Goal: Task Accomplishment & Management: Complete application form

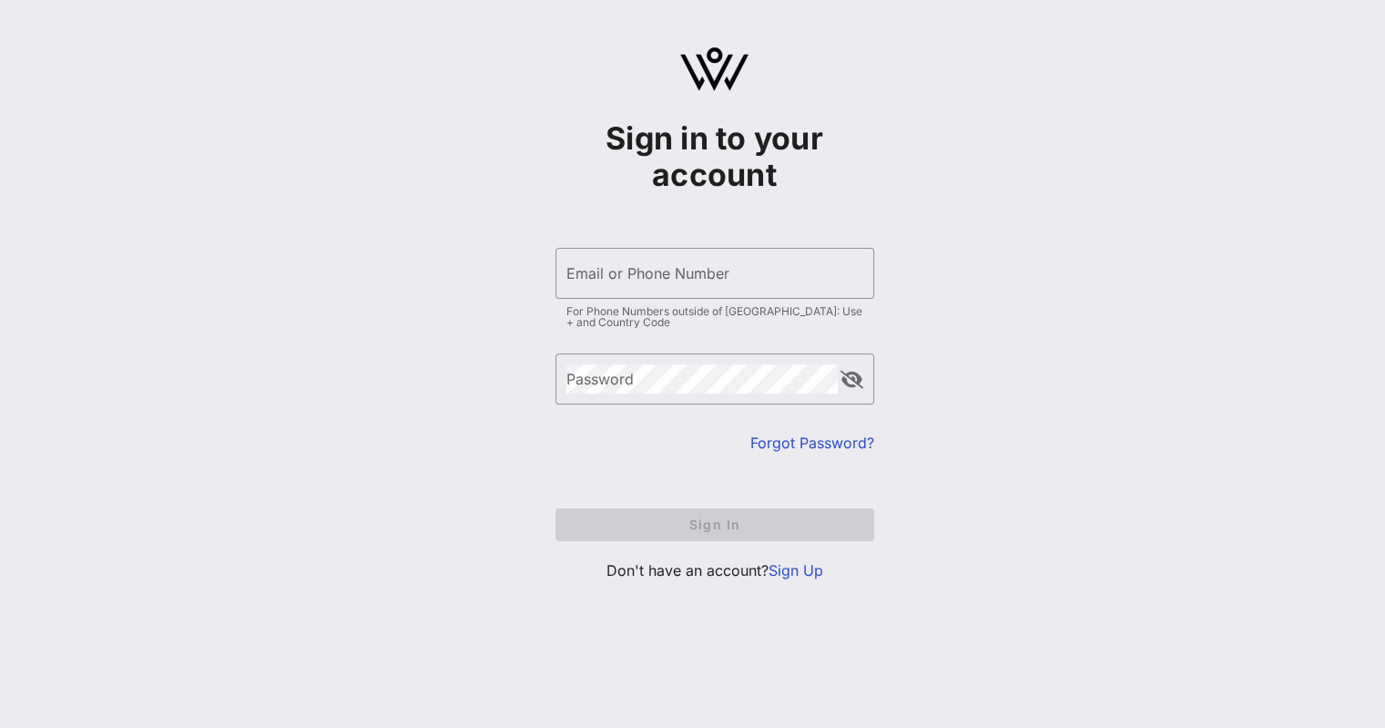
type input "[EMAIL_ADDRESS][DOMAIN_NAME]"
click at [616, 457] on form "​ Email or Phone Number [EMAIL_ADDRESS][DOMAIN_NAME] For Phone Numbers outside …" at bounding box center [714, 394] width 319 height 330
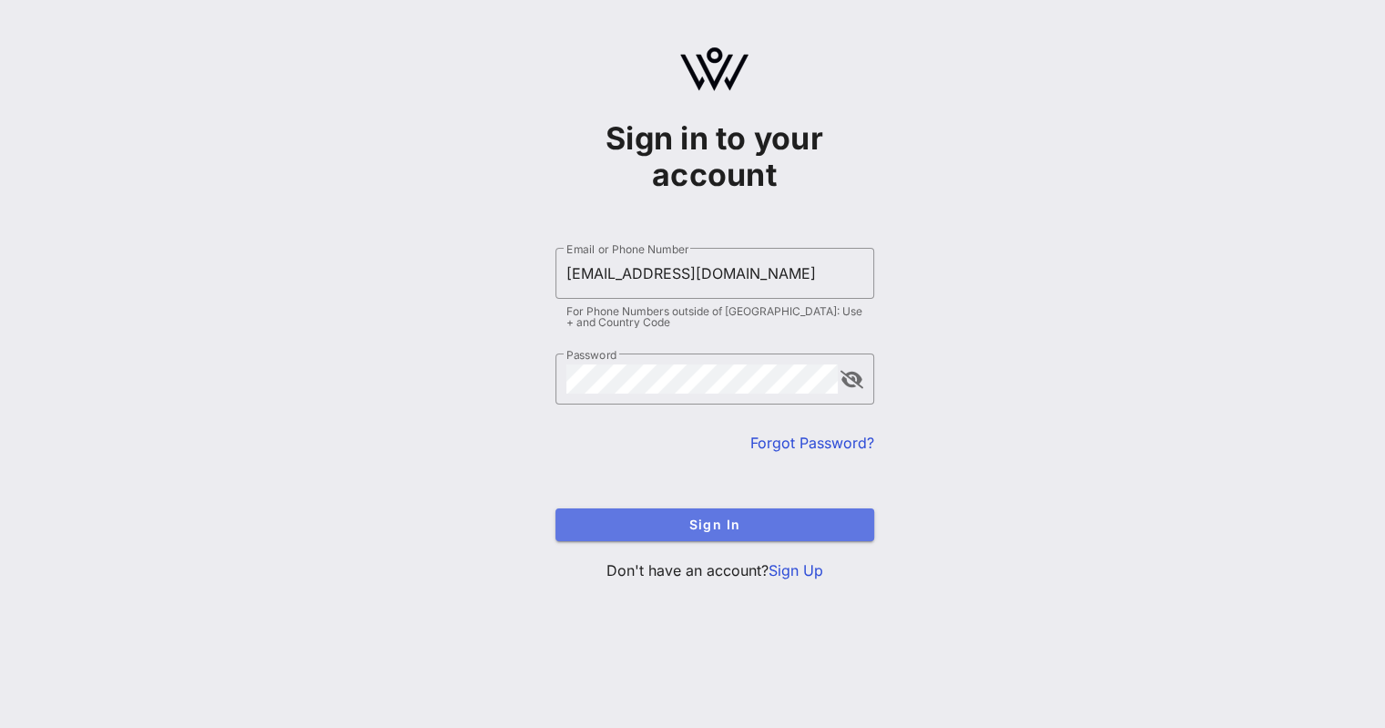
click at [715, 527] on span "Sign In" at bounding box center [715, 523] width 290 height 15
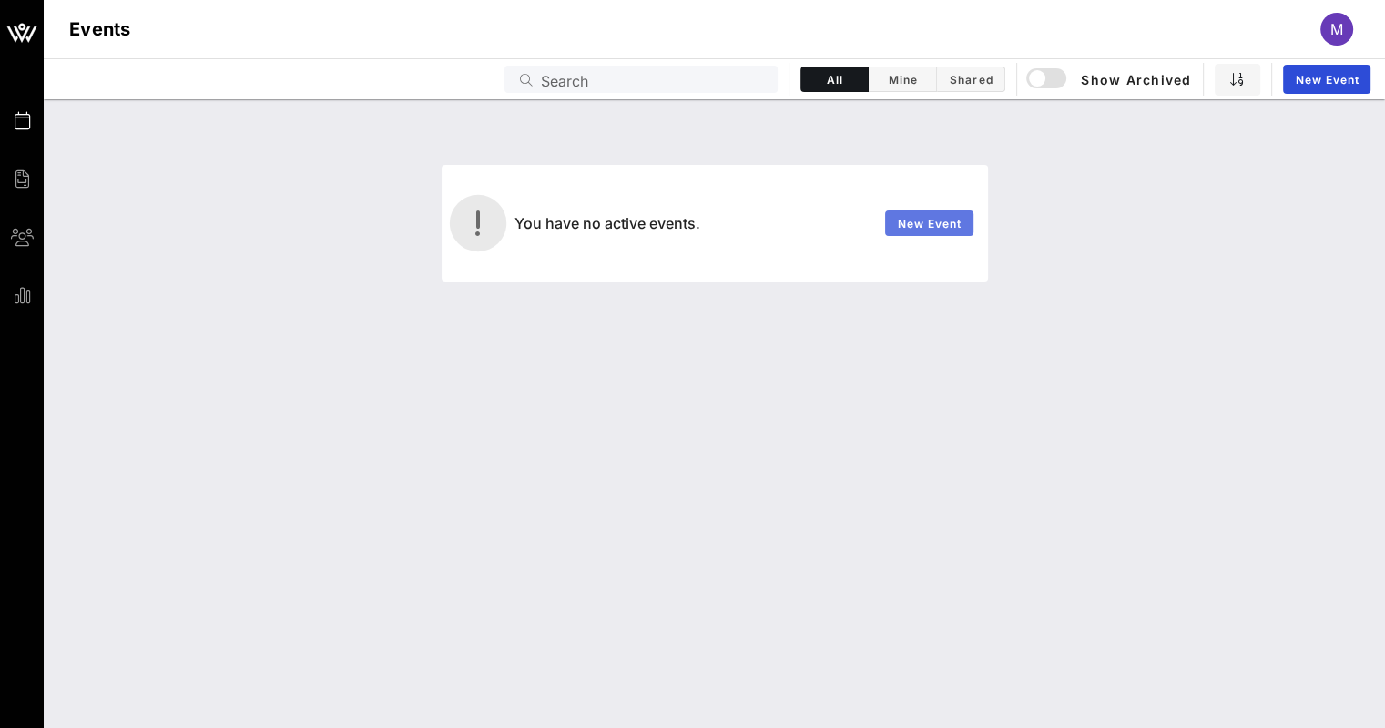
click at [918, 227] on span "New Event" at bounding box center [929, 224] width 66 height 14
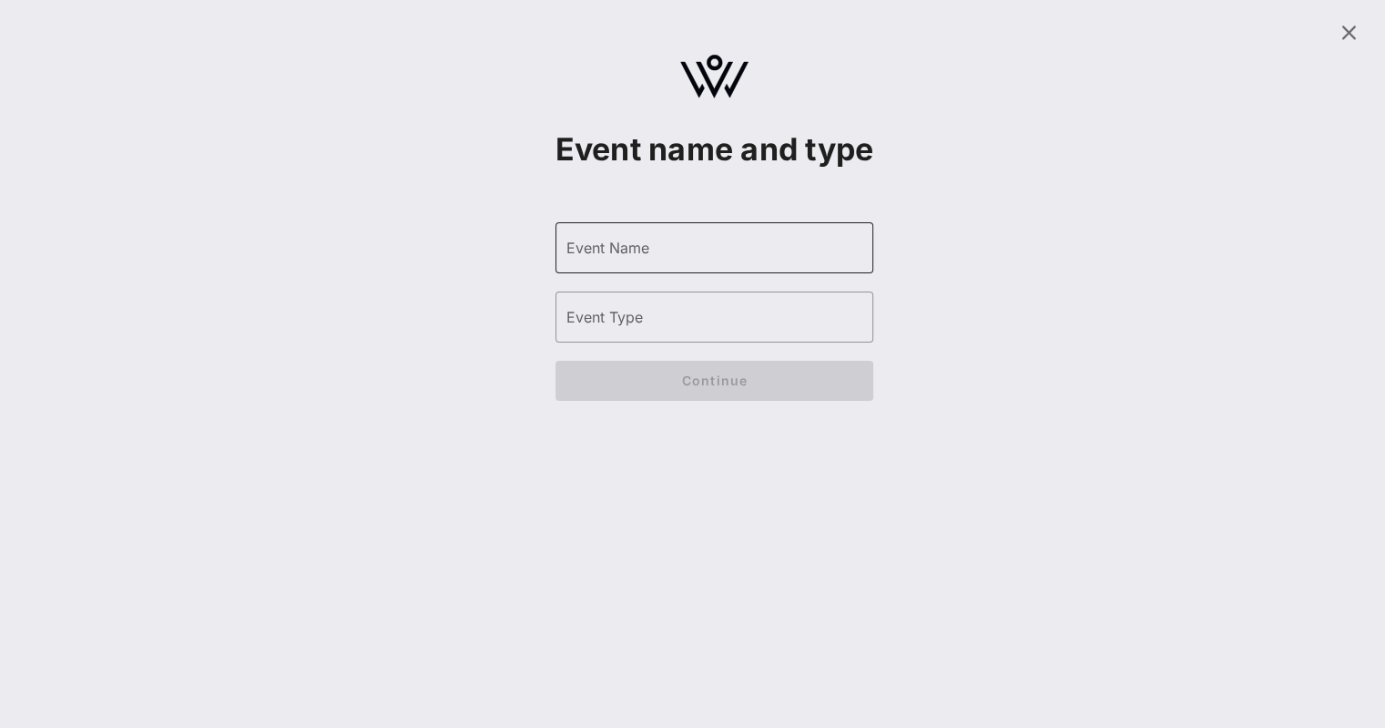
click at [677, 273] on div "Event Name" at bounding box center [714, 247] width 297 height 51
type input "F"
type input "2026 Vision Gala"
click at [678, 331] on input "Event Type" at bounding box center [714, 316] width 297 height 29
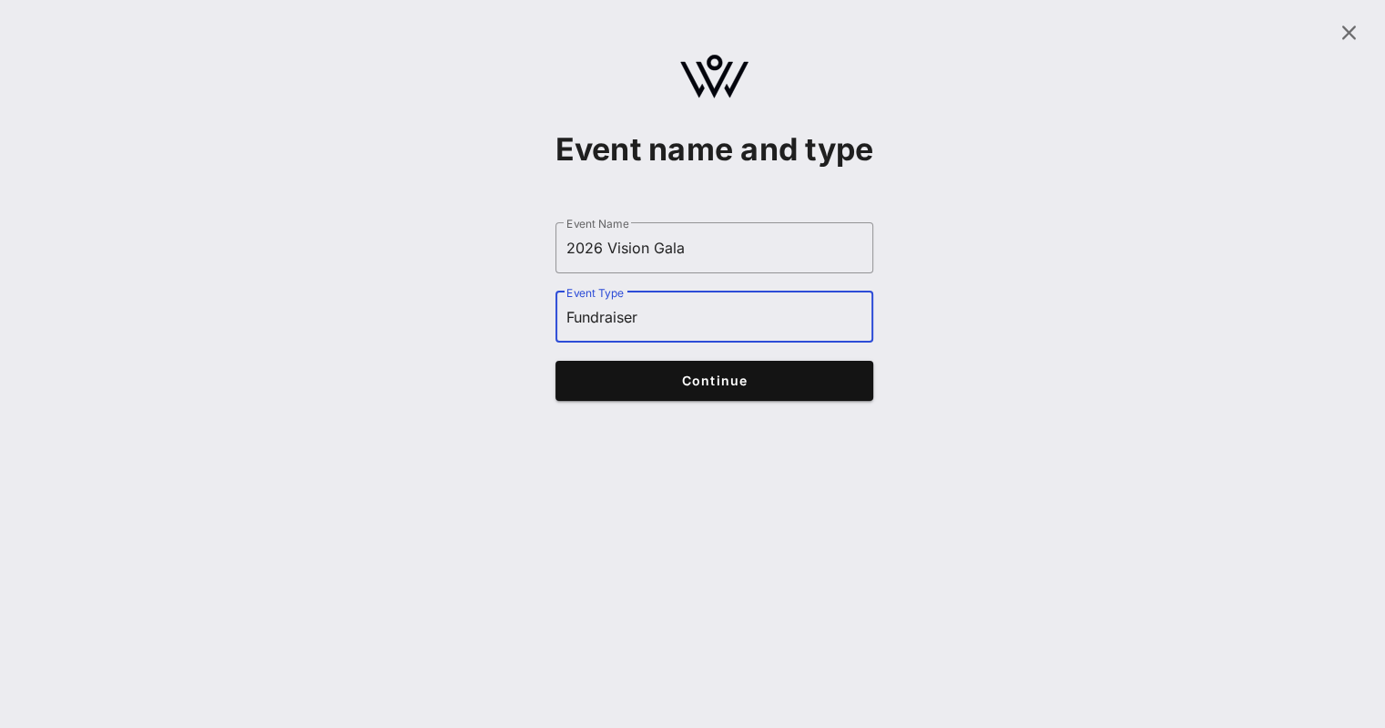
type input "Fundraiser"
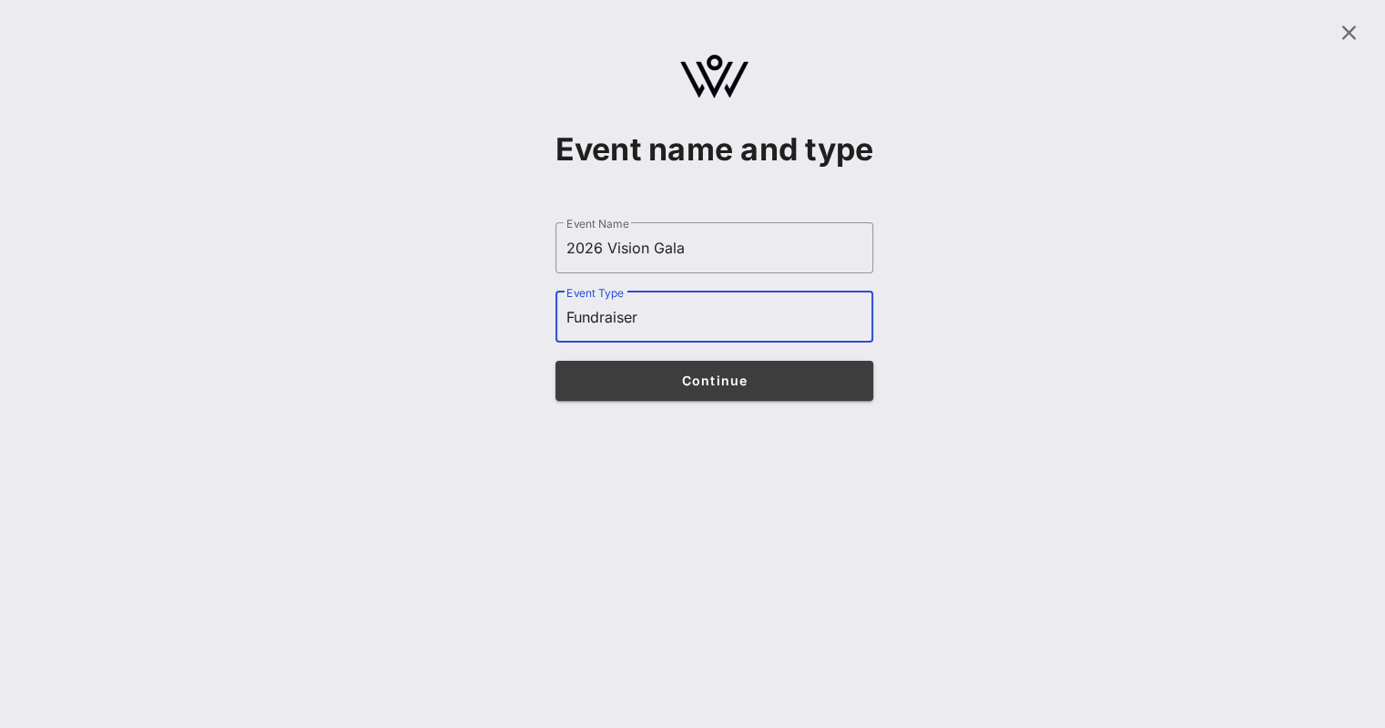
click at [700, 388] on span "Continue" at bounding box center [714, 379] width 283 height 15
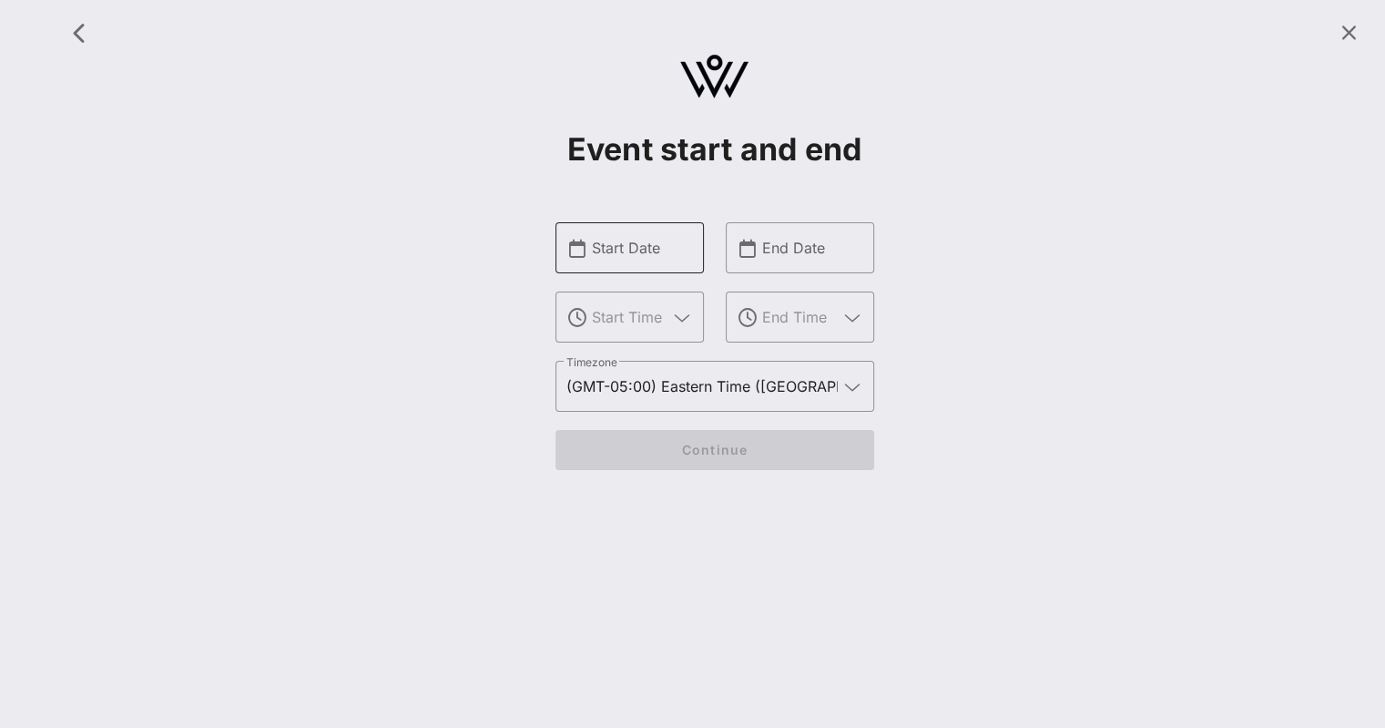
click at [626, 255] on input "Start Date" at bounding box center [642, 247] width 101 height 29
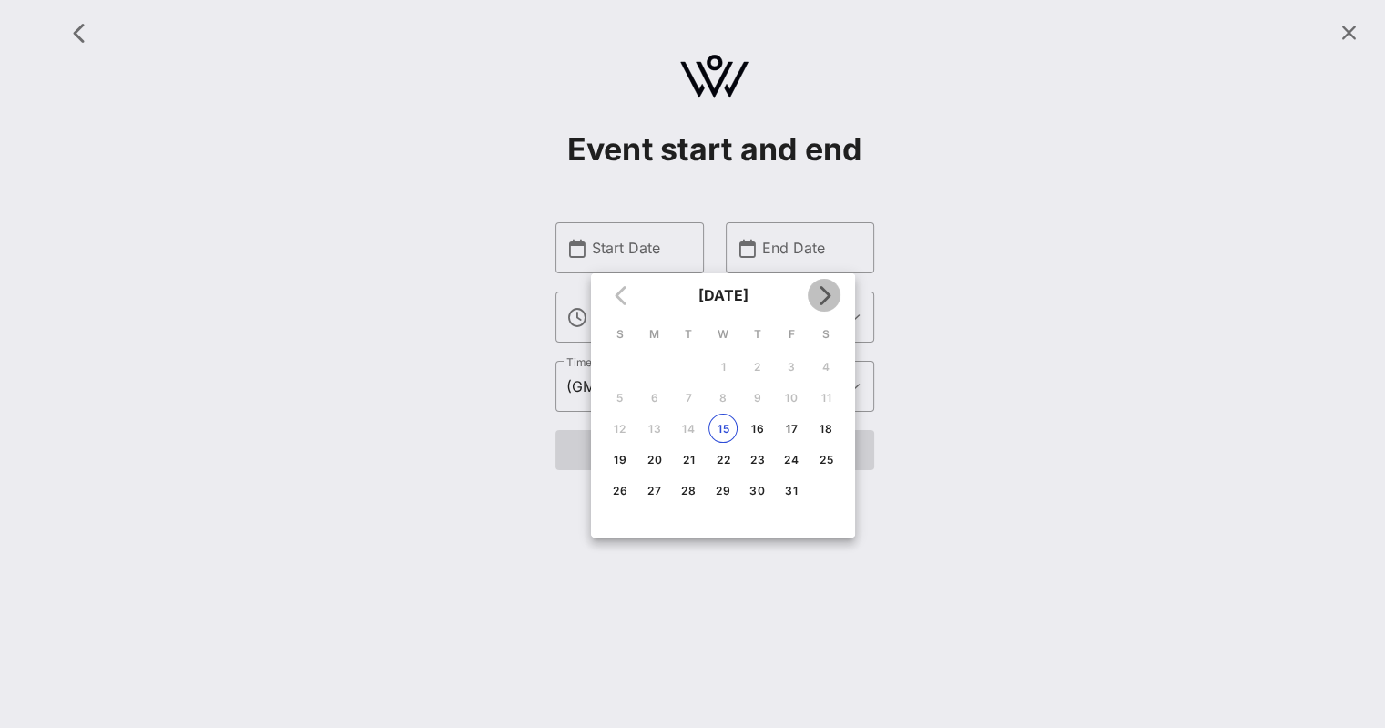
click at [819, 291] on icon "Next month" at bounding box center [824, 295] width 22 height 22
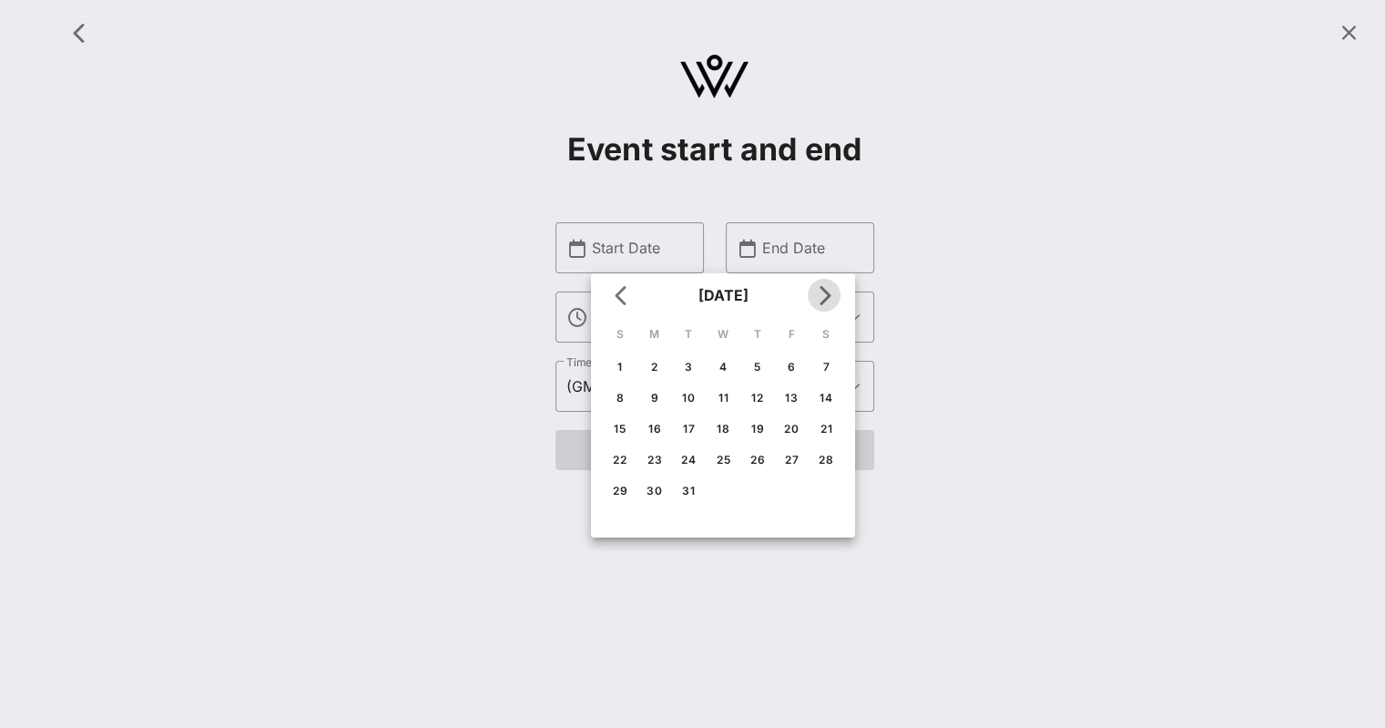
click at [819, 291] on icon "Next month" at bounding box center [824, 295] width 22 height 22
click at [791, 428] on div "17" at bounding box center [791, 429] width 29 height 14
type input "[DATE]"
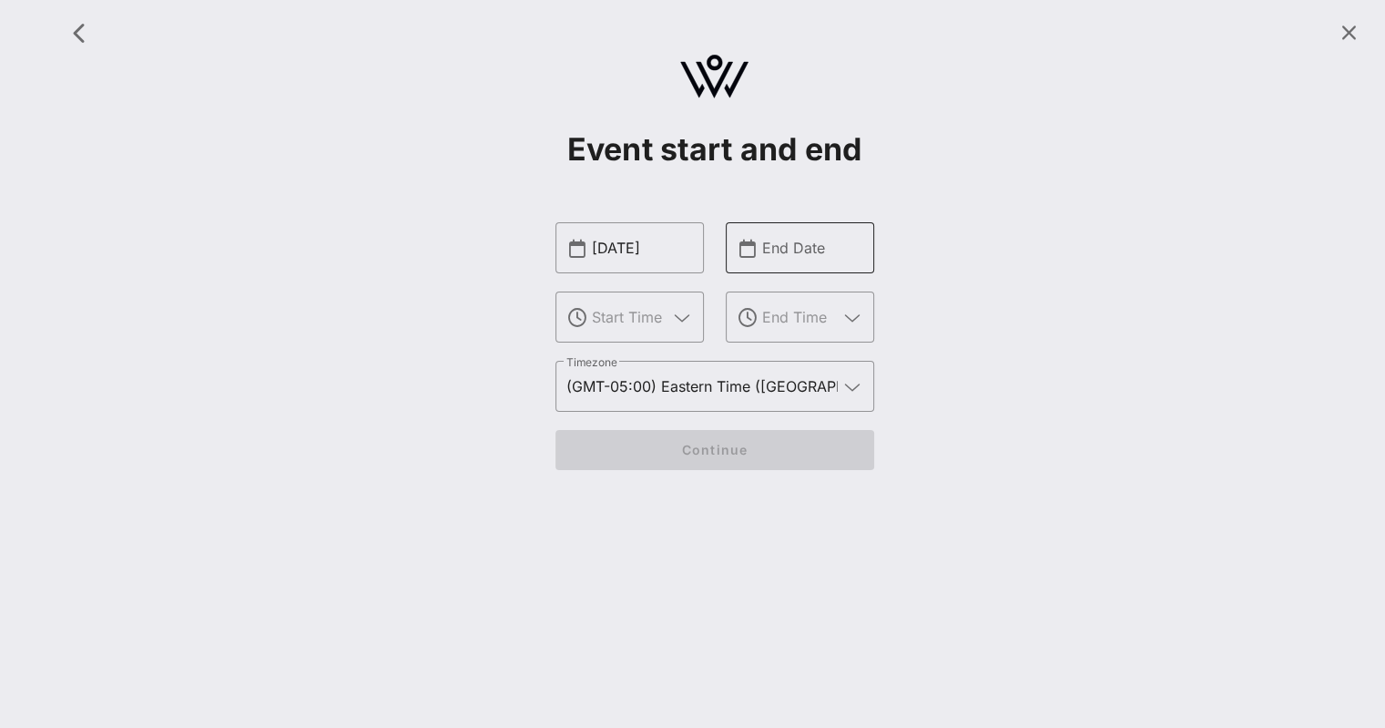
click at [788, 250] on input "End Date" at bounding box center [812, 247] width 101 height 29
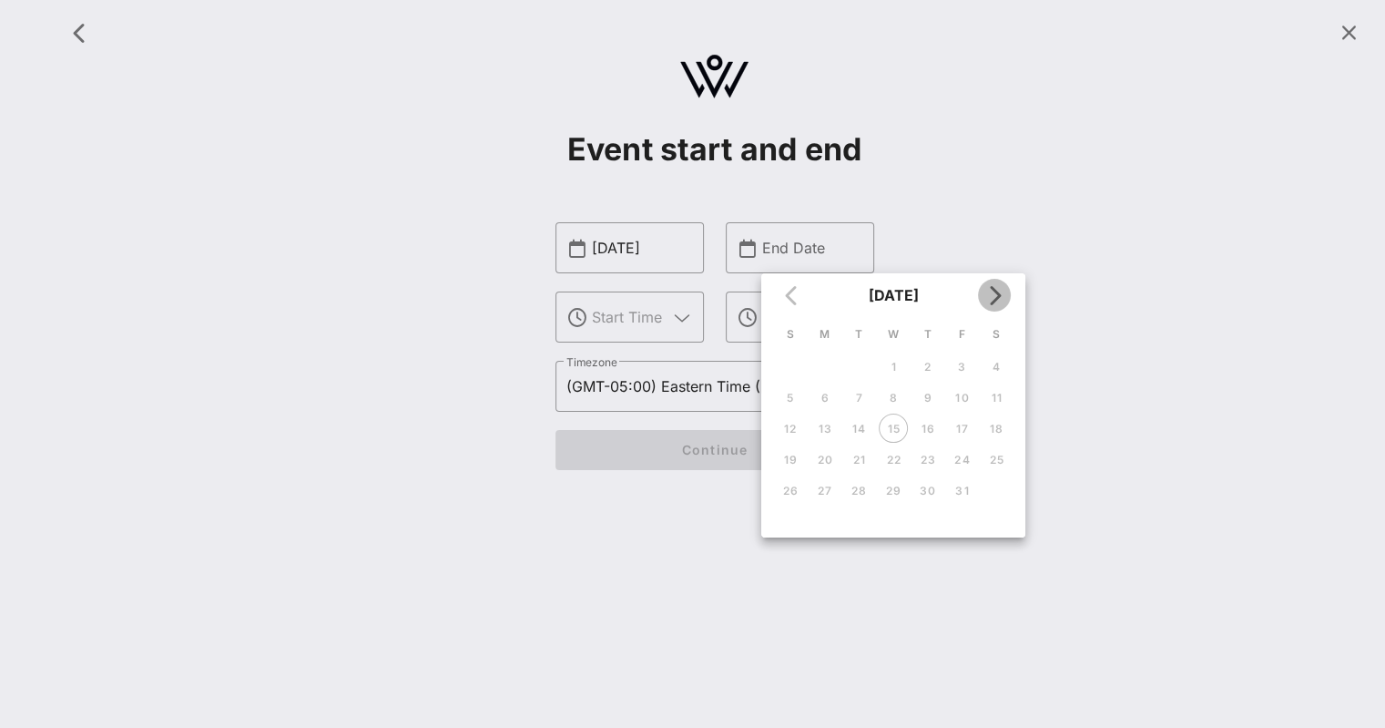
click at [996, 297] on icon "Next month" at bounding box center [994, 295] width 22 height 22
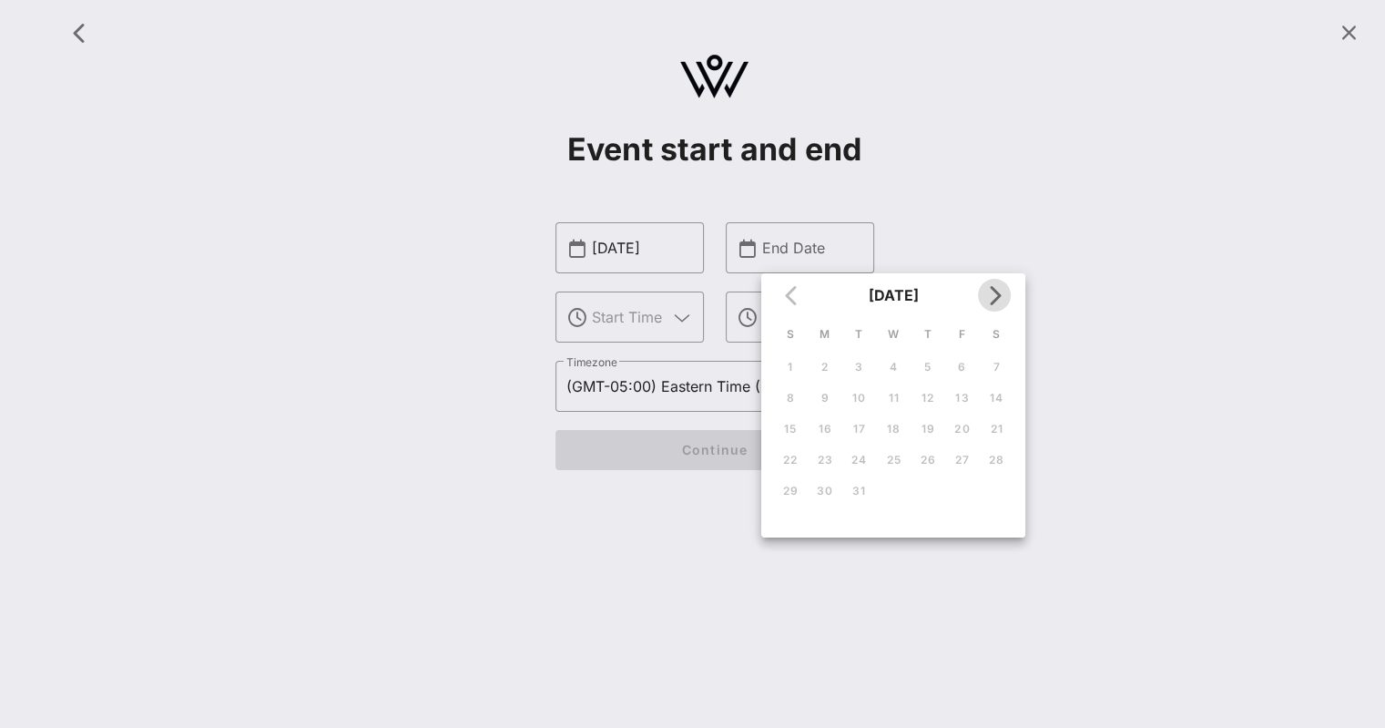
click at [996, 297] on icon "Next month" at bounding box center [994, 295] width 22 height 22
click at [790, 297] on icon "Previous month" at bounding box center [792, 295] width 22 height 22
click at [997, 431] on div "18" at bounding box center [996, 429] width 29 height 14
type input "Apr 18, 2026"
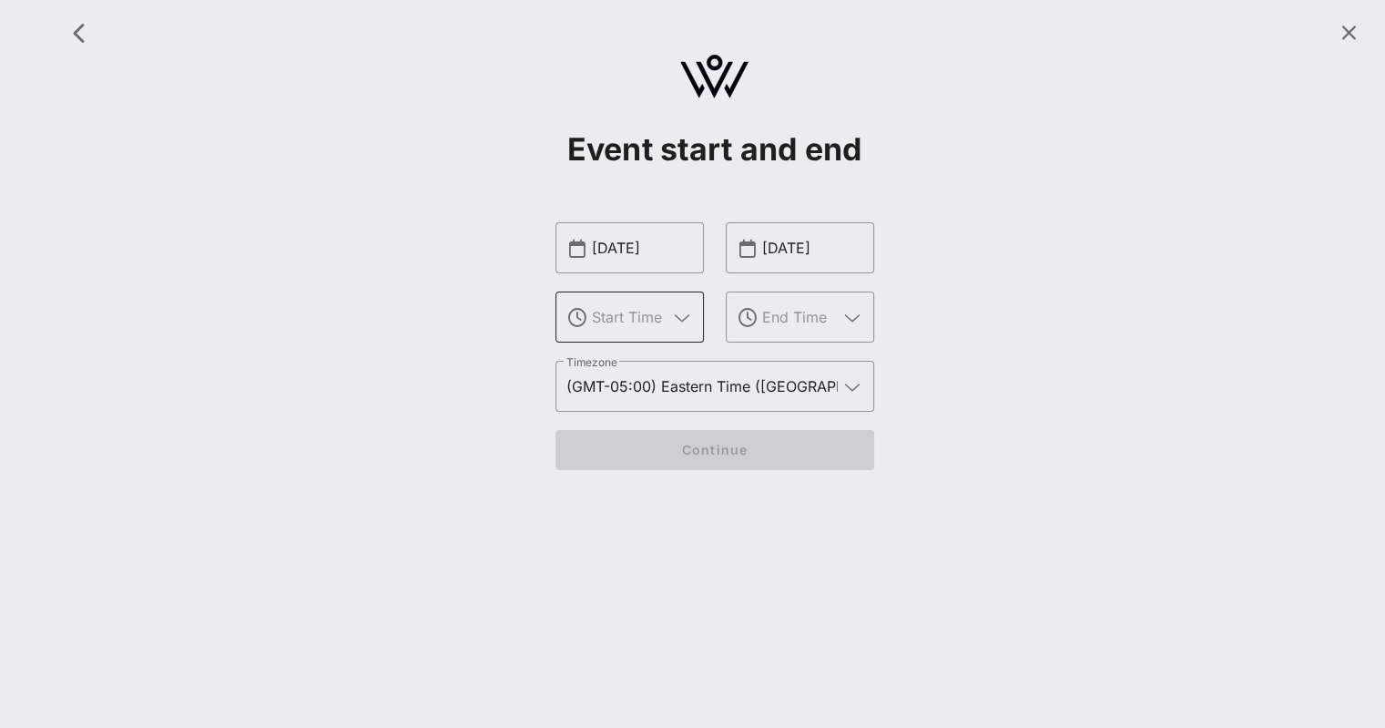
click at [654, 321] on input "text" at bounding box center [630, 316] width 76 height 29
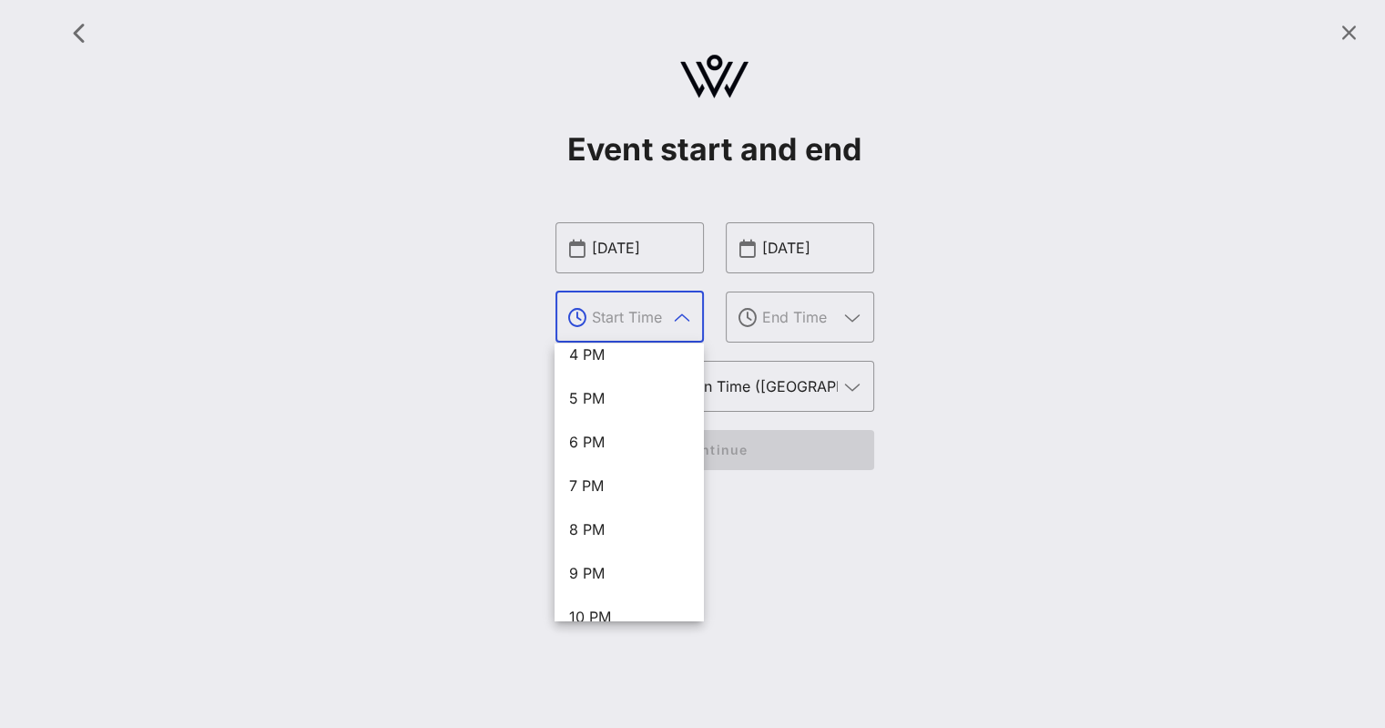
scroll to position [714, 0]
click at [612, 446] on div "6 PM" at bounding box center [628, 444] width 119 height 17
type input "6 PM"
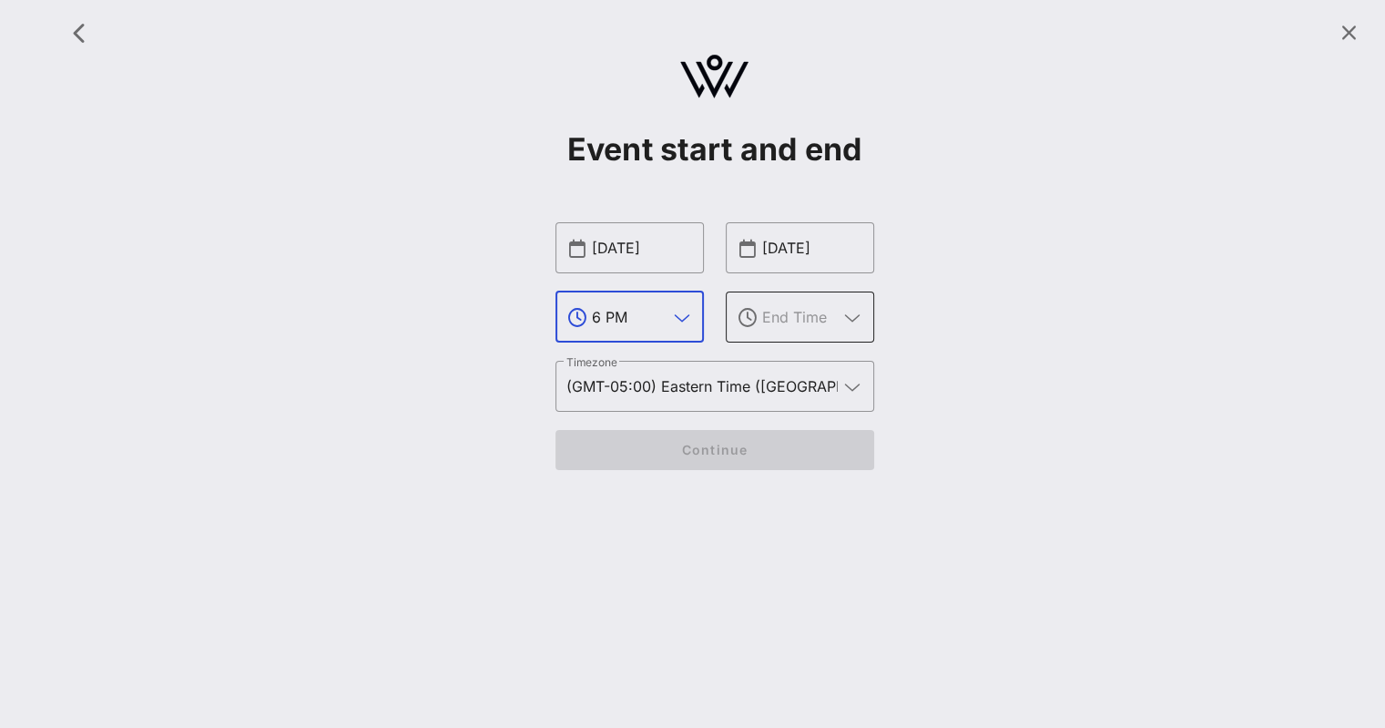
click at [852, 319] on icon at bounding box center [852, 318] width 16 height 22
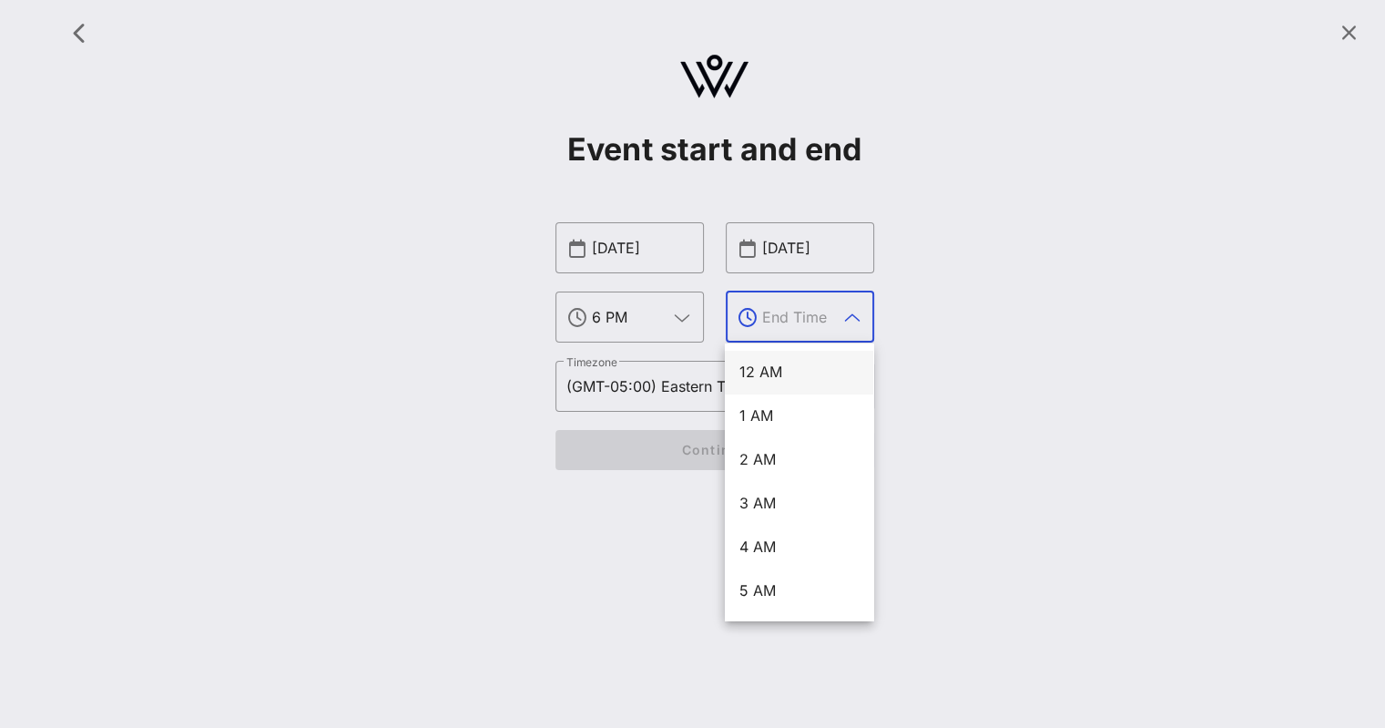
click at [824, 373] on div "12 AM" at bounding box center [798, 371] width 119 height 17
type input "12 AM"
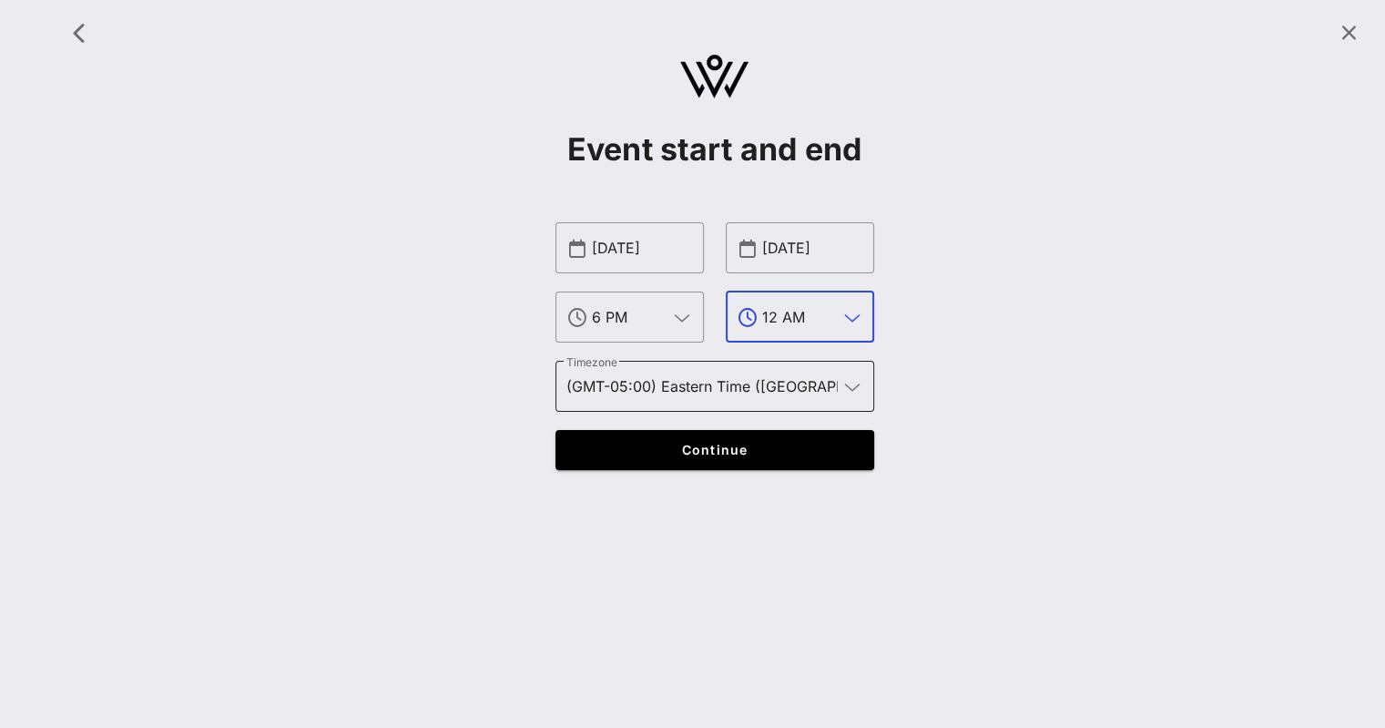
click at [818, 394] on input "(GMT-05:00) Eastern Time (US & Canada)" at bounding box center [701, 386] width 271 height 29
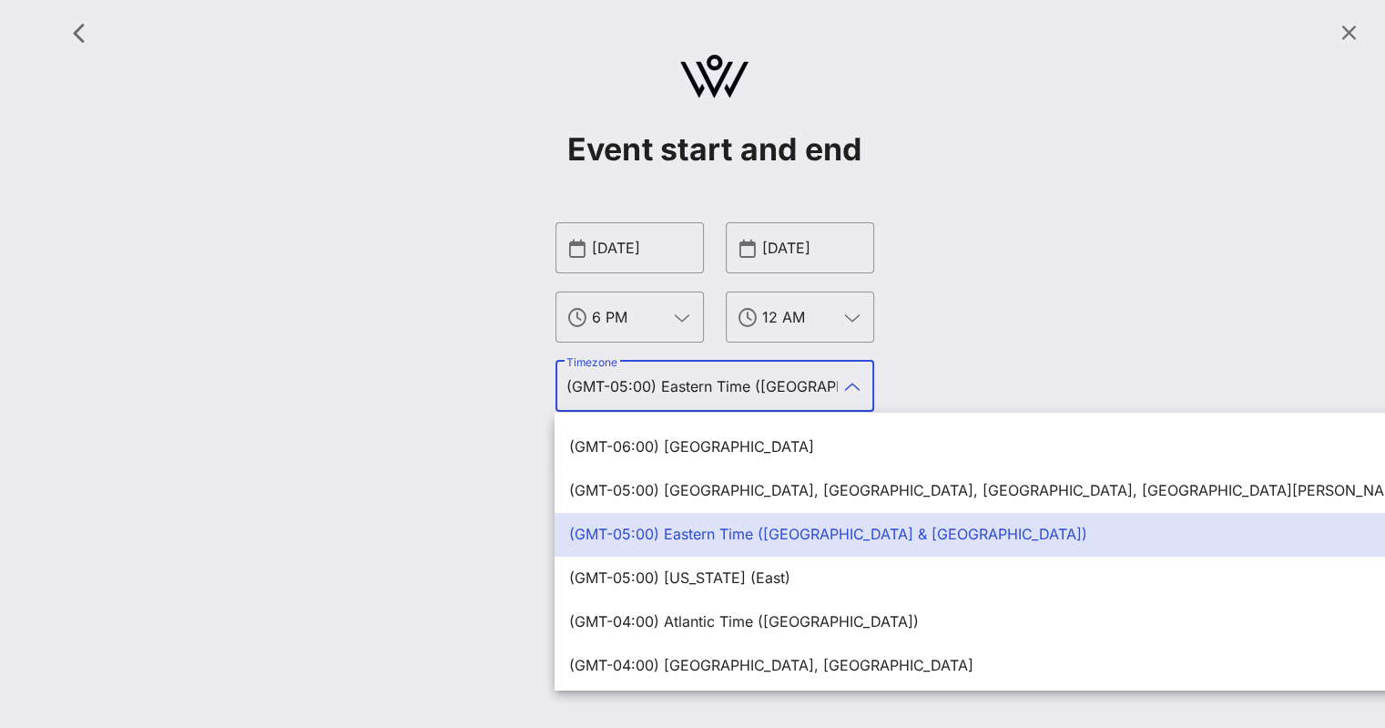
scroll to position [574, 0]
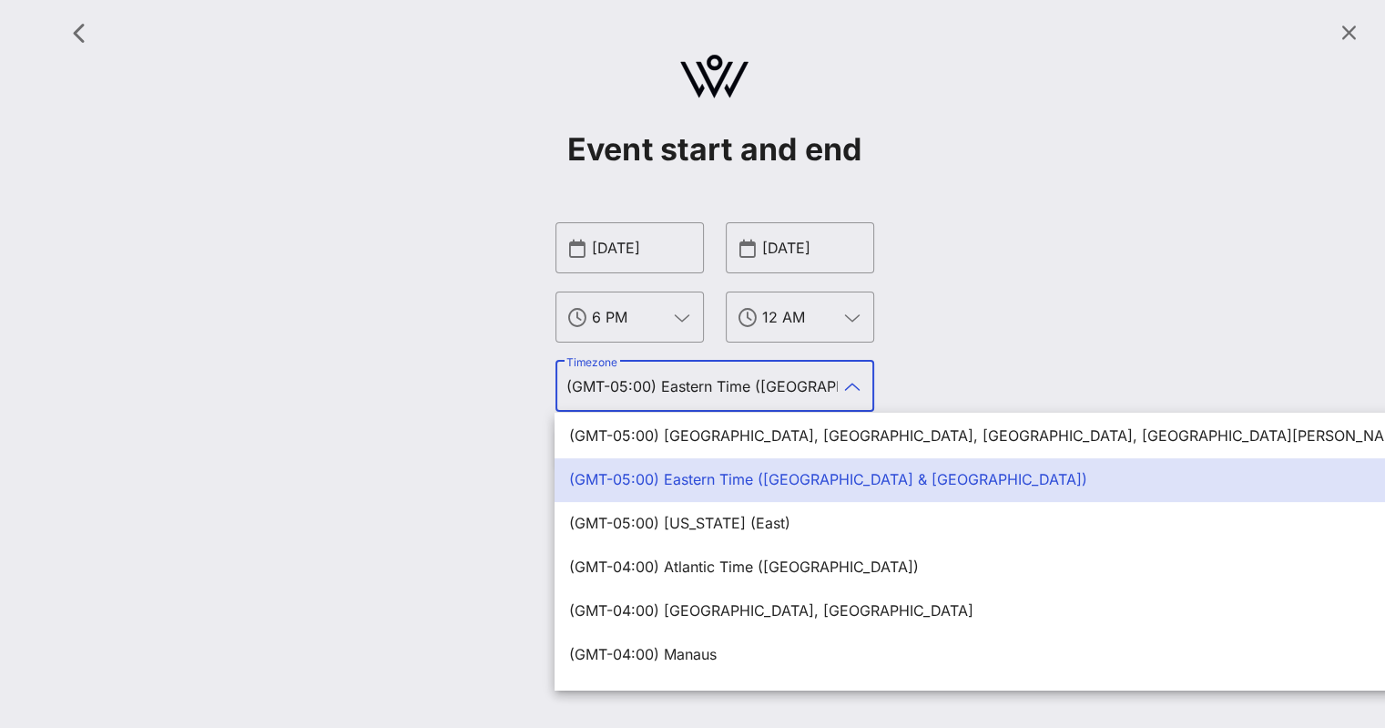
click at [751, 482] on div "(GMT-05:00) Eastern Time (US & Canada)" at bounding box center [1090, 479] width 1043 height 17
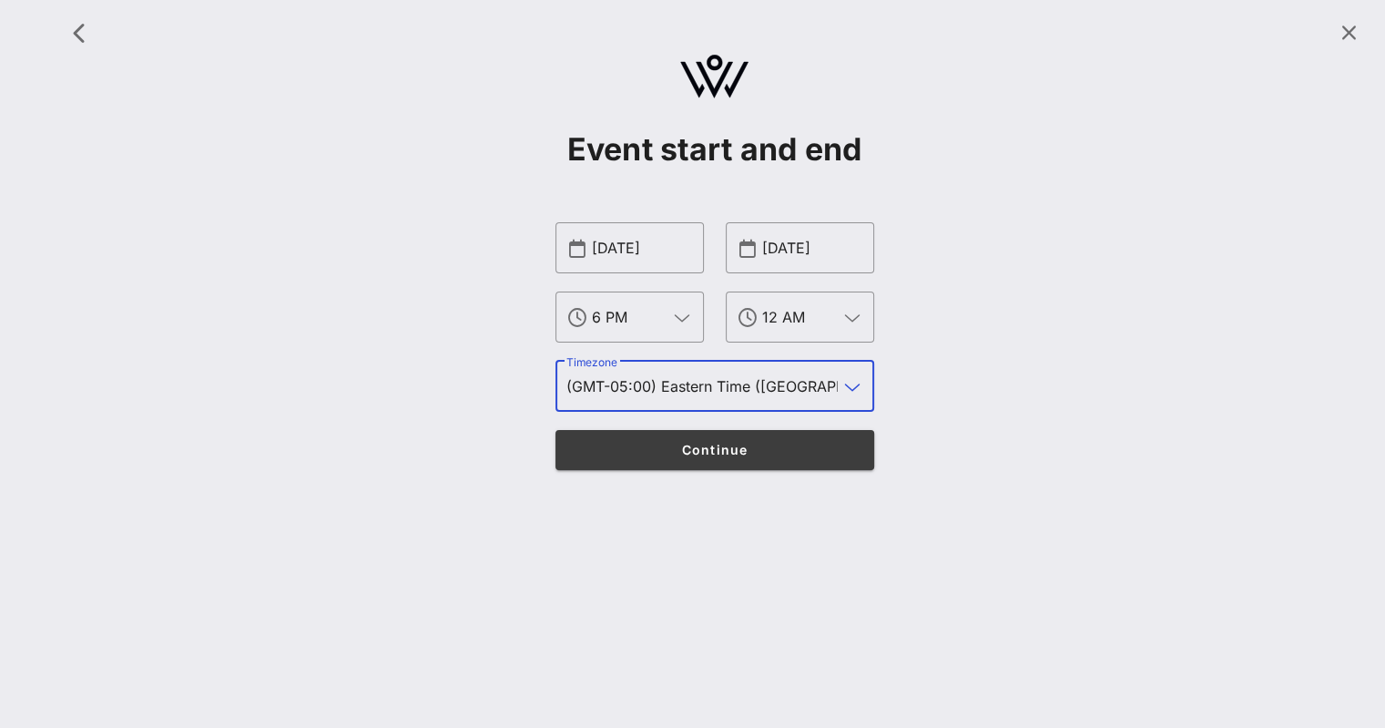
click at [714, 443] on span "Continue" at bounding box center [714, 449] width 283 height 15
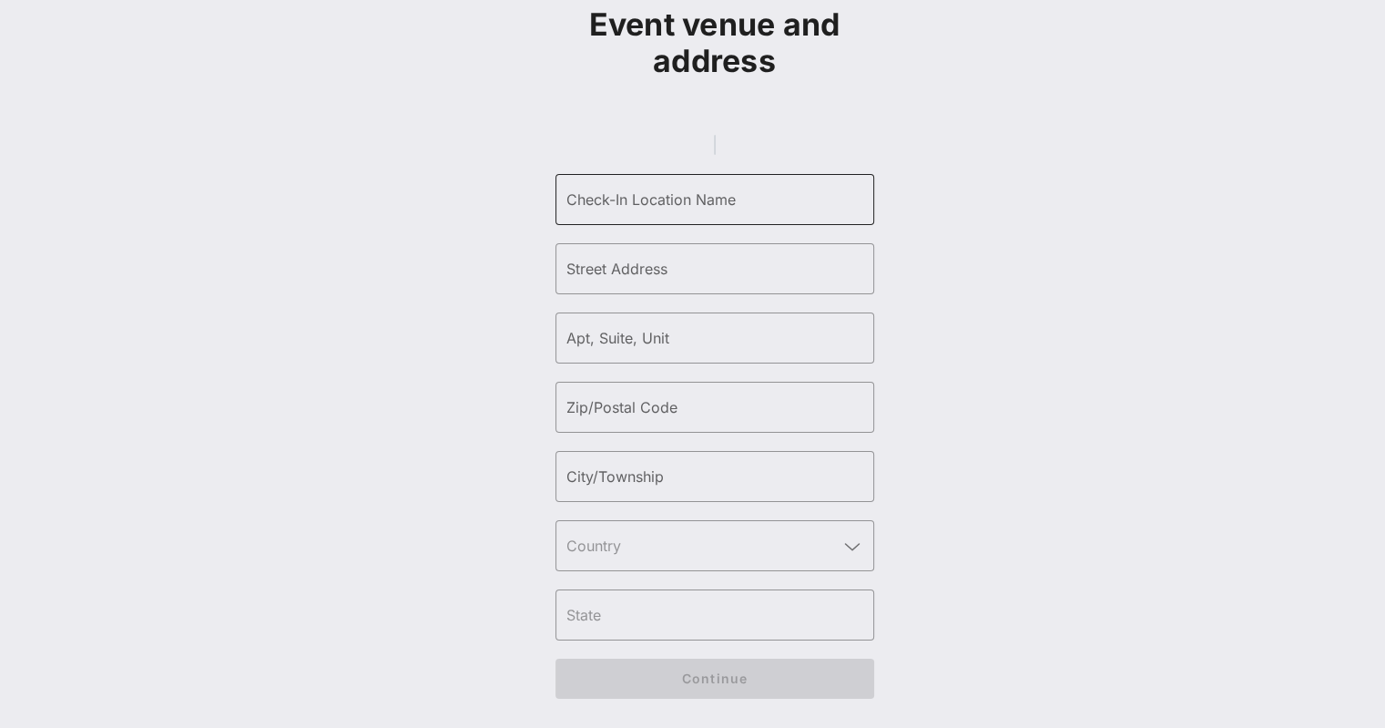
scroll to position [148, 0]
click at [667, 203] on input "Check-In Location Name" at bounding box center [714, 199] width 297 height 29
click at [642, 199] on input "New York city Center" at bounding box center [714, 199] width 297 height 29
type input "[US_STATE][GEOGRAPHIC_DATA]"
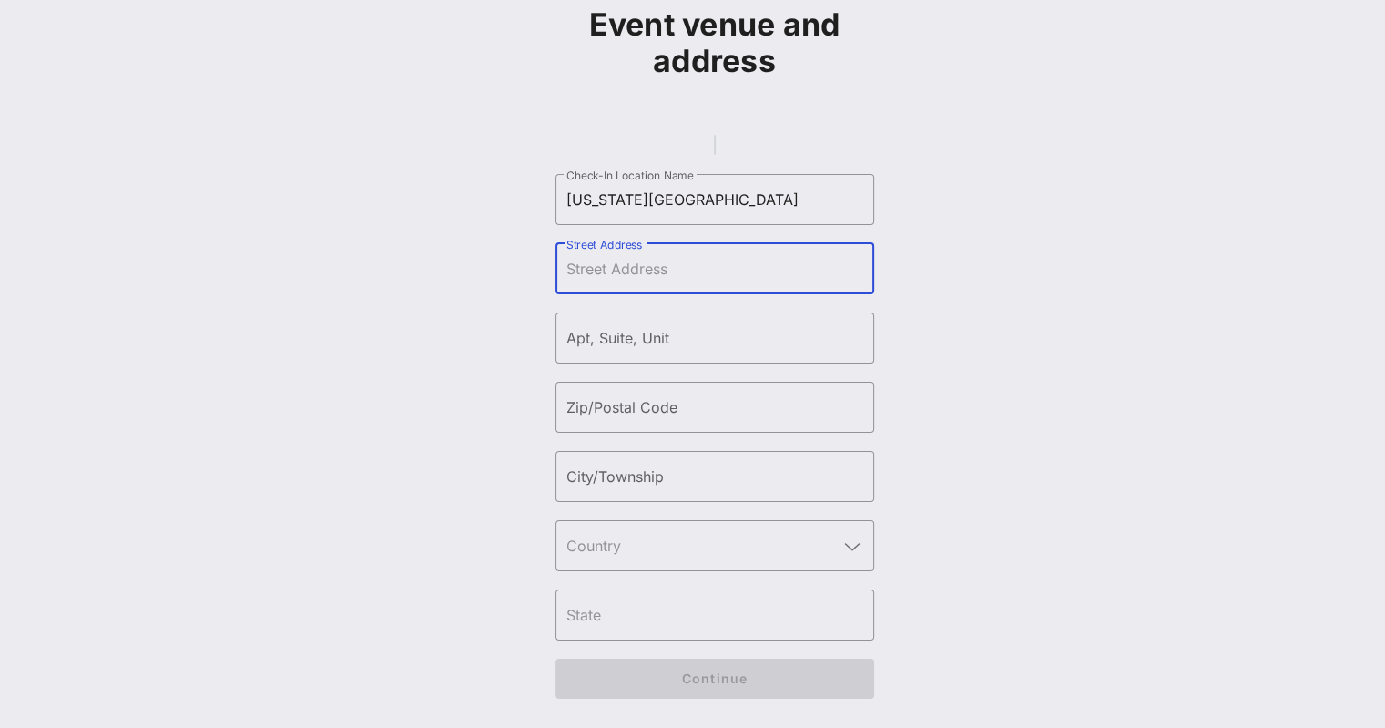
click at [679, 283] on input "Street Address" at bounding box center [714, 268] width 297 height 29
type input "131 W 55th Street"
click at [646, 396] on div "Zip/Postal Code" at bounding box center [714, 407] width 297 height 51
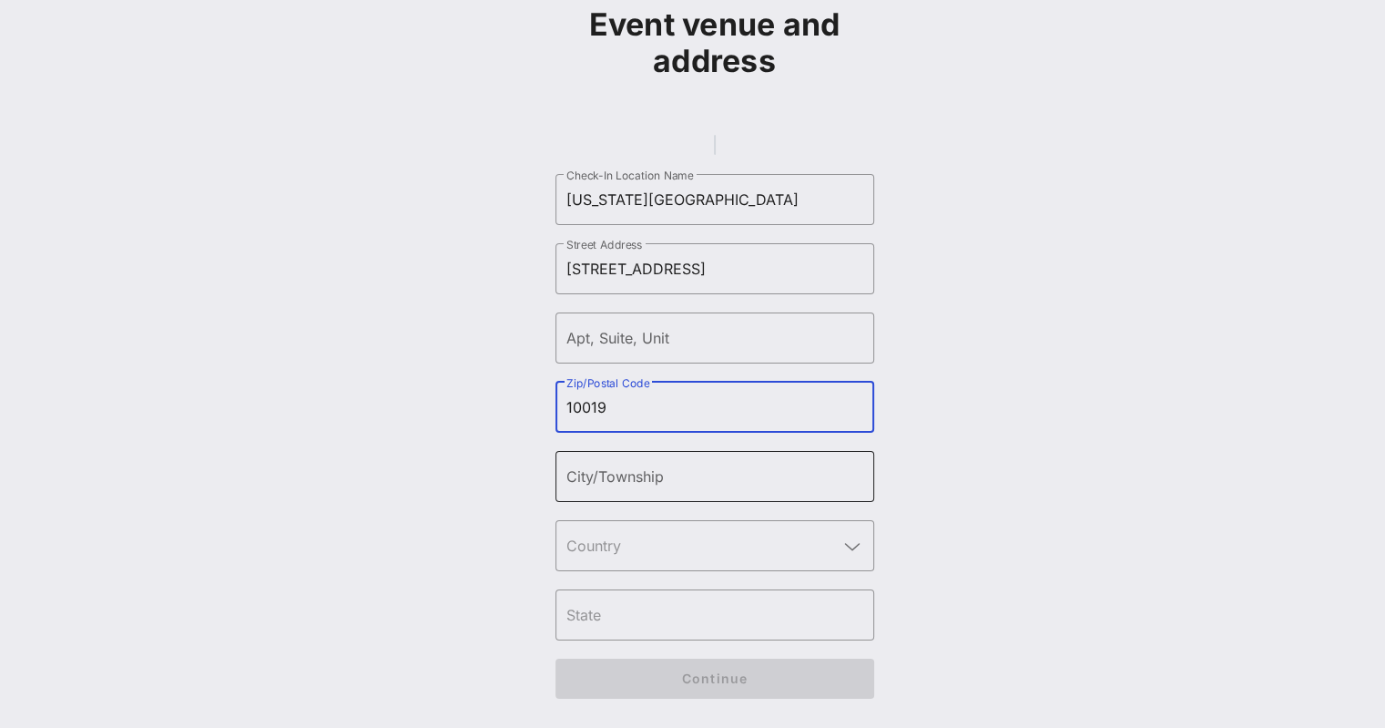
type input "10019"
click at [663, 490] on input "City/Township" at bounding box center [714, 476] width 297 height 29
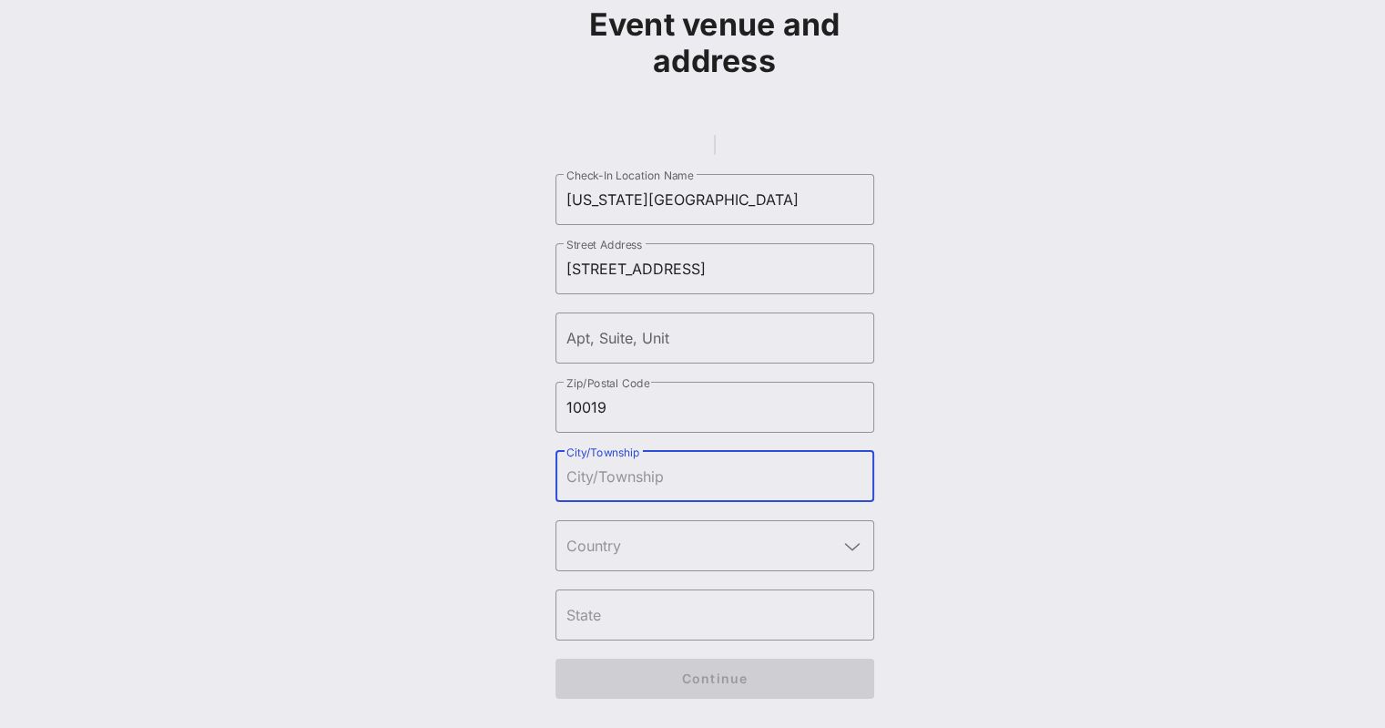
type input "[US_STATE]"
type input "United States"
type input "NY"
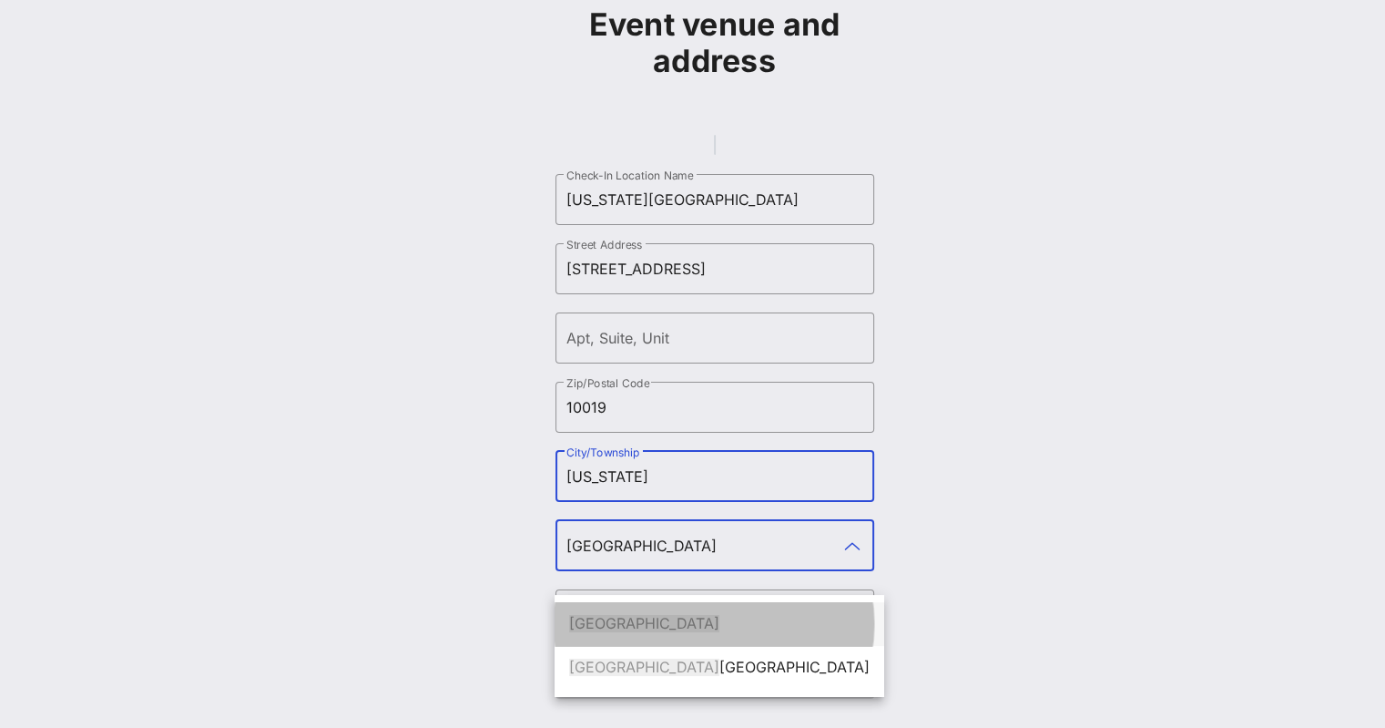
click at [711, 615] on div "United States" at bounding box center [719, 623] width 300 height 17
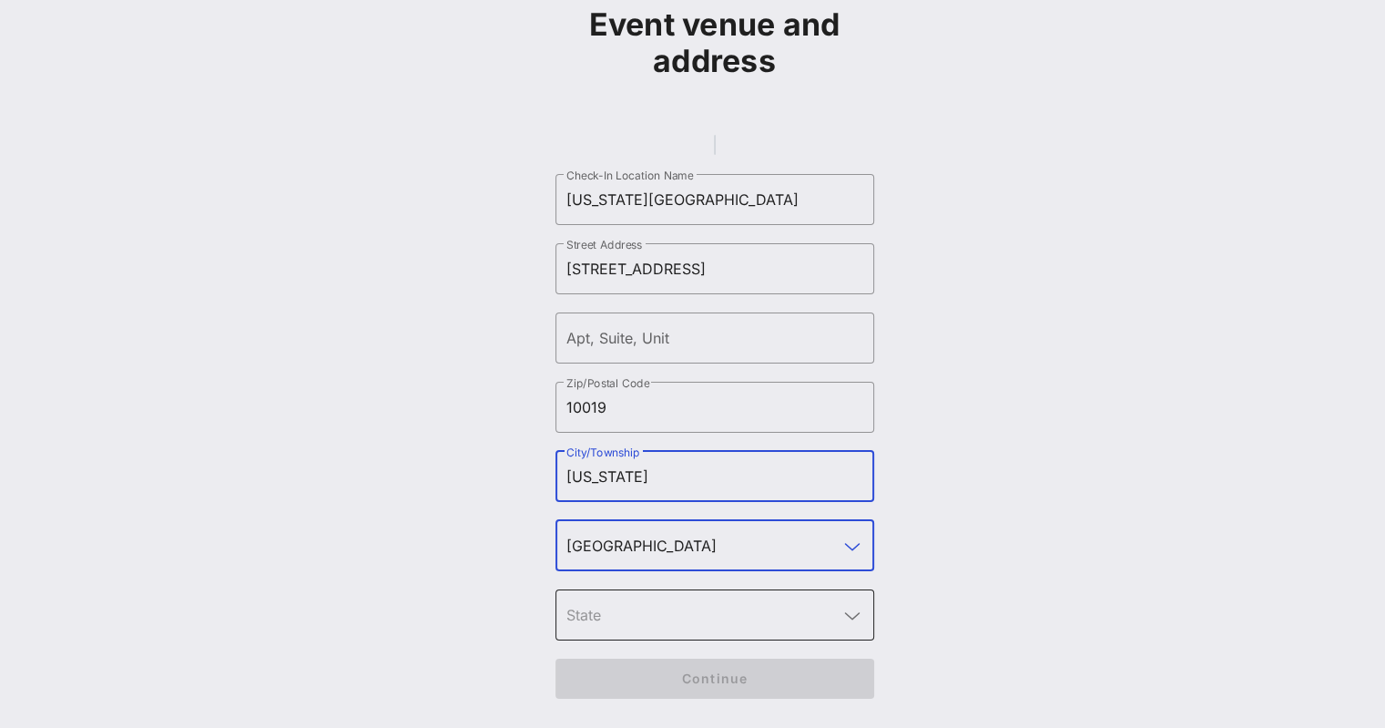
click at [758, 622] on input "text" at bounding box center [701, 614] width 271 height 29
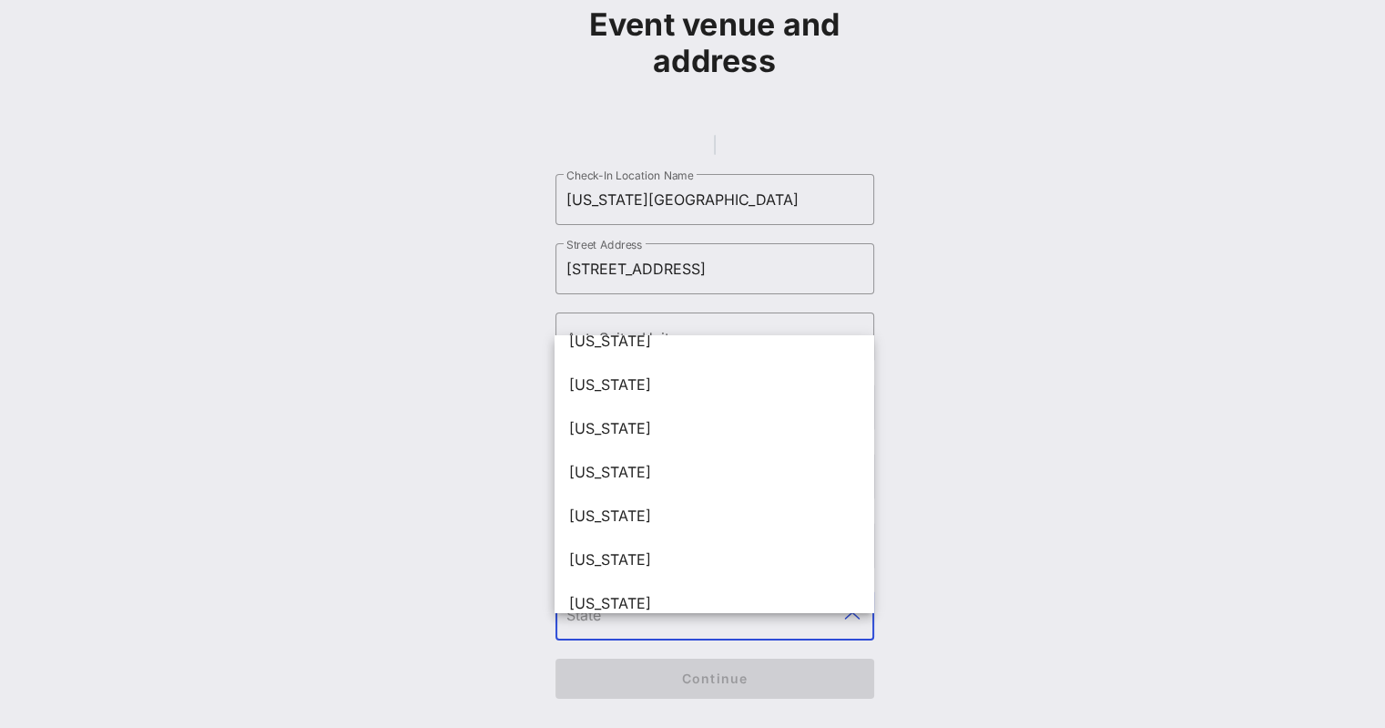
scroll to position [1687, 0]
click at [666, 504] on div "[US_STATE]" at bounding box center [714, 512] width 290 height 17
type input "[US_STATE]"
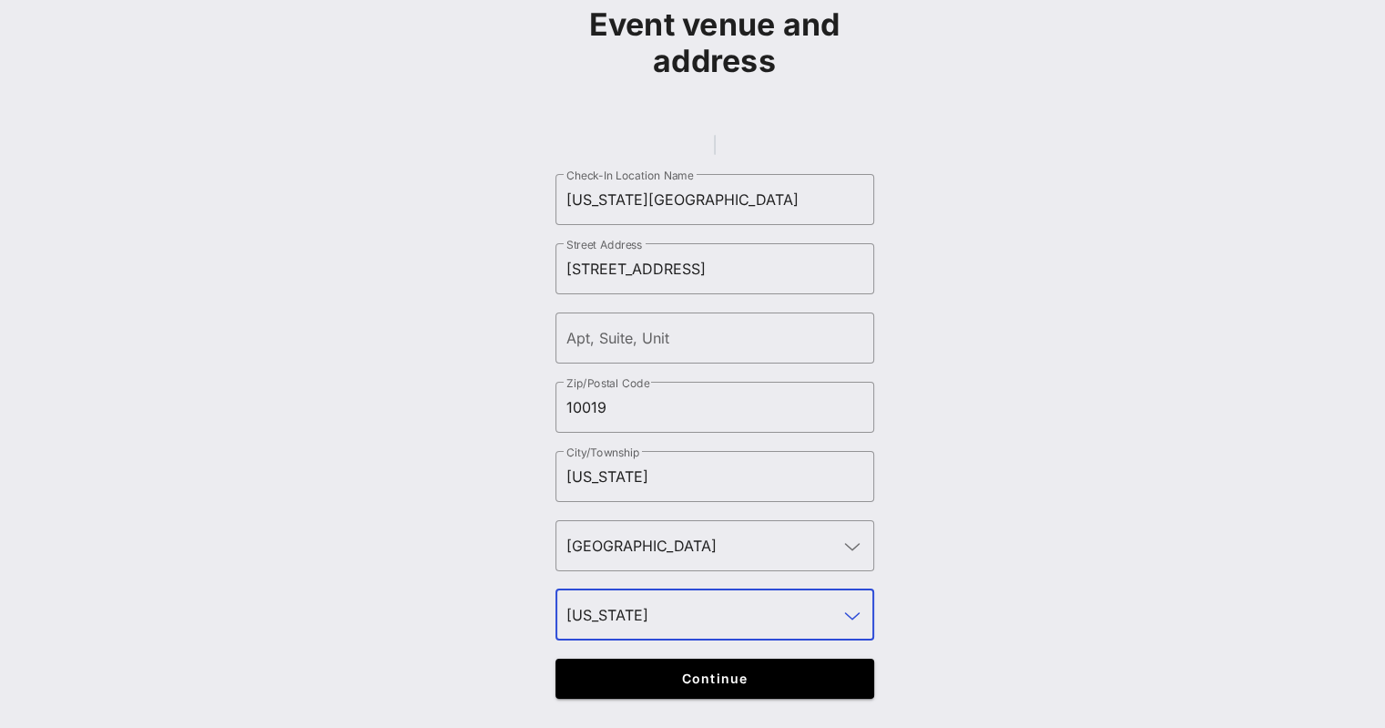
click at [1027, 372] on div "Event venue and address ​ Check-In Location Name New York City Center ​ Street …" at bounding box center [714, 301] width 1319 height 830
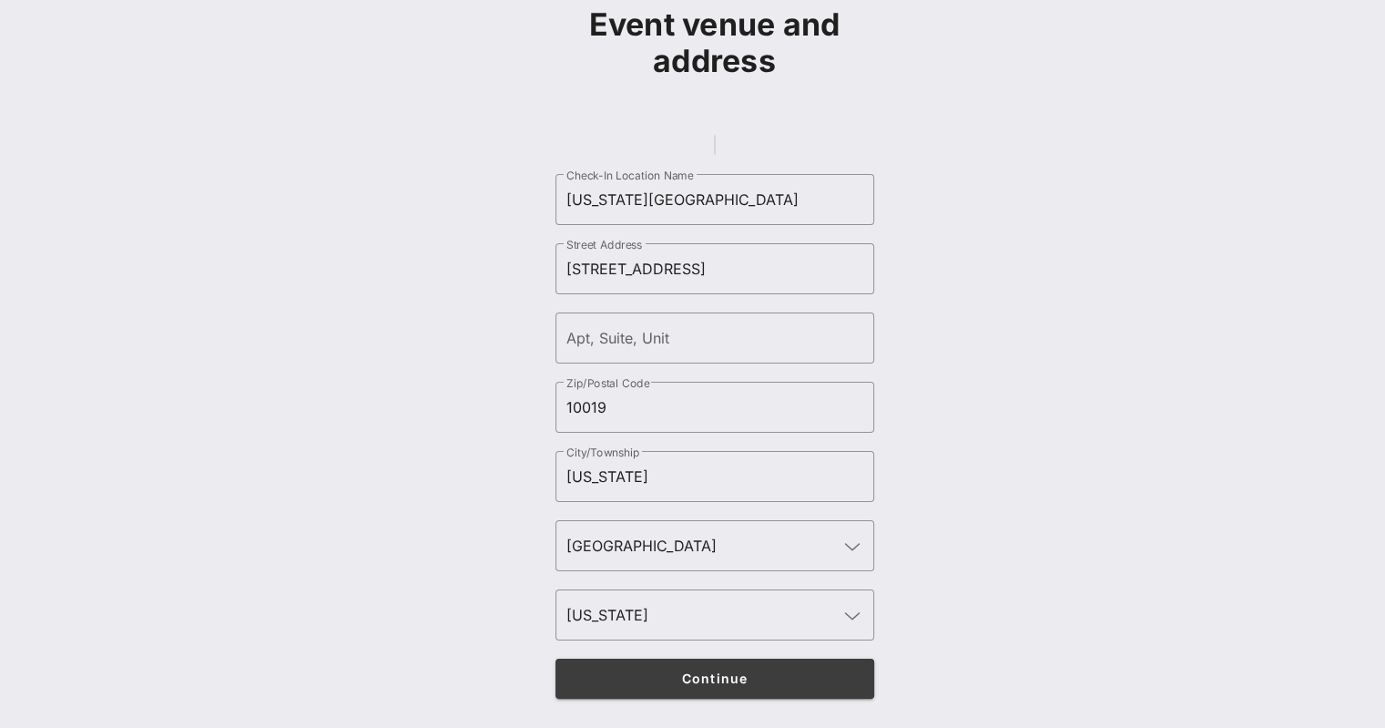
click at [750, 678] on span "Continue" at bounding box center [714, 677] width 283 height 15
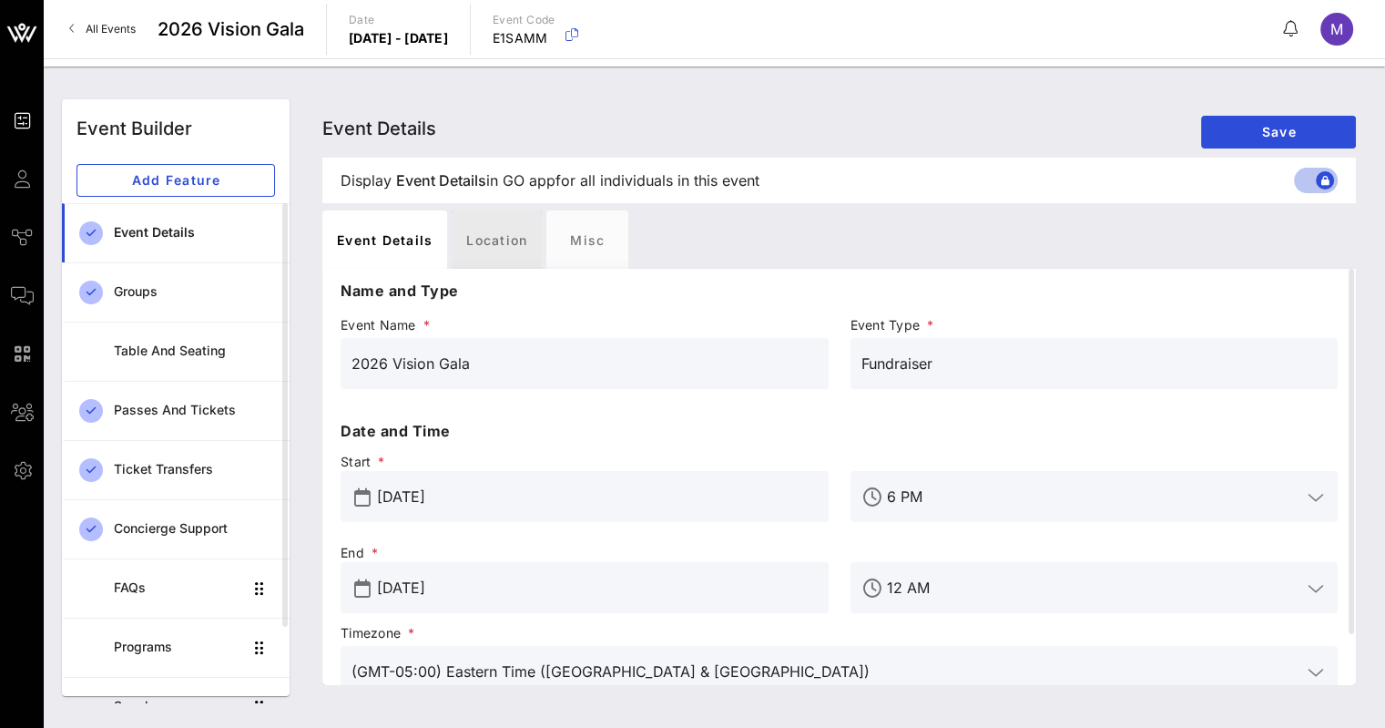
click at [484, 236] on div "Location" at bounding box center [497, 239] width 90 height 58
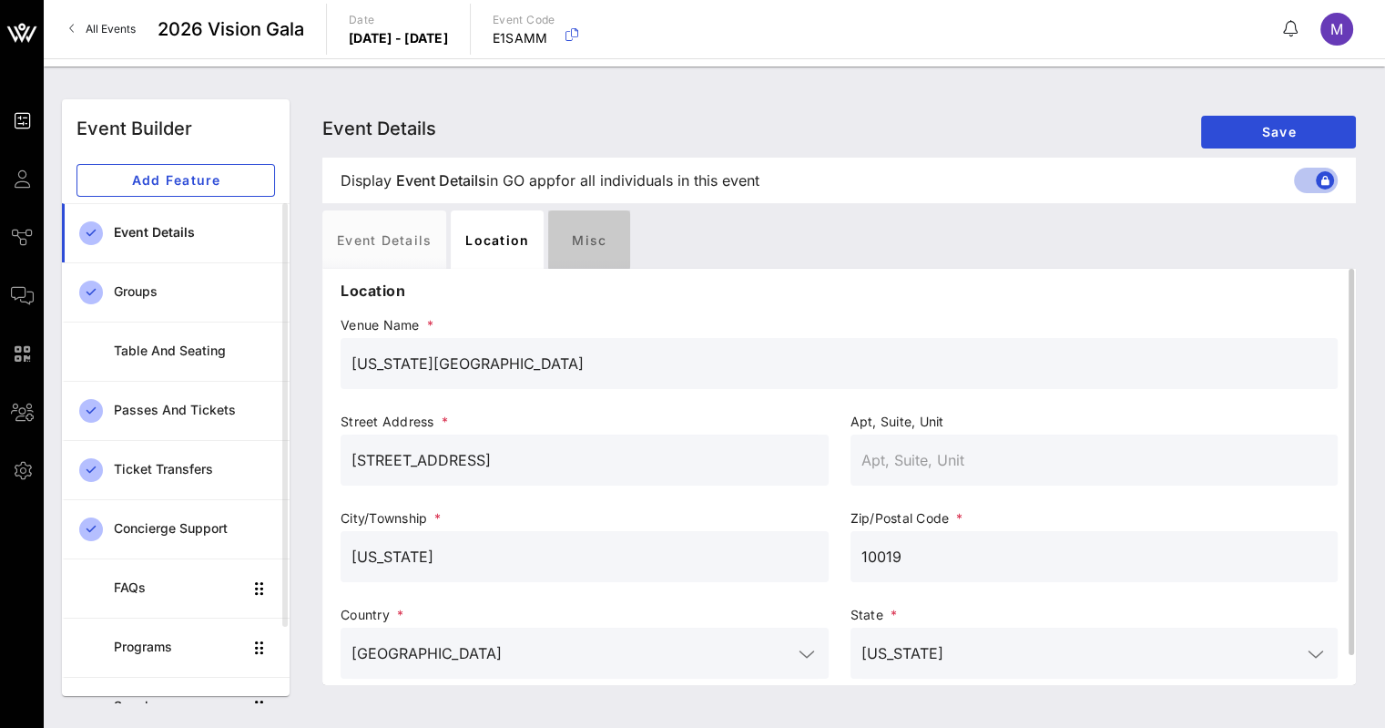
click at [586, 235] on div "Misc" at bounding box center [589, 239] width 82 height 58
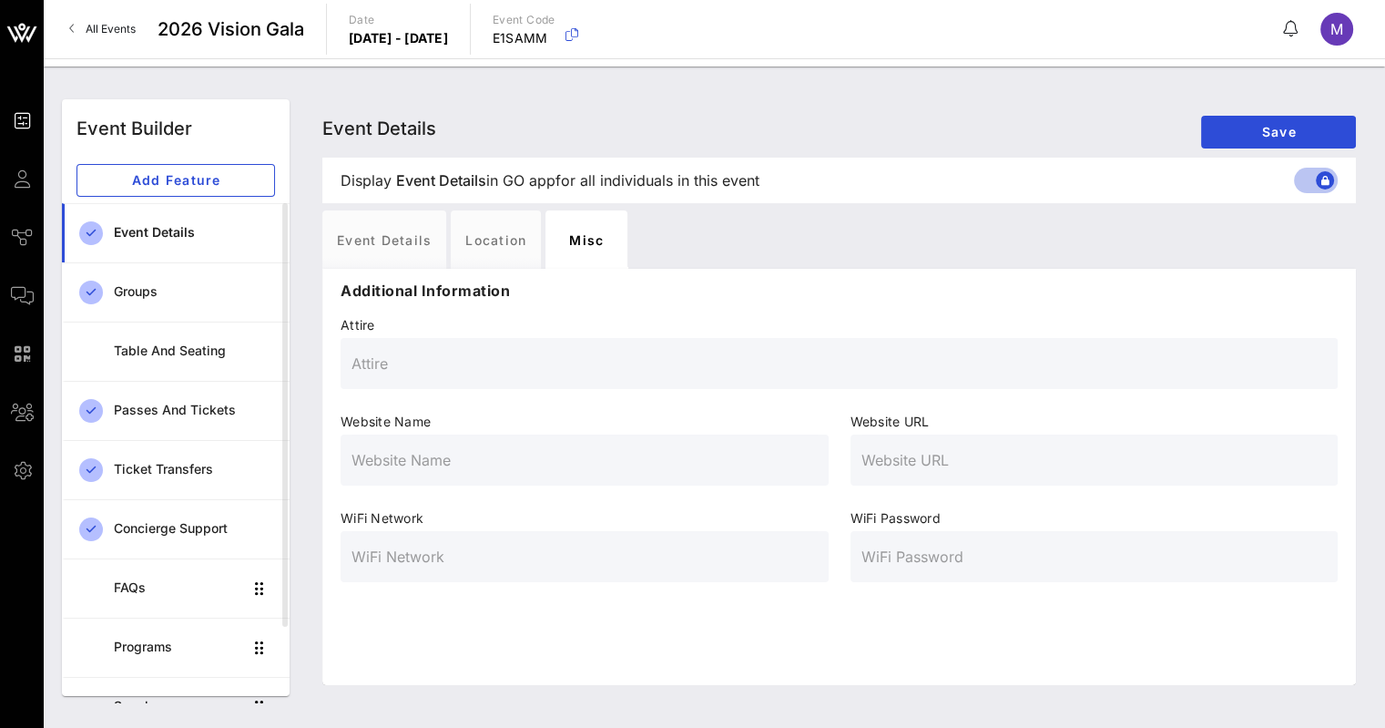
click at [579, 366] on input "text" at bounding box center [838, 363] width 975 height 29
type input "Formal"
click at [487, 454] on input "text" at bounding box center [584, 459] width 466 height 29
type input "C"
type input "Vision Gala"
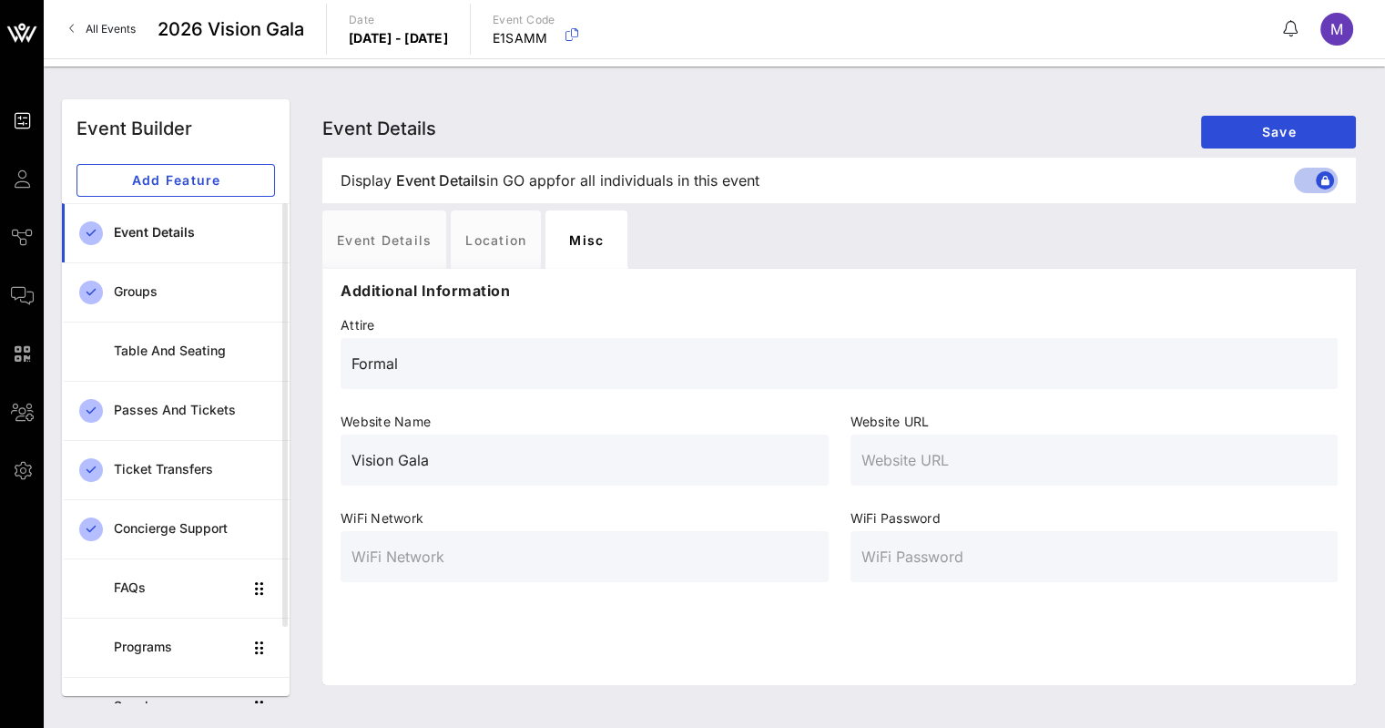
click at [922, 461] on input "text" at bounding box center [1094, 459] width 466 height 29
paste input "https://www.dancetheatreofharlem.org/vision-gala/"
type input "https://www.dancetheatreofharlem.org/vision-gala/"
click at [1274, 128] on span "Save" at bounding box center [1279, 131] width 126 height 15
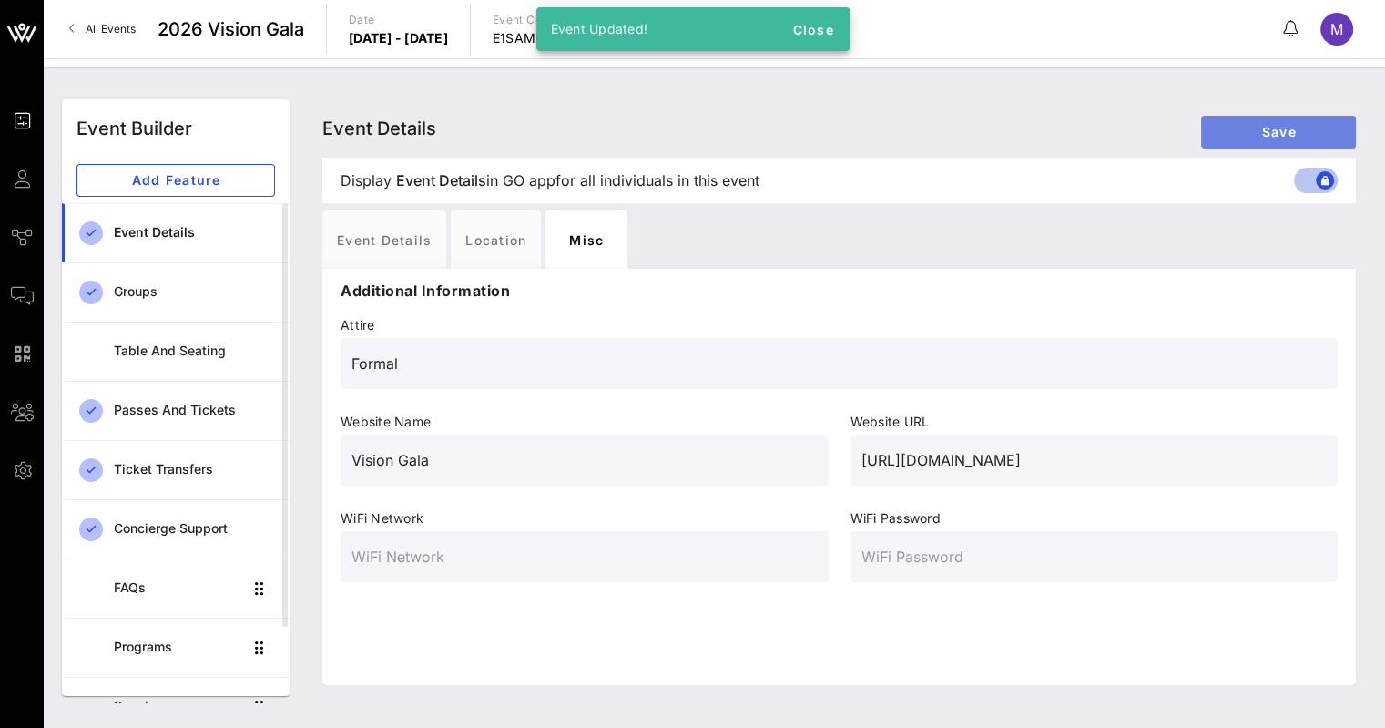
type input "Formal"
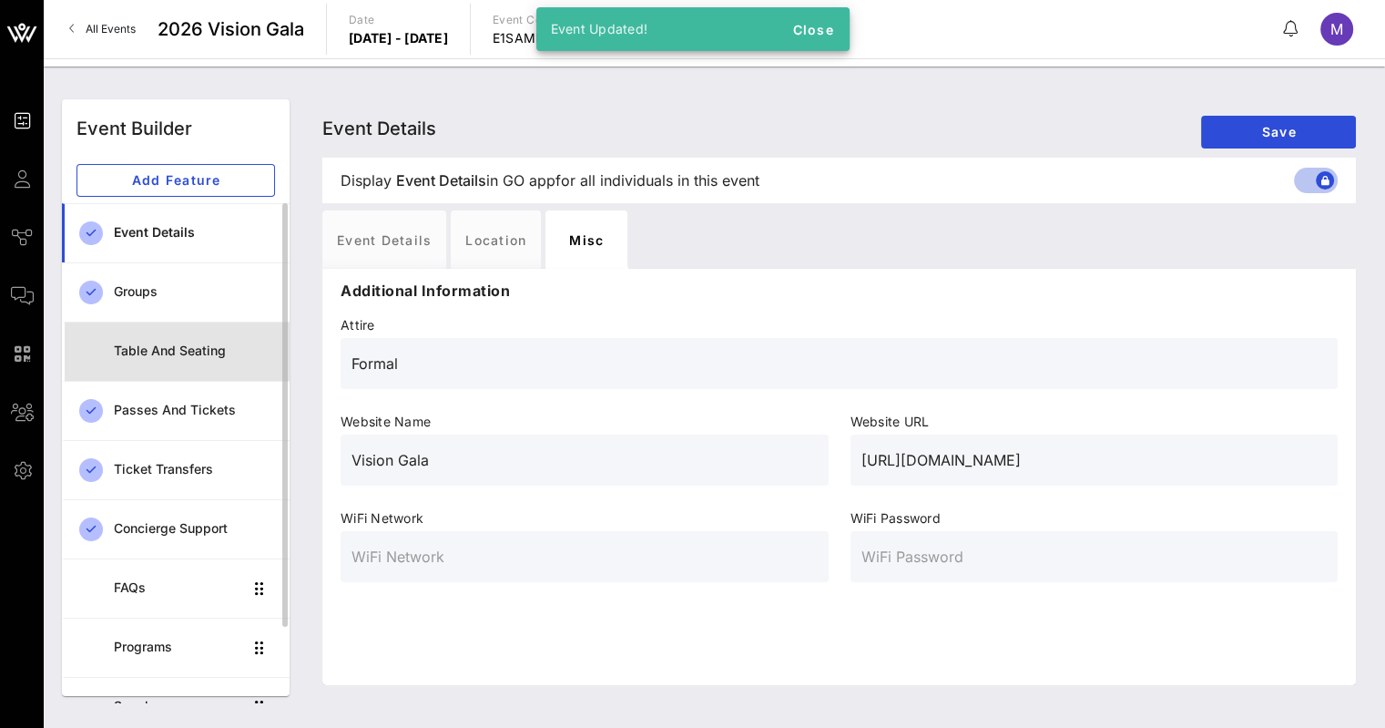
click at [204, 358] on div "Table and Seating" at bounding box center [194, 350] width 161 height 37
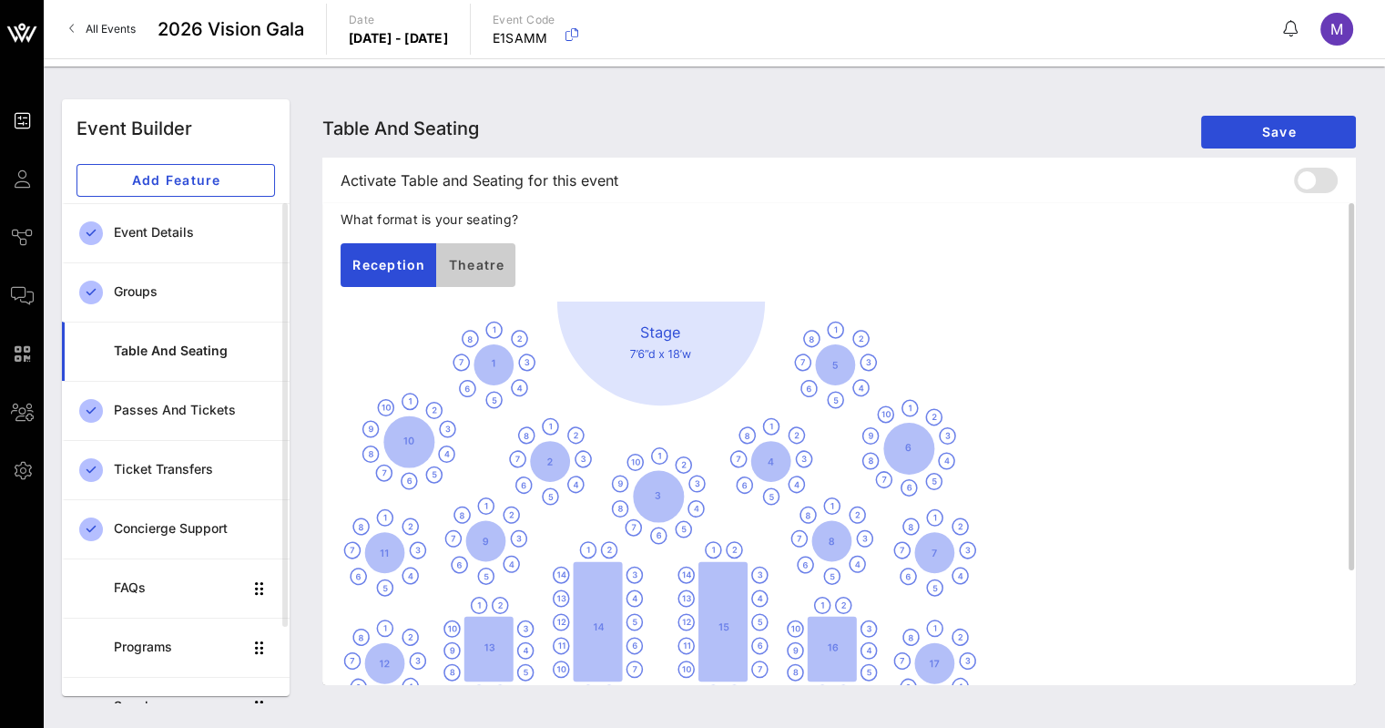
click at [474, 257] on span "Theatre" at bounding box center [475, 264] width 57 height 15
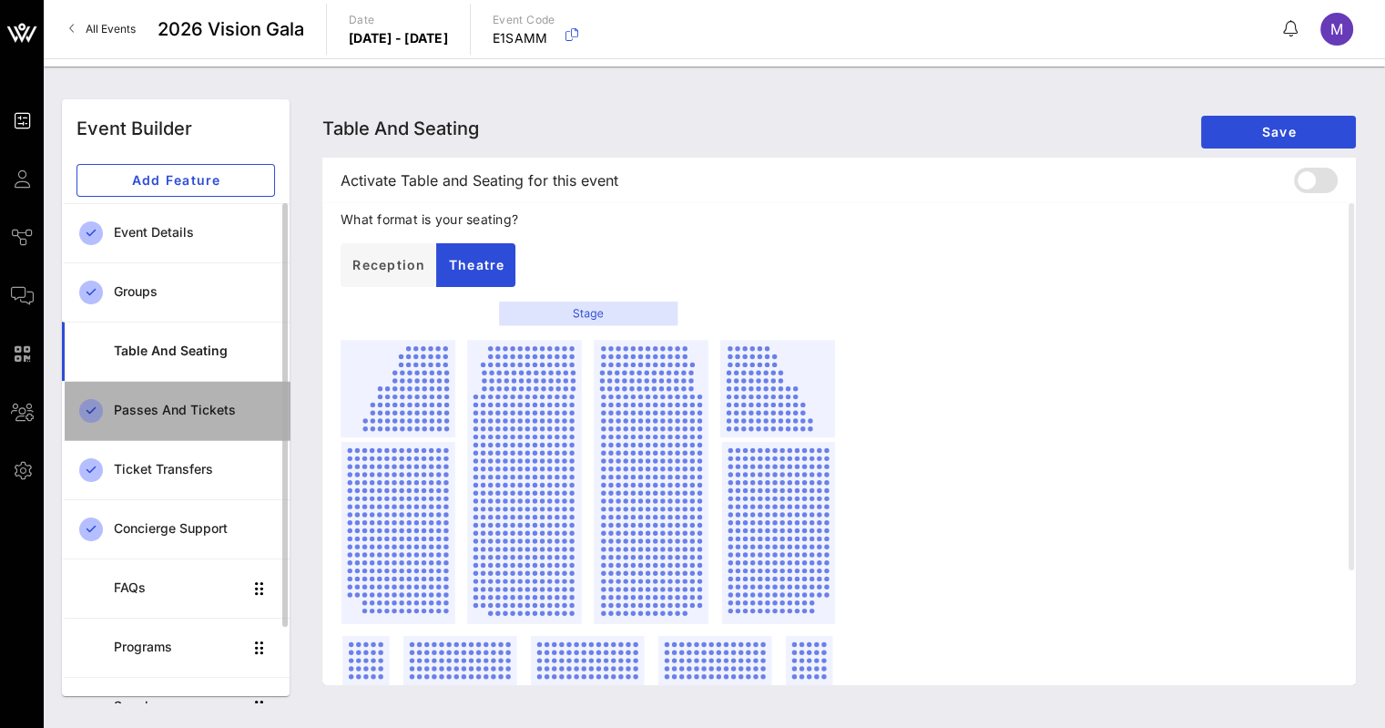
click at [141, 402] on div "Passes and Tickets" at bounding box center [194, 409] width 161 height 15
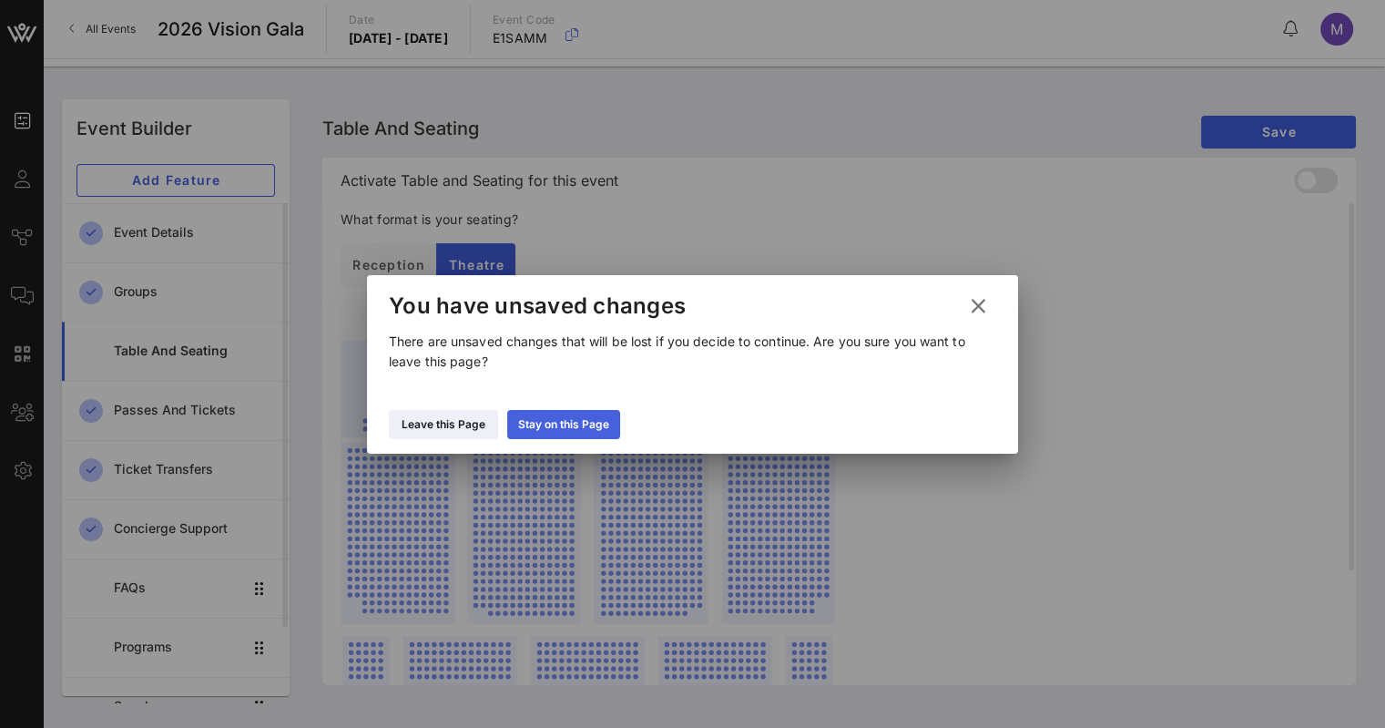
click at [545, 426] on div "Stay on this Page" at bounding box center [563, 424] width 91 height 18
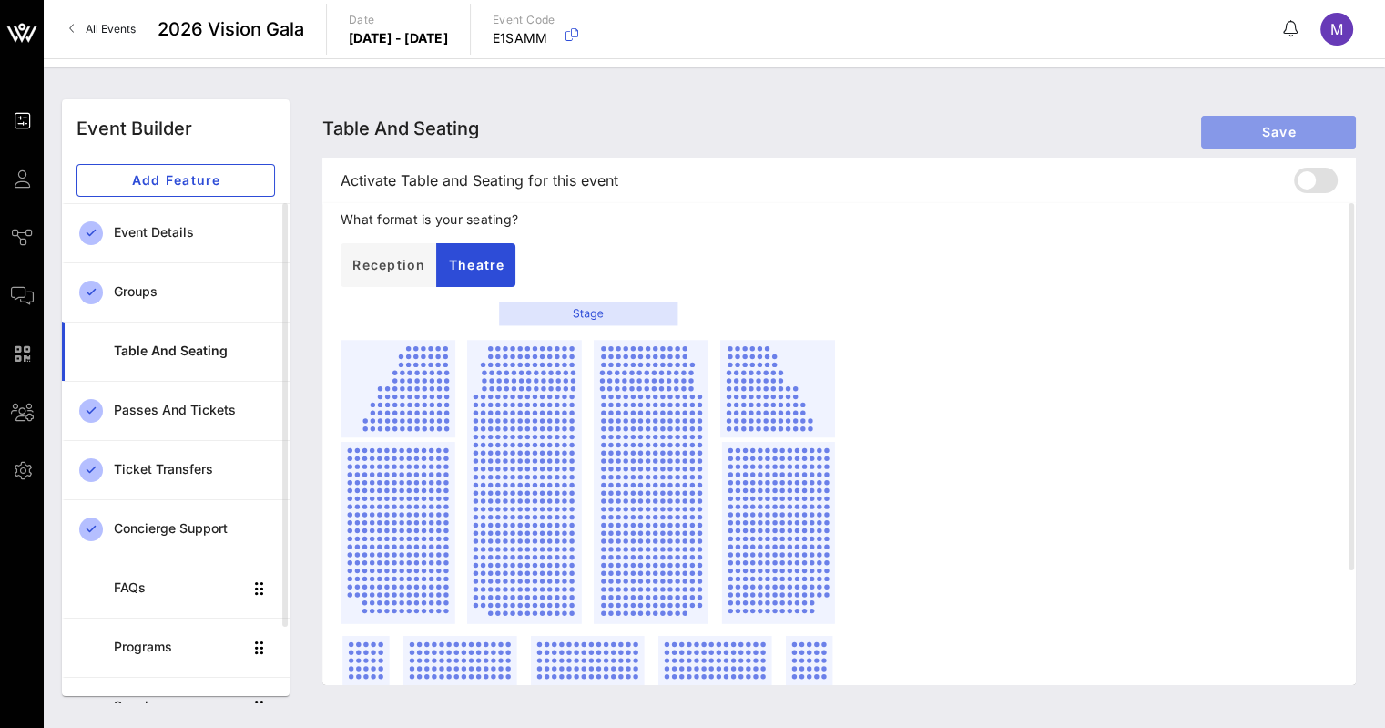
click at [1286, 124] on span "Save" at bounding box center [1279, 131] width 126 height 15
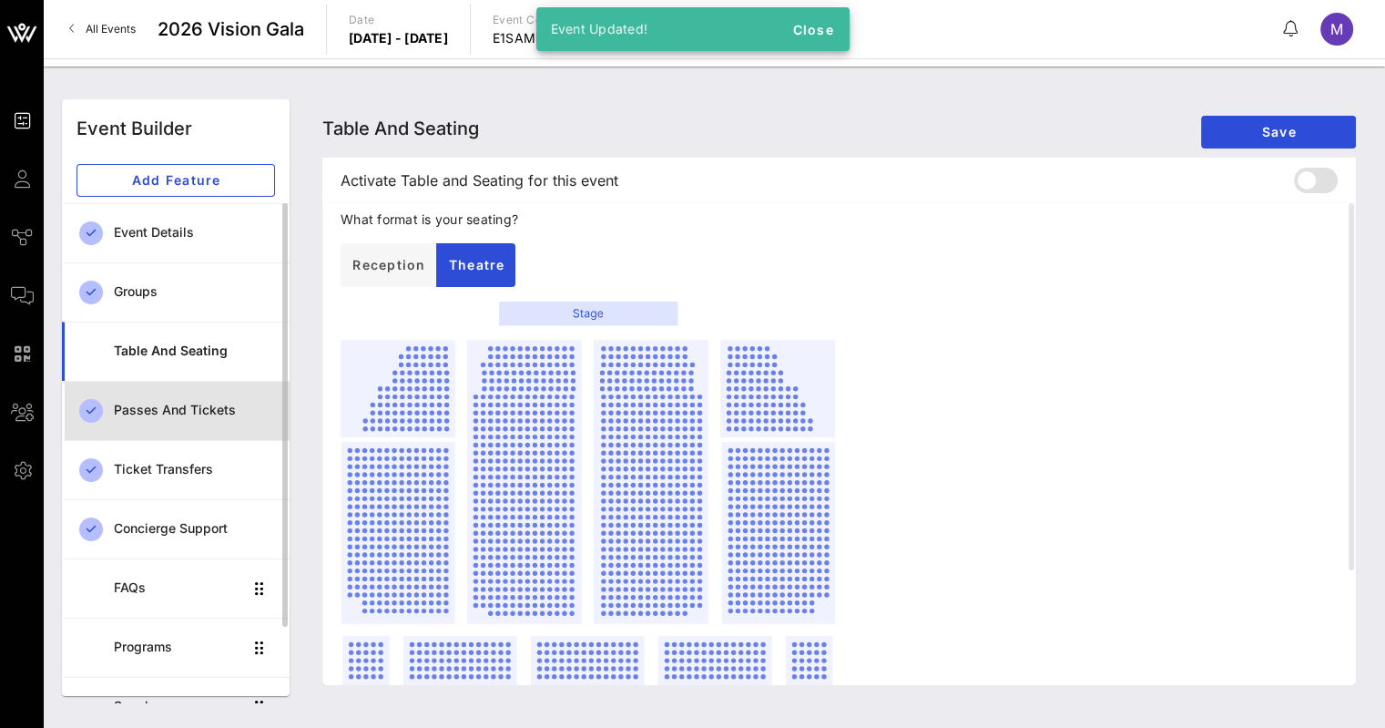
click at [146, 409] on div "Passes and Tickets" at bounding box center [194, 409] width 161 height 15
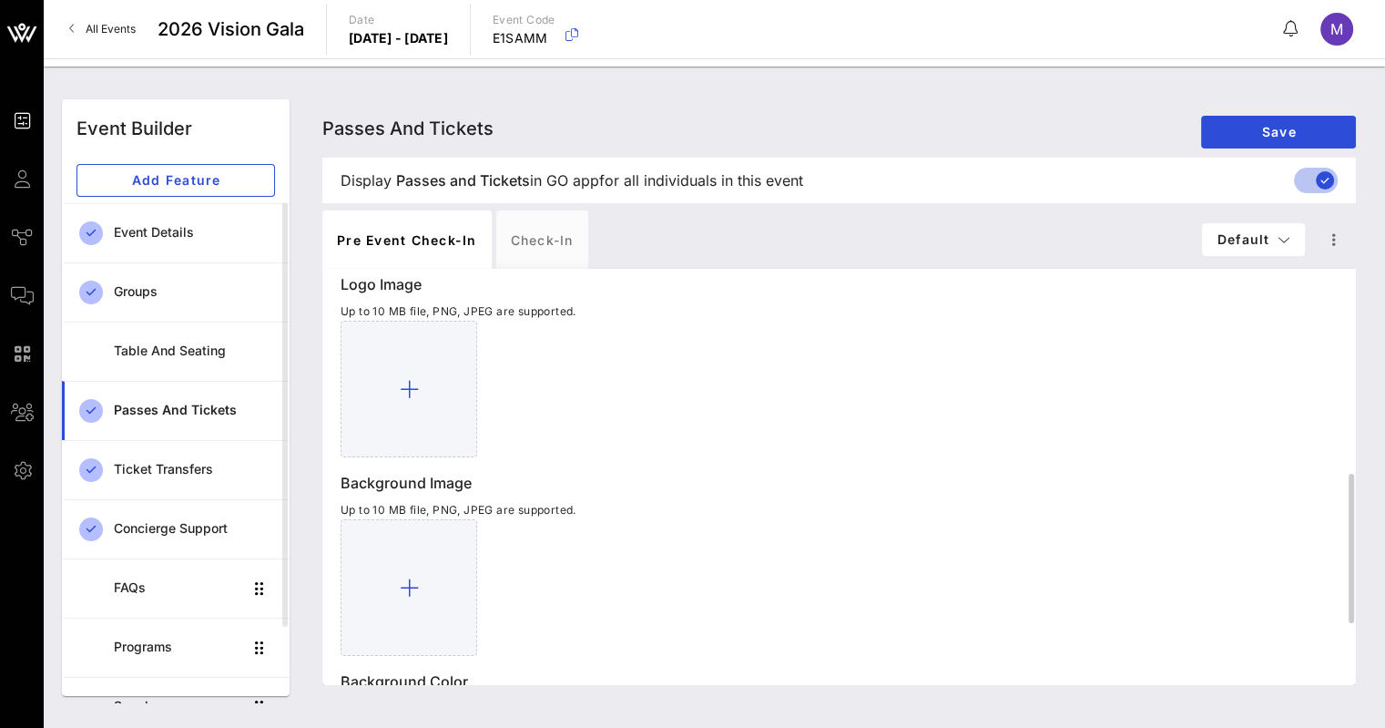
scroll to position [742, 0]
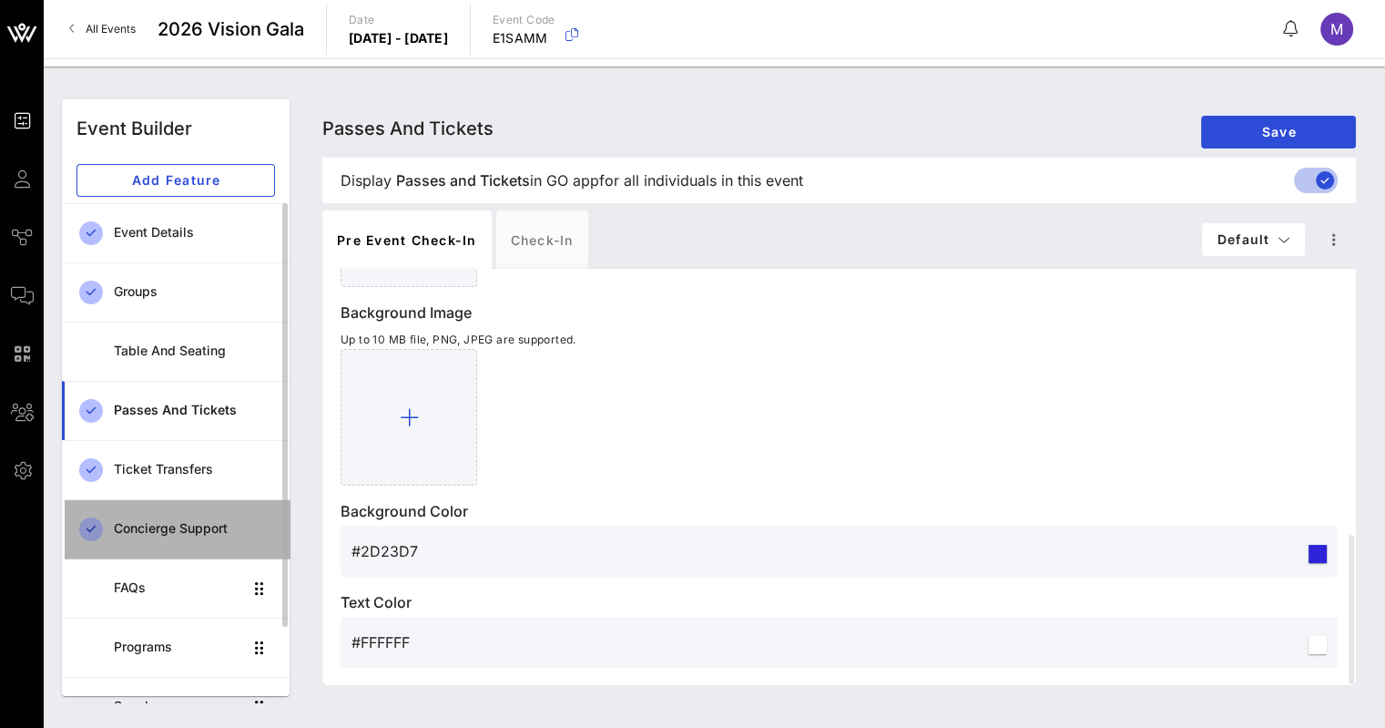
click at [139, 540] on div "Concierge Support" at bounding box center [194, 528] width 161 height 37
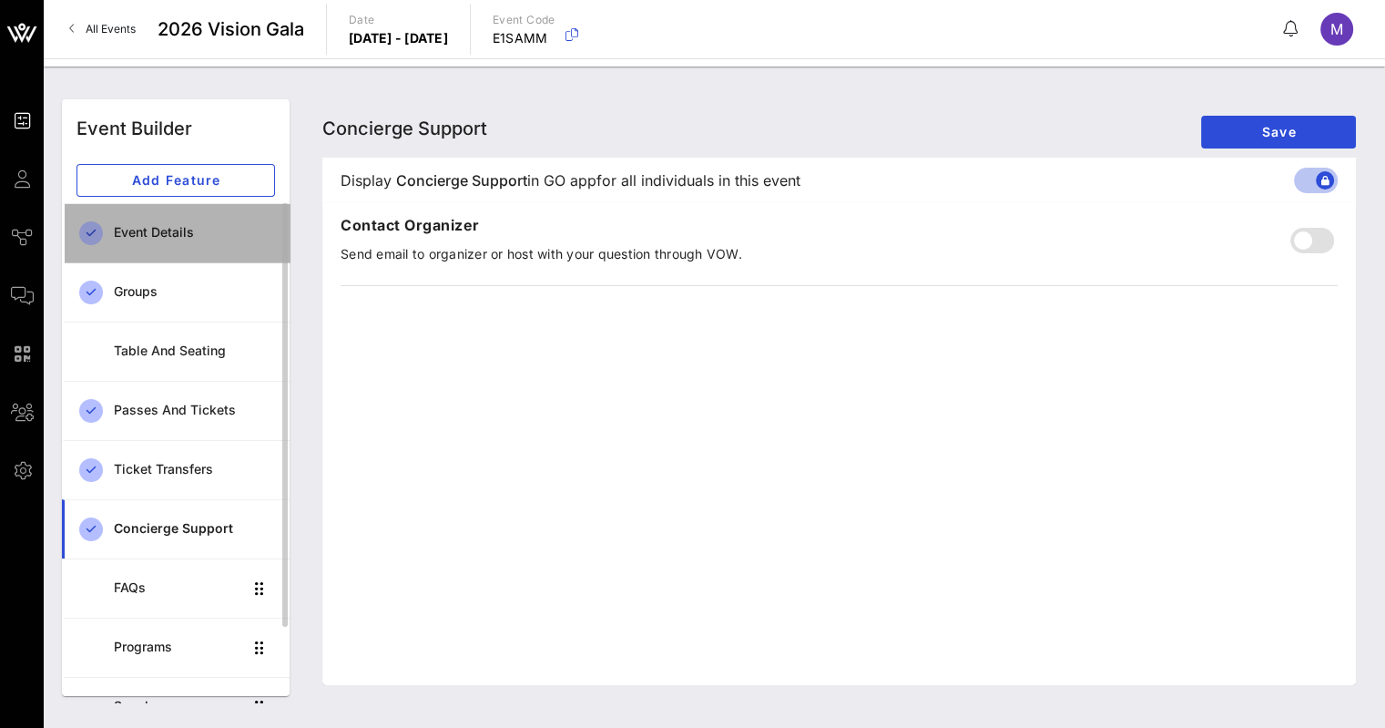
click at [168, 240] on div "Event Details" at bounding box center [194, 232] width 161 height 37
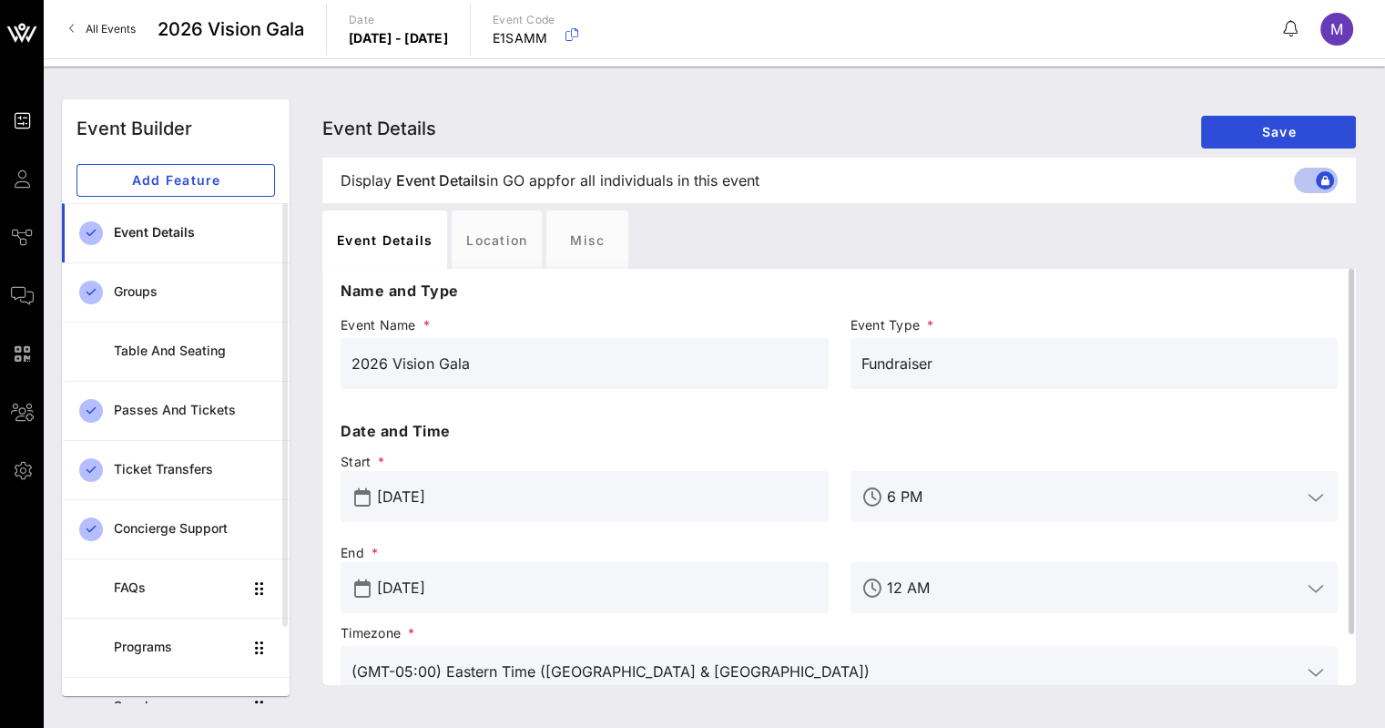
click at [530, 363] on input "2026 Vision Gala" at bounding box center [584, 363] width 466 height 29
type input "2026 Vision Gala - [GEOGRAPHIC_DATA]"
click at [1280, 127] on span "Save" at bounding box center [1279, 131] width 126 height 15
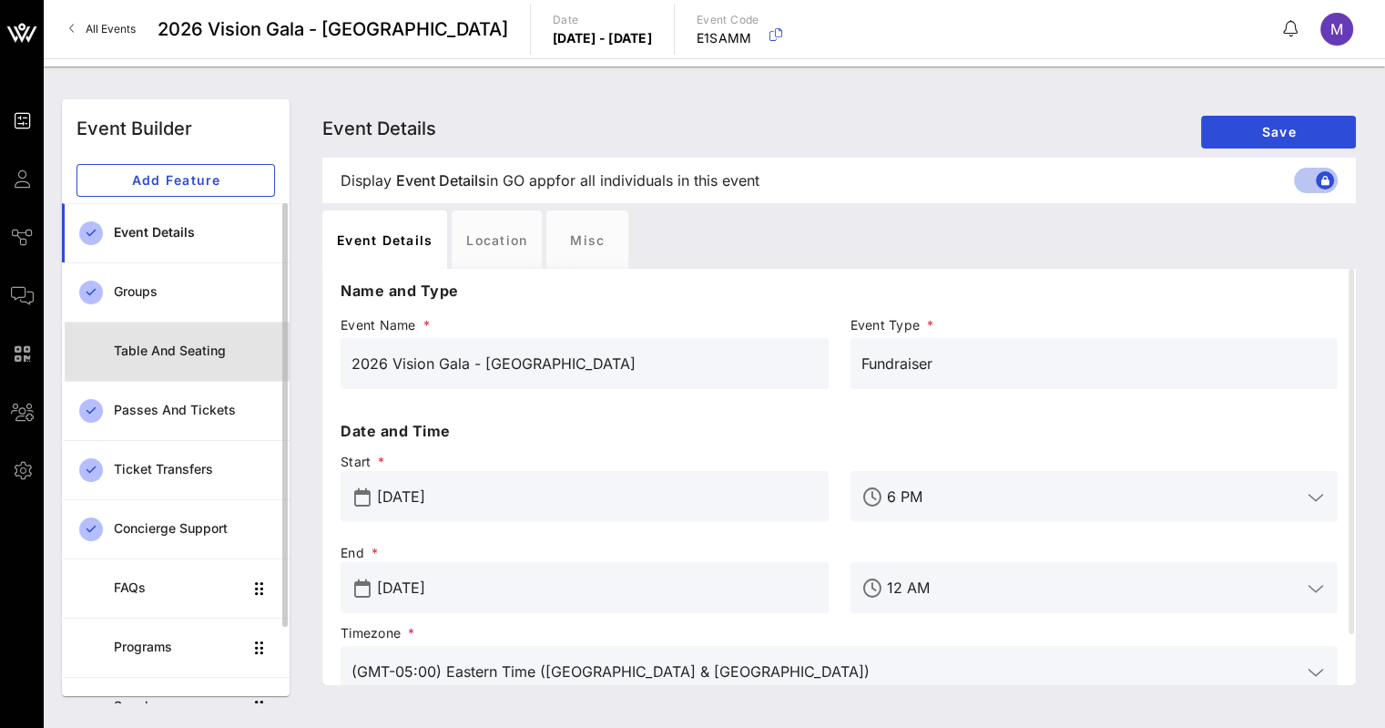
click at [159, 355] on div "Table and Seating" at bounding box center [194, 350] width 161 height 15
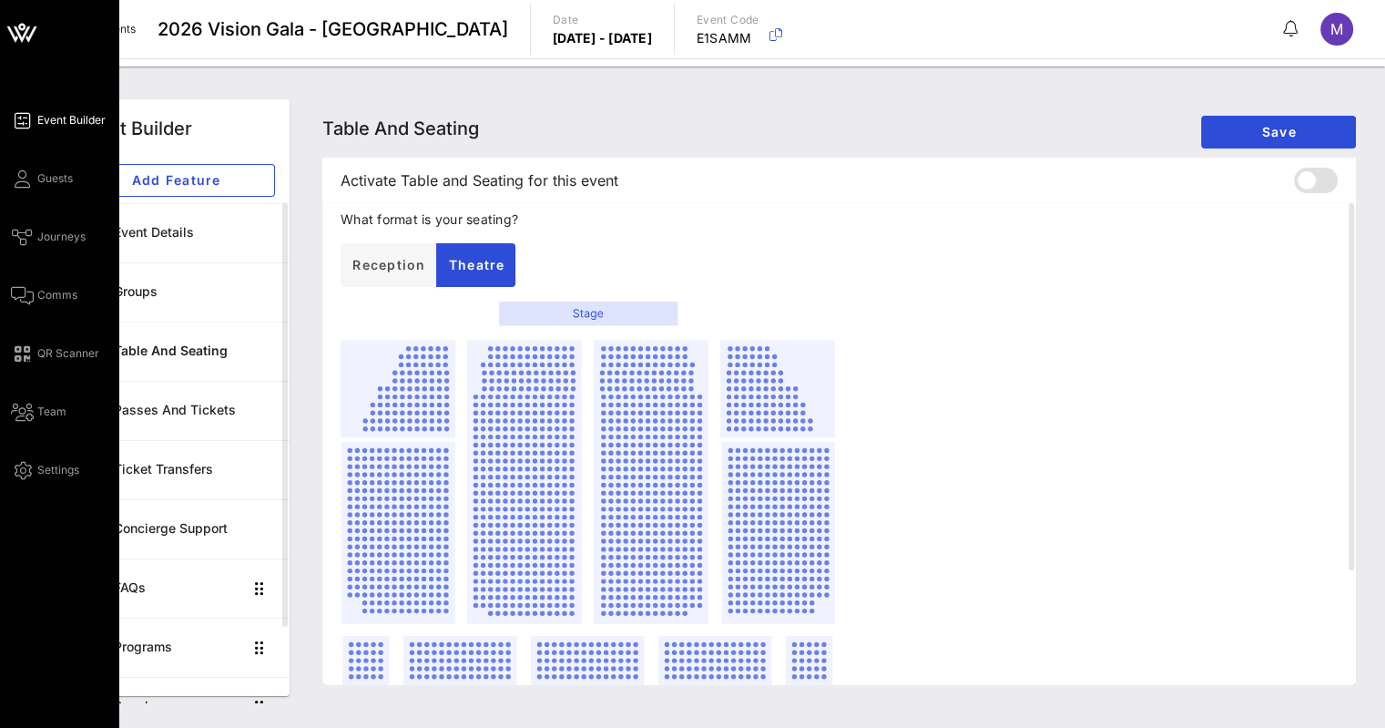
click at [52, 115] on span "Event Builder" at bounding box center [71, 120] width 68 height 16
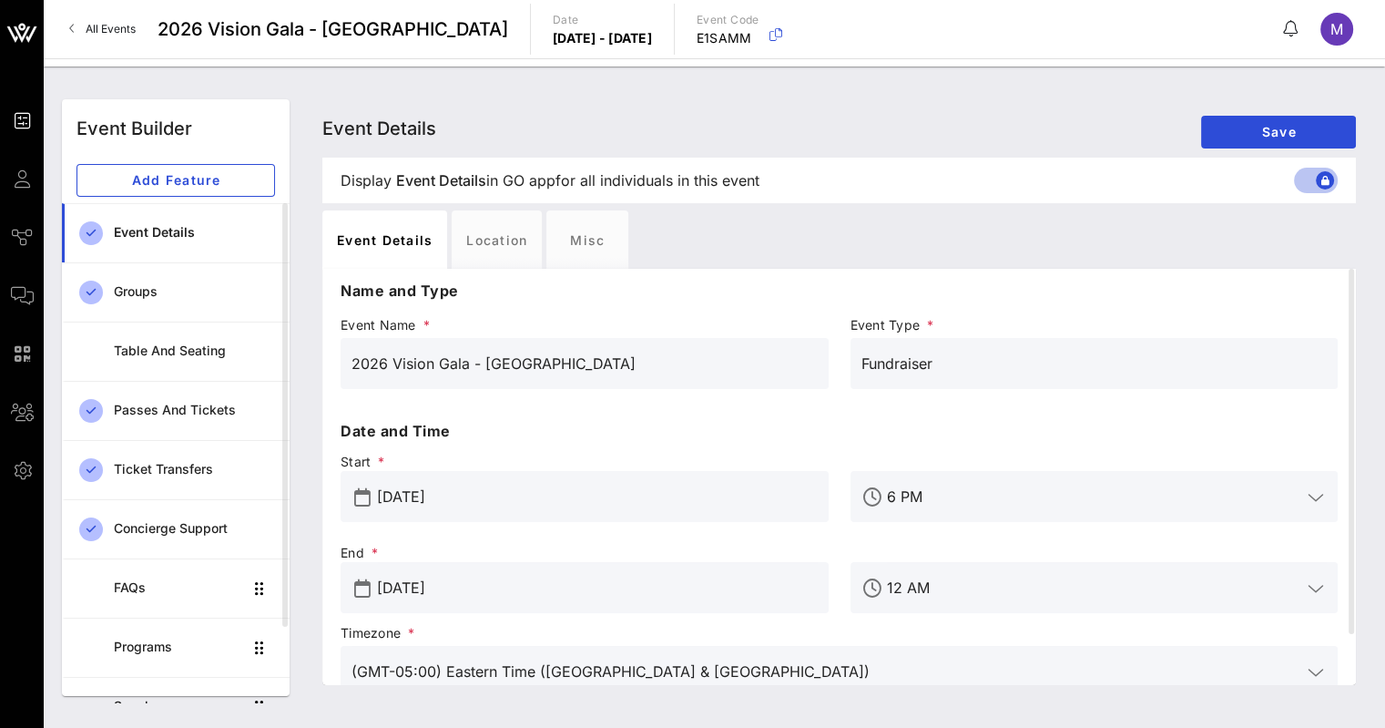
click at [445, 91] on div "Event Details Event Details Event Details Save Display Event Details Event Deta…" at bounding box center [838, 397] width 1077 height 618
click at [1285, 130] on span "Save" at bounding box center [1279, 131] width 126 height 15
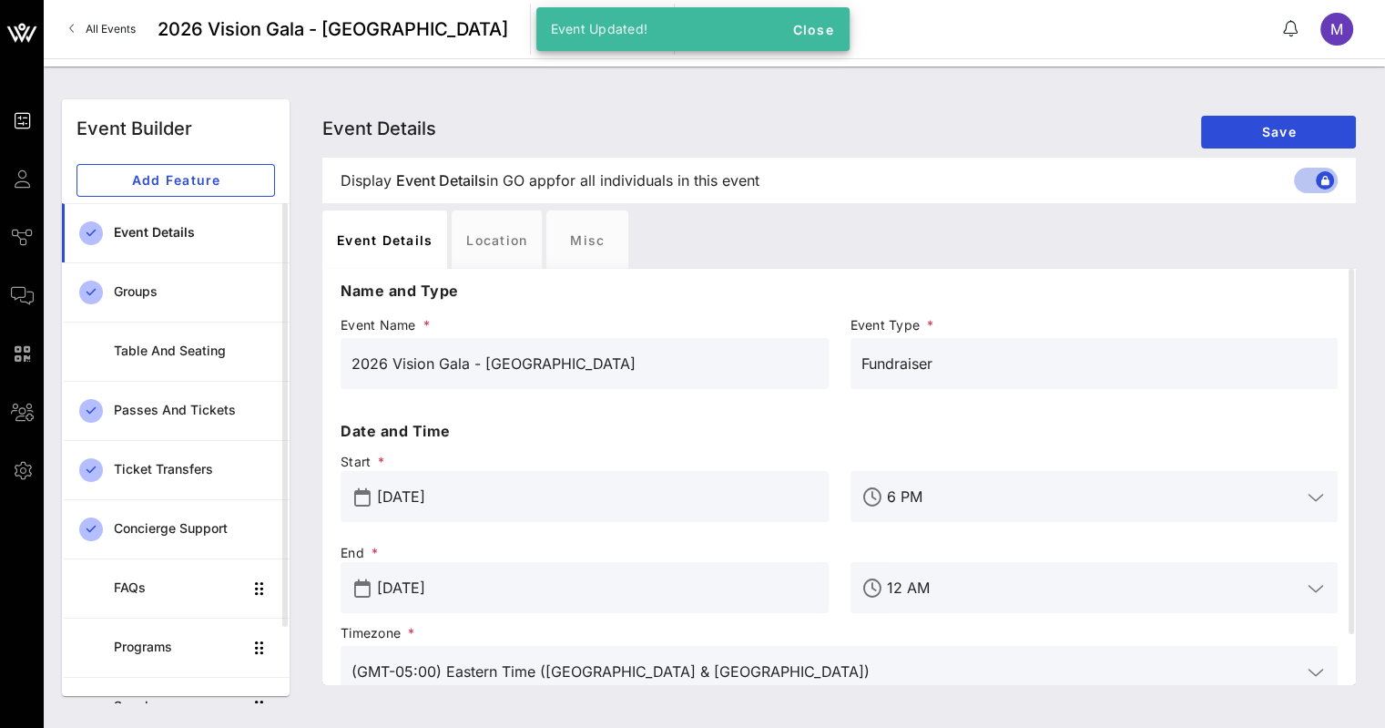
click at [637, 129] on div "Event Details Event Details Event Details Save" at bounding box center [838, 128] width 1033 height 58
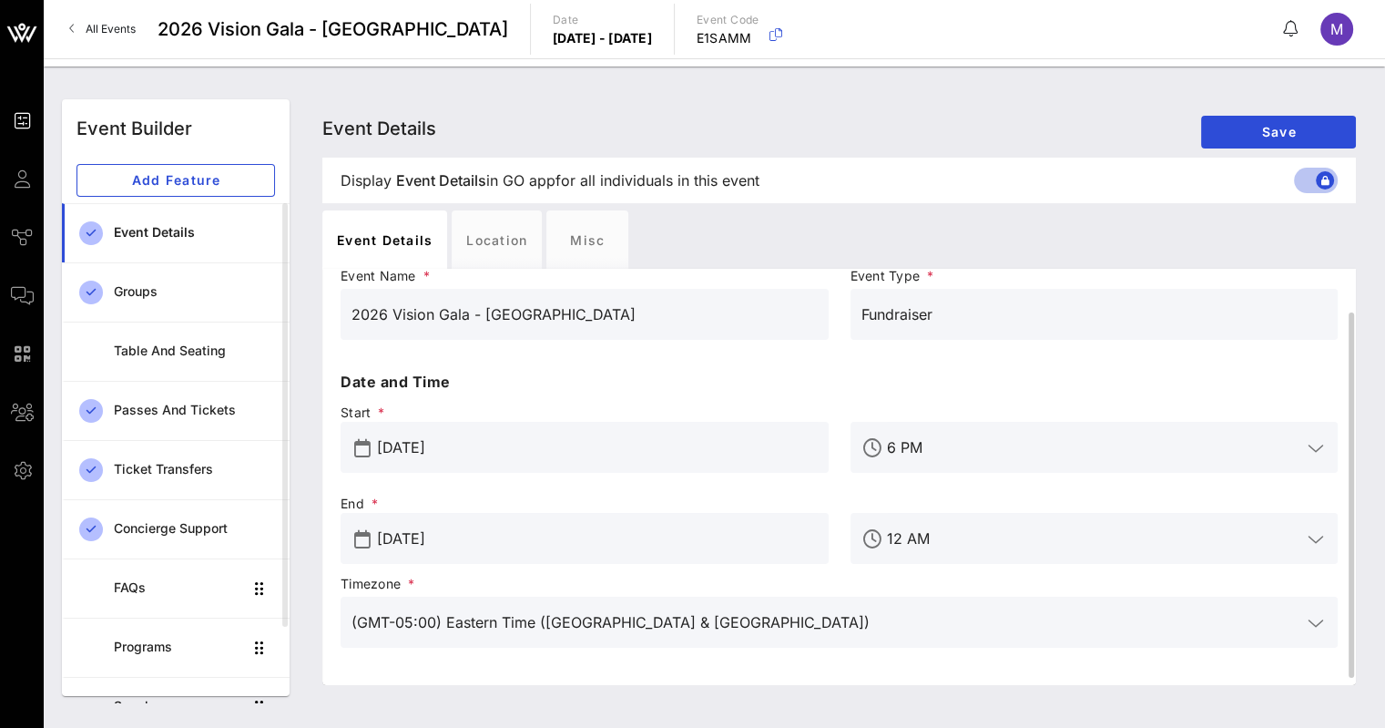
scroll to position [56, 0]
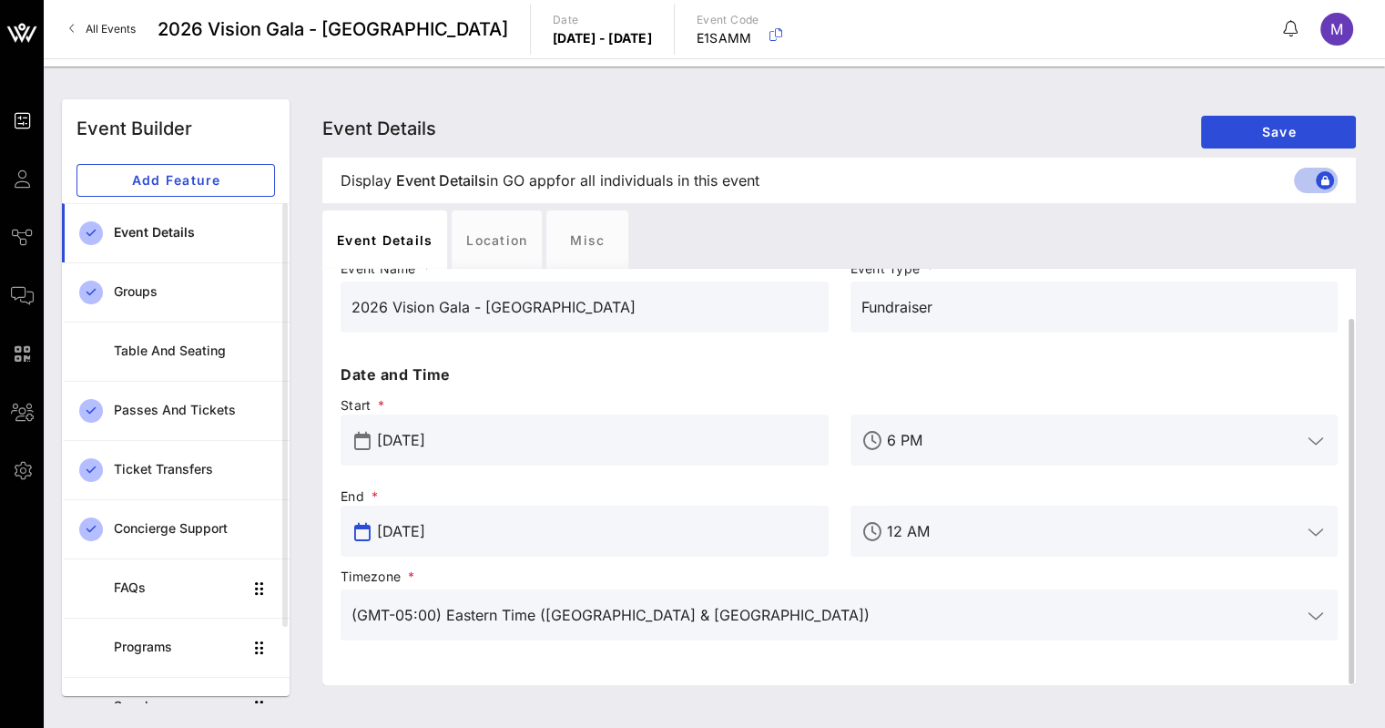
click at [731, 531] on input "Apr 18, 2026" at bounding box center [597, 530] width 441 height 29
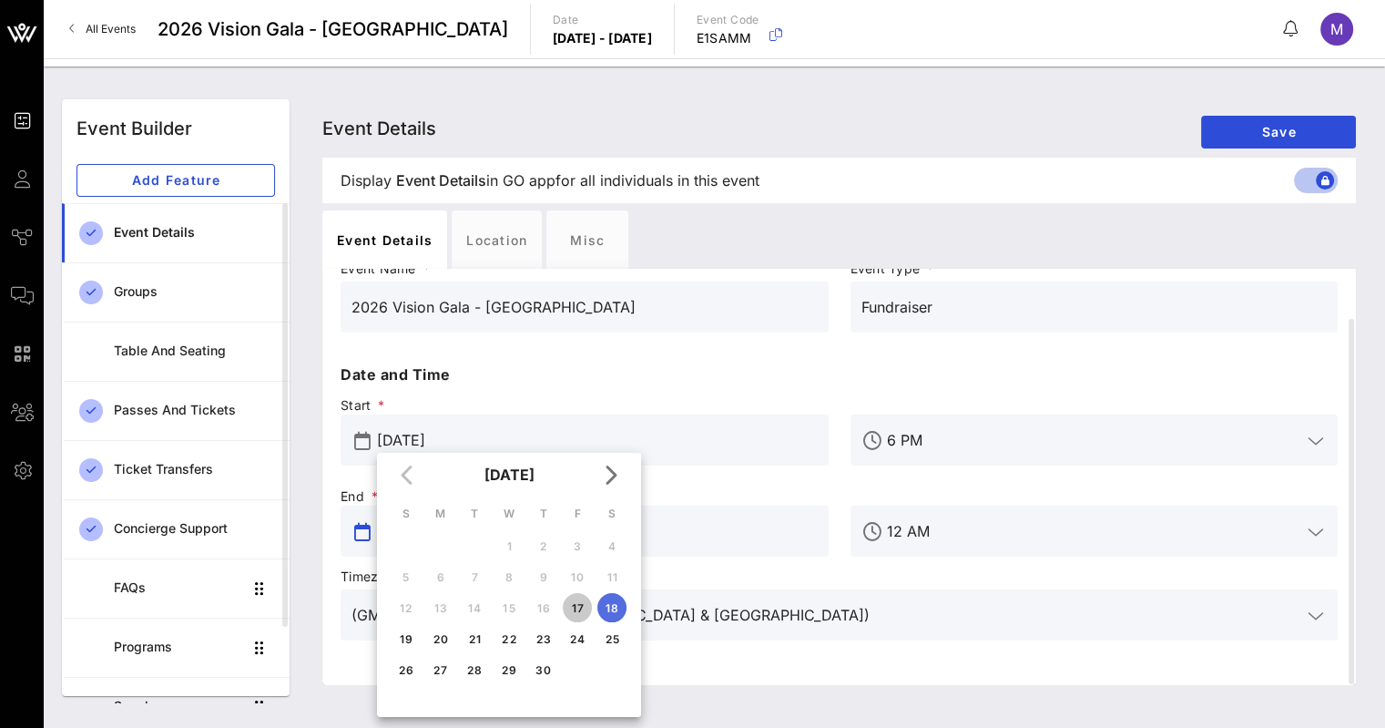
click at [580, 604] on div "17" at bounding box center [577, 608] width 29 height 14
type input "[DATE]"
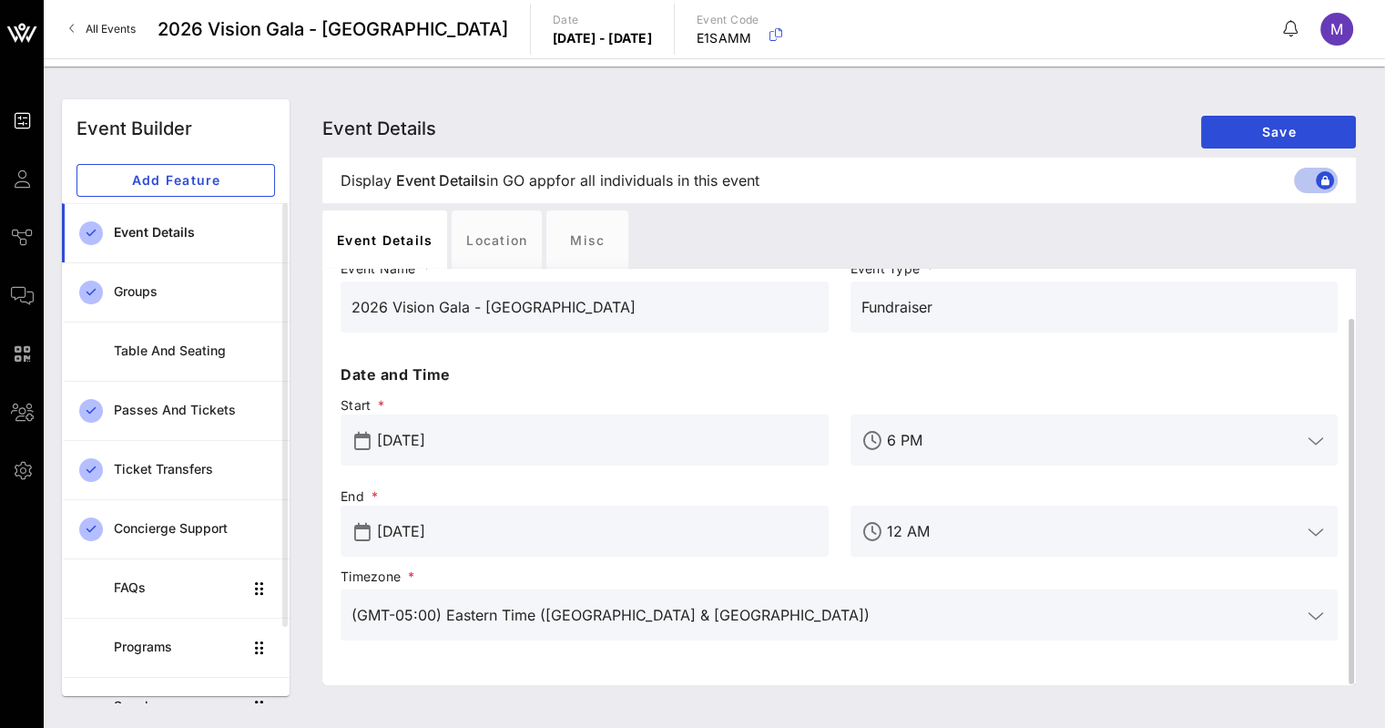
click at [1316, 531] on icon at bounding box center [1316, 532] width 16 height 22
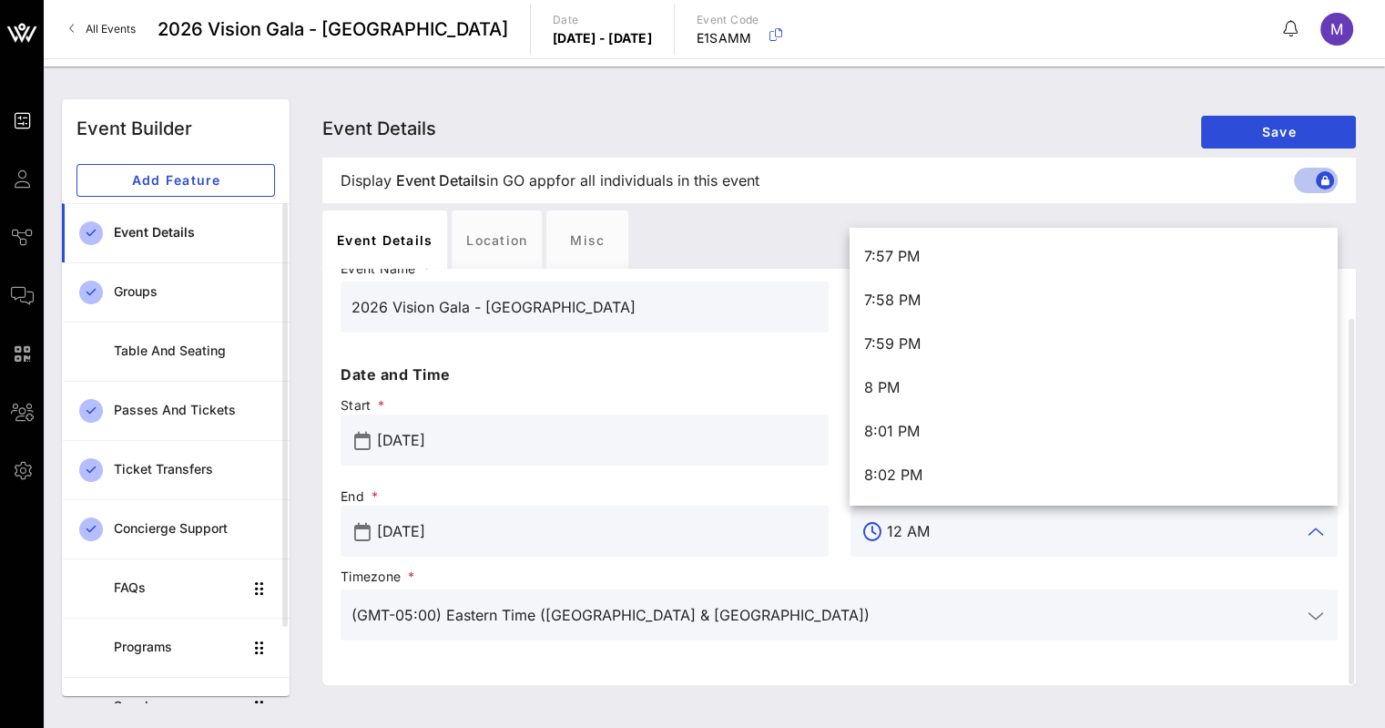
scroll to position [52317, 0]
click at [899, 380] on div "8 PM" at bounding box center [1093, 386] width 458 height 17
type input "8 PM"
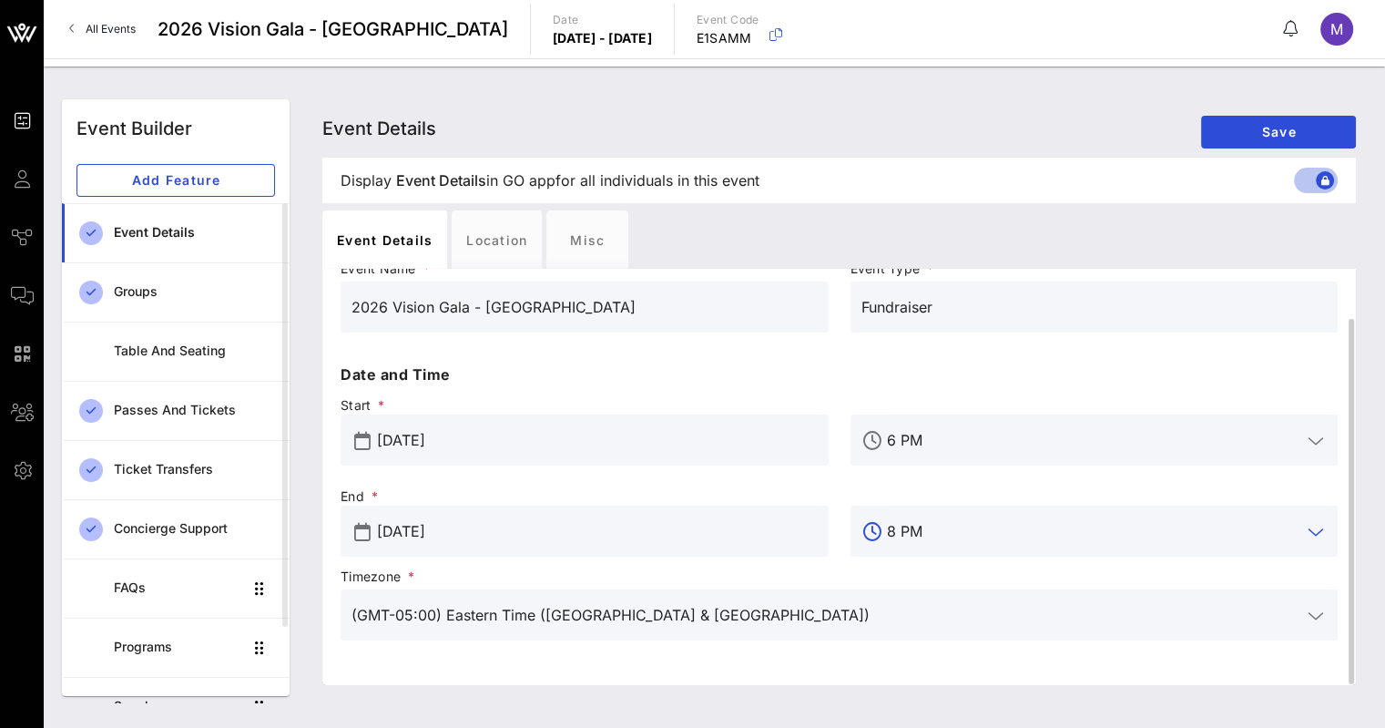
scroll to position [0, 0]
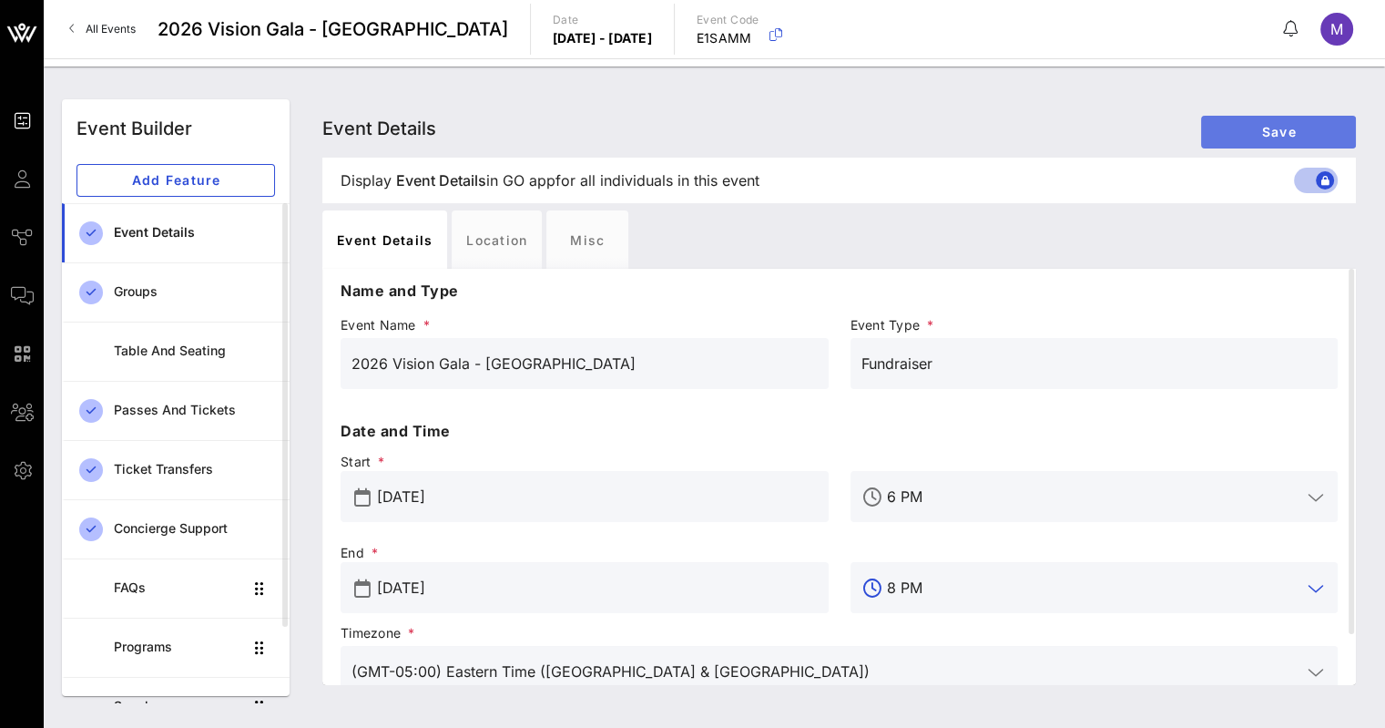
click at [1256, 132] on span "Save" at bounding box center [1279, 131] width 126 height 15
click at [100, 32] on span "All Events" at bounding box center [111, 29] width 50 height 14
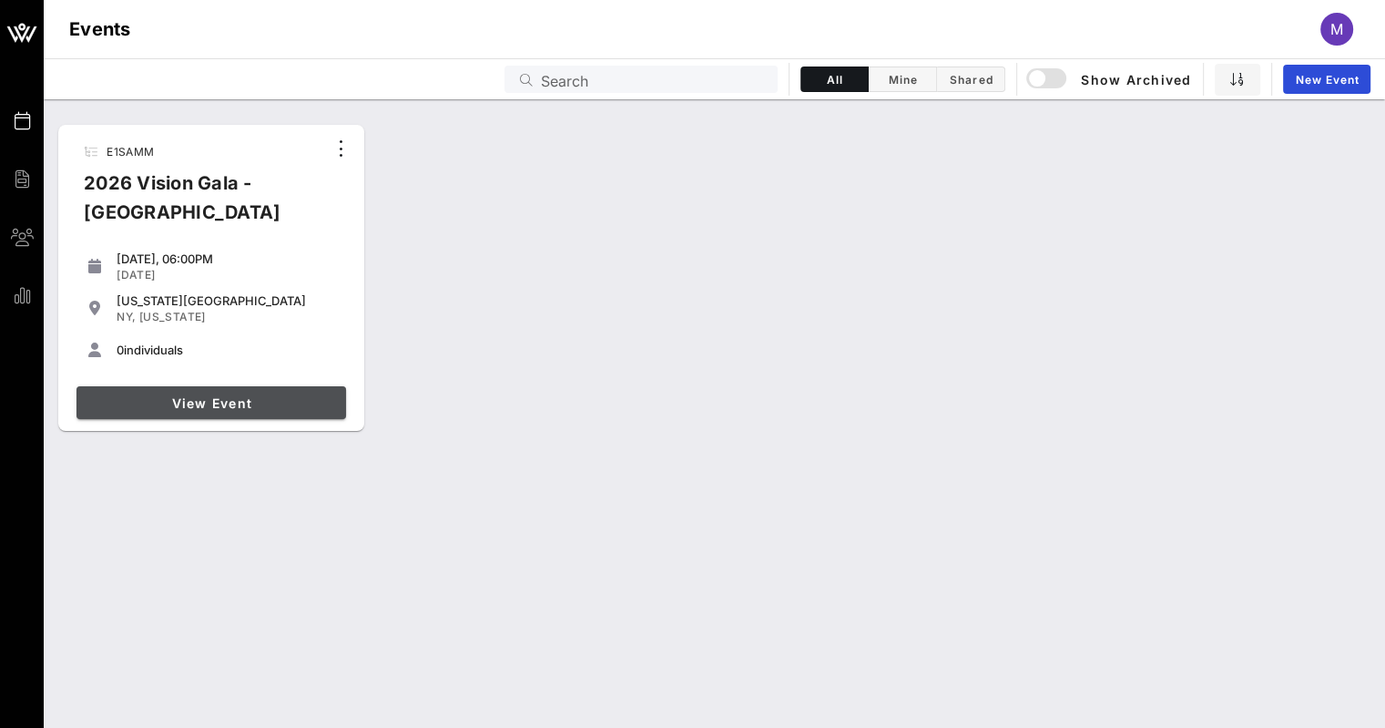
click at [215, 402] on span "View Event" at bounding box center [211, 402] width 255 height 15
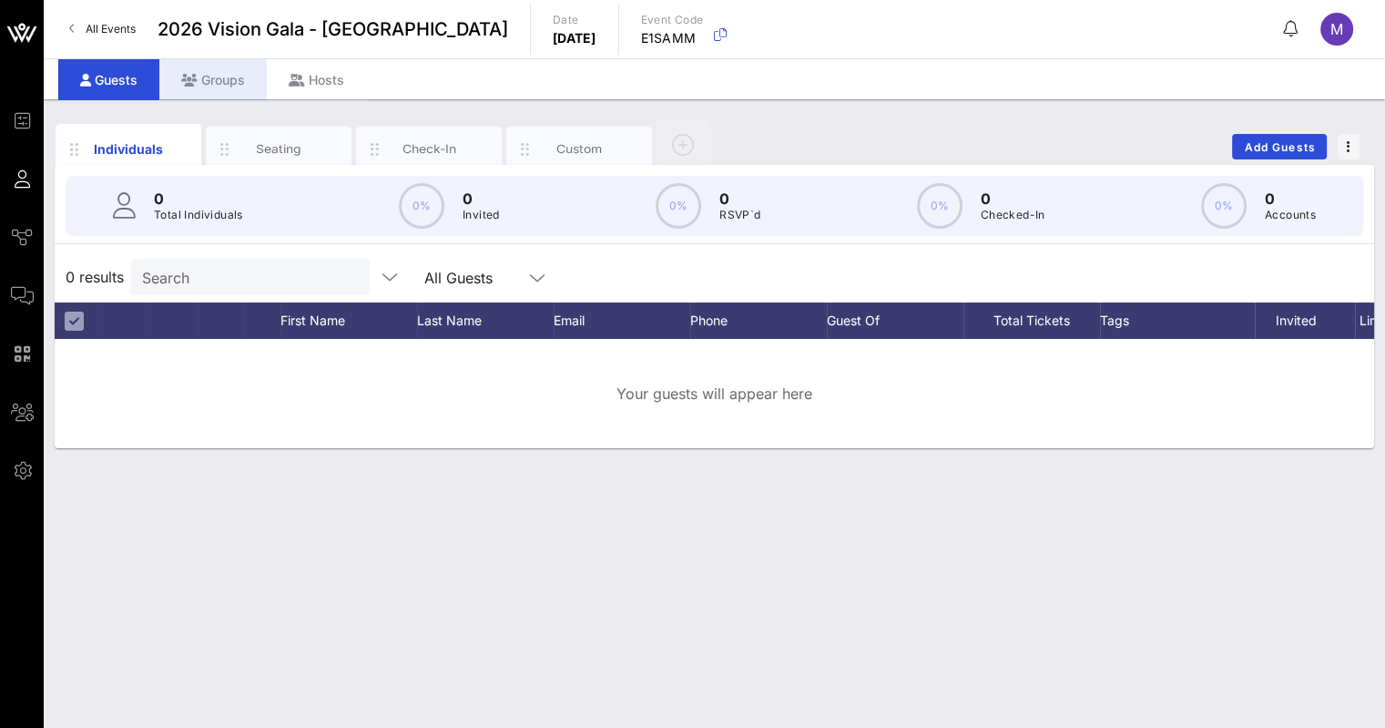
click at [225, 78] on div "Groups" at bounding box center [212, 79] width 107 height 41
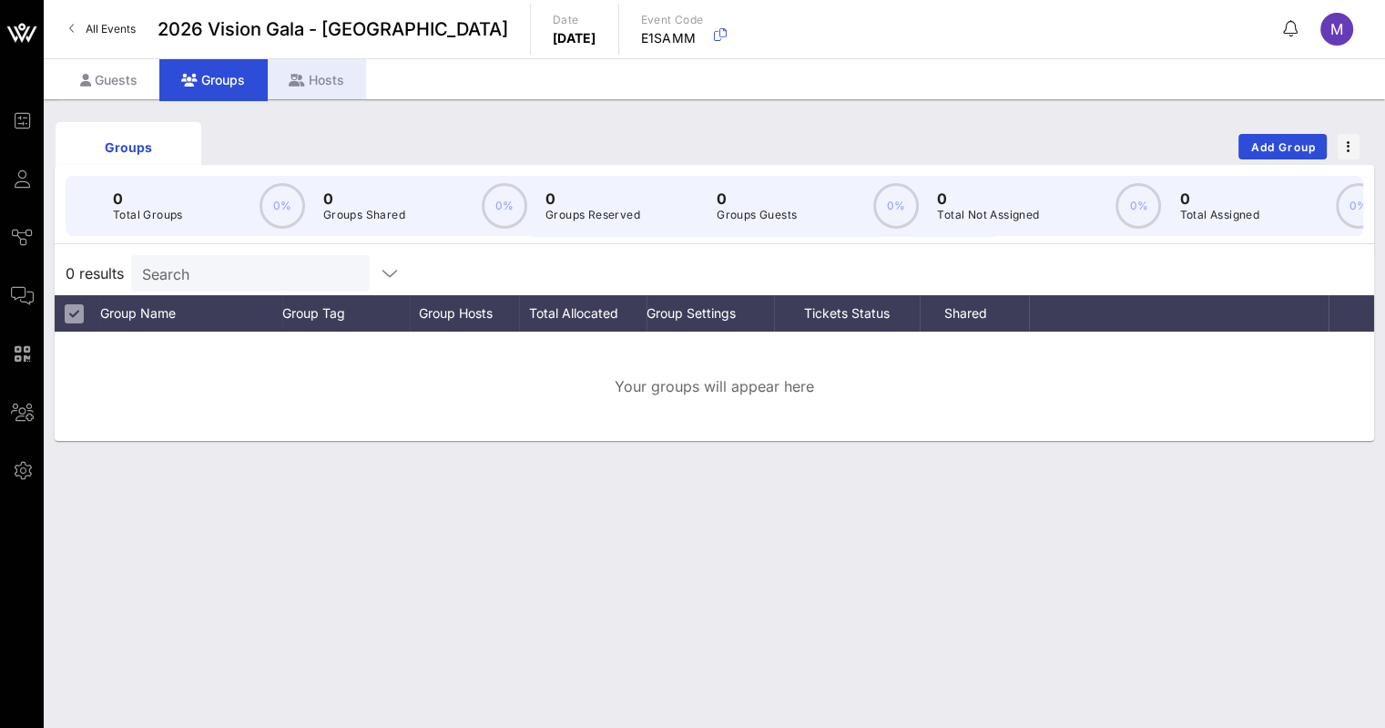
click at [317, 83] on div "Hosts" at bounding box center [316, 79] width 99 height 41
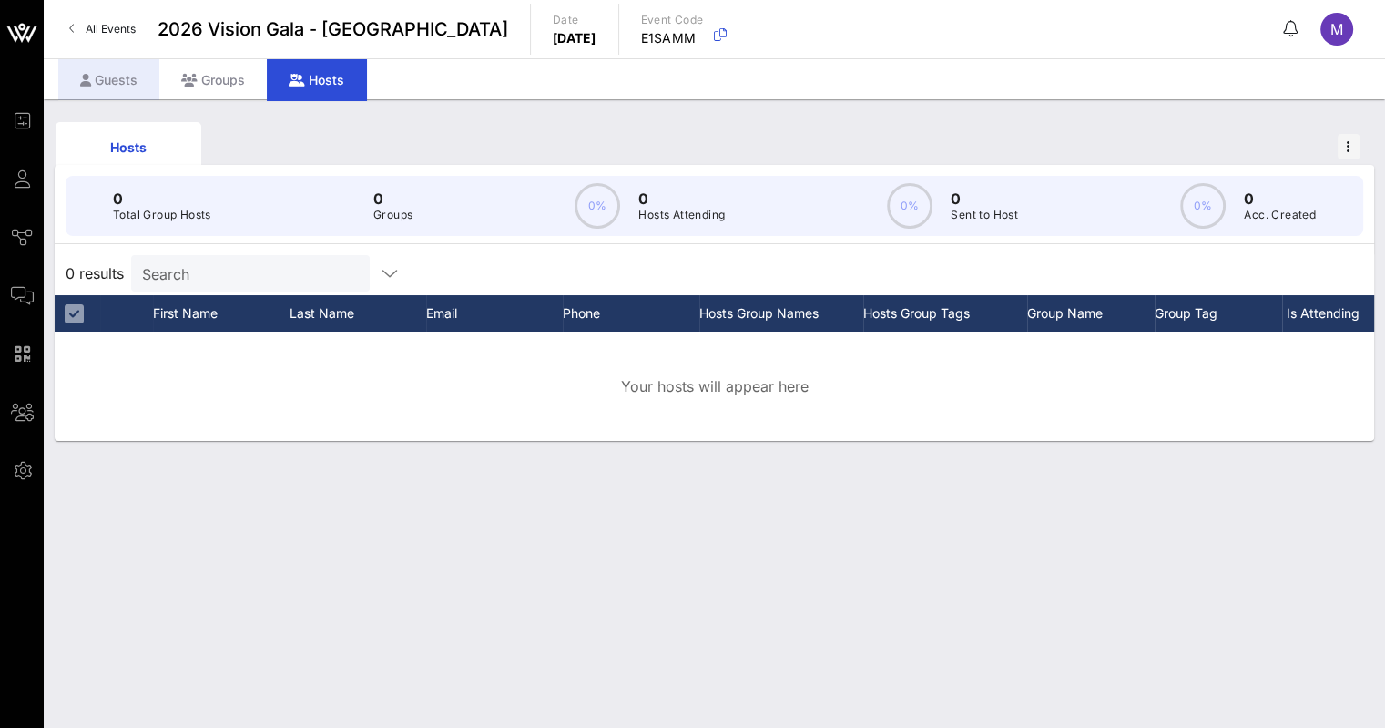
click at [106, 75] on div "Guests" at bounding box center [108, 79] width 101 height 41
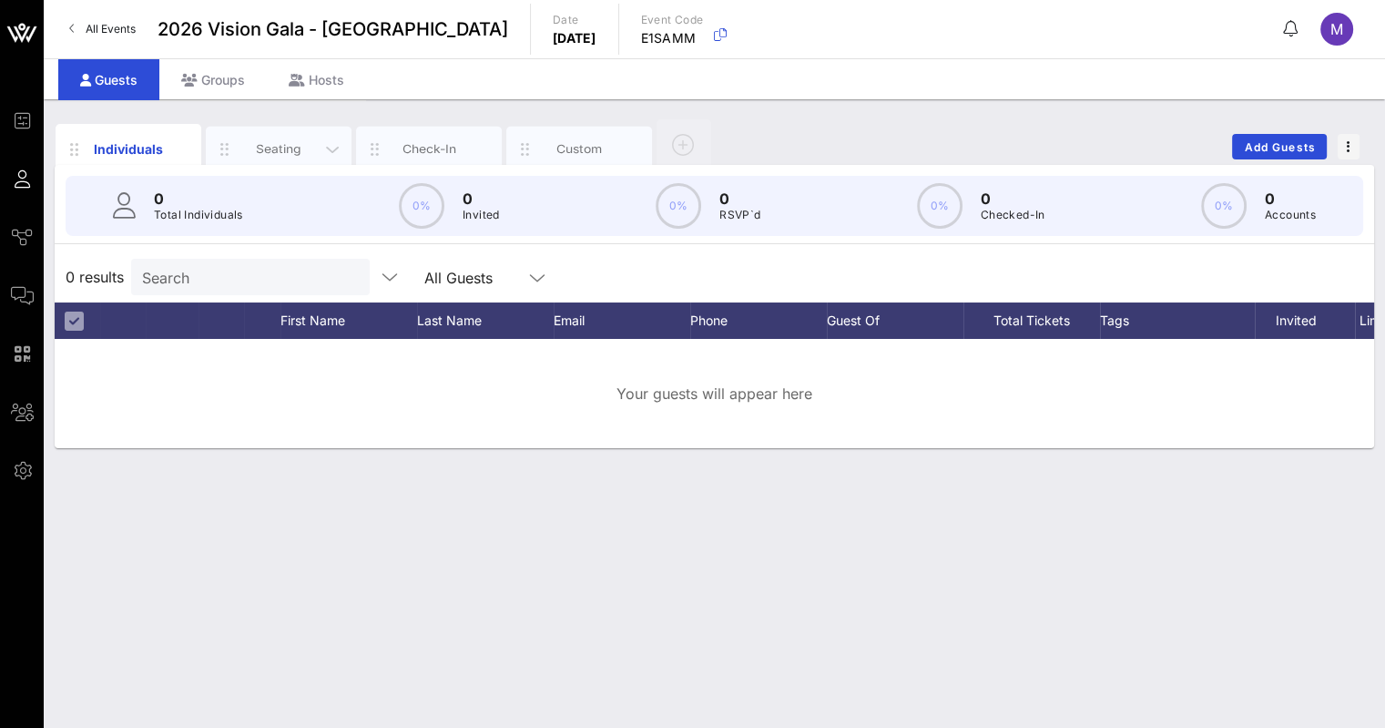
click at [280, 155] on div "Seating" at bounding box center [279, 148] width 81 height 17
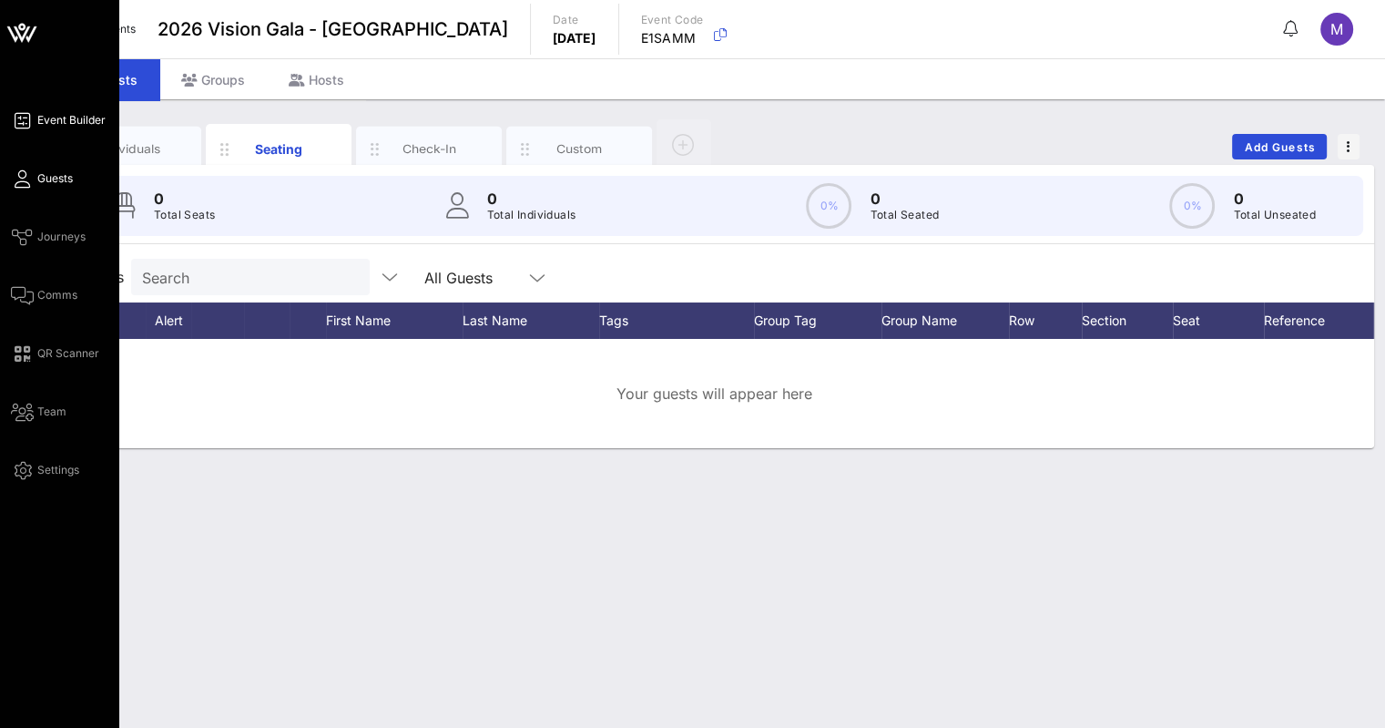
click at [33, 116] on link "Event Builder" at bounding box center [58, 120] width 95 height 22
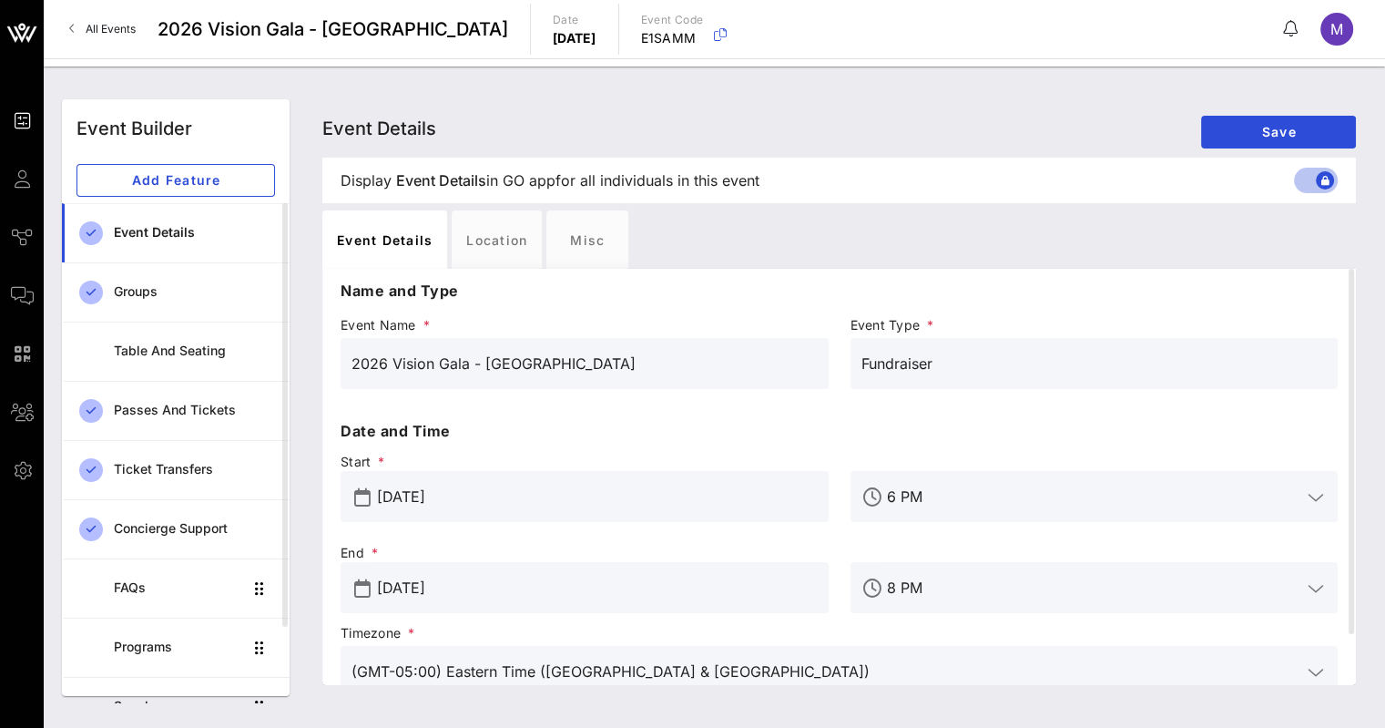
click at [94, 34] on span "All Events" at bounding box center [111, 29] width 50 height 14
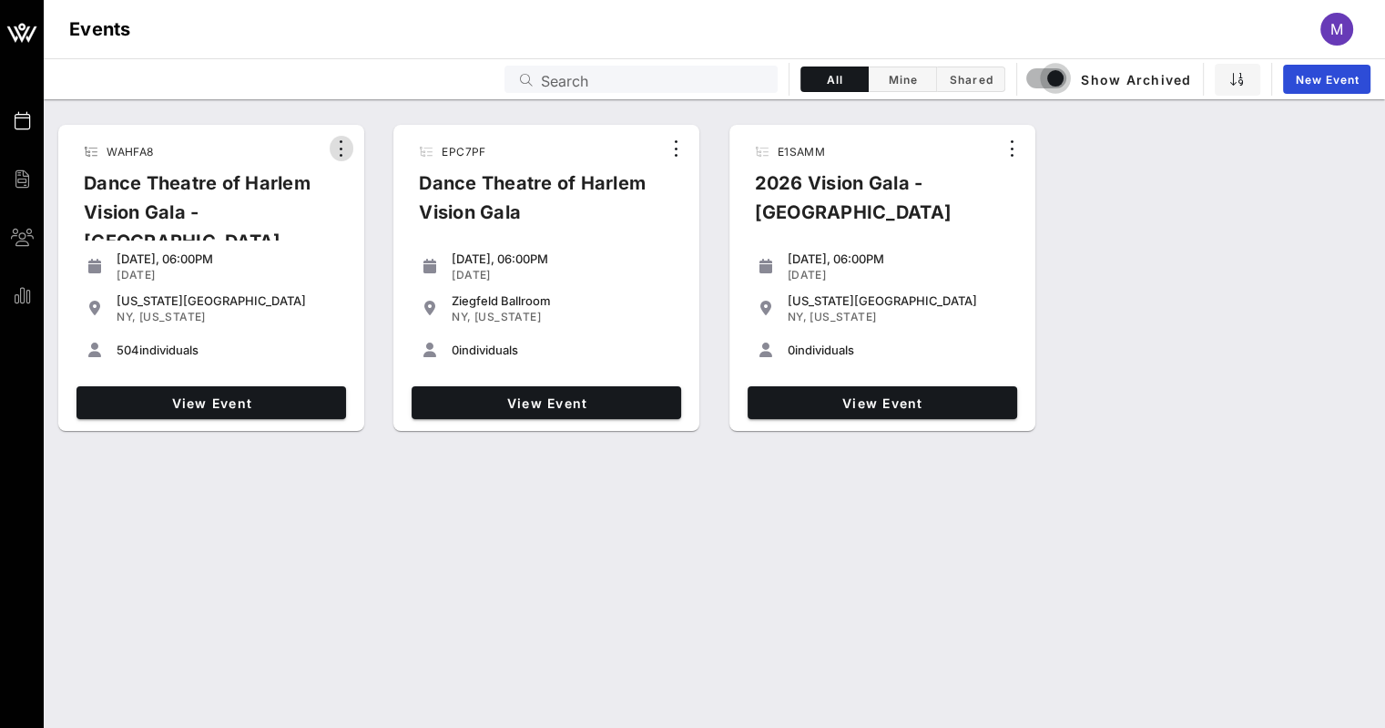
click at [342, 146] on icon "button" at bounding box center [342, 148] width 22 height 22
click at [289, 239] on div "Dance Theatre of Harlem Vision Gala - [GEOGRAPHIC_DATA]" at bounding box center [197, 219] width 257 height 102
click at [341, 153] on icon "button" at bounding box center [342, 148] width 22 height 22
click at [1043, 76] on div "button" at bounding box center [1055, 78] width 25 height 25
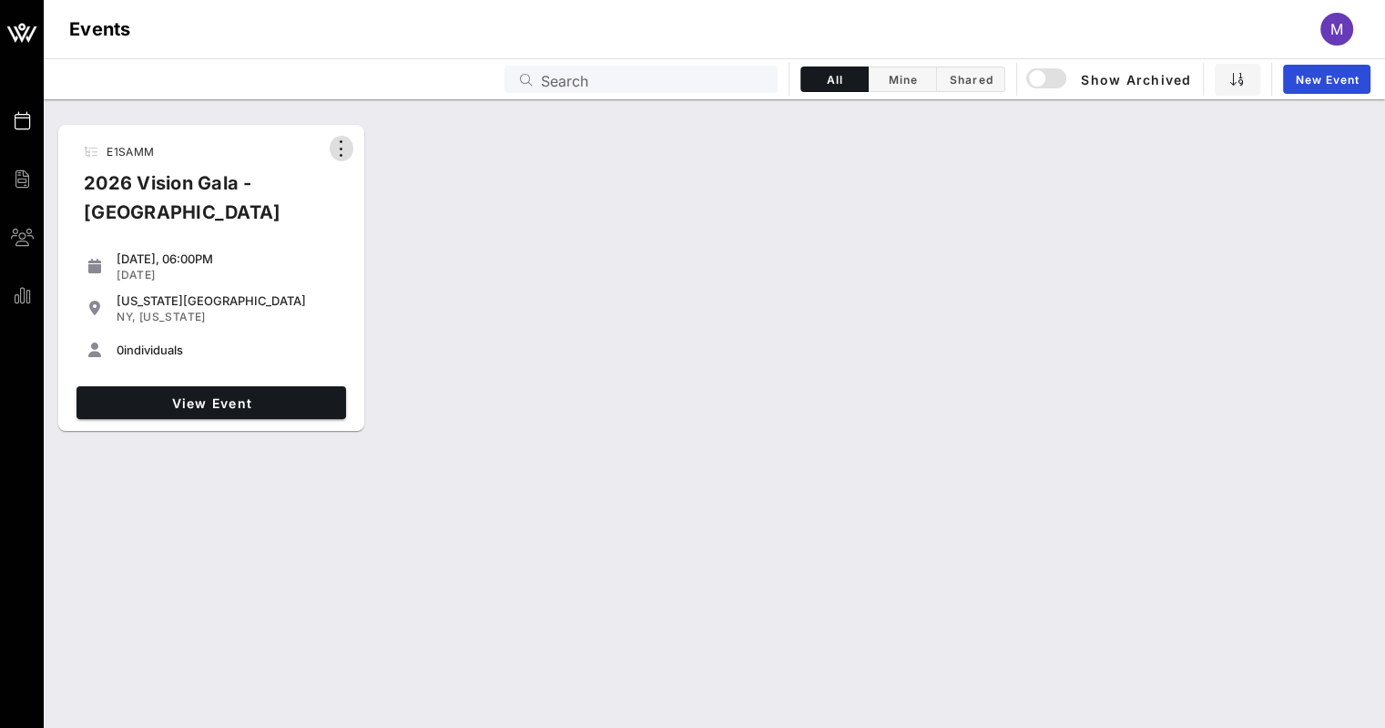
click at [339, 144] on icon "button" at bounding box center [342, 148] width 22 height 22
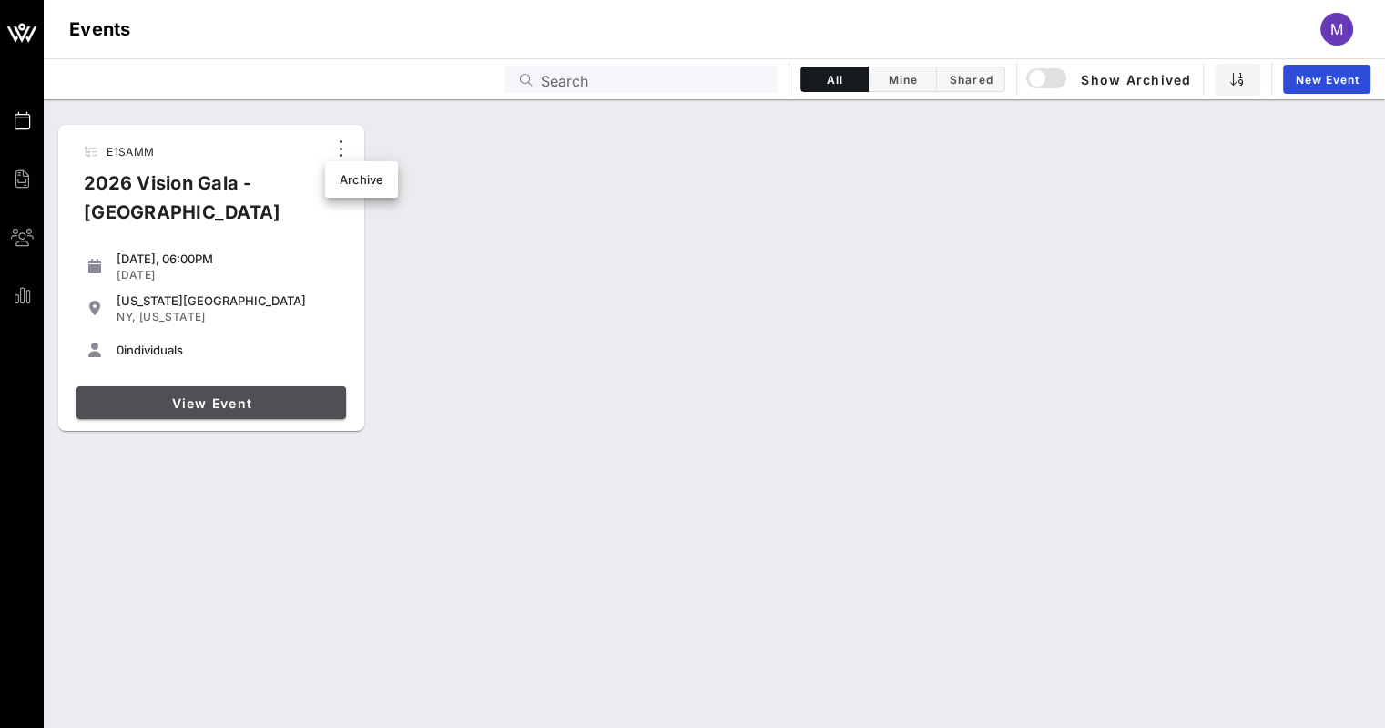
click at [213, 399] on span "View Event" at bounding box center [211, 402] width 255 height 15
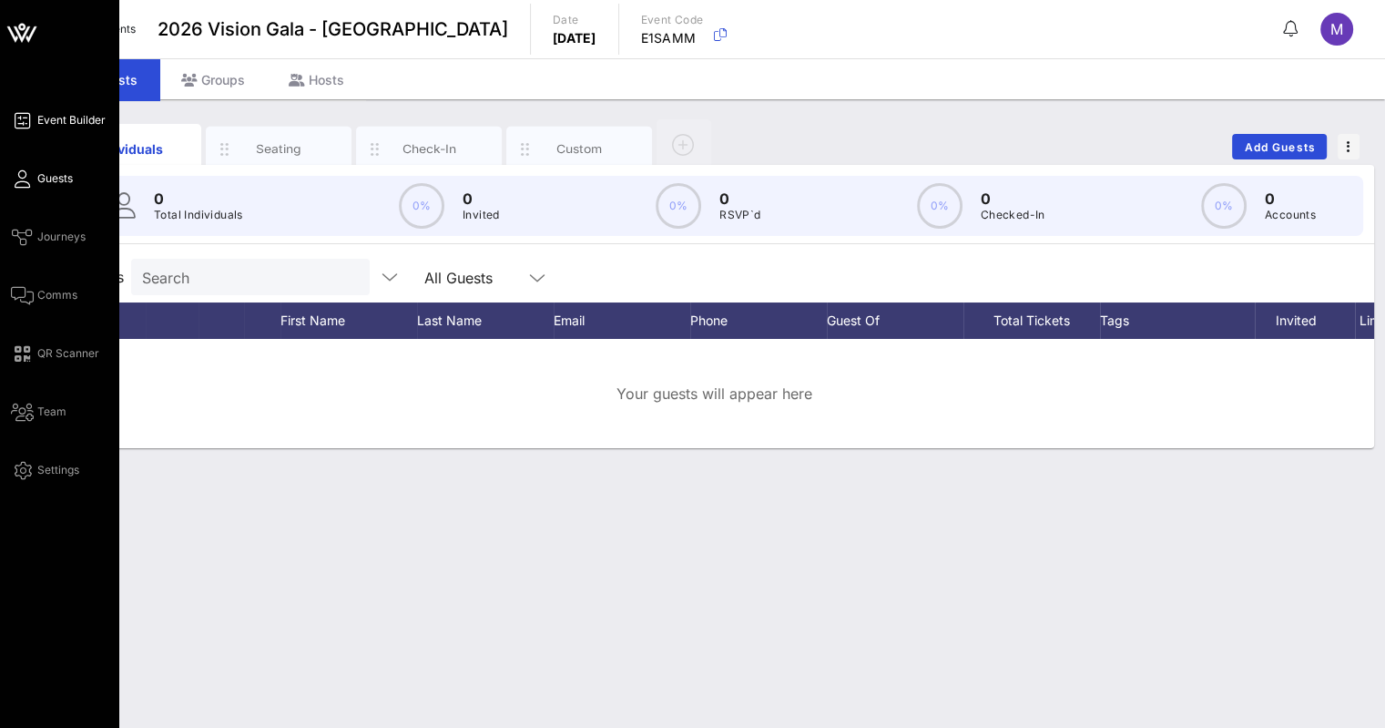
click at [13, 114] on link "Event Builder" at bounding box center [58, 120] width 95 height 22
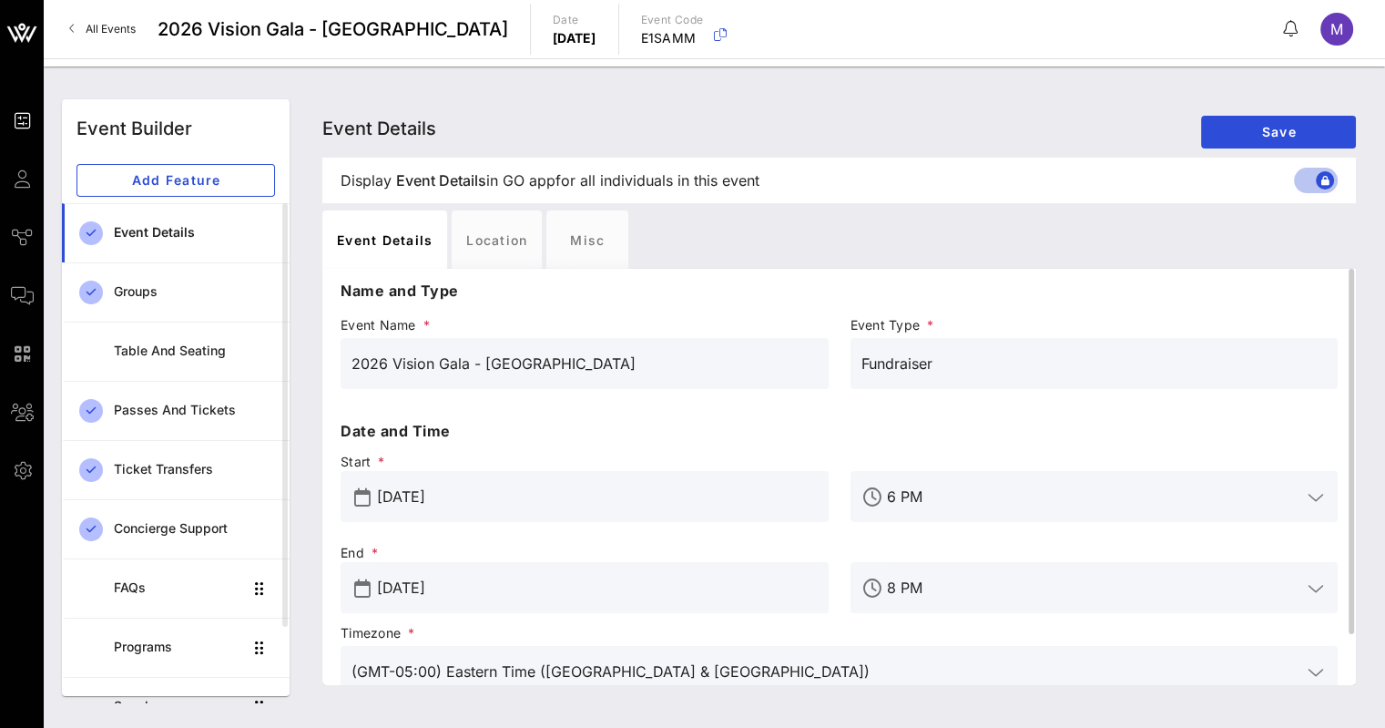
click at [977, 488] on input "6 PM" at bounding box center [1094, 496] width 415 height 29
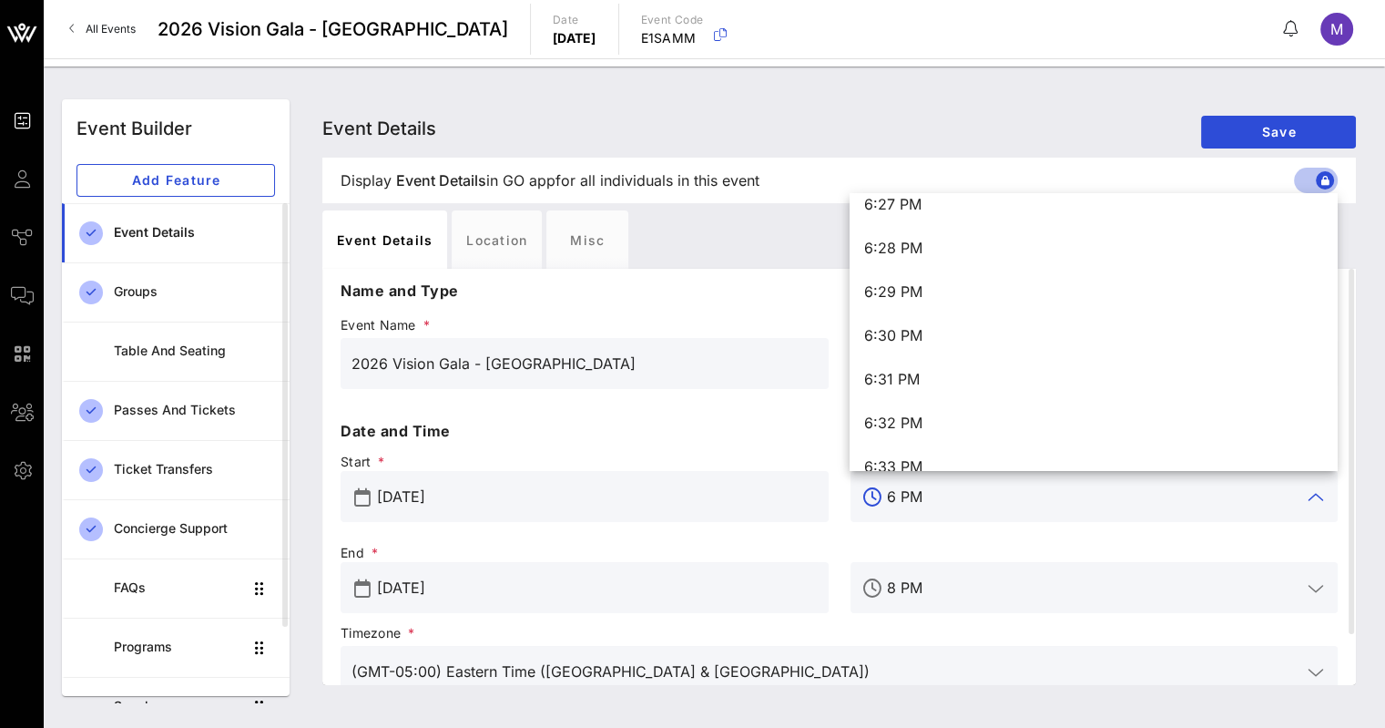
scroll to position [48399, 0]
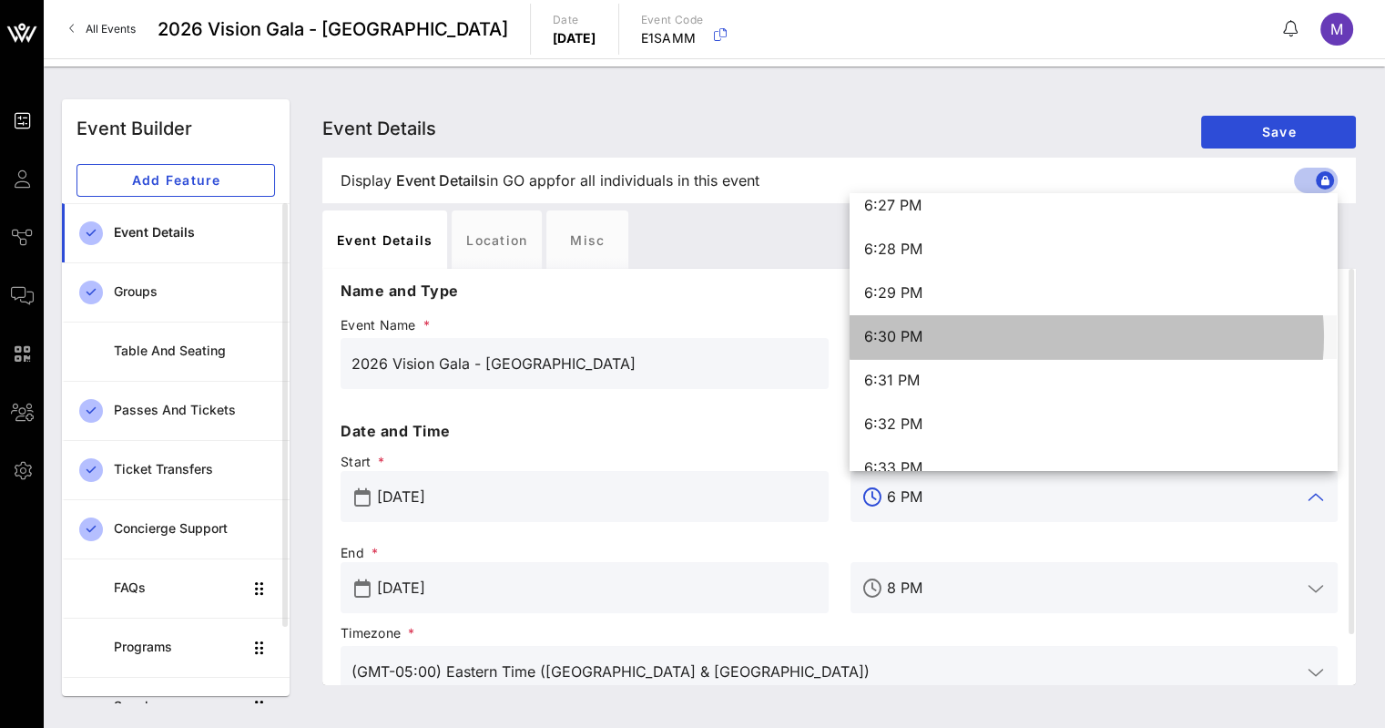
click at [941, 335] on div "6:30 PM" at bounding box center [1093, 336] width 458 height 17
type input "6:30 PM"
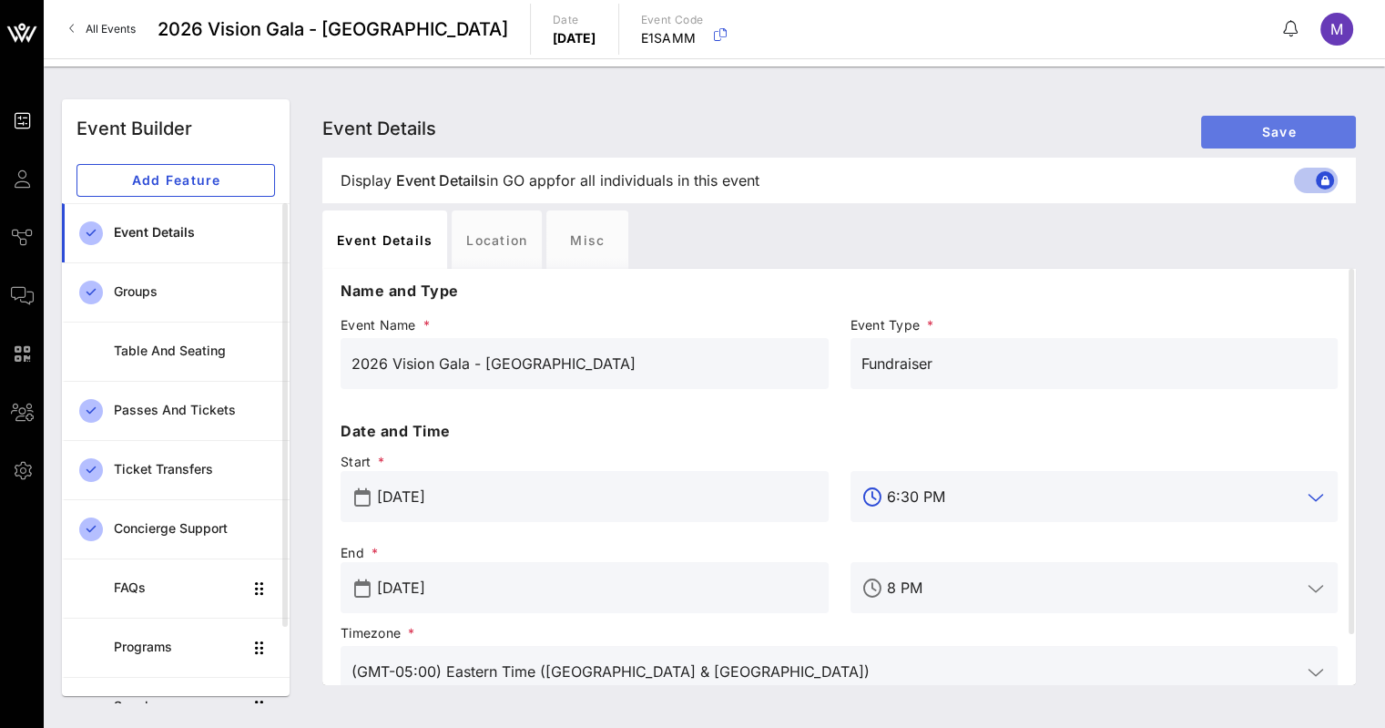
click at [1232, 137] on span "Save" at bounding box center [1279, 131] width 126 height 15
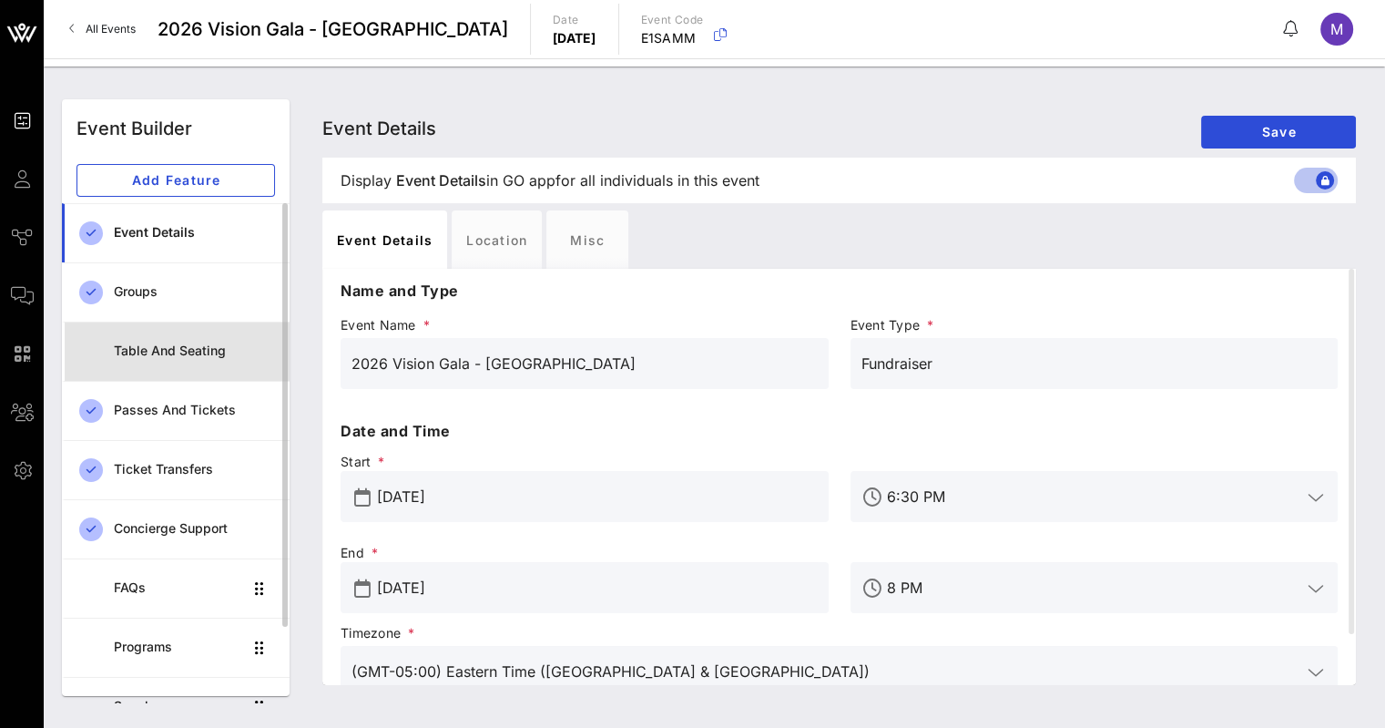
click at [168, 363] on div "Table and Seating" at bounding box center [194, 350] width 161 height 37
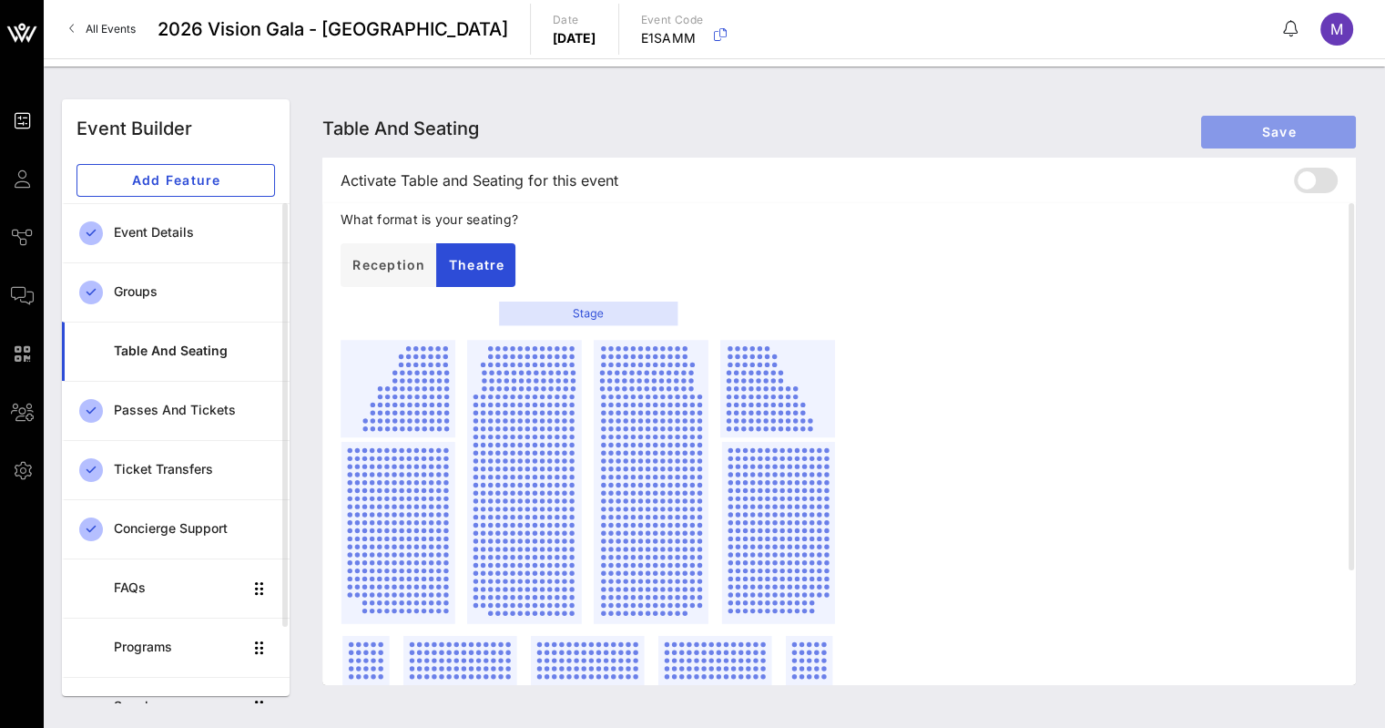
click at [1234, 124] on span "Save" at bounding box center [1279, 131] width 126 height 15
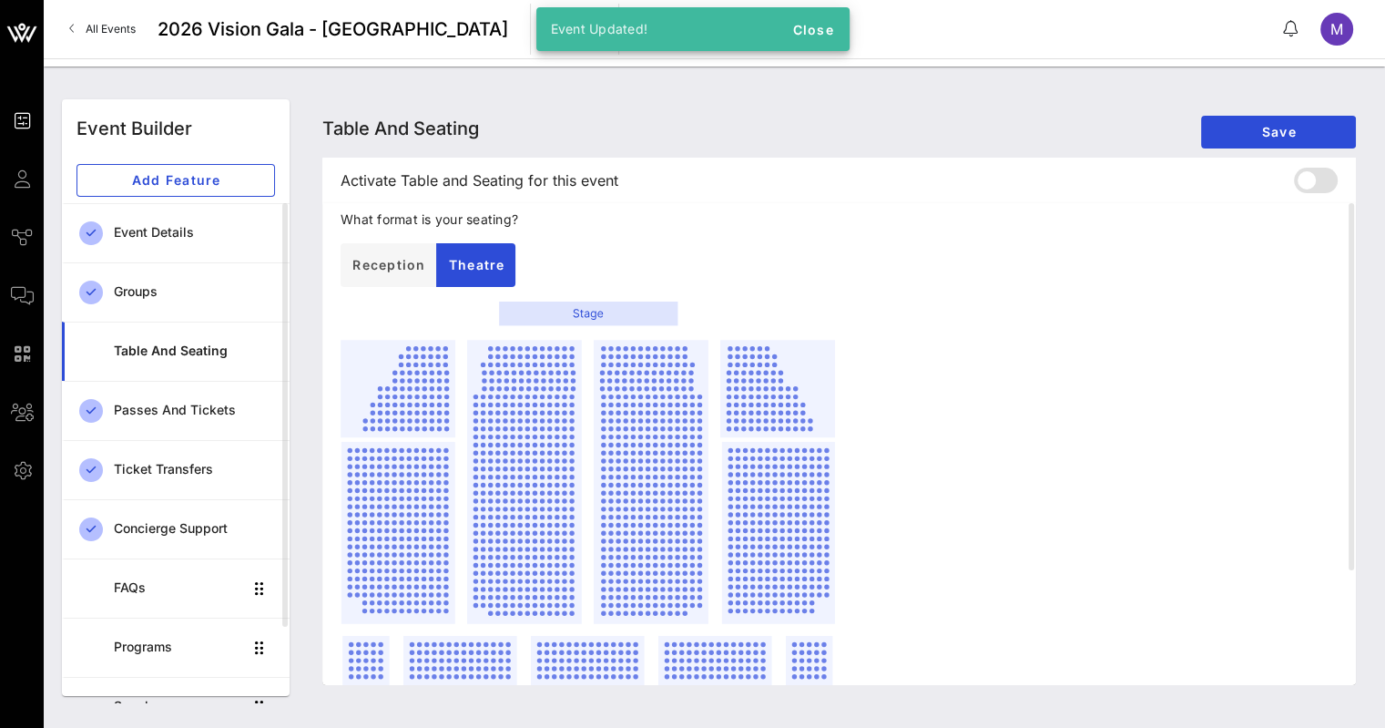
click at [101, 36] on span "All Events" at bounding box center [111, 29] width 50 height 14
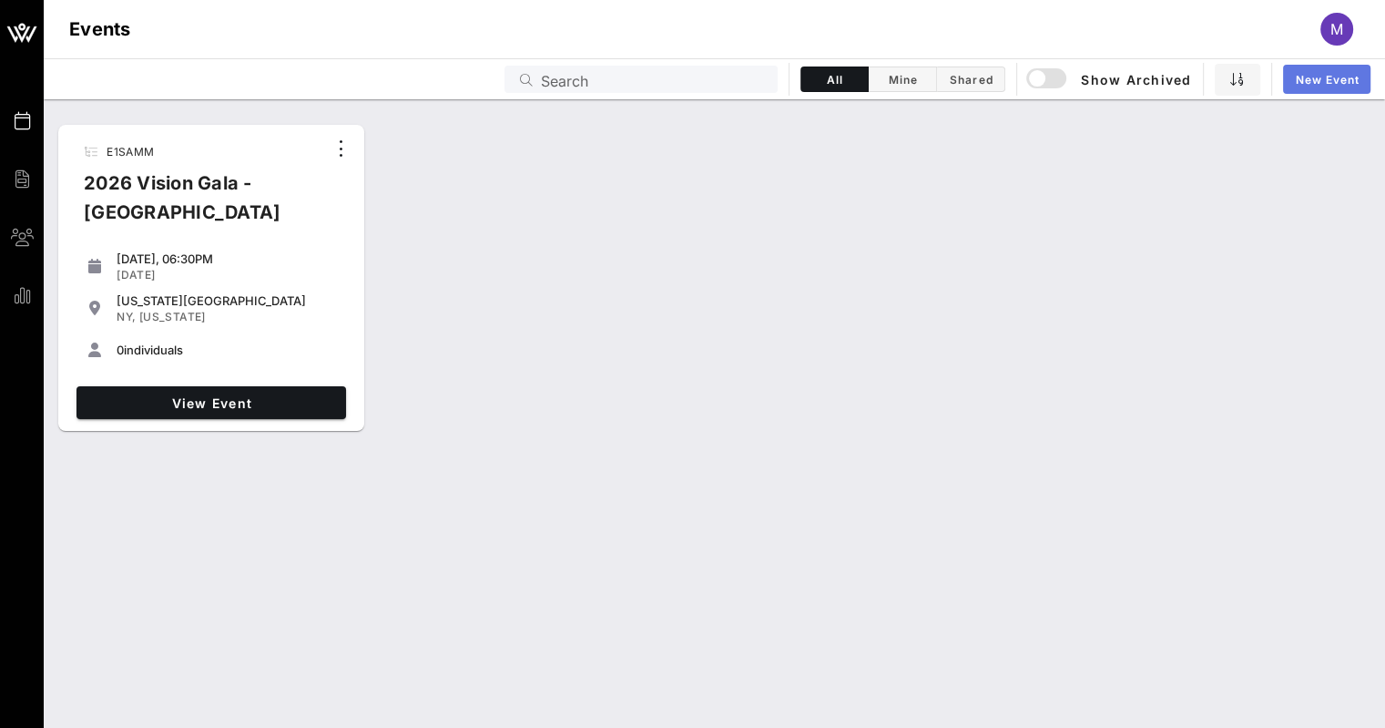
click at [1324, 76] on span "New Event" at bounding box center [1327, 80] width 66 height 14
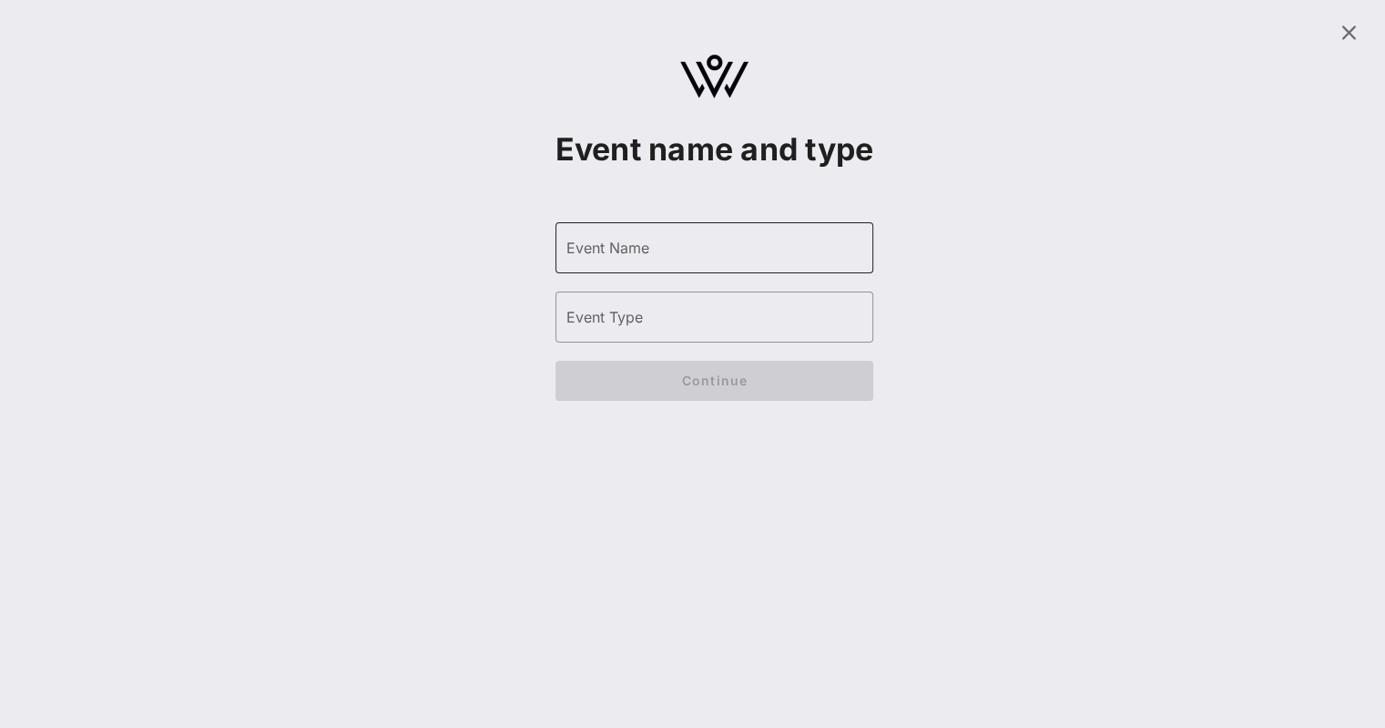
click at [743, 262] on input "Event Name" at bounding box center [714, 247] width 297 height 29
type input "2026 Vision Gala - Ziegfeld"
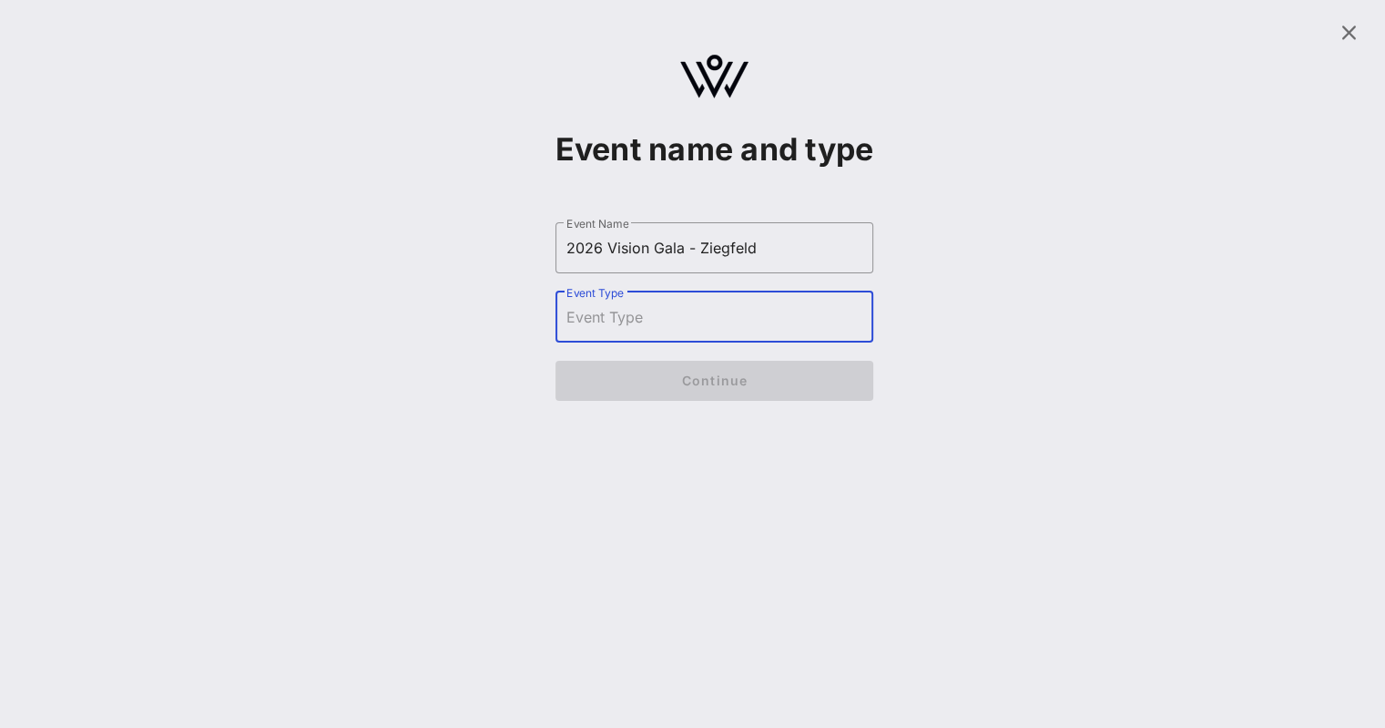
click at [674, 331] on input "Event Type" at bounding box center [714, 316] width 297 height 29
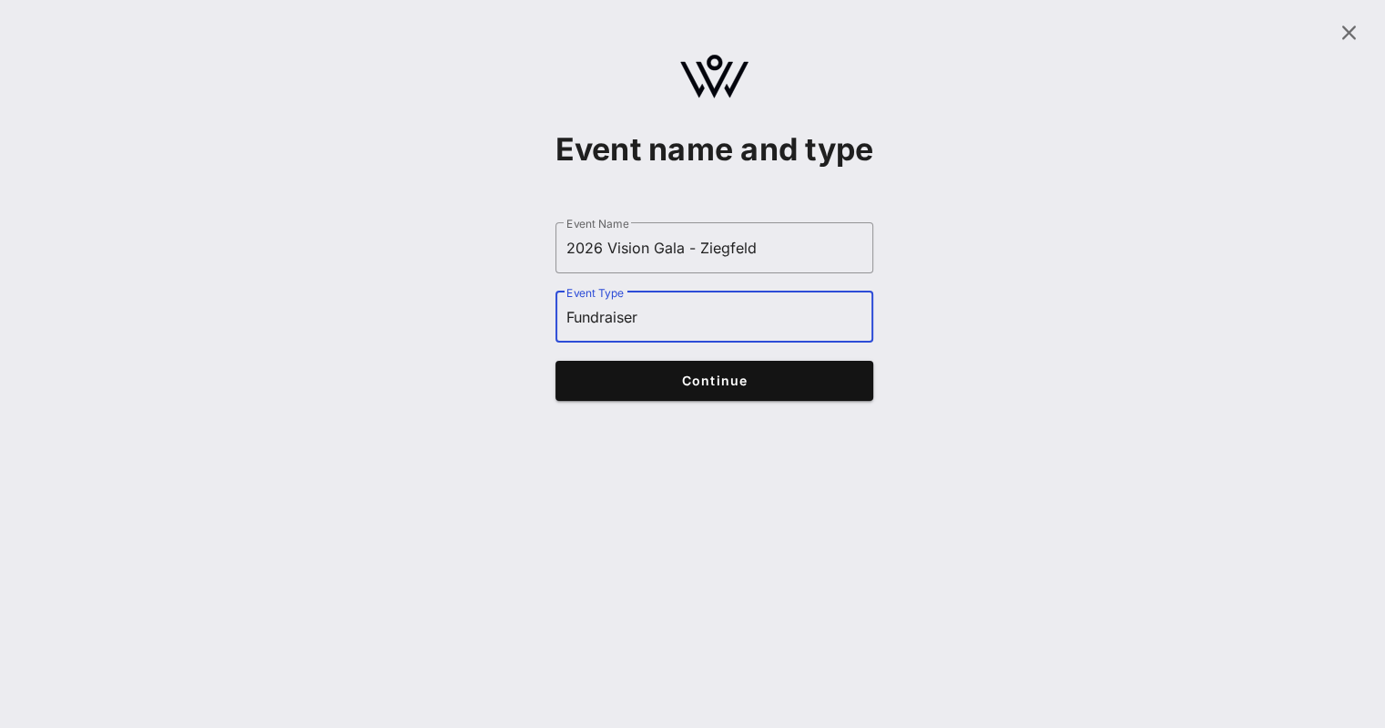
type input "Fundraiser"
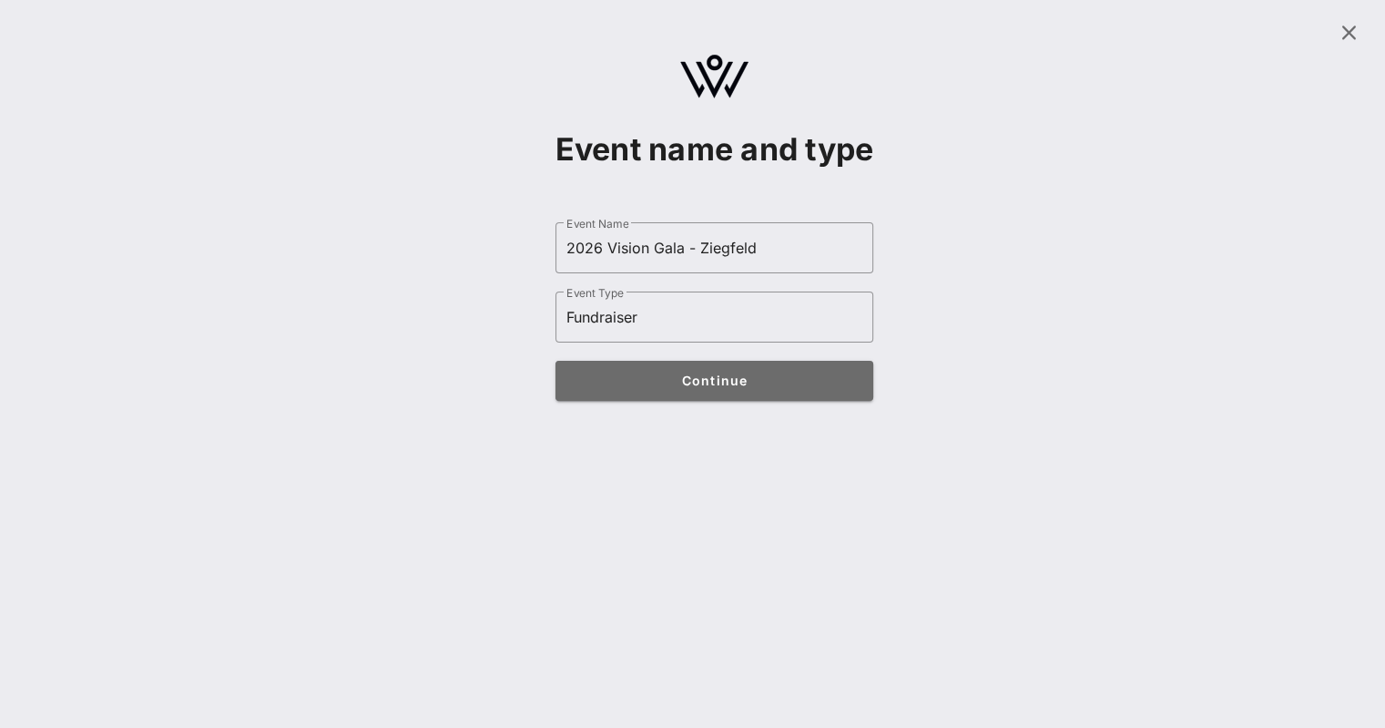
click at [731, 388] on span "Continue" at bounding box center [714, 379] width 283 height 15
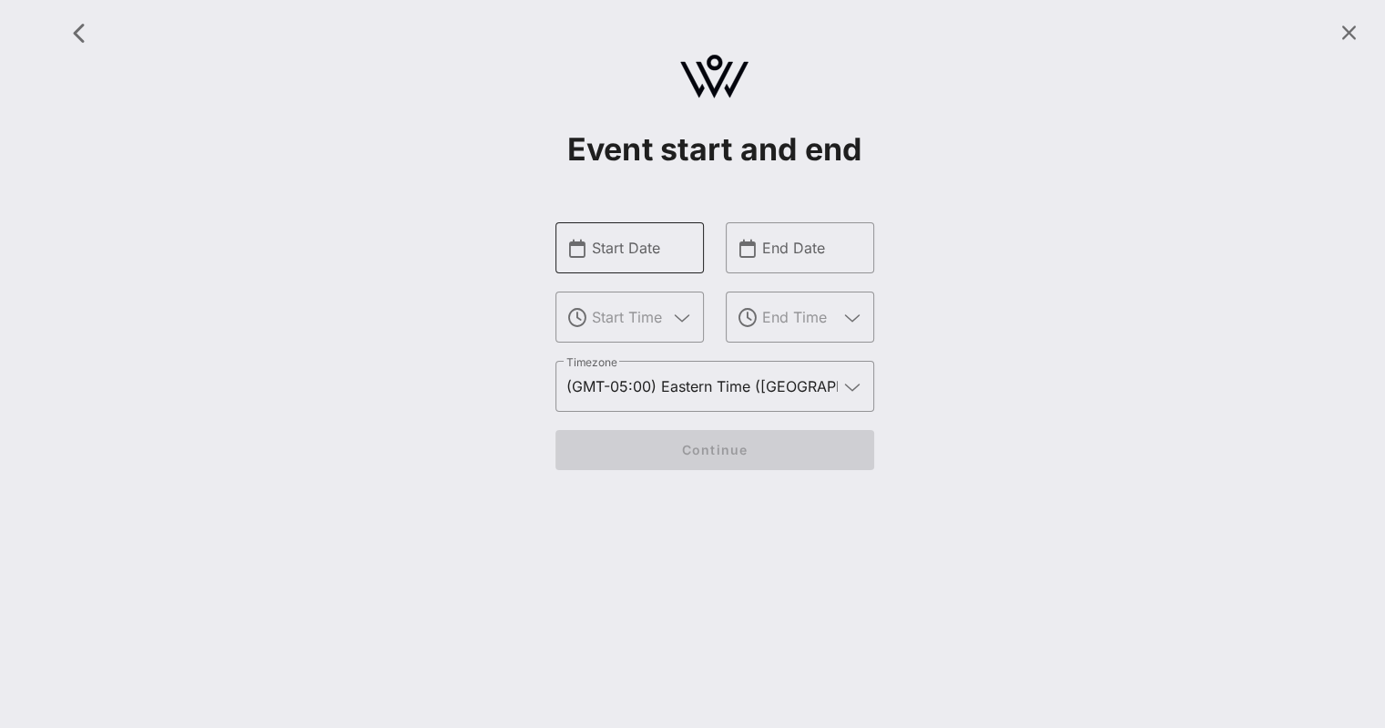
click at [649, 239] on input "Start Date" at bounding box center [642, 247] width 101 height 29
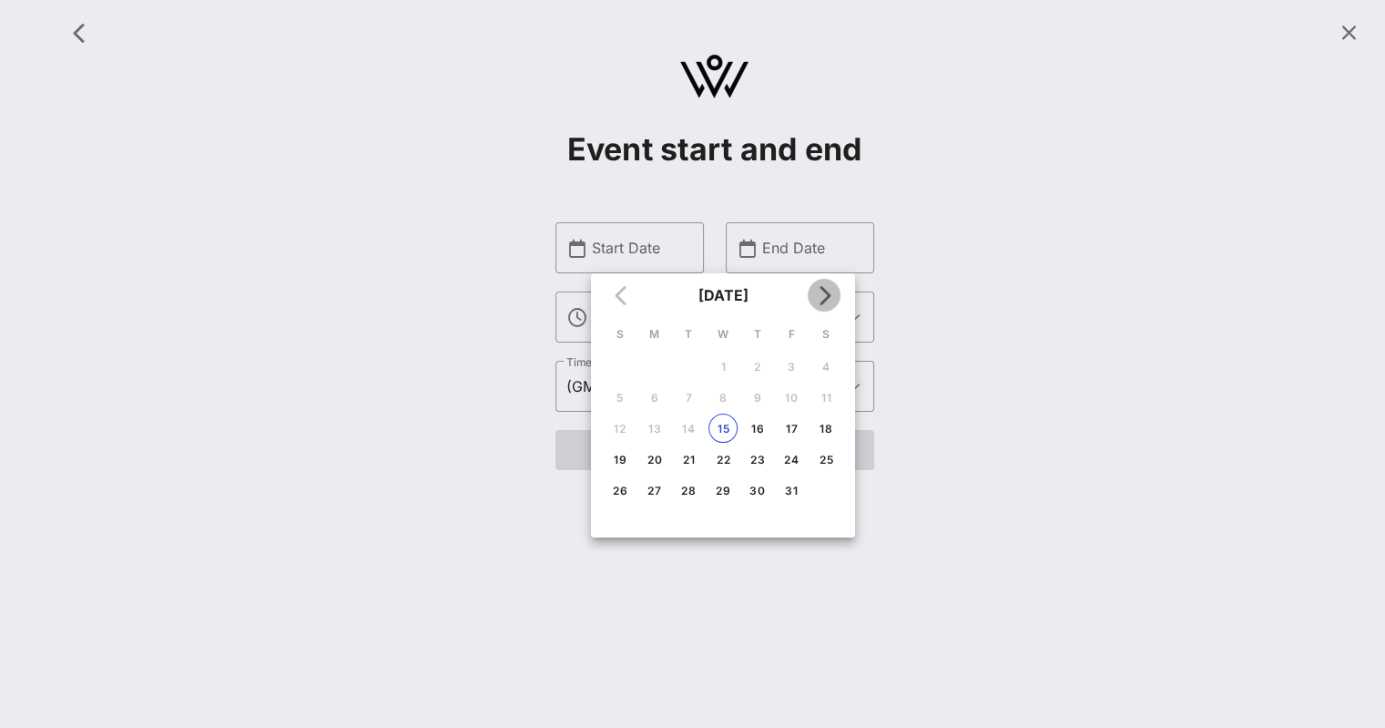
click at [828, 288] on icon "Next month" at bounding box center [824, 295] width 22 height 22
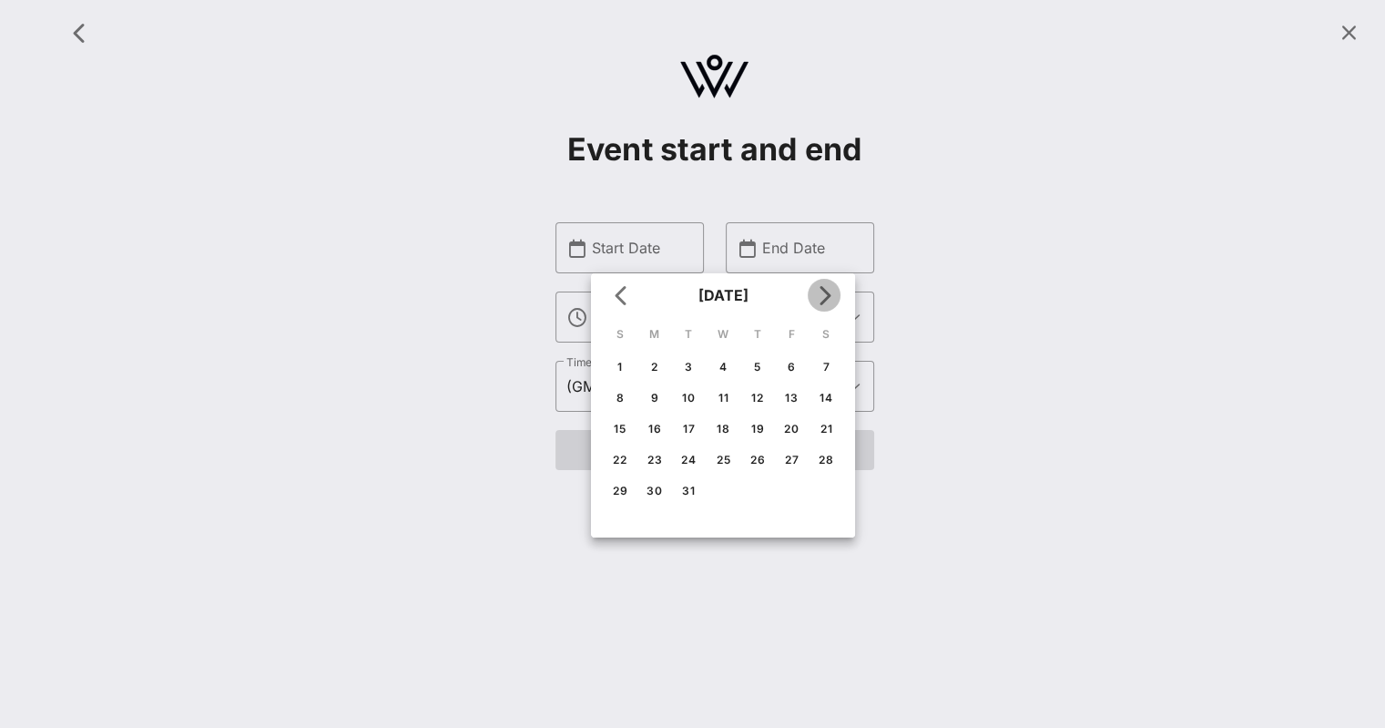
click at [828, 288] on icon "Next month" at bounding box center [824, 295] width 22 height 22
click at [788, 428] on div "17" at bounding box center [791, 429] width 29 height 14
type input "[DATE]"
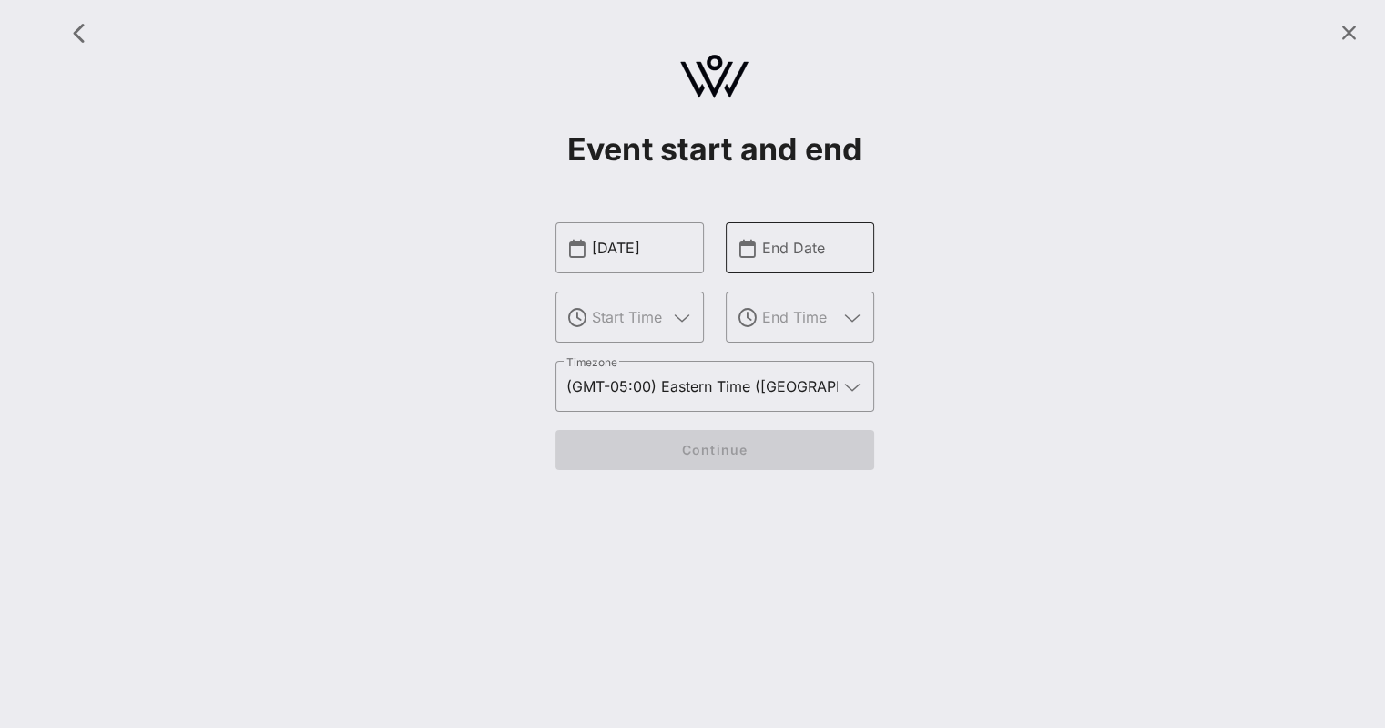
click at [806, 243] on input "End Date" at bounding box center [812, 247] width 101 height 29
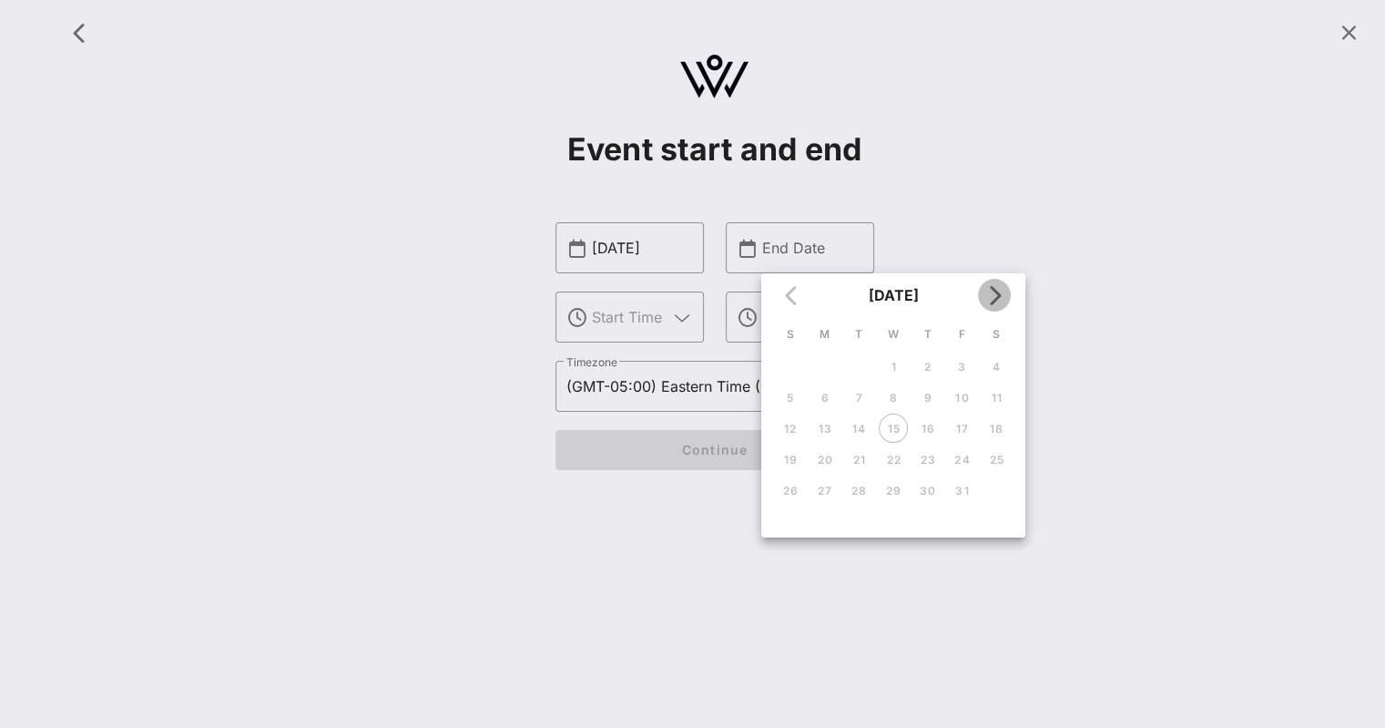
click at [994, 297] on icon "Next month" at bounding box center [994, 295] width 22 height 22
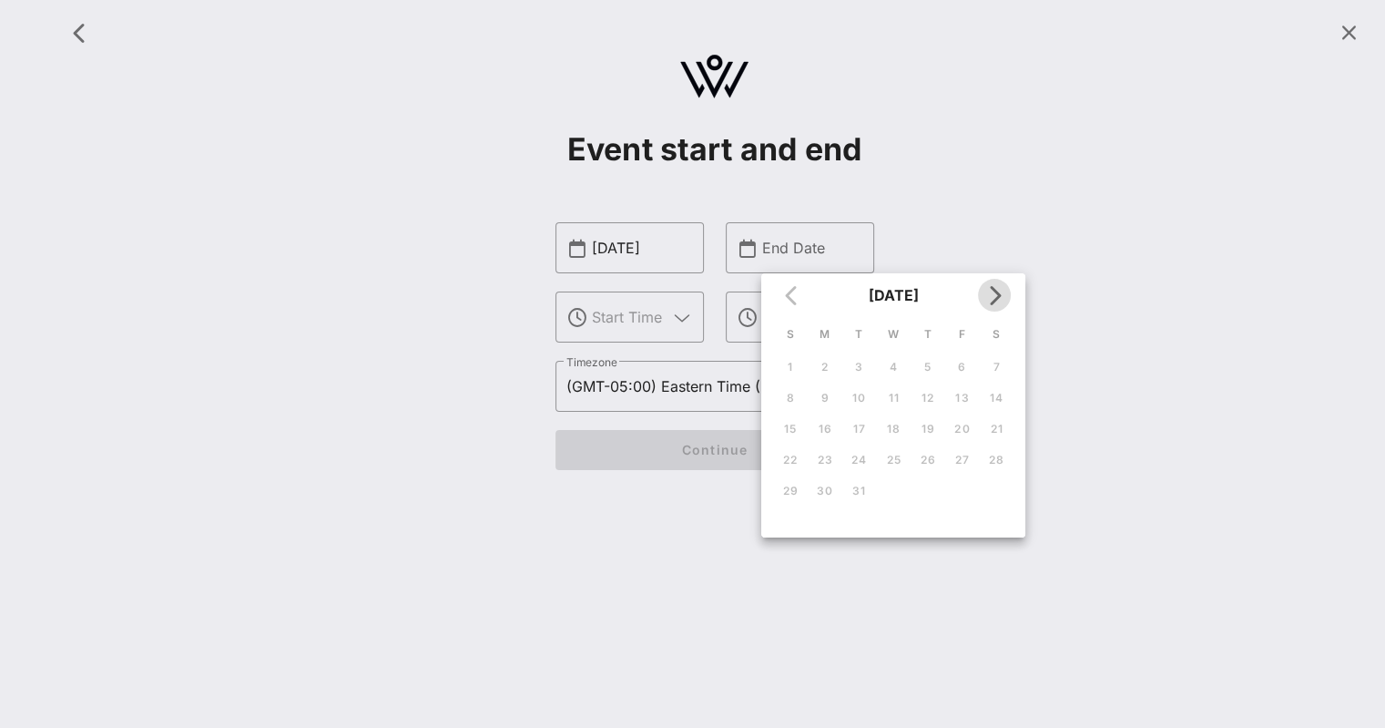
click at [994, 297] on icon "Next month" at bounding box center [994, 295] width 22 height 22
click at [1000, 423] on div "18" at bounding box center [996, 429] width 29 height 14
type input "Apr 18, 2026"
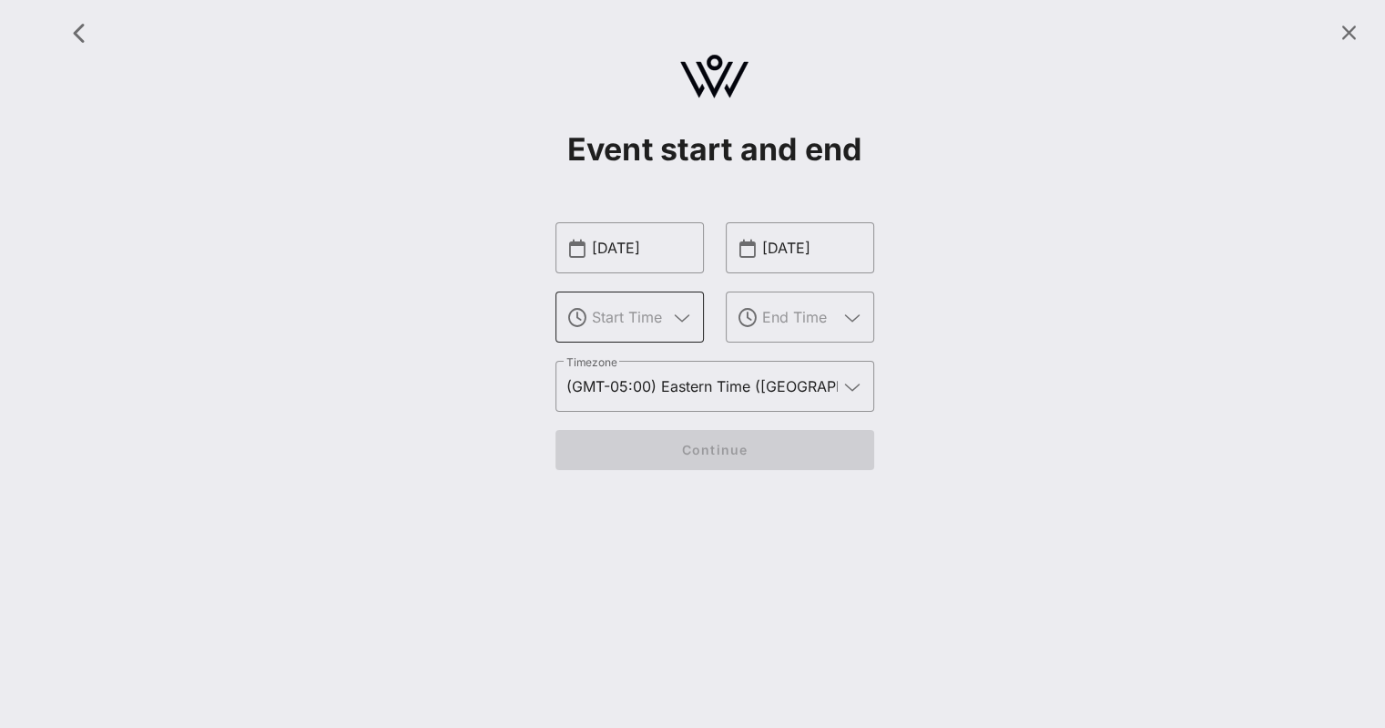
click at [667, 323] on div at bounding box center [679, 318] width 25 height 22
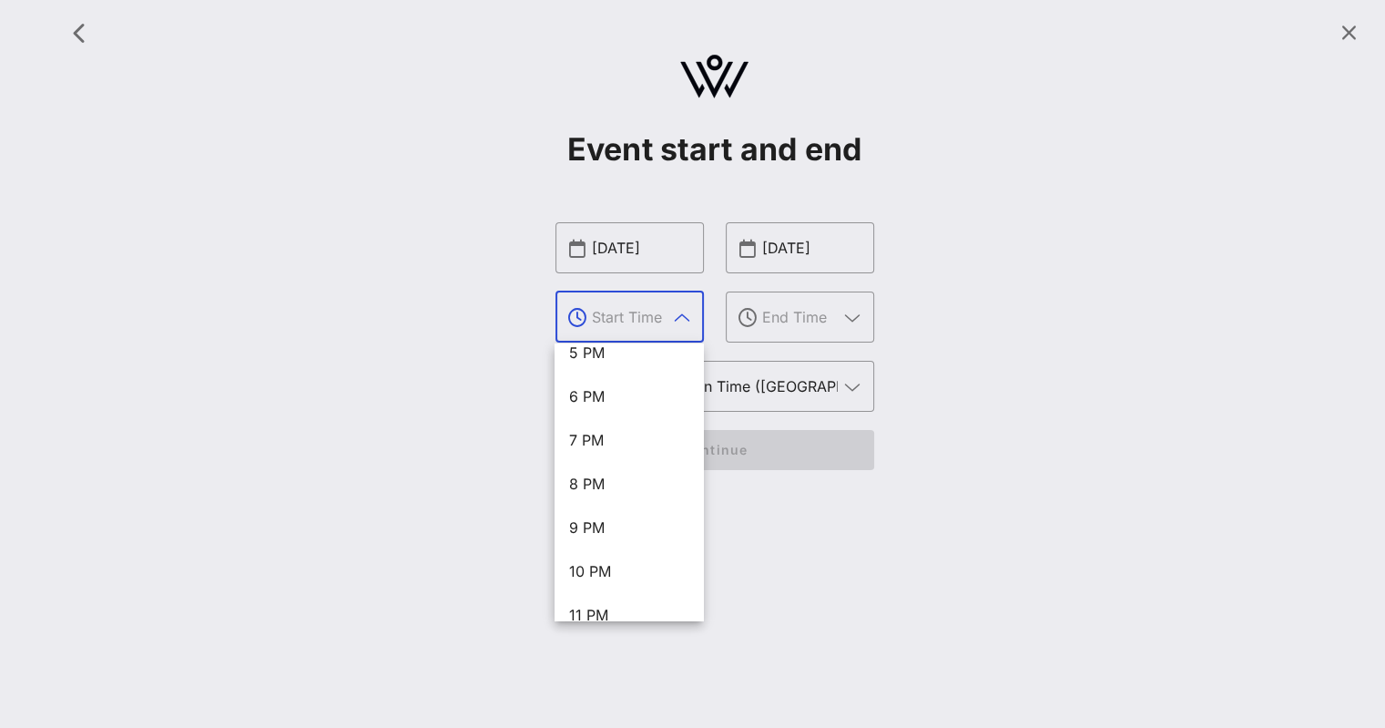
scroll to position [787, 0]
click at [613, 462] on div "8 PM" at bounding box center [628, 459] width 119 height 17
type input "8 PM"
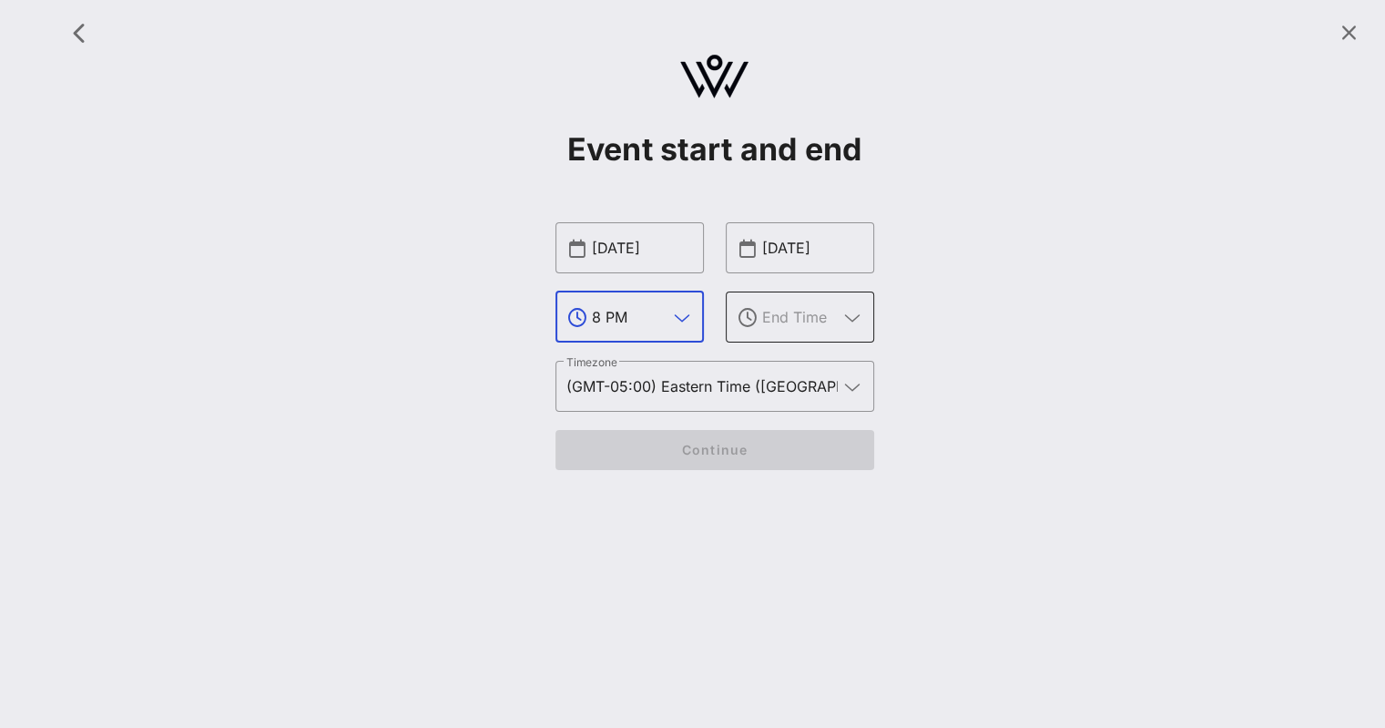
click at [854, 318] on icon at bounding box center [852, 318] width 16 height 22
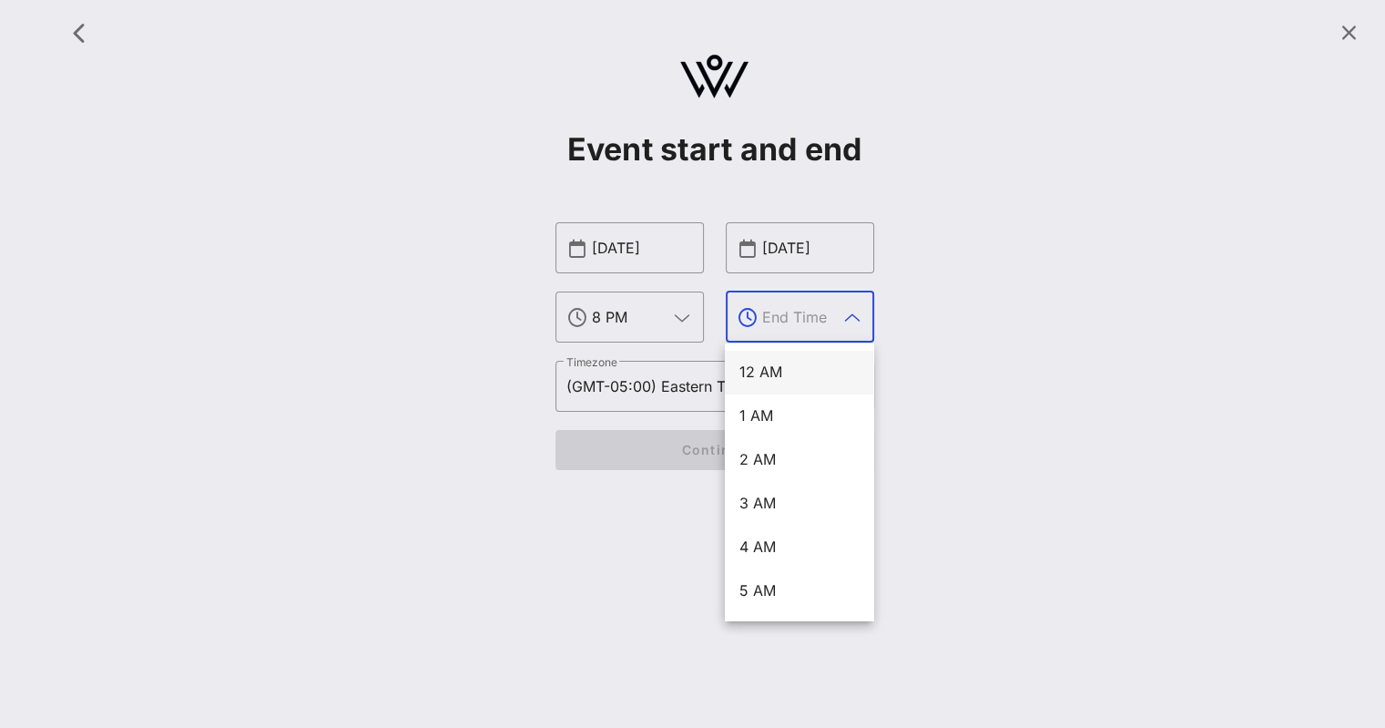
click at [809, 367] on div "12 AM" at bounding box center [798, 371] width 119 height 17
type input "12 AM"
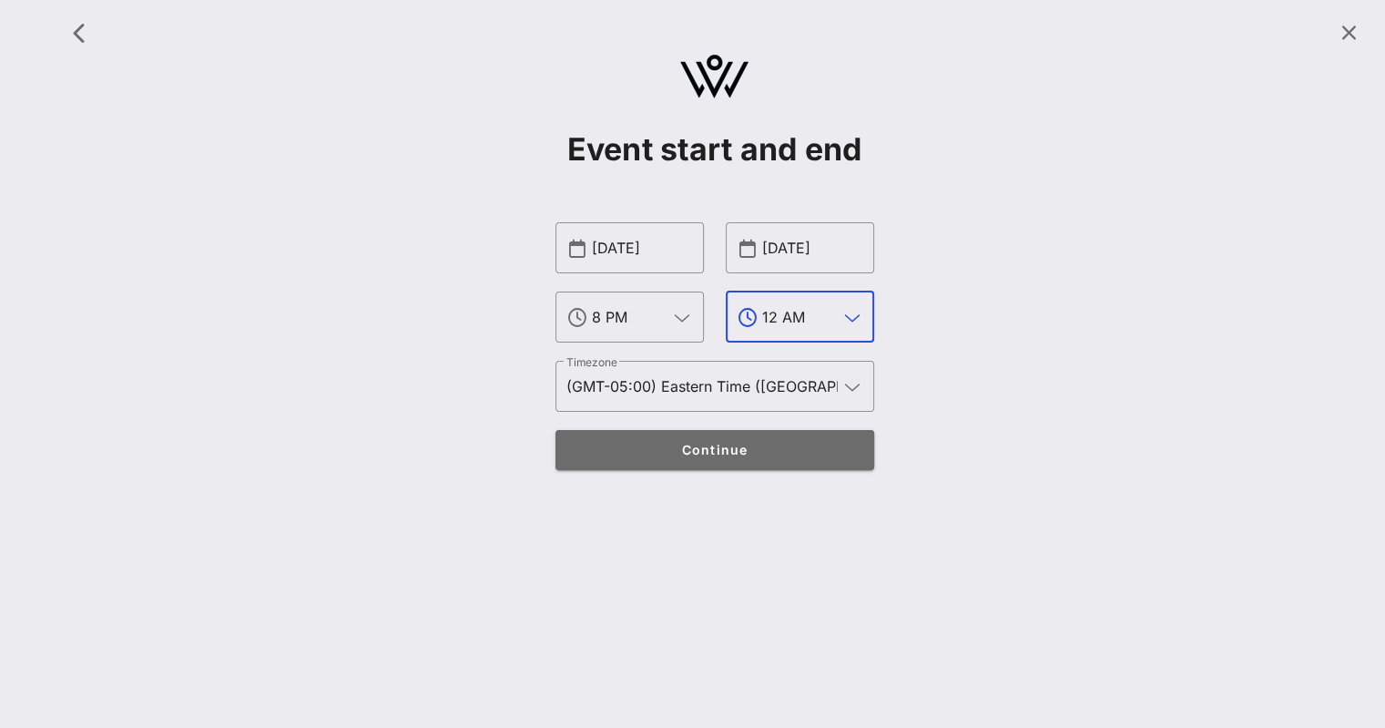
click at [718, 444] on span "Continue" at bounding box center [714, 449] width 283 height 15
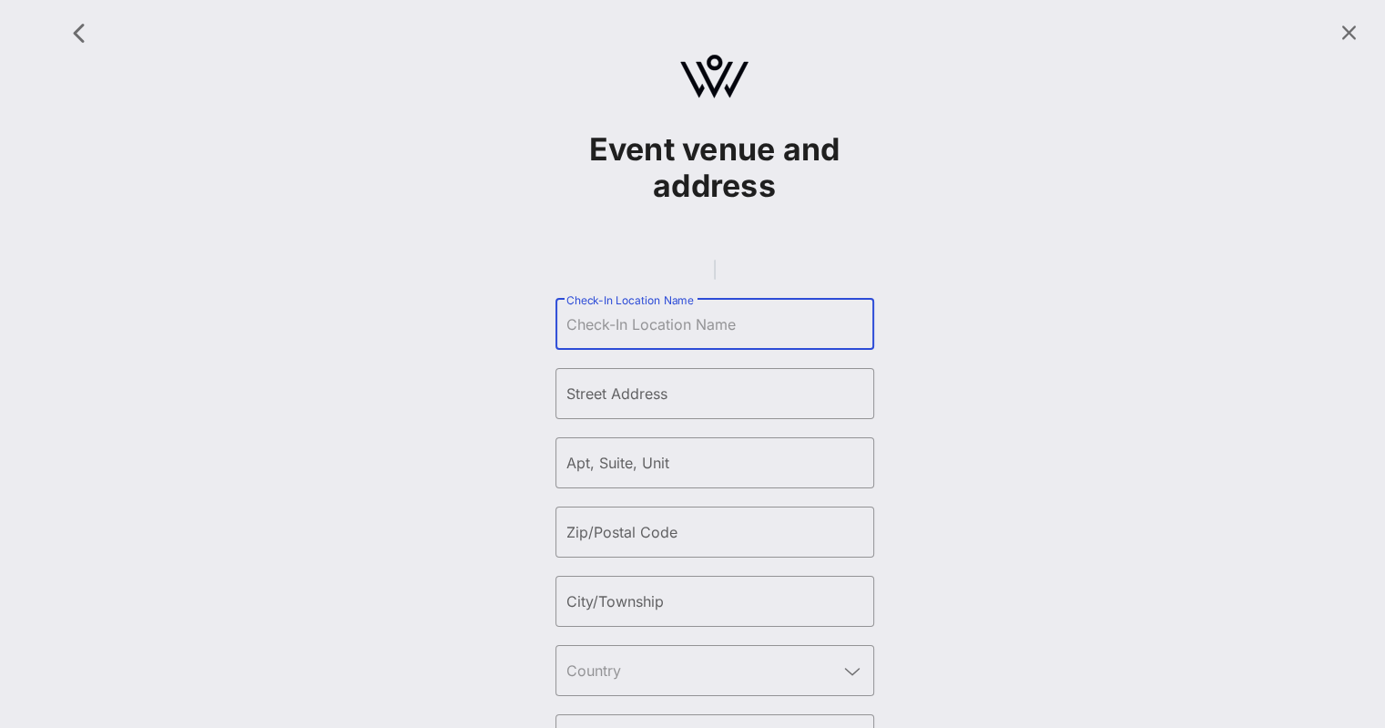
click at [652, 339] on input "Check-In Location Name" at bounding box center [714, 324] width 297 height 29
type input "Ziegfeld Ballroom"
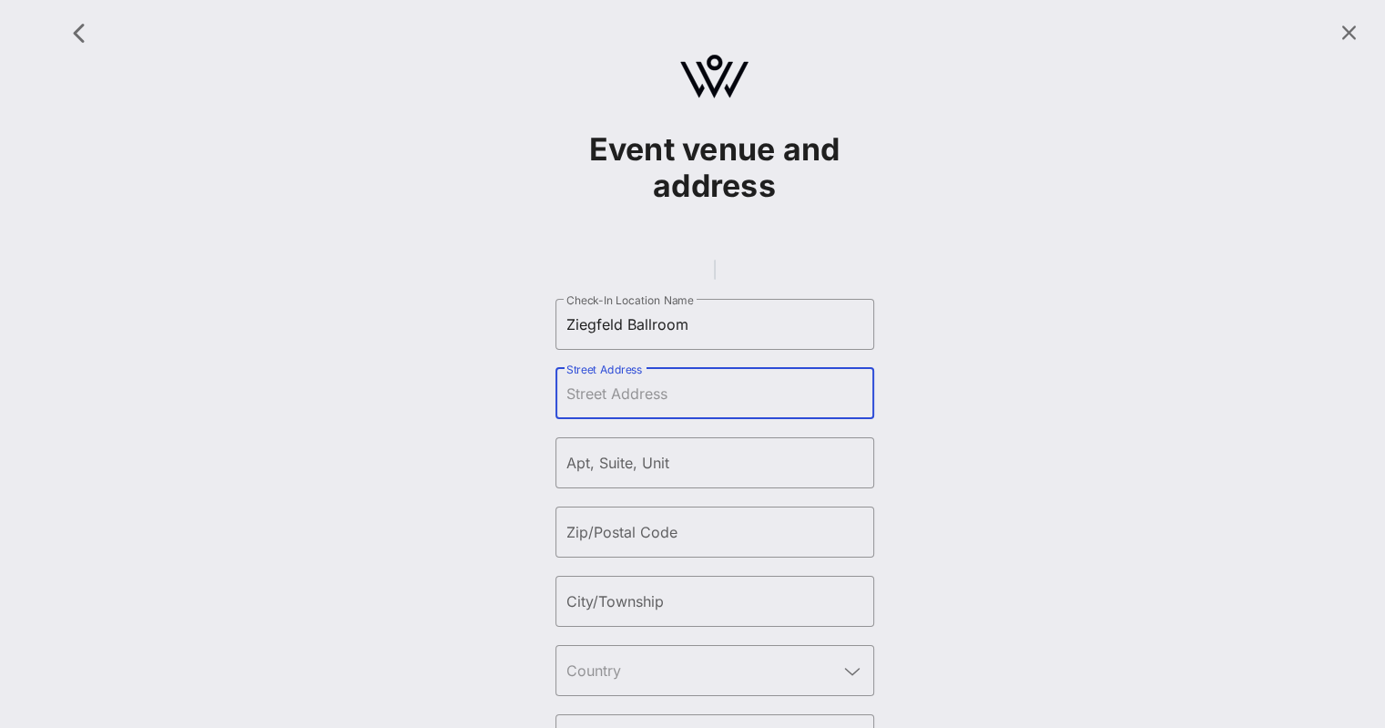
click at [703, 408] on input "Street Address" at bounding box center [714, 393] width 297 height 29
paste input "141 W 54th St,"
type input "141 W 54th Street"
click at [670, 546] on input "Zip/Postal Code" at bounding box center [714, 531] width 297 height 29
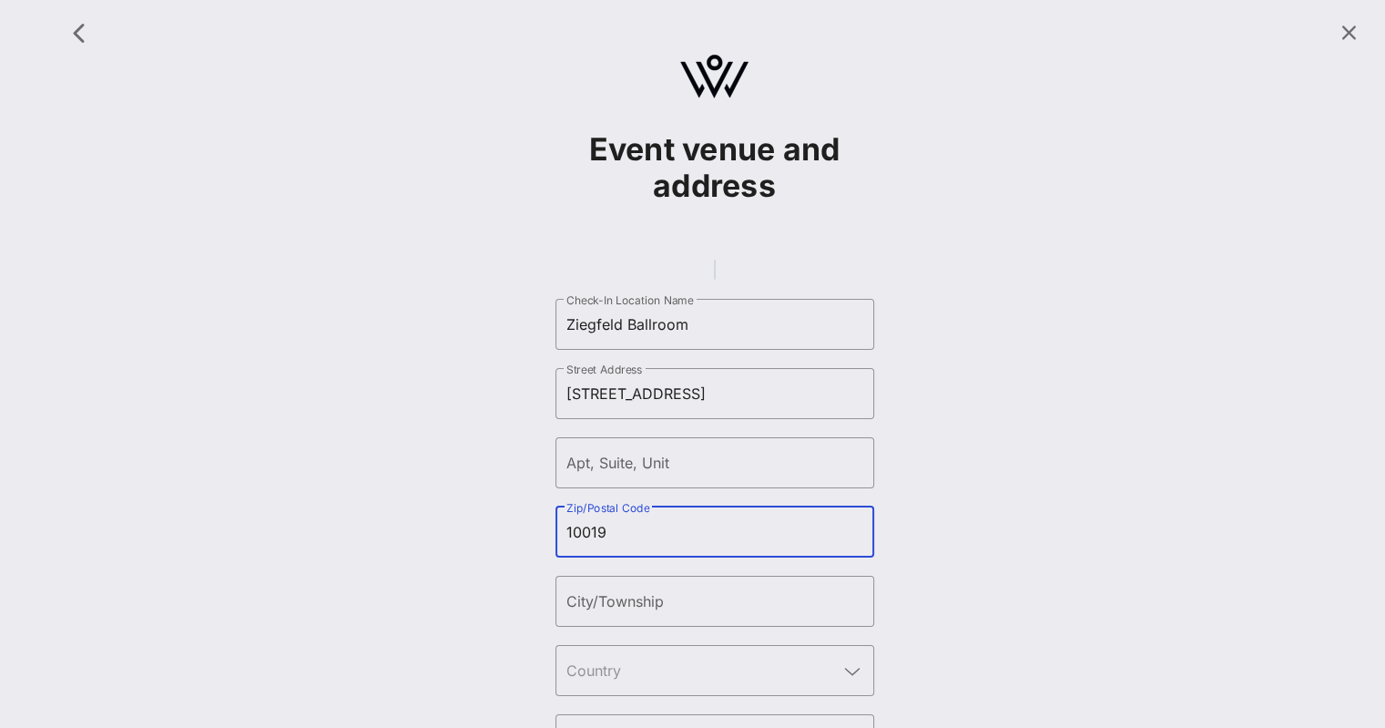
type input "10019"
click at [1131, 469] on div "Event venue and address ​ Check-In Location Name Ziegfeld Ballroom ​ Street Add…" at bounding box center [714, 426] width 1319 height 830
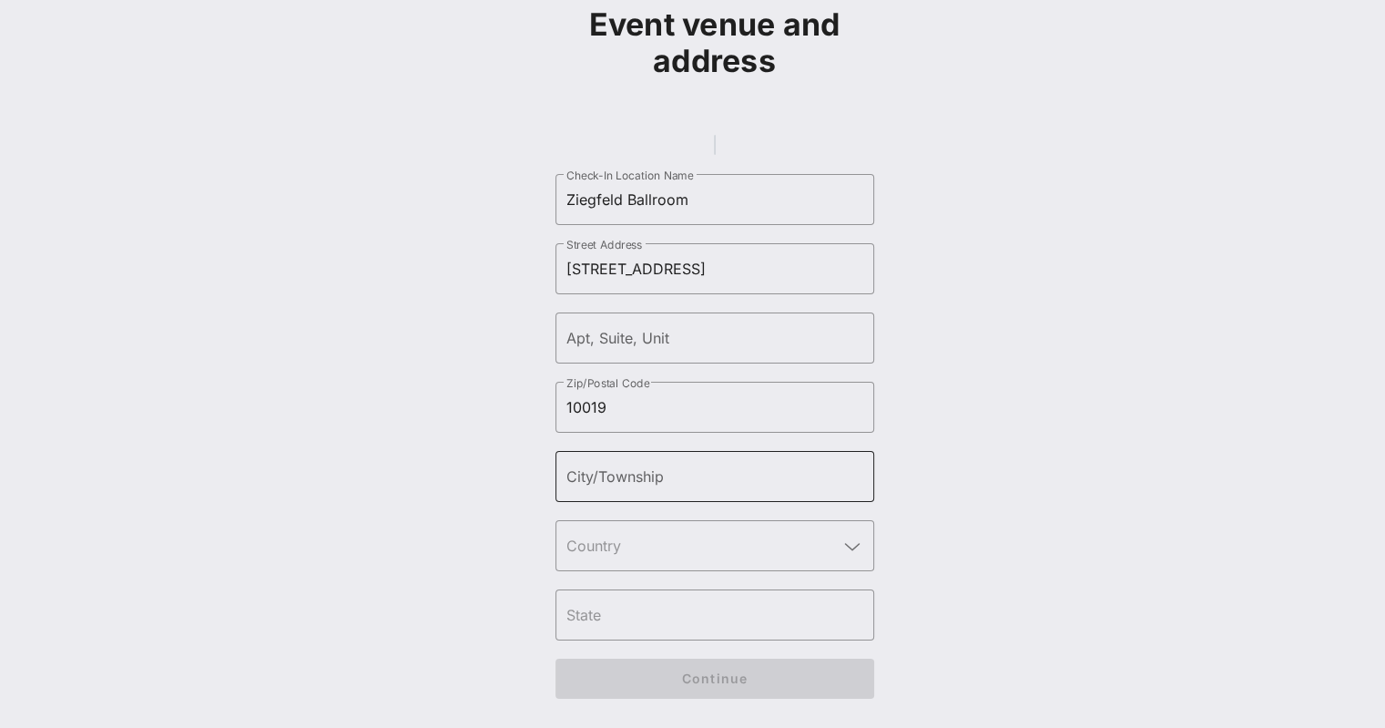
click at [701, 480] on input "City/Township" at bounding box center [714, 476] width 297 height 29
type input "[US_STATE]"
type input "United States"
type input "NY"
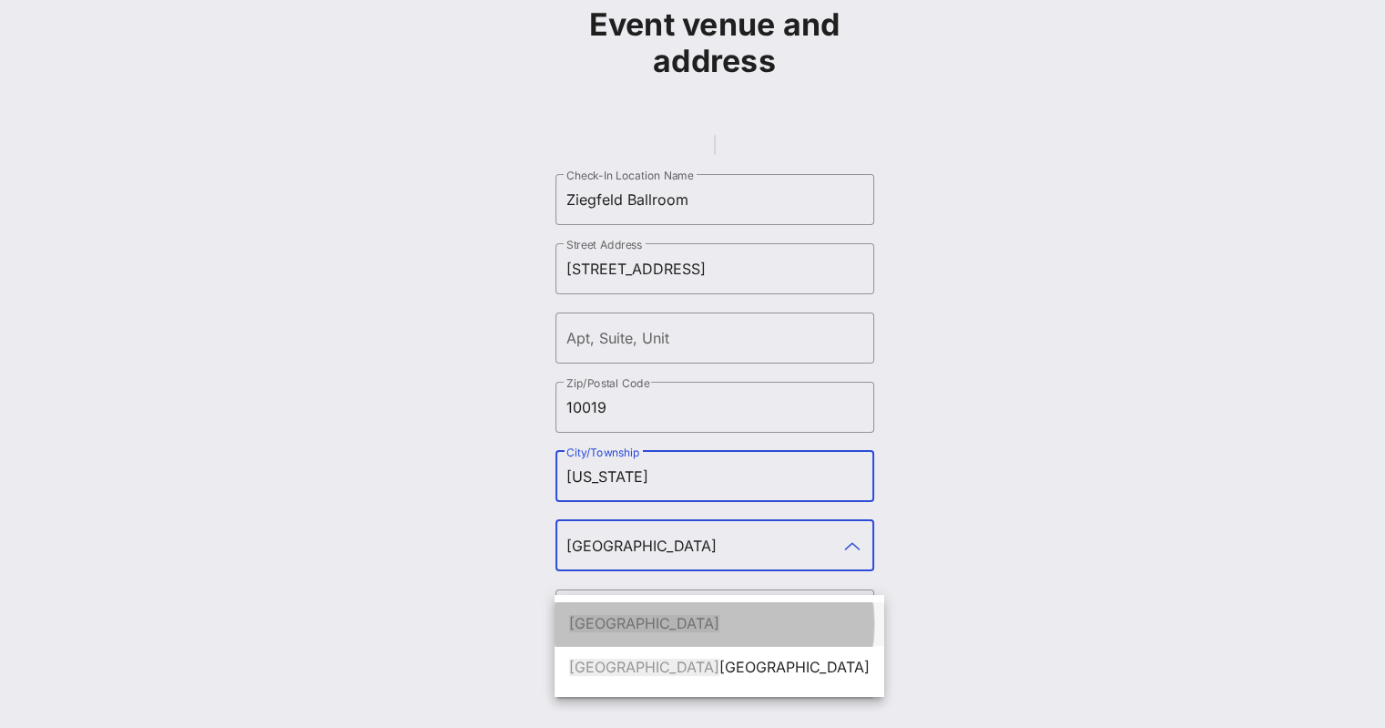
click at [662, 615] on div "United States" at bounding box center [719, 623] width 300 height 17
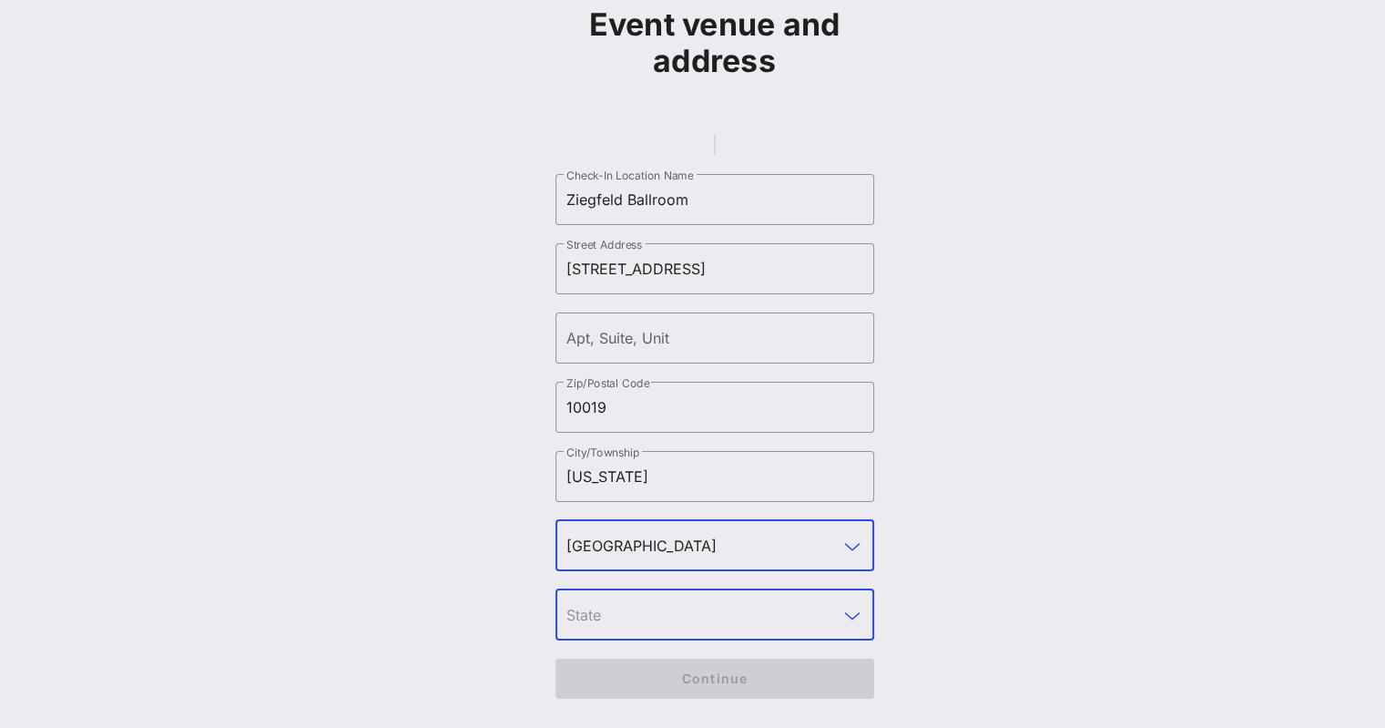
click at [708, 614] on input "text" at bounding box center [701, 614] width 271 height 29
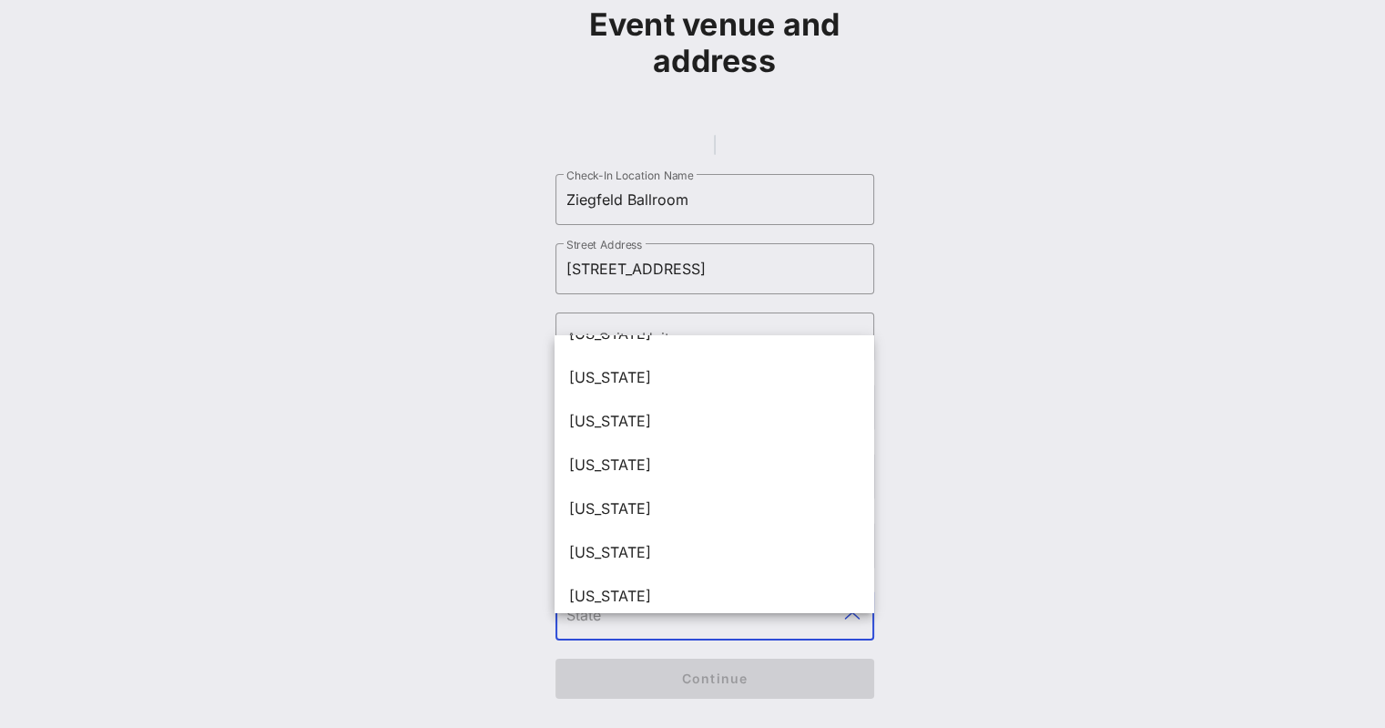
scroll to position [1745, 0]
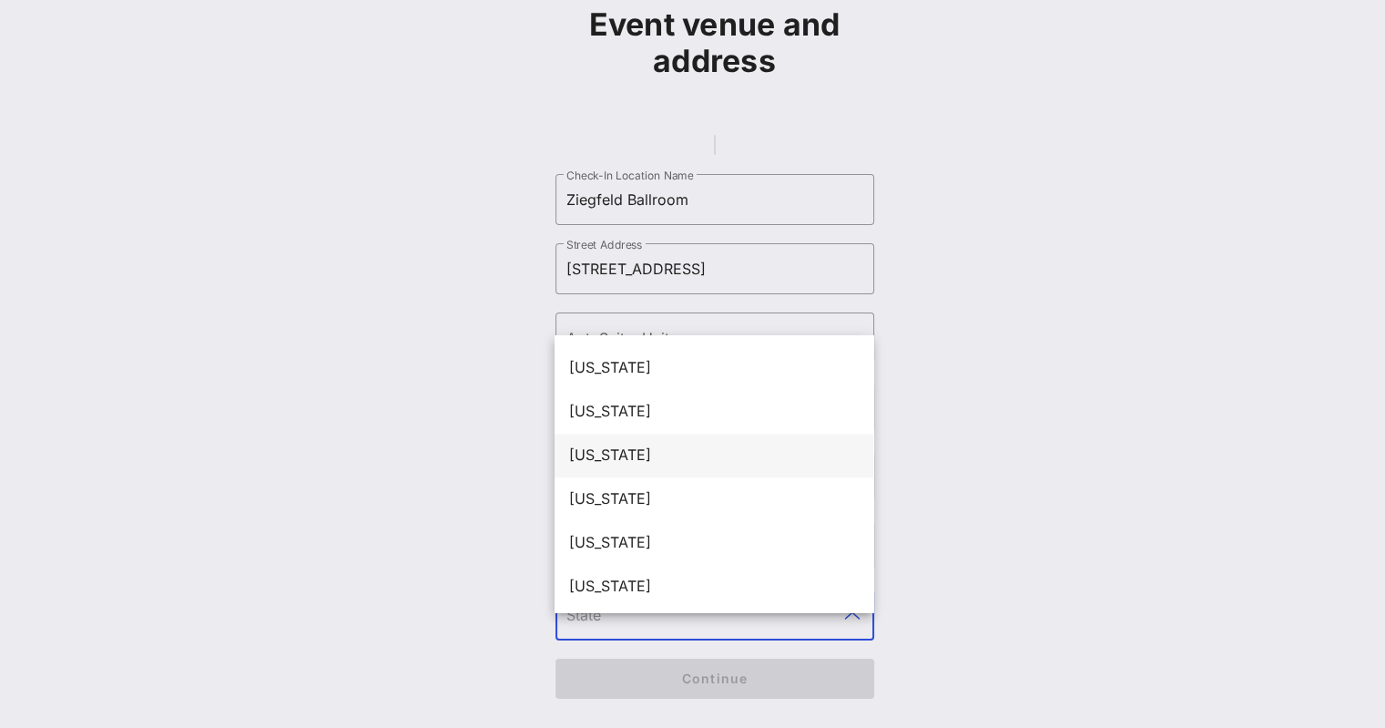
click at [627, 446] on div "[US_STATE]" at bounding box center [714, 454] width 290 height 17
type input "[US_STATE]"
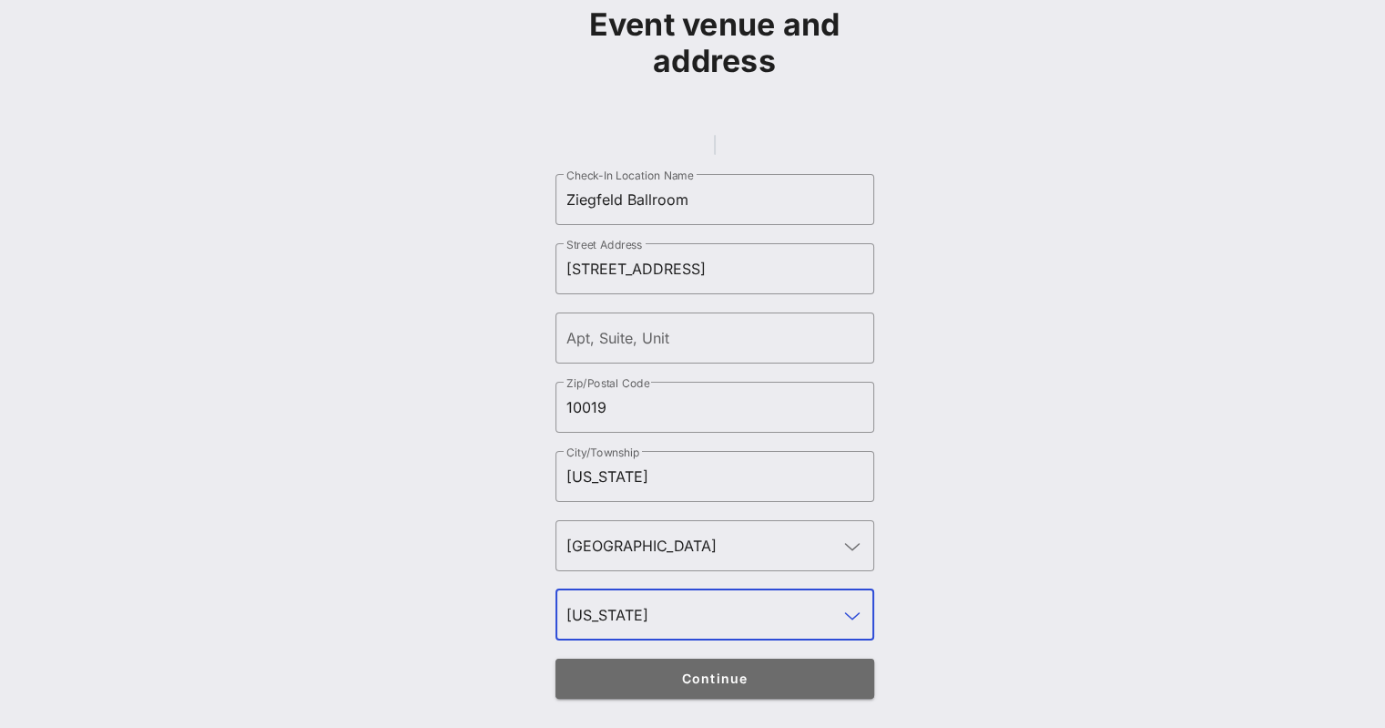
click at [595, 680] on span "Continue" at bounding box center [714, 677] width 283 height 15
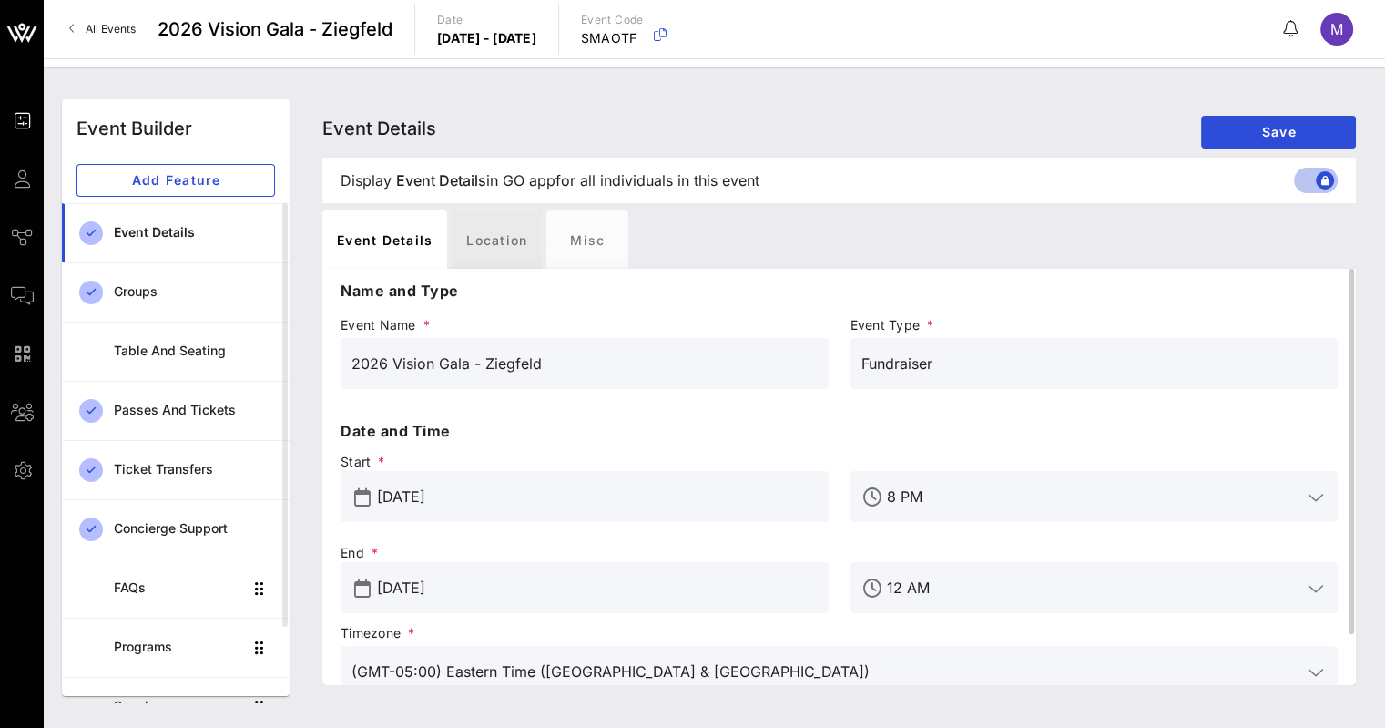
click at [497, 240] on div "Location" at bounding box center [497, 239] width 90 height 58
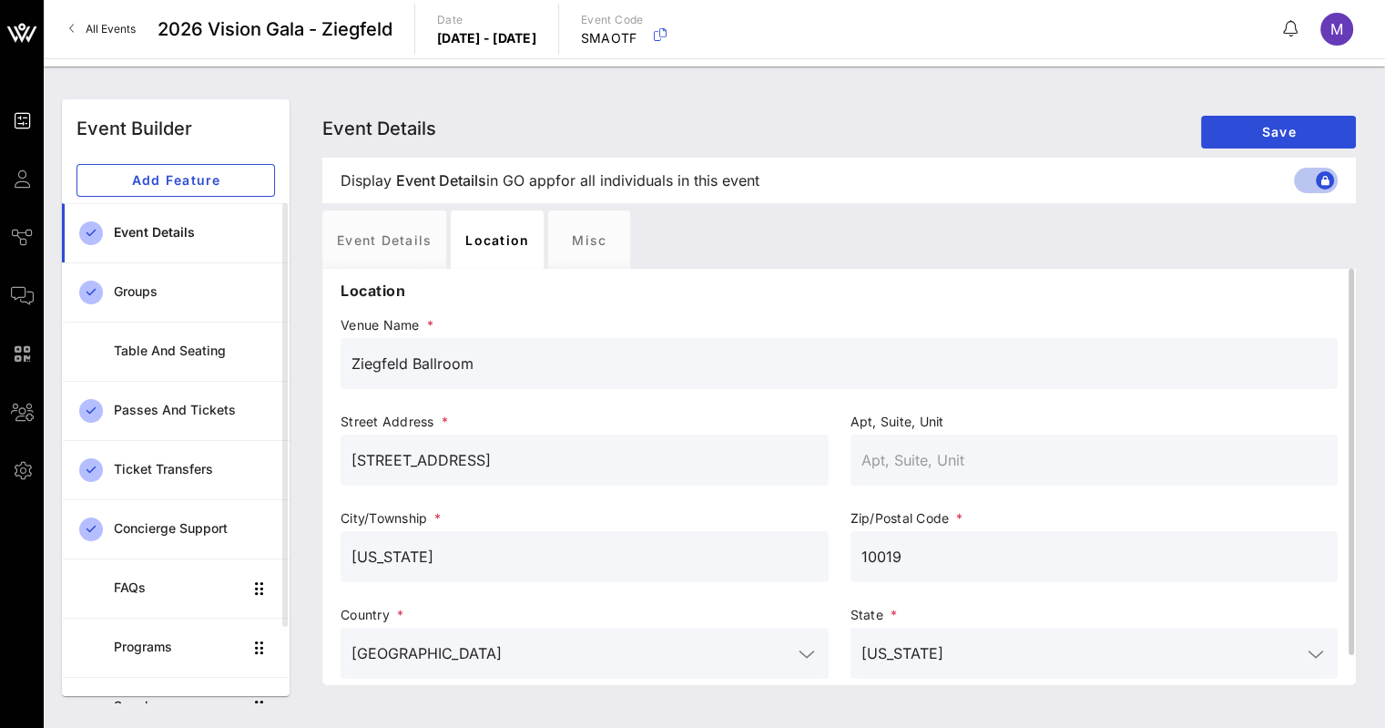
scroll to position [31, 0]
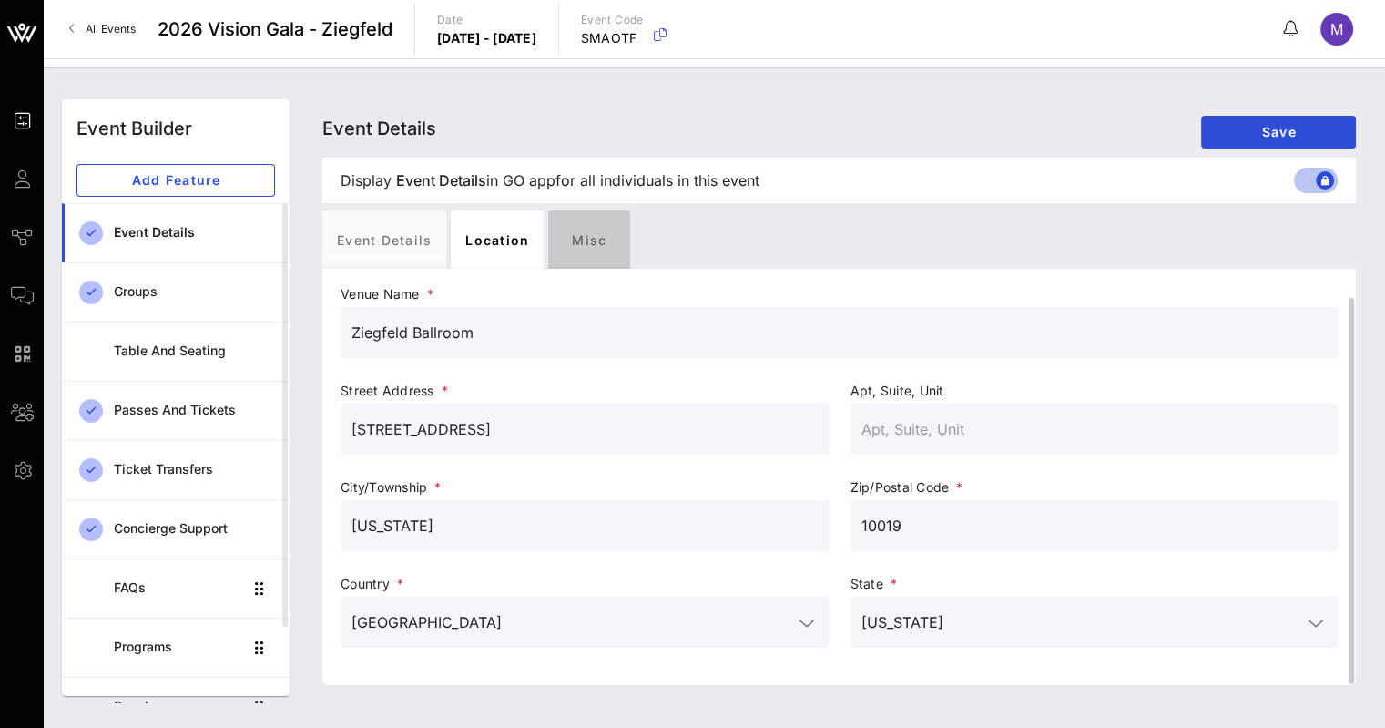
click at [598, 247] on div "Misc" at bounding box center [589, 239] width 82 height 58
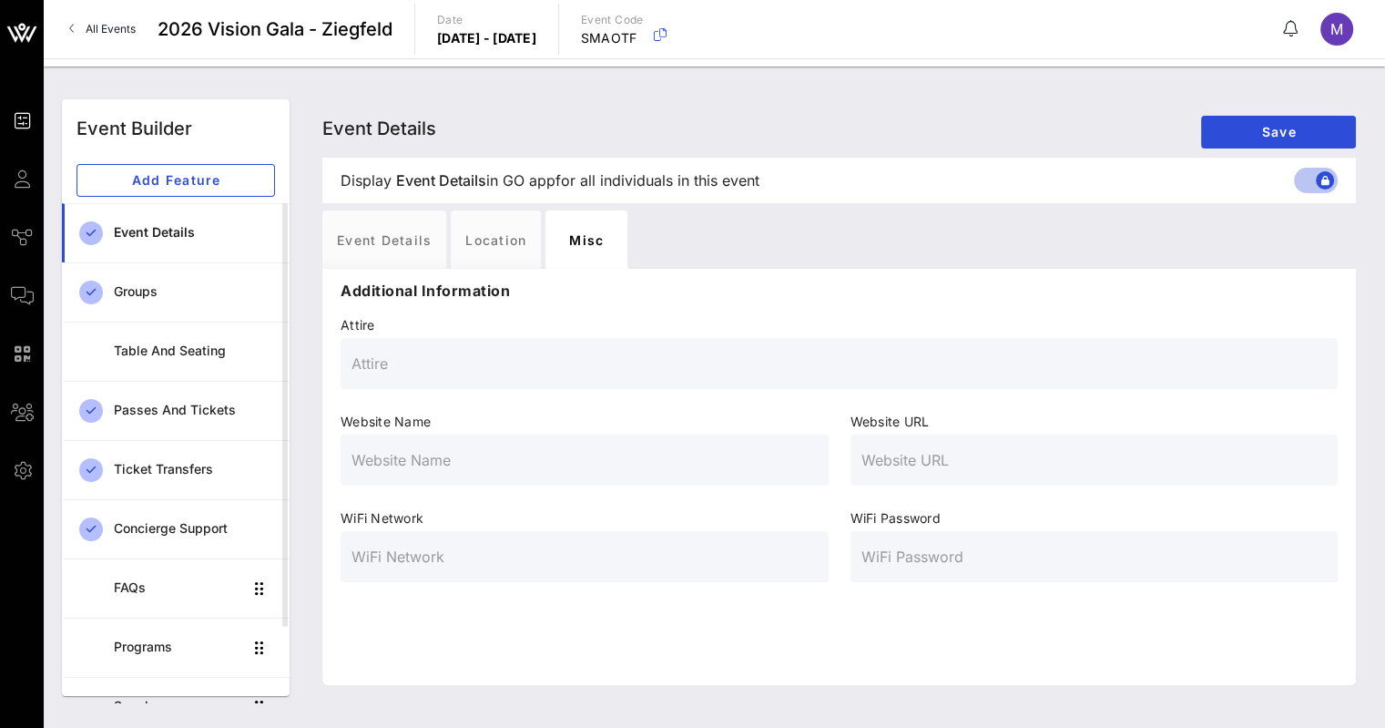
click at [595, 374] on input "text" at bounding box center [838, 363] width 975 height 29
type input "Formal"
click at [575, 453] on input "text" at bounding box center [584, 459] width 466 height 29
type input "Vision Gala"
click at [982, 455] on input "text" at bounding box center [1094, 459] width 466 height 29
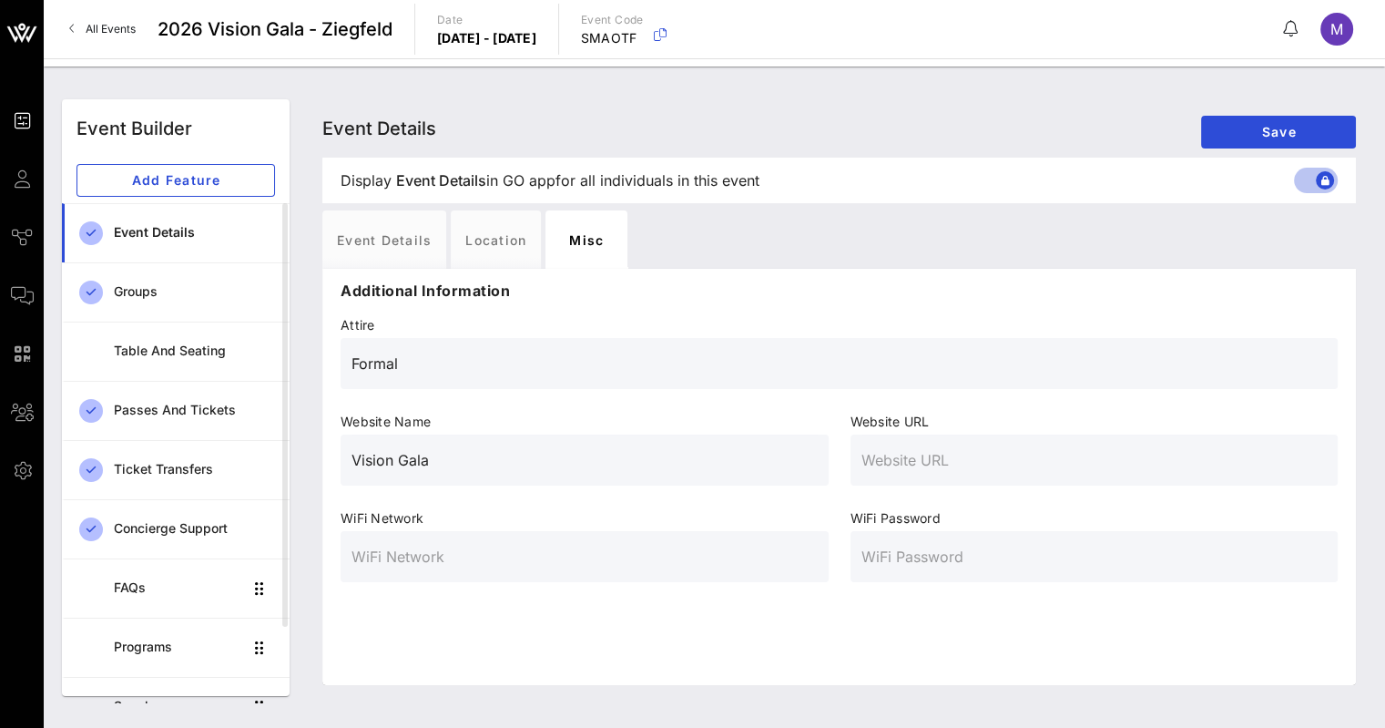
paste input "https://www.dancetheatreofharlem.org/vision-gala/"
type input "https://www.dancetheatreofharlem.org/vision-gala/"
click at [1258, 124] on span "Save" at bounding box center [1279, 131] width 126 height 15
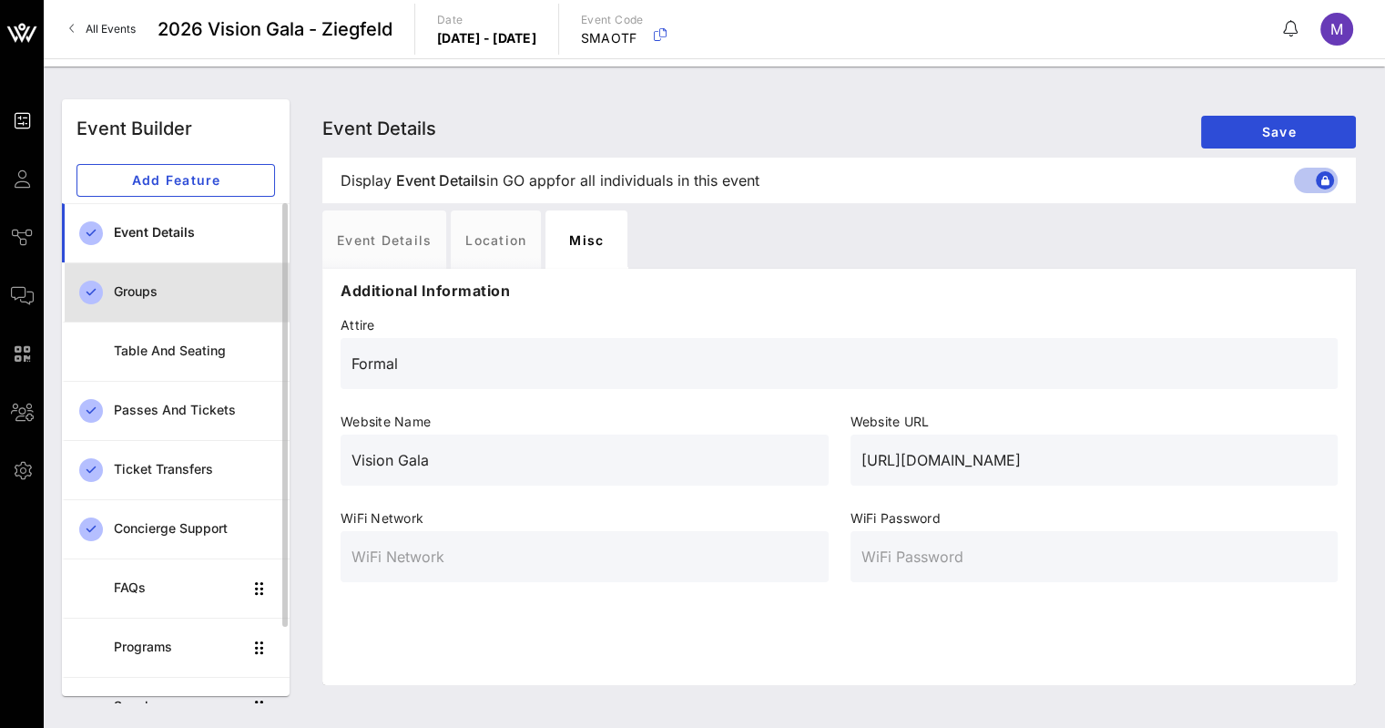
click at [174, 298] on div "Groups" at bounding box center [194, 291] width 161 height 15
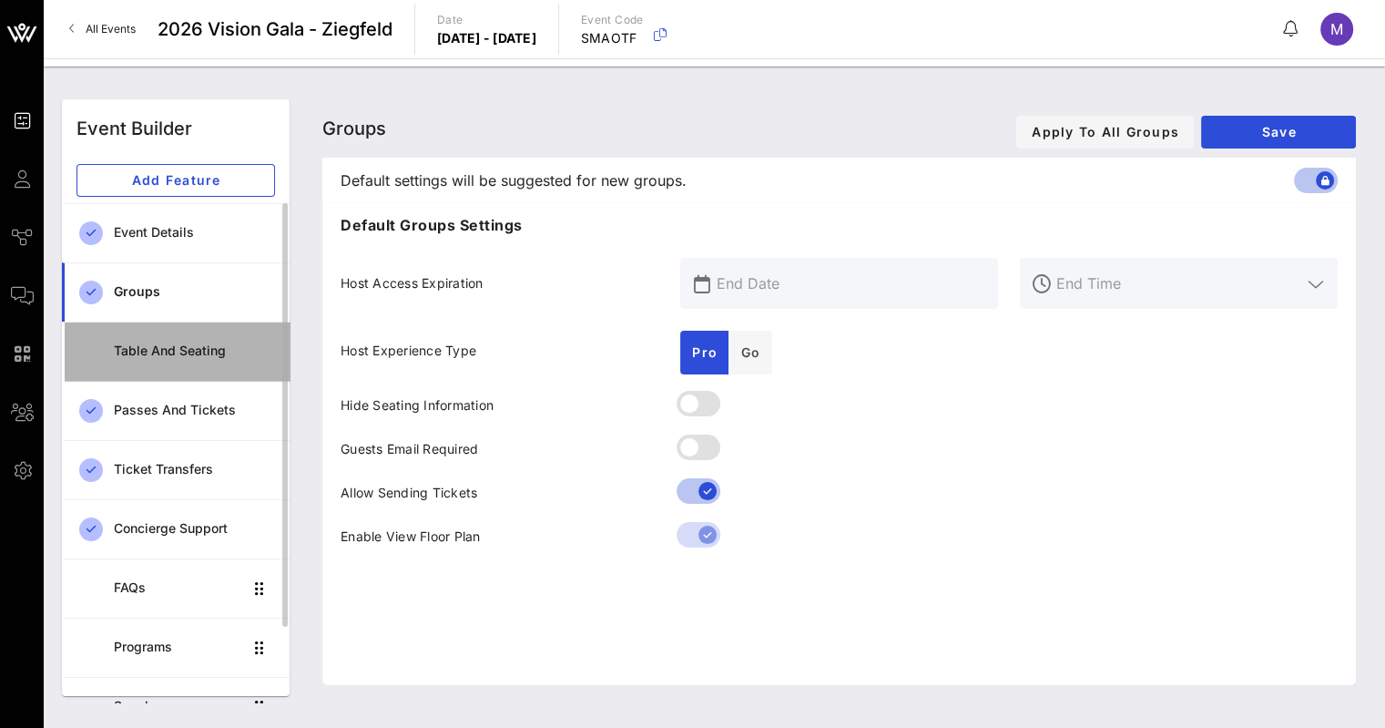
click at [169, 351] on div "Table and Seating" at bounding box center [194, 350] width 161 height 15
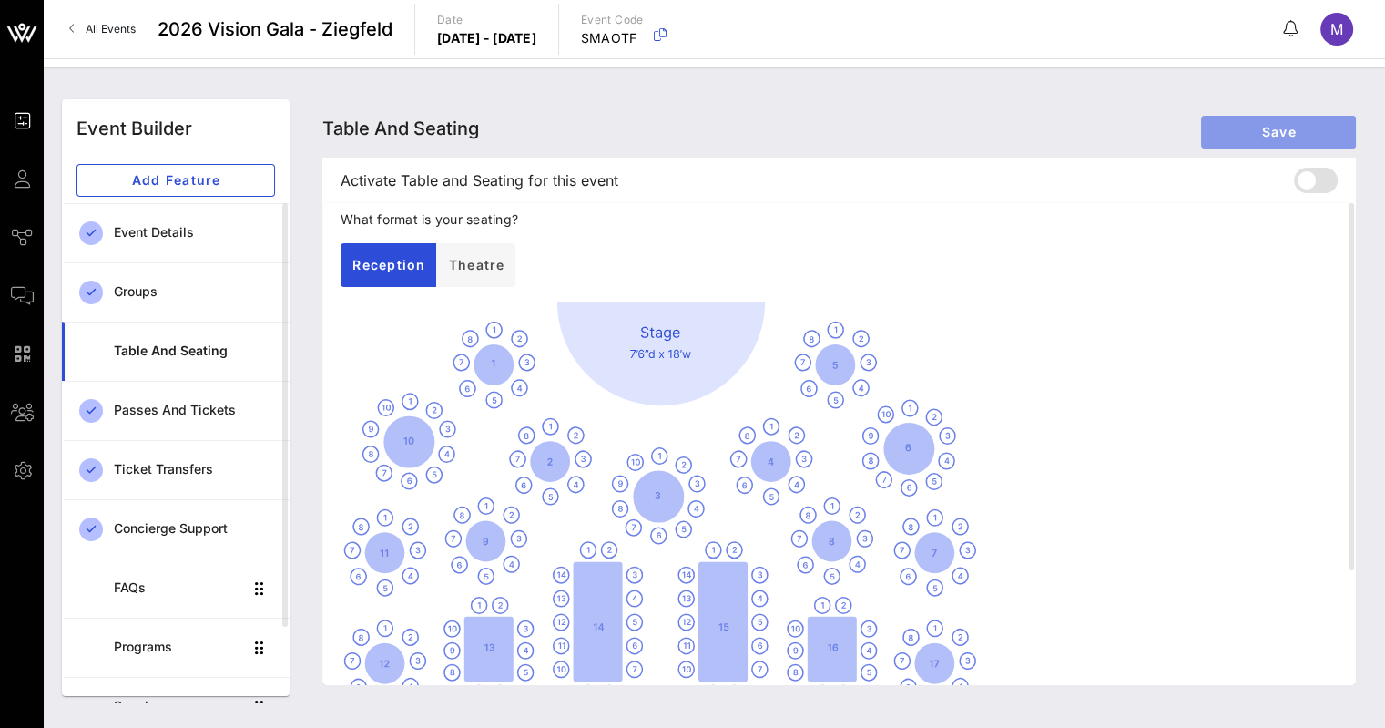
click at [1278, 124] on span "Save" at bounding box center [1279, 131] width 126 height 15
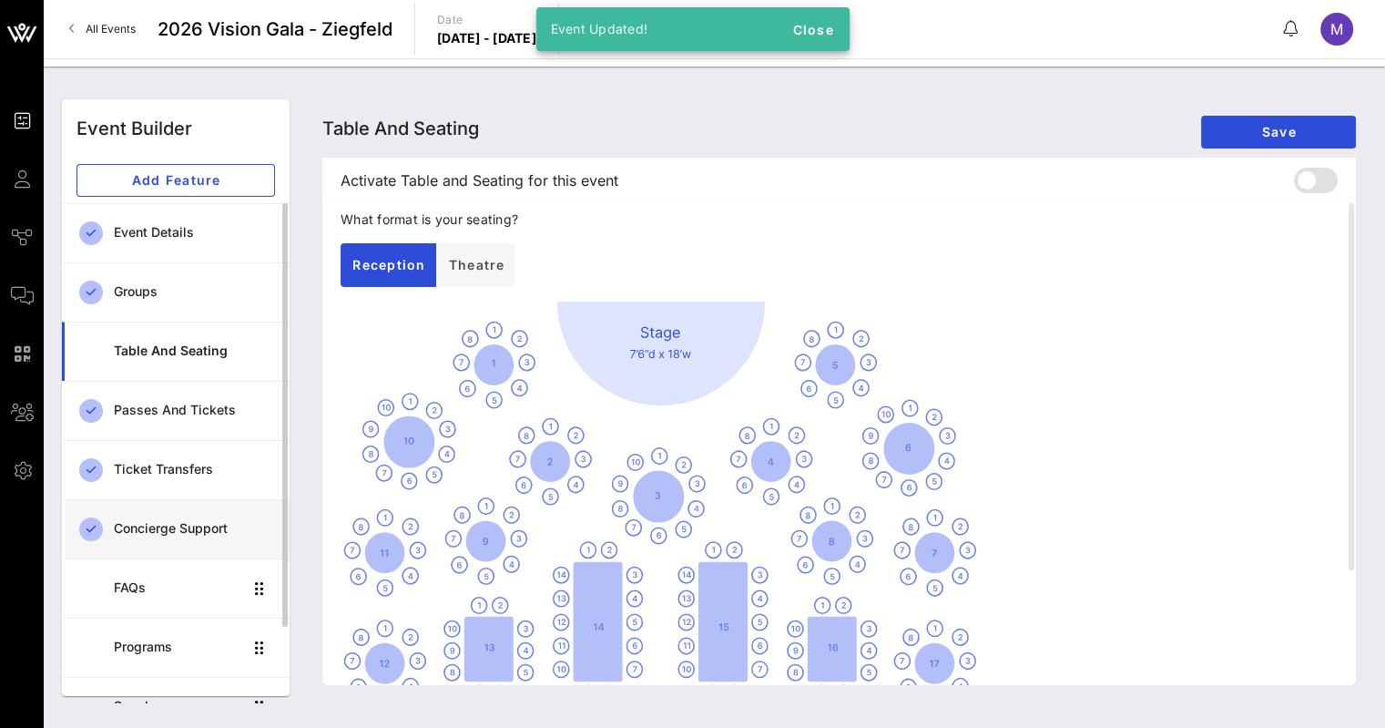
scroll to position [89, 0]
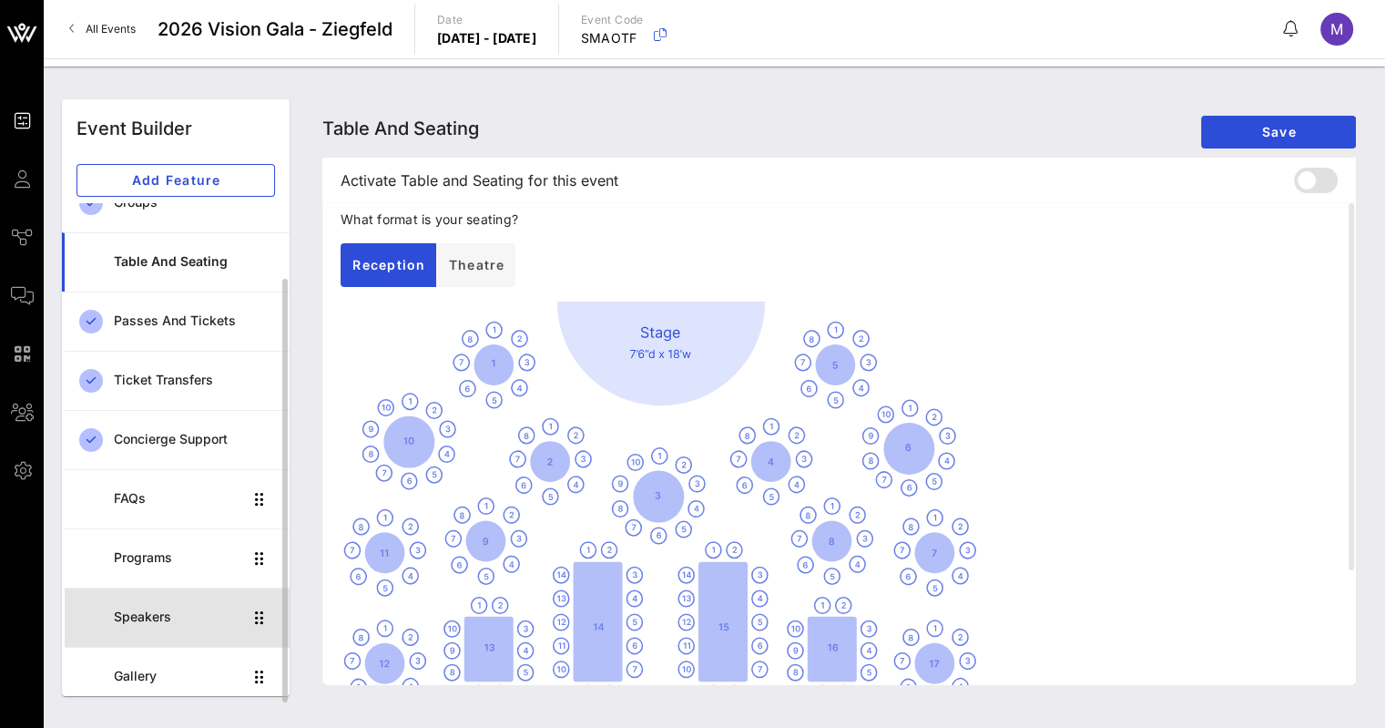
click at [151, 615] on div "Speakers" at bounding box center [178, 616] width 128 height 15
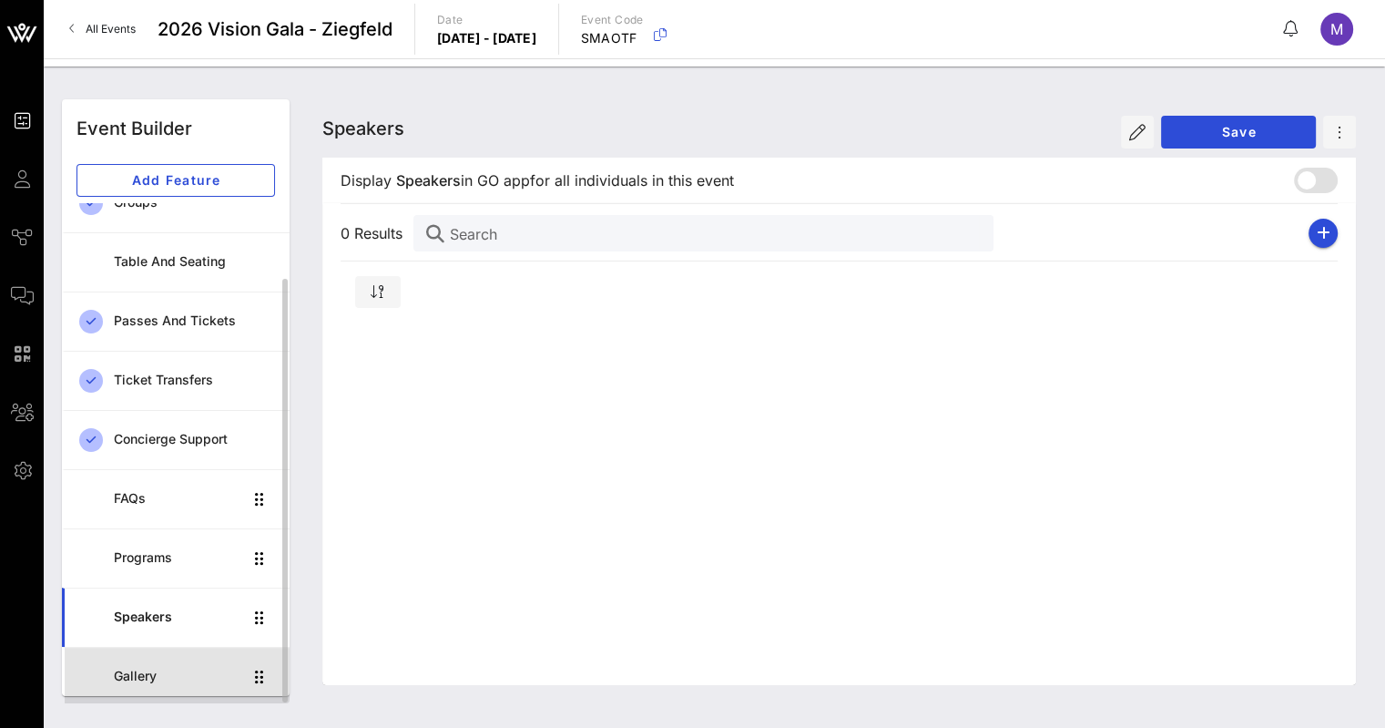
click at [117, 674] on div "Gallery" at bounding box center [178, 675] width 128 height 15
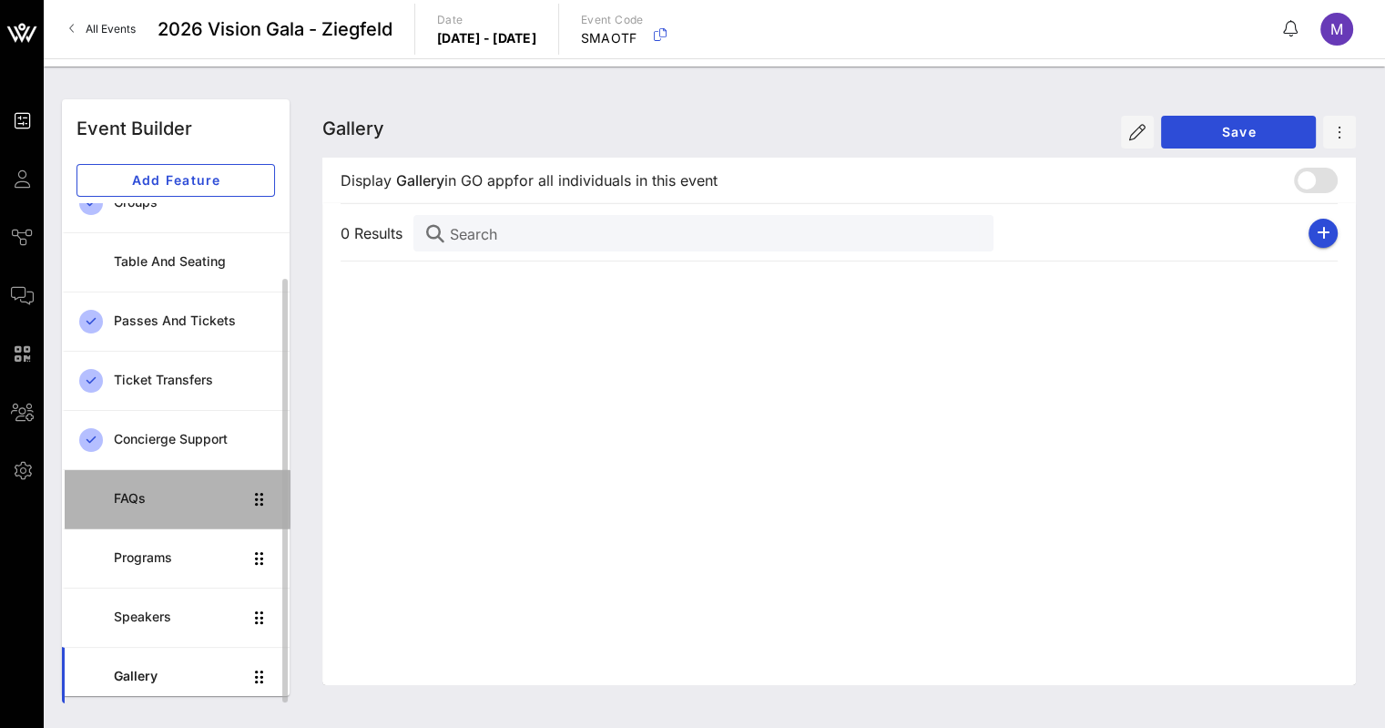
click at [117, 506] on div "FAQs" at bounding box center [178, 498] width 128 height 37
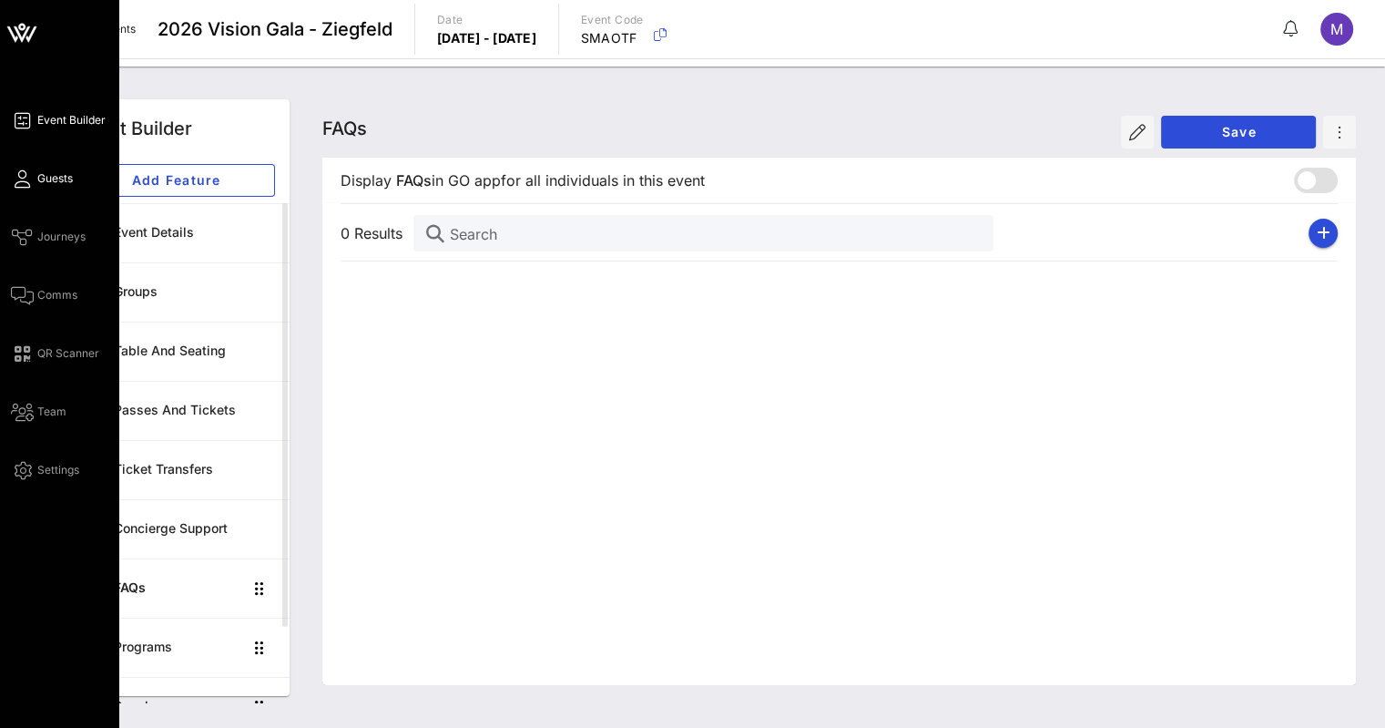
click at [37, 175] on span "Guests" at bounding box center [55, 178] width 36 height 16
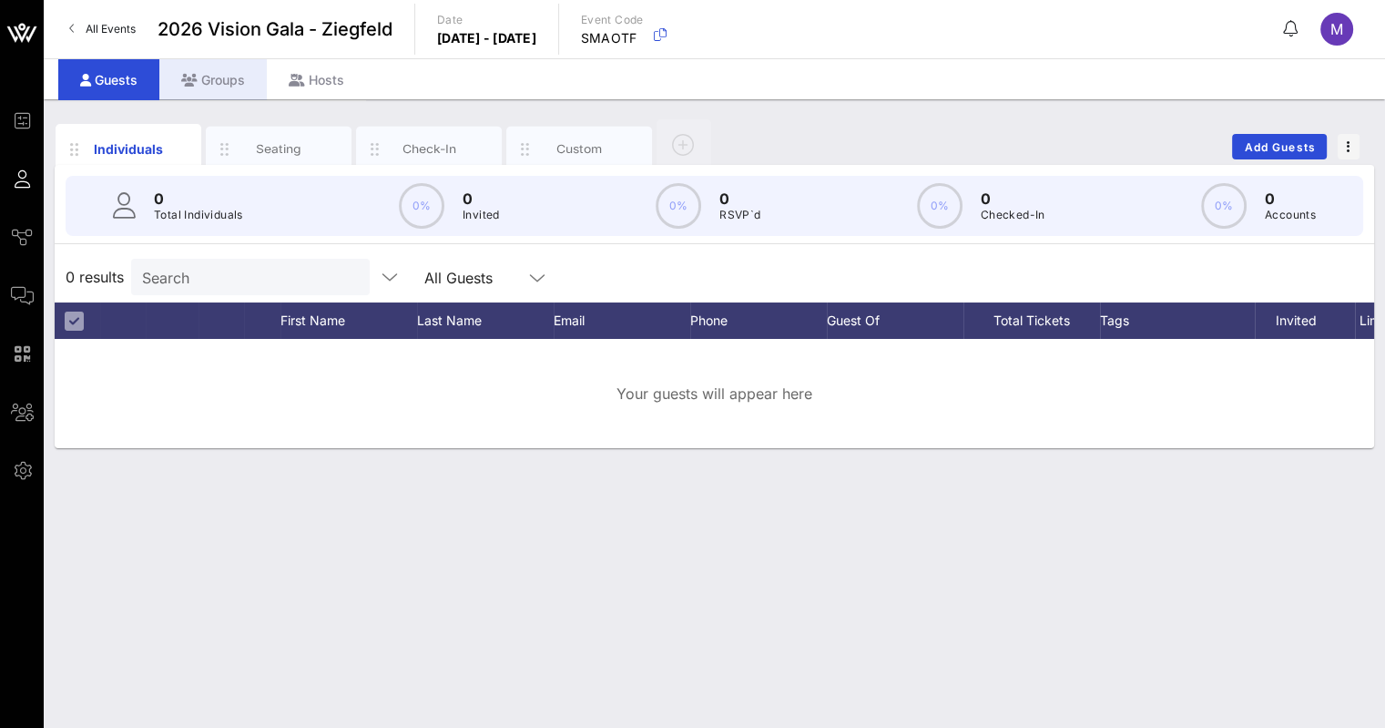
click at [219, 85] on div "Groups" at bounding box center [212, 79] width 107 height 41
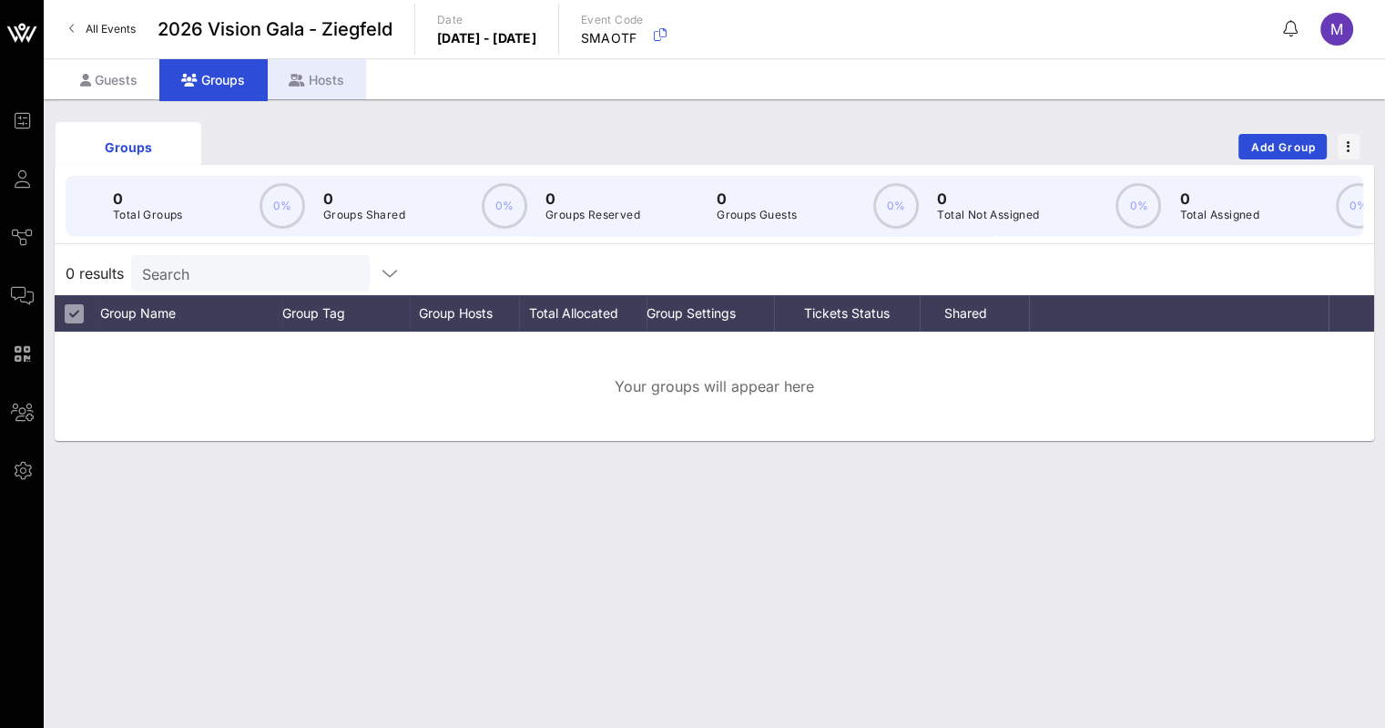
click at [313, 88] on div "Hosts" at bounding box center [316, 79] width 99 height 41
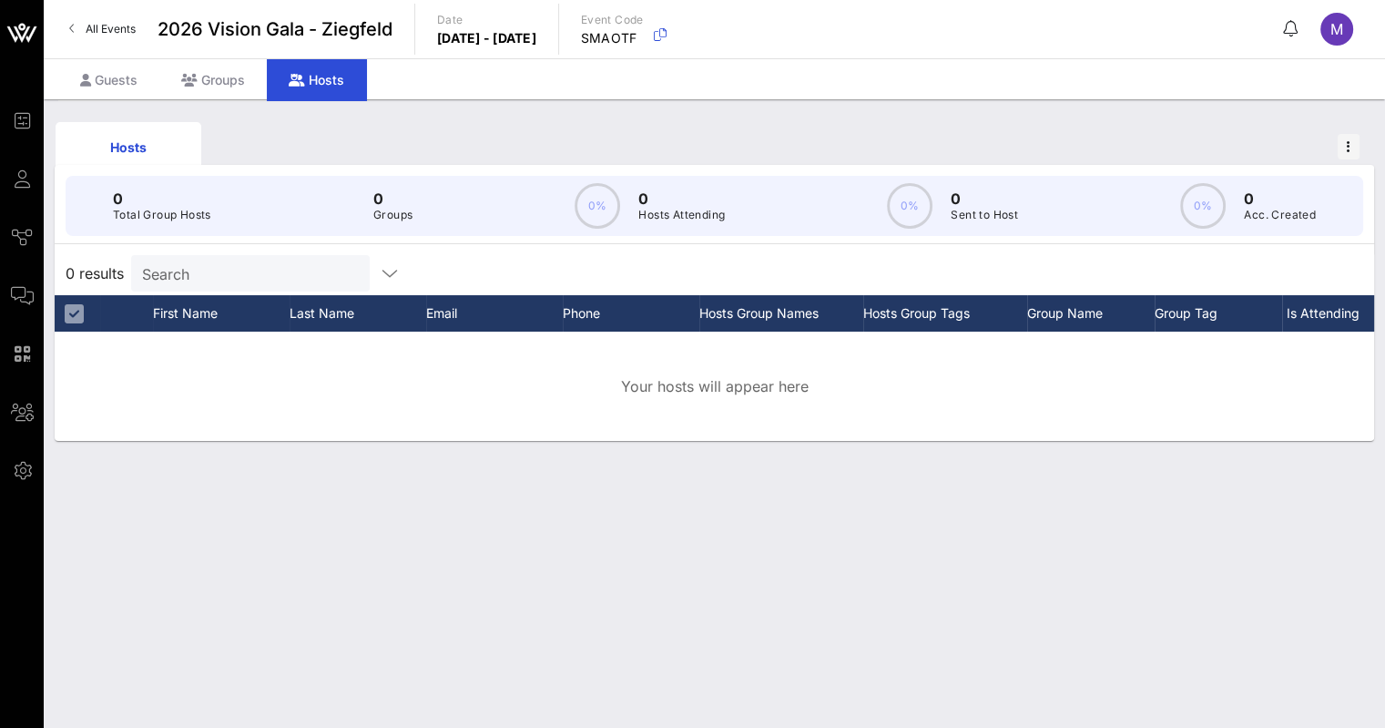
click at [88, 28] on span "All Events" at bounding box center [111, 29] width 50 height 14
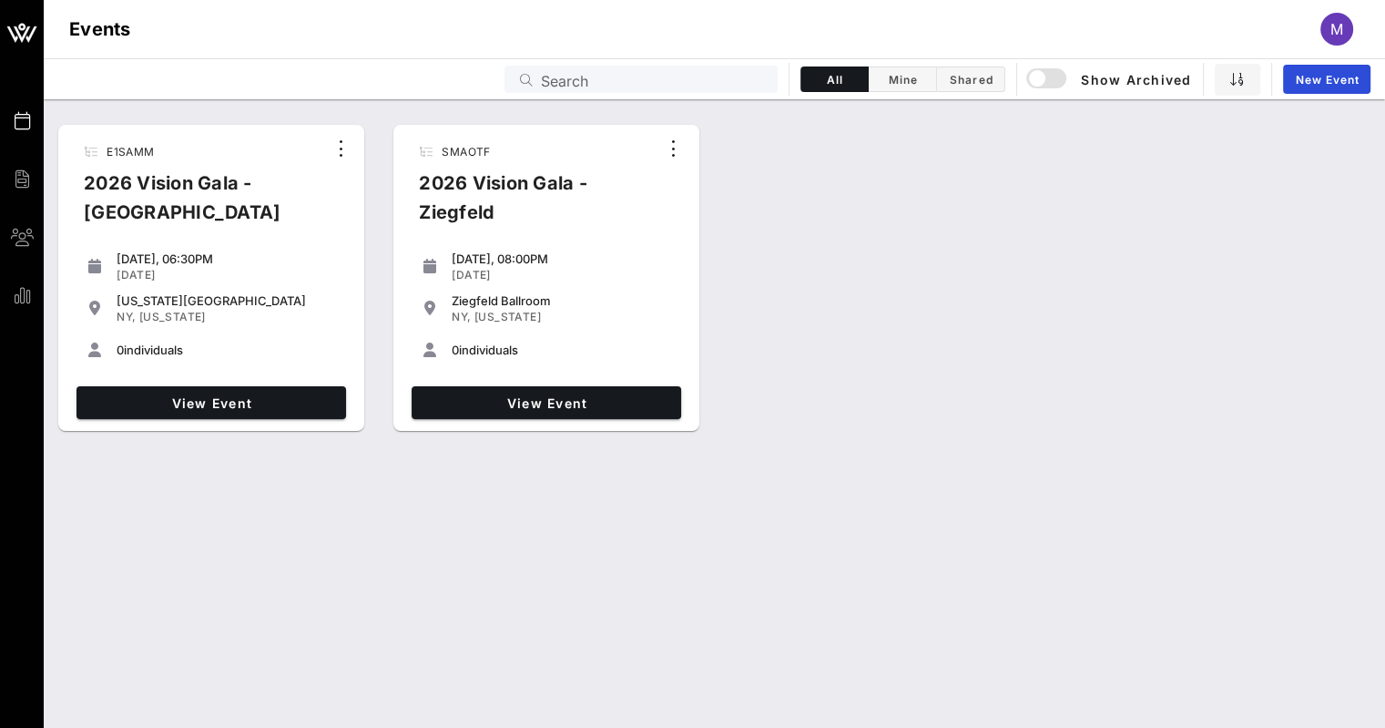
click at [295, 268] on div "[DATE]" at bounding box center [228, 275] width 222 height 15
click at [1330, 25] on span "M" at bounding box center [1336, 29] width 13 height 18
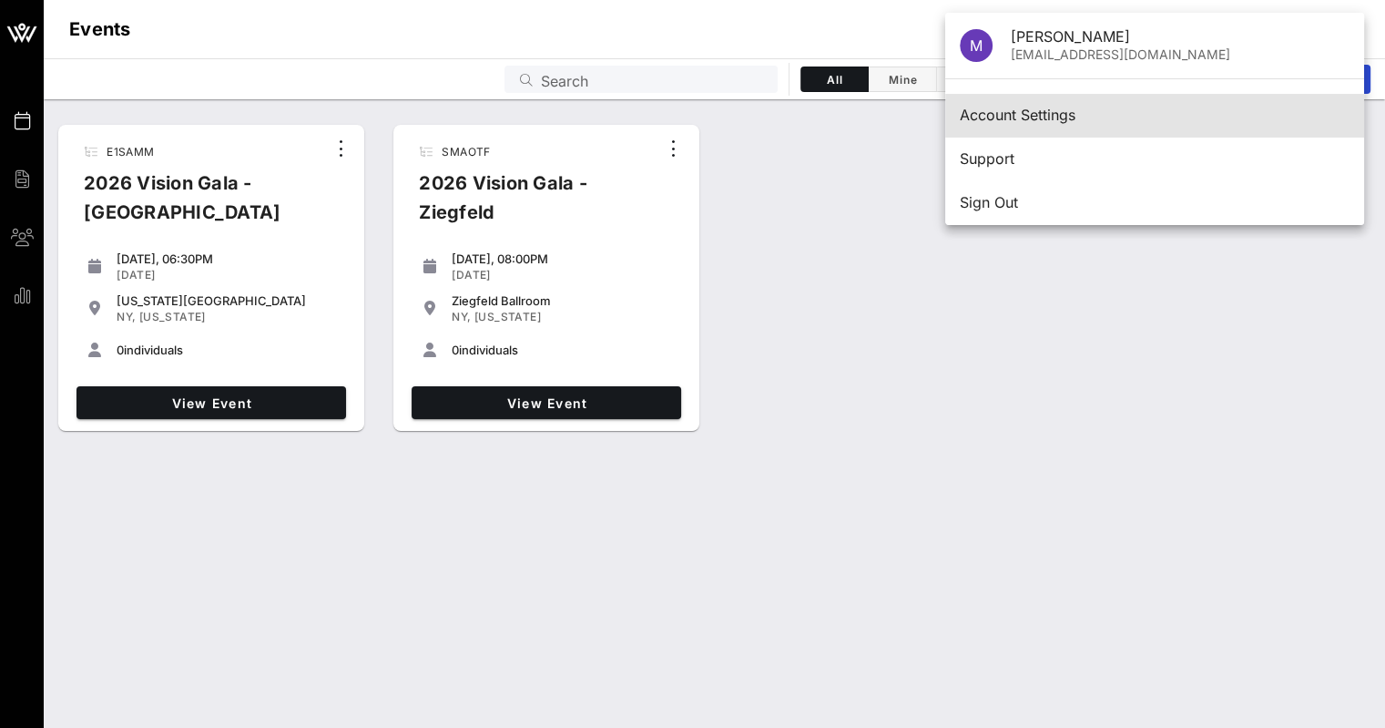
click at [989, 114] on div "Account Settings" at bounding box center [1155, 115] width 390 height 17
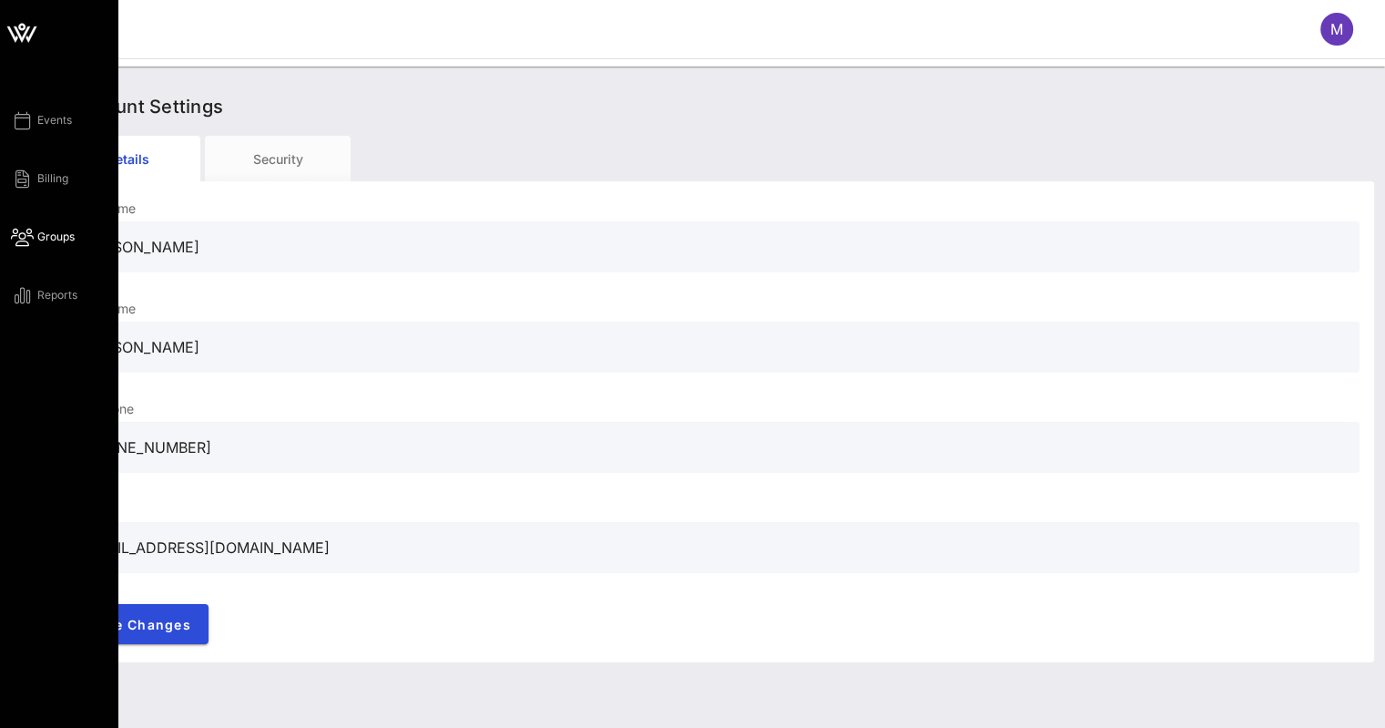
click at [29, 236] on icon at bounding box center [22, 237] width 23 height 3
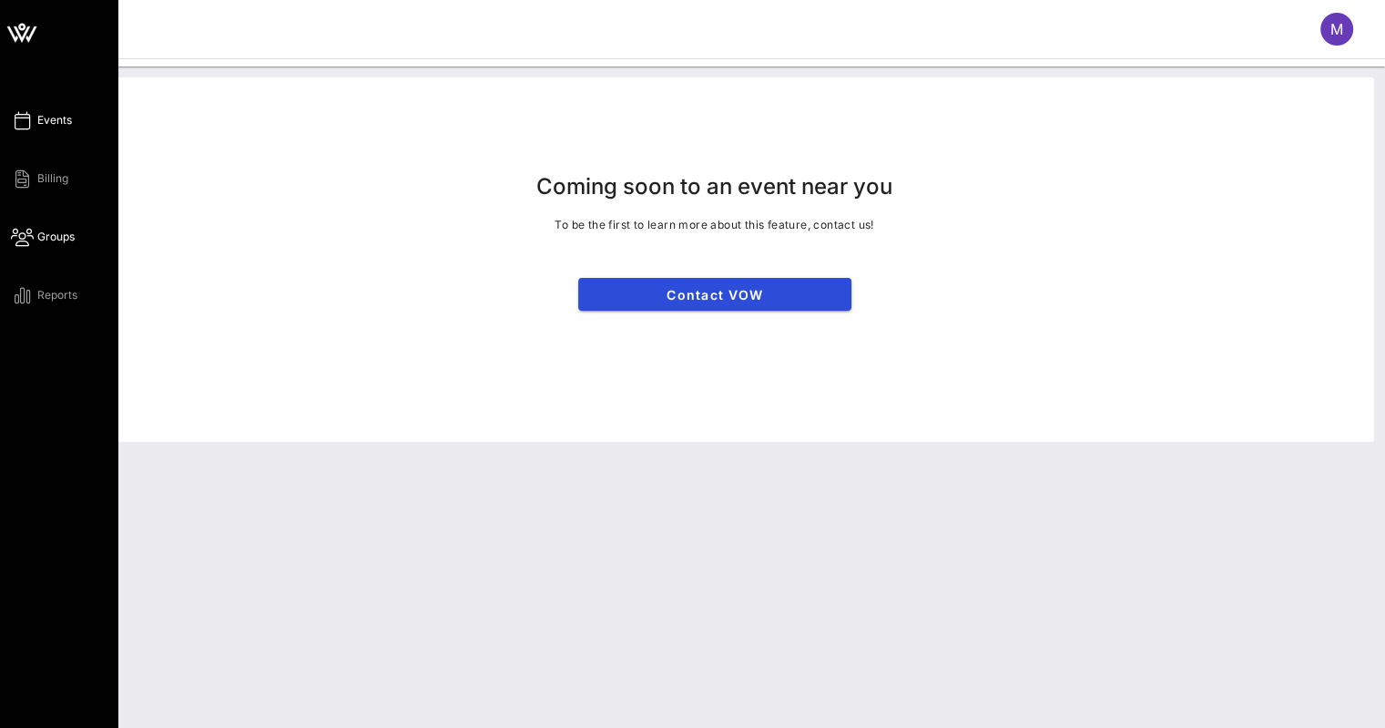
click at [42, 129] on link "Events" at bounding box center [41, 120] width 61 height 22
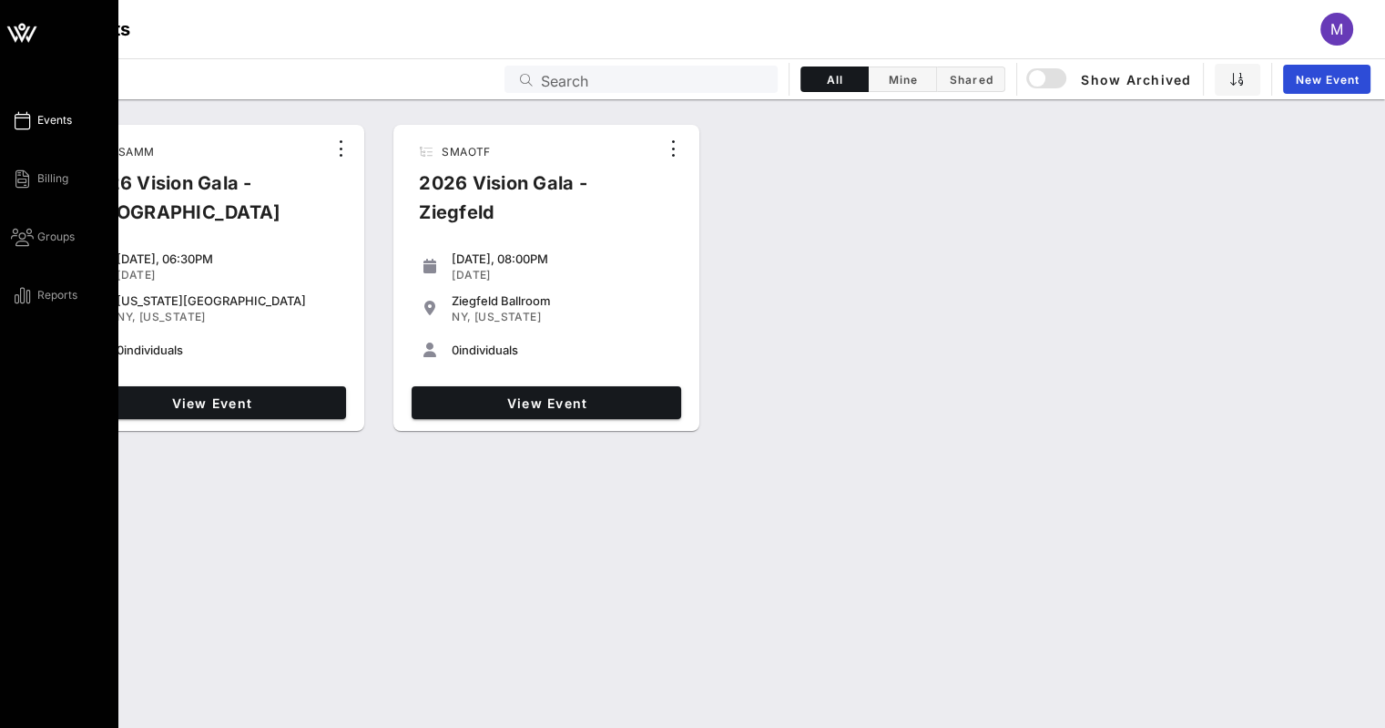
click at [14, 28] on icon at bounding box center [22, 33] width 44 height 44
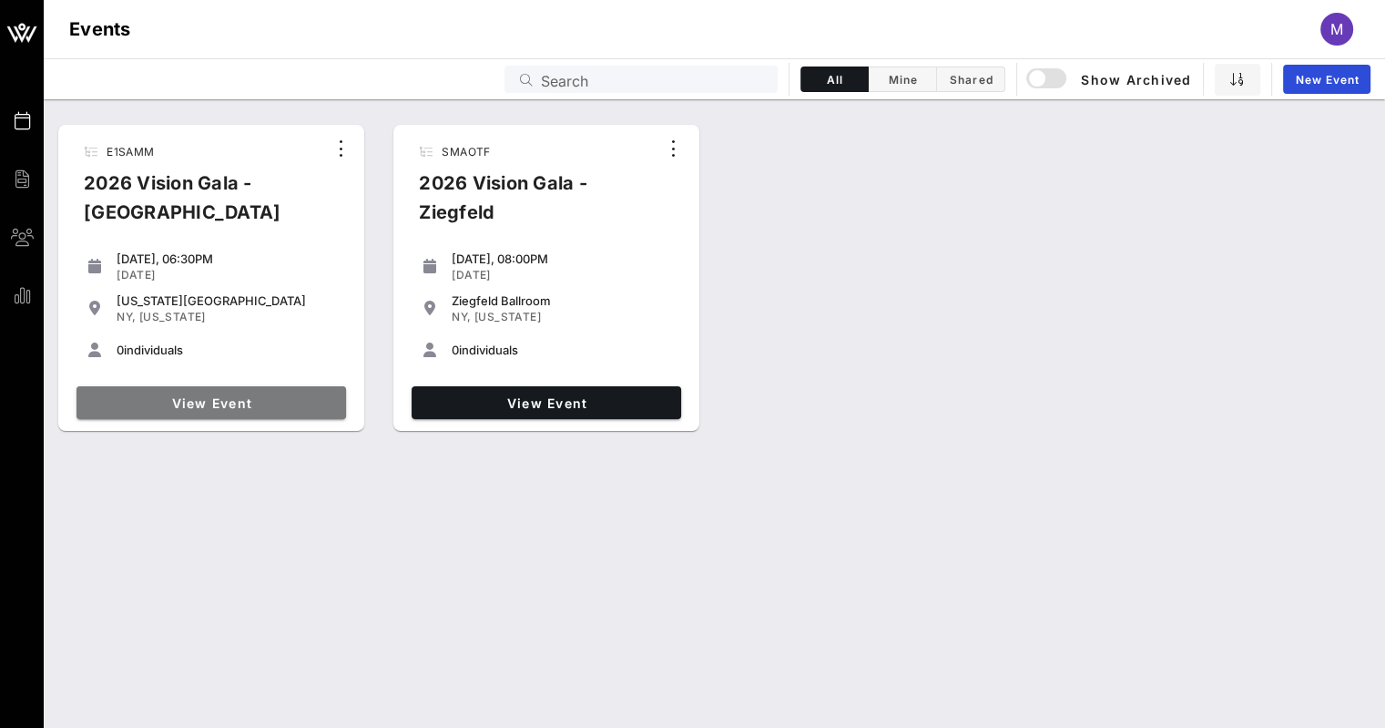
click at [245, 396] on span "View Event" at bounding box center [211, 402] width 255 height 15
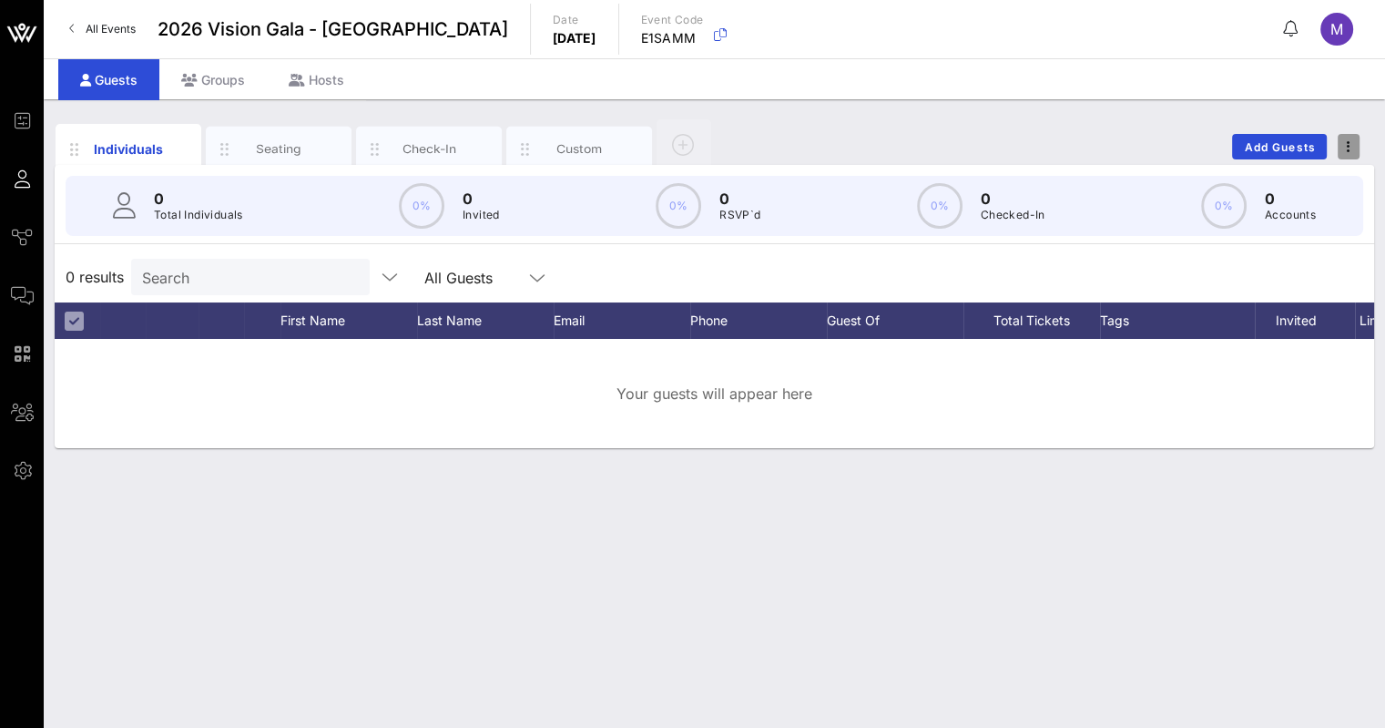
click at [1348, 142] on icon "button" at bounding box center [1349, 146] width 4 height 13
click at [321, 77] on div "Hosts" at bounding box center [316, 79] width 99 height 41
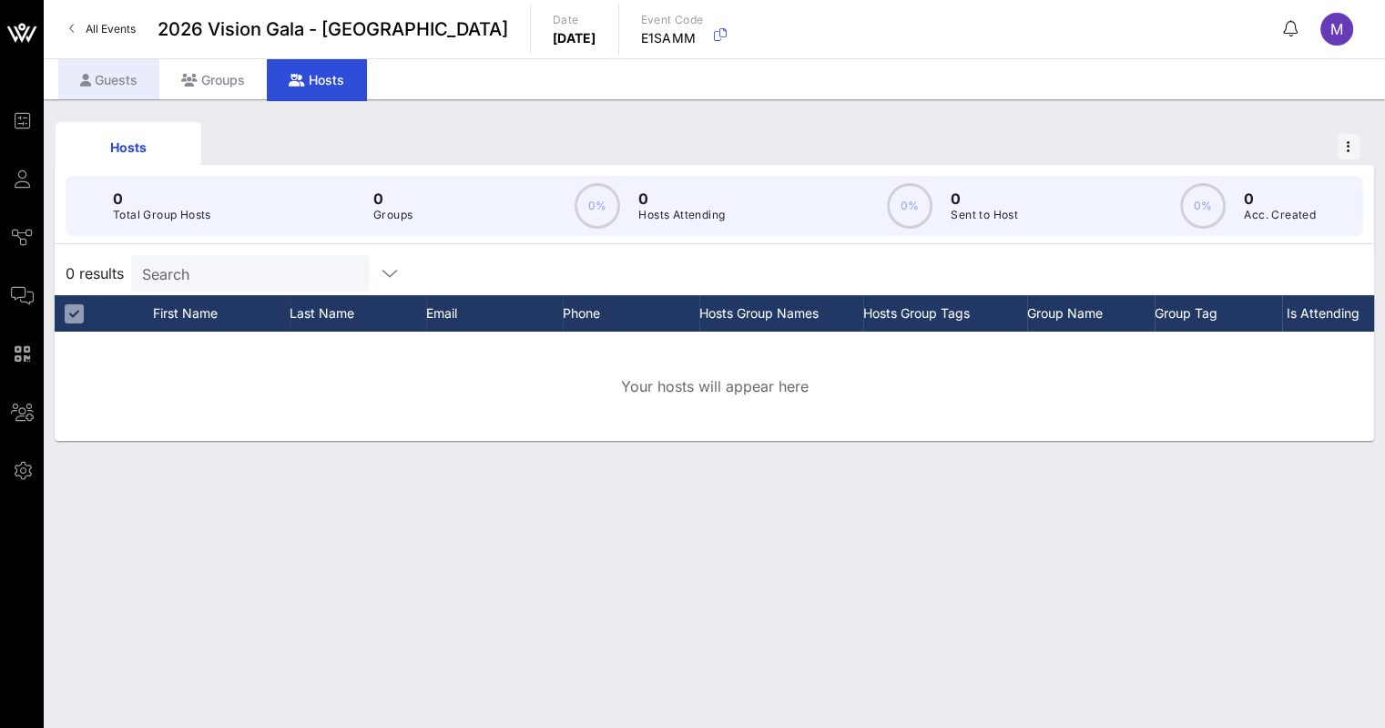
click at [98, 76] on div "Guests" at bounding box center [108, 79] width 101 height 41
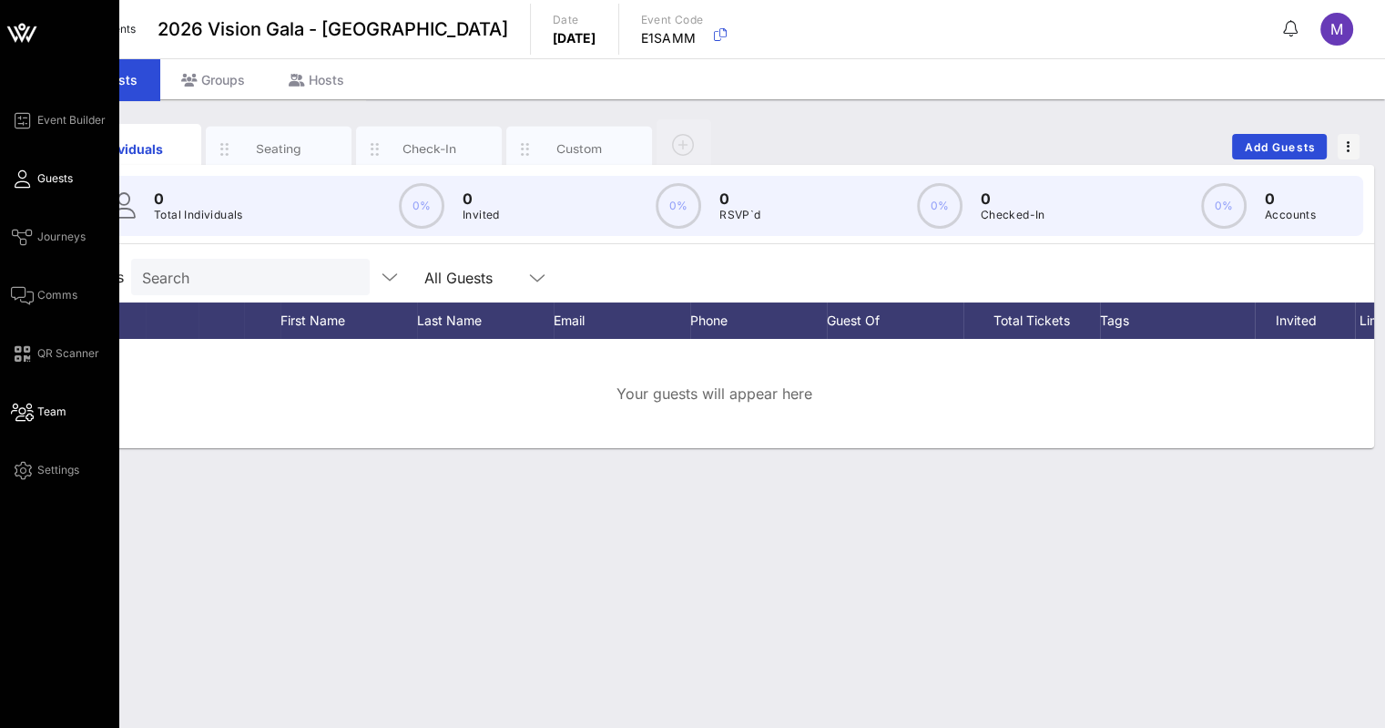
click at [43, 404] on span "Team" at bounding box center [51, 411] width 29 height 16
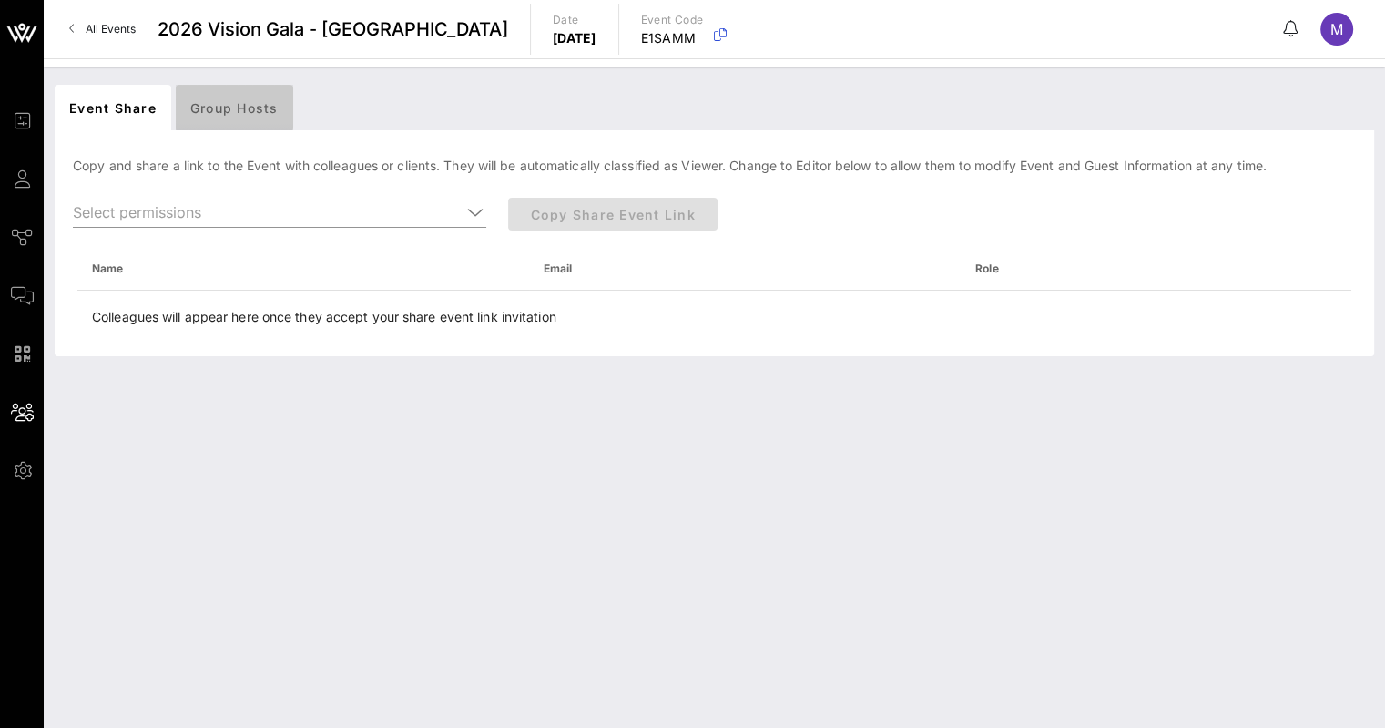
click at [208, 117] on div "Group Hosts" at bounding box center [234, 108] width 117 height 46
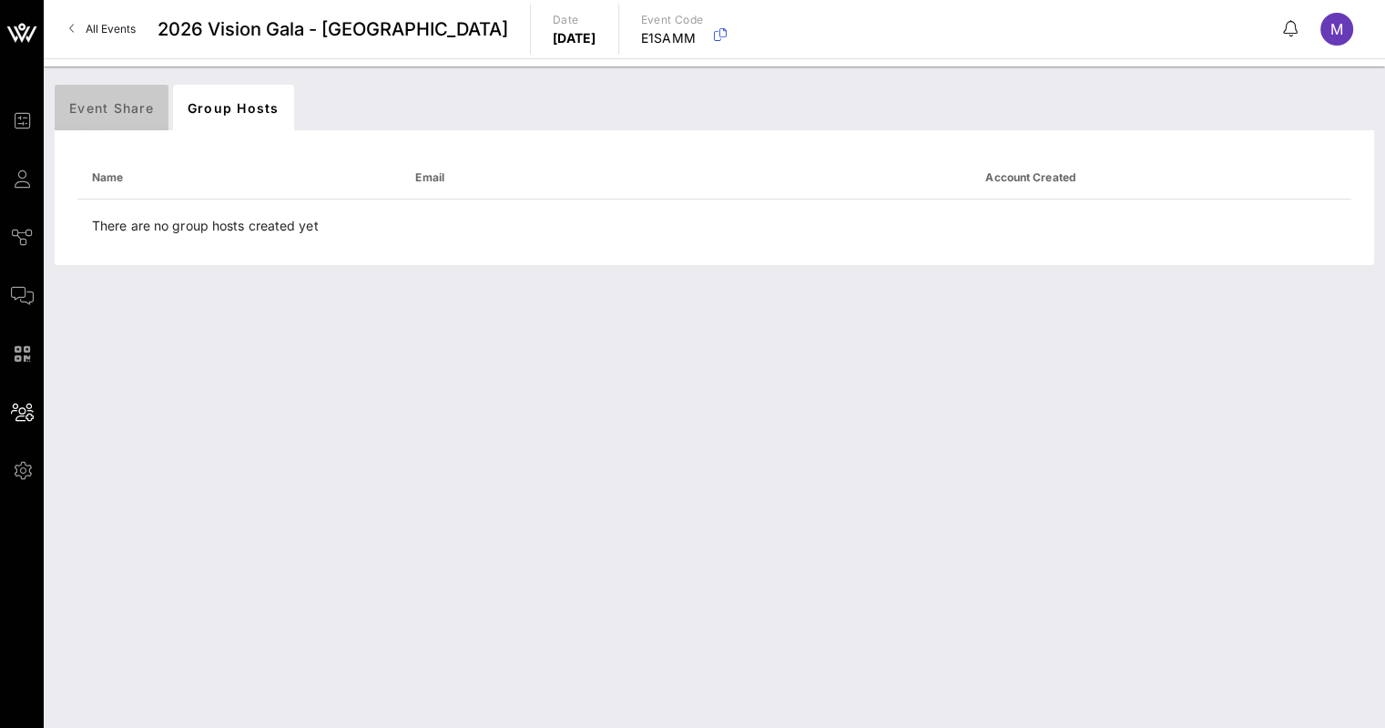
click at [117, 108] on div "Event Share" at bounding box center [112, 108] width 114 height 46
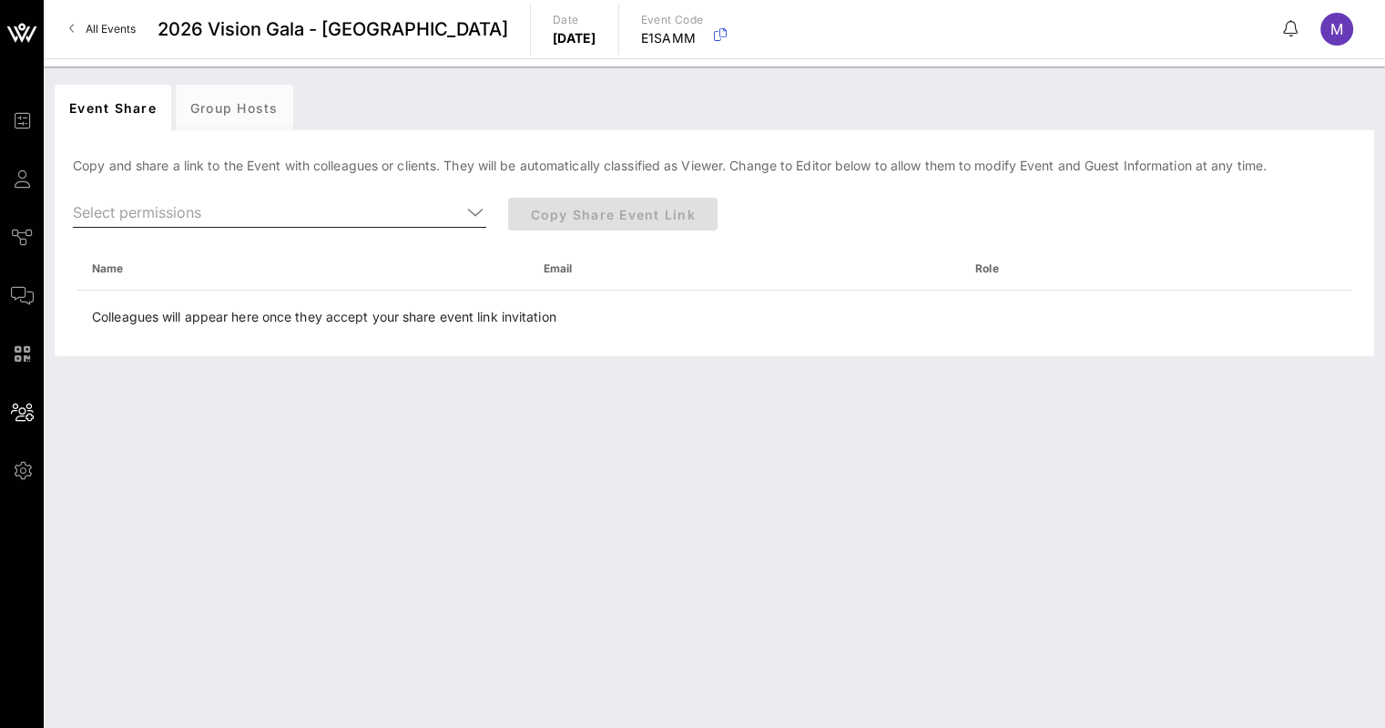
click at [477, 206] on icon at bounding box center [475, 212] width 16 height 22
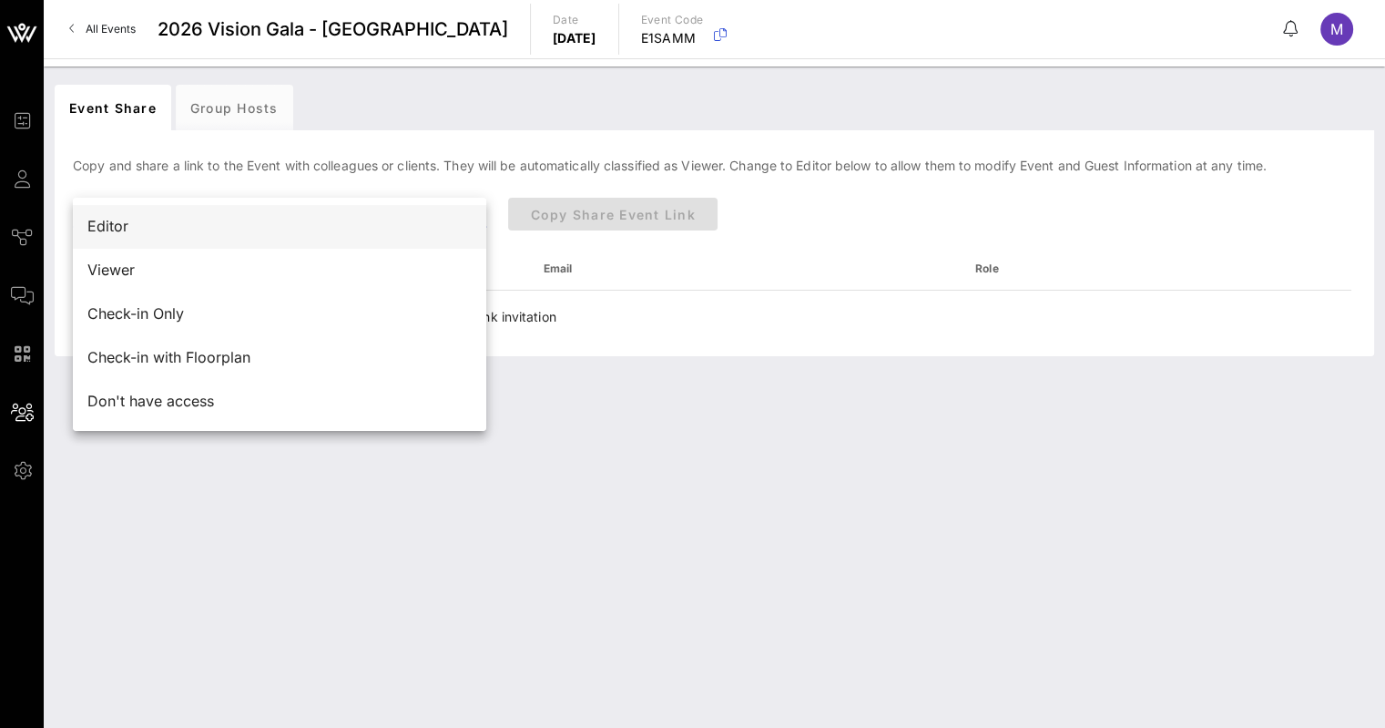
click at [350, 226] on div "Editor" at bounding box center [279, 226] width 384 height 17
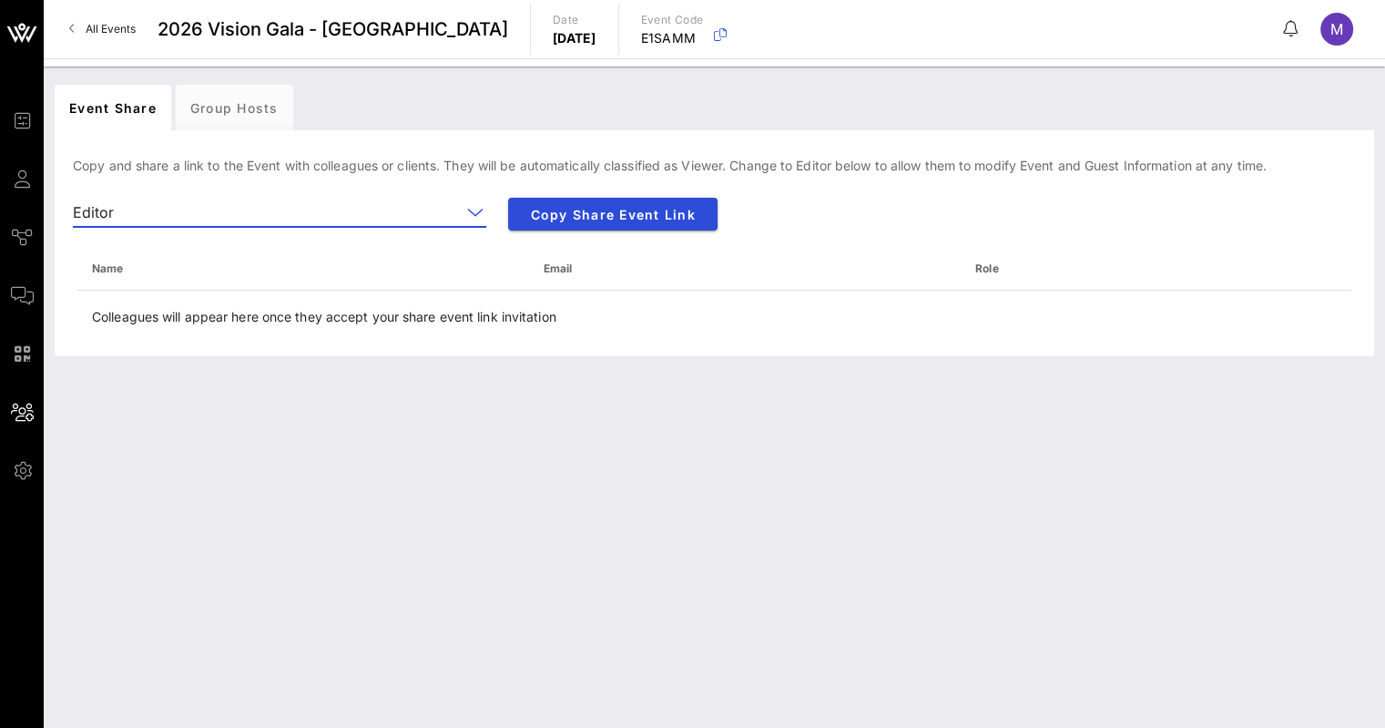
click at [294, 270] on th "Name" at bounding box center [303, 269] width 452 height 44
click at [152, 276] on th "Name" at bounding box center [303, 269] width 452 height 44
click at [108, 264] on th "Name" at bounding box center [303, 269] width 452 height 44
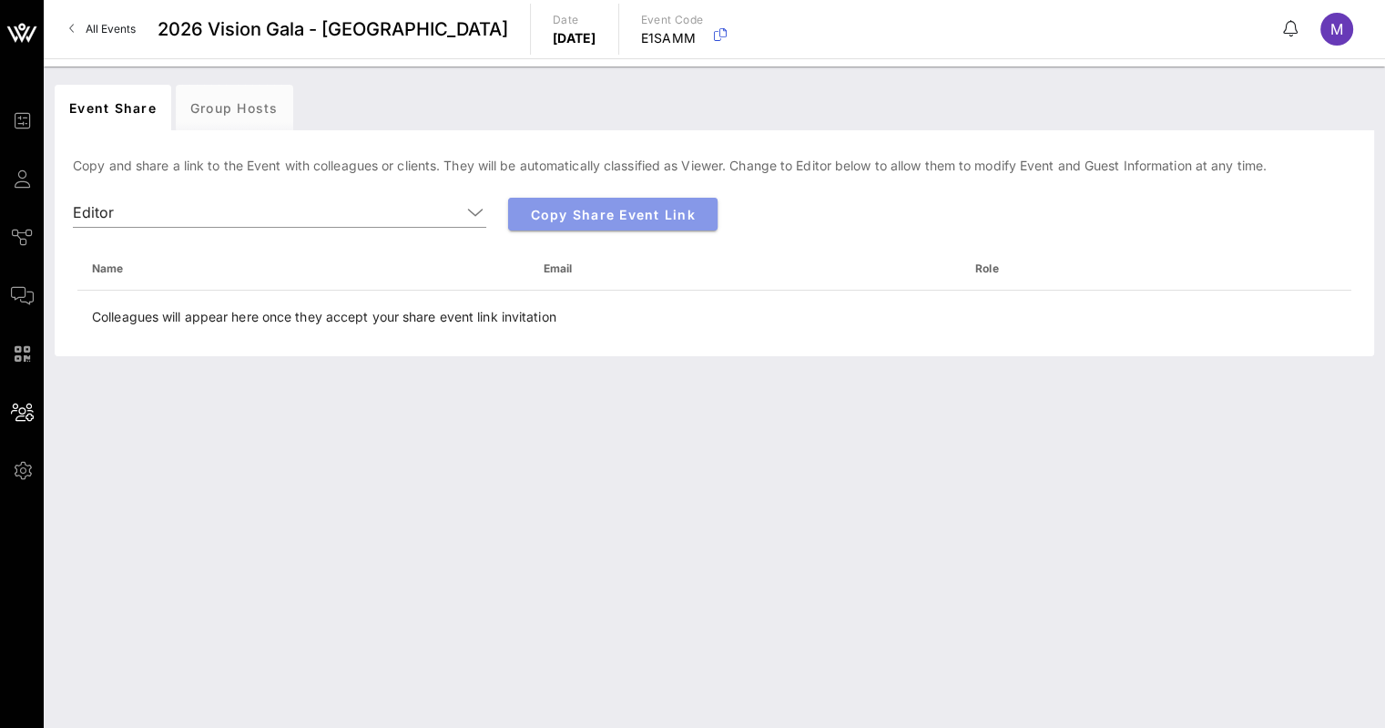
click at [633, 212] on span "Copy Share Event Link" at bounding box center [613, 214] width 180 height 15
click at [104, 31] on span "All Events" at bounding box center [111, 29] width 50 height 14
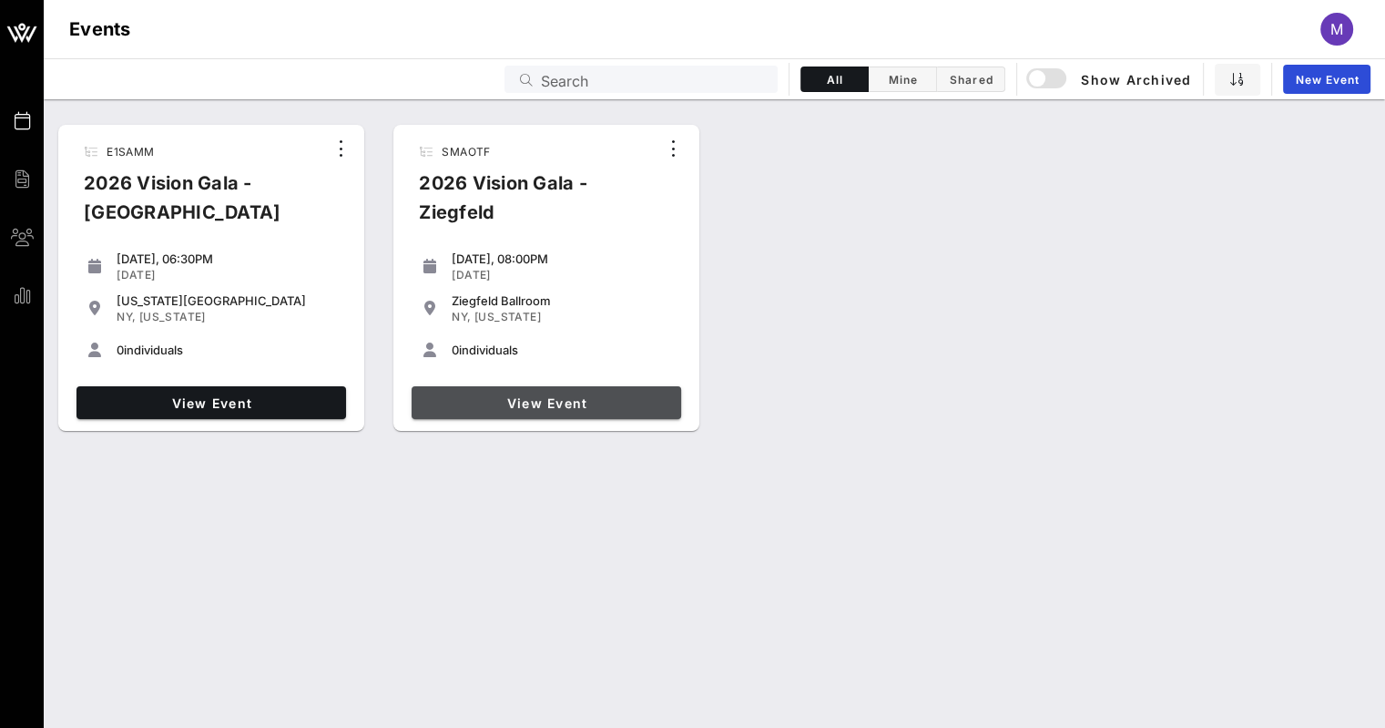
click at [569, 404] on span "View Event" at bounding box center [546, 402] width 255 height 15
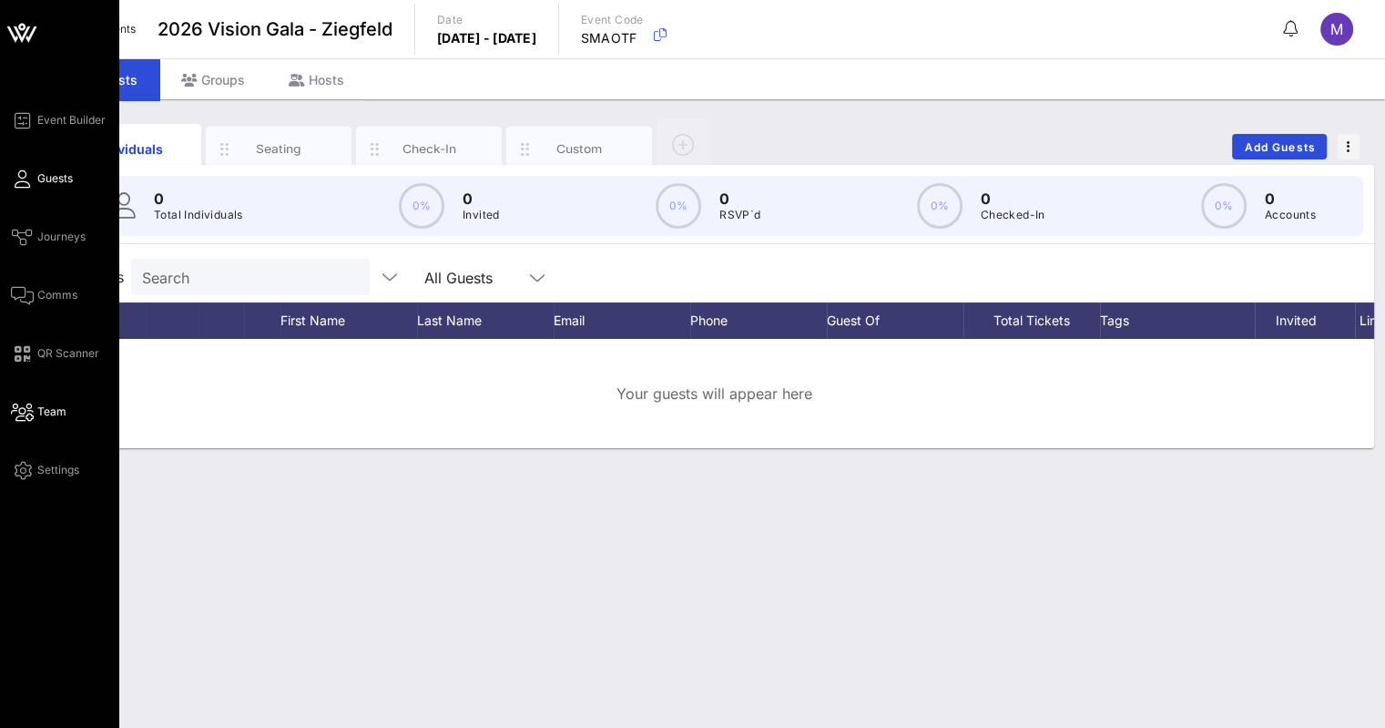
click at [41, 413] on span "Team" at bounding box center [51, 411] width 29 height 16
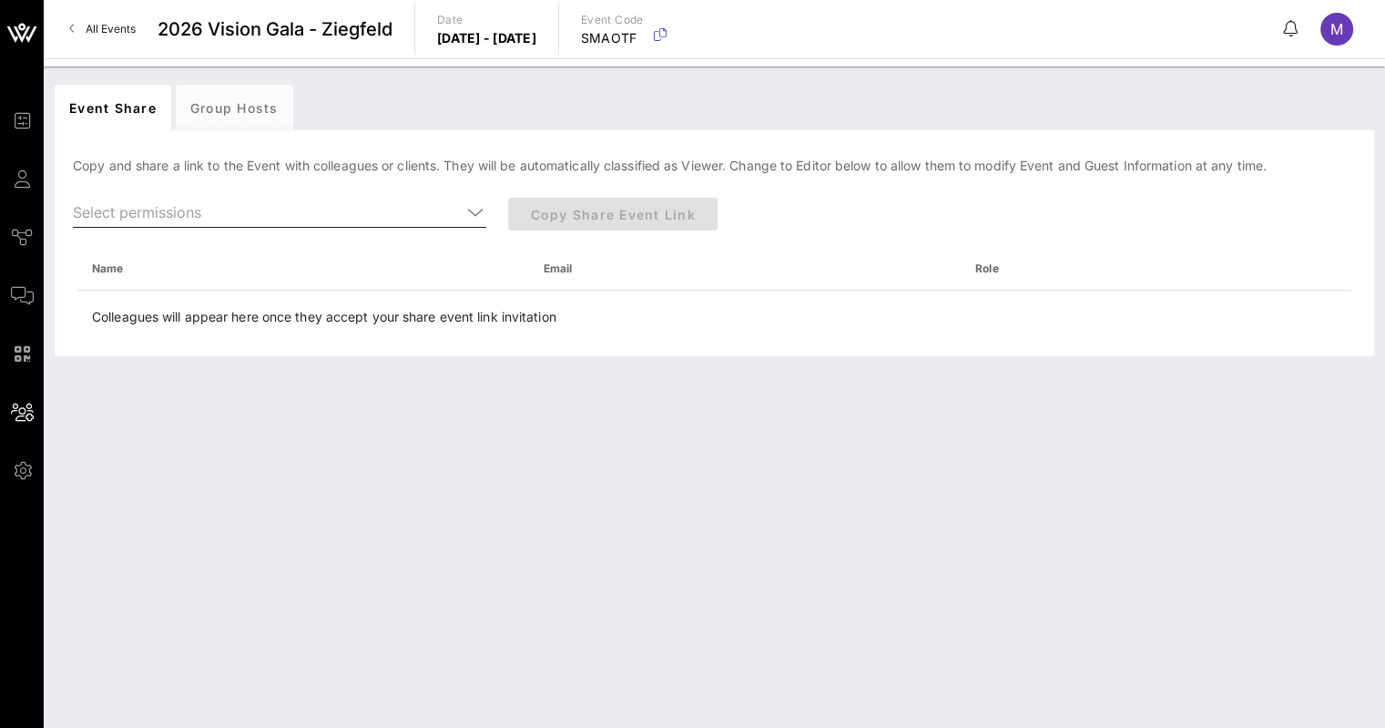
click at [472, 211] on icon at bounding box center [475, 212] width 16 height 22
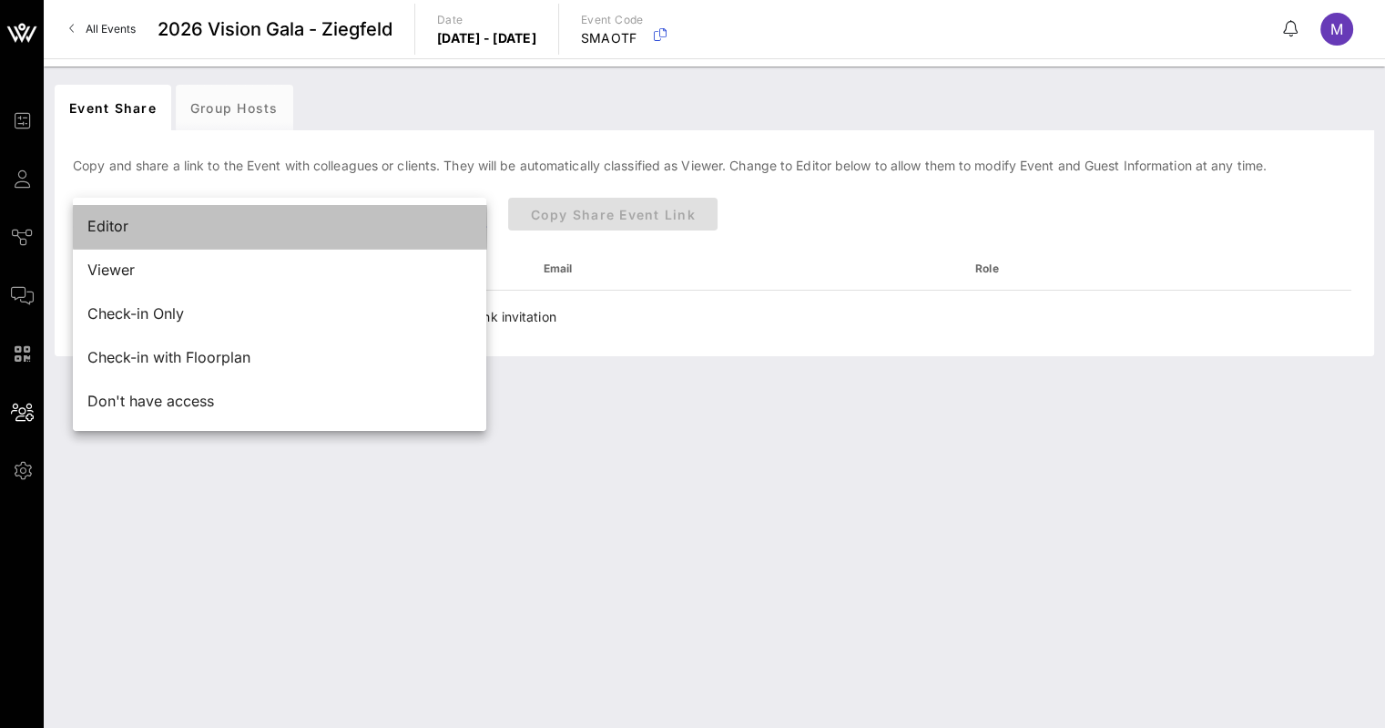
click at [329, 230] on div "Editor" at bounding box center [279, 226] width 384 height 17
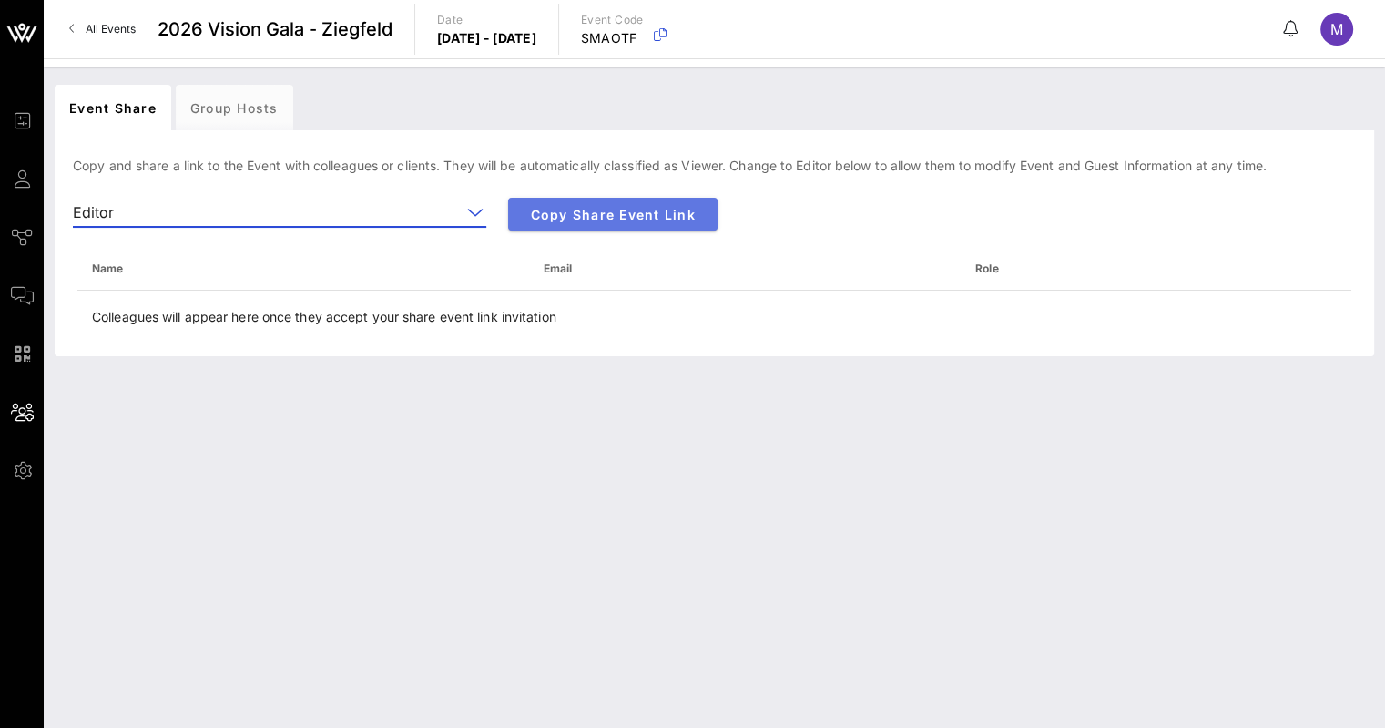
click at [597, 221] on span "Copy Share Event Link" at bounding box center [613, 214] width 180 height 15
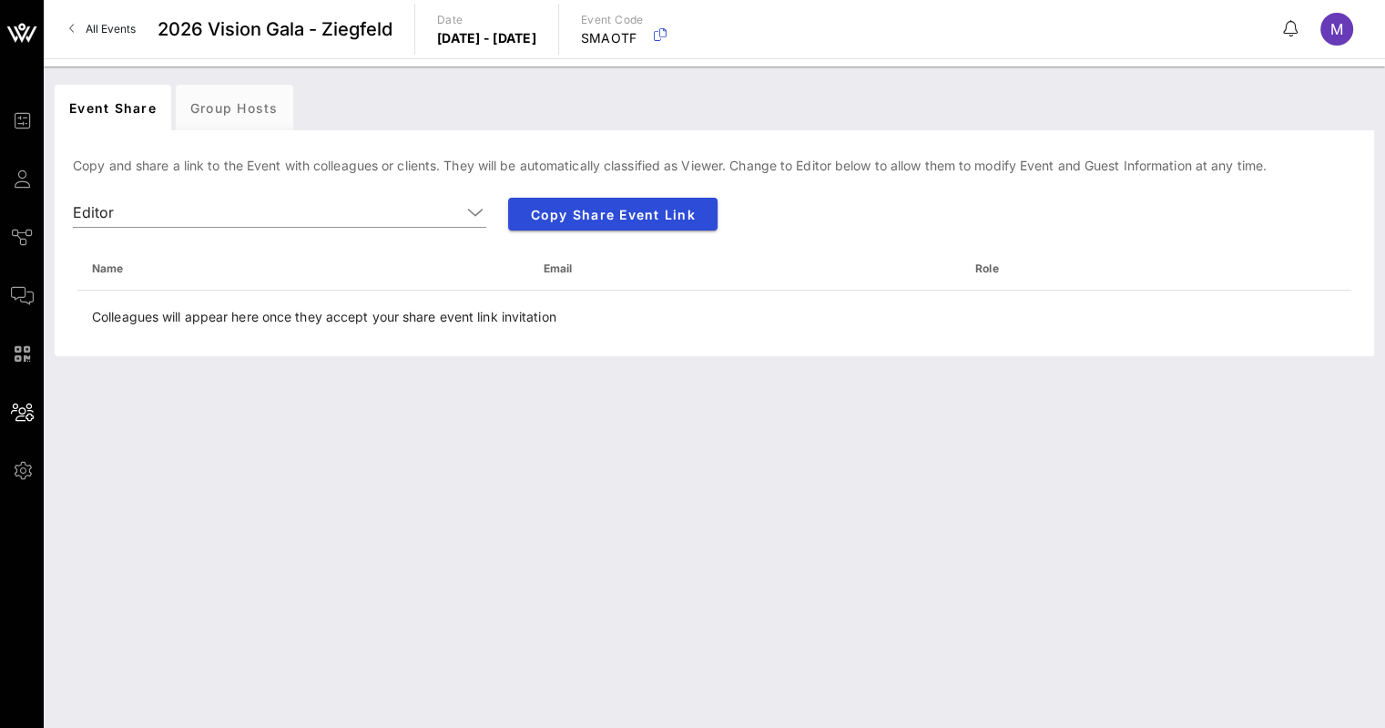
click at [109, 31] on span "All Events" at bounding box center [111, 29] width 50 height 14
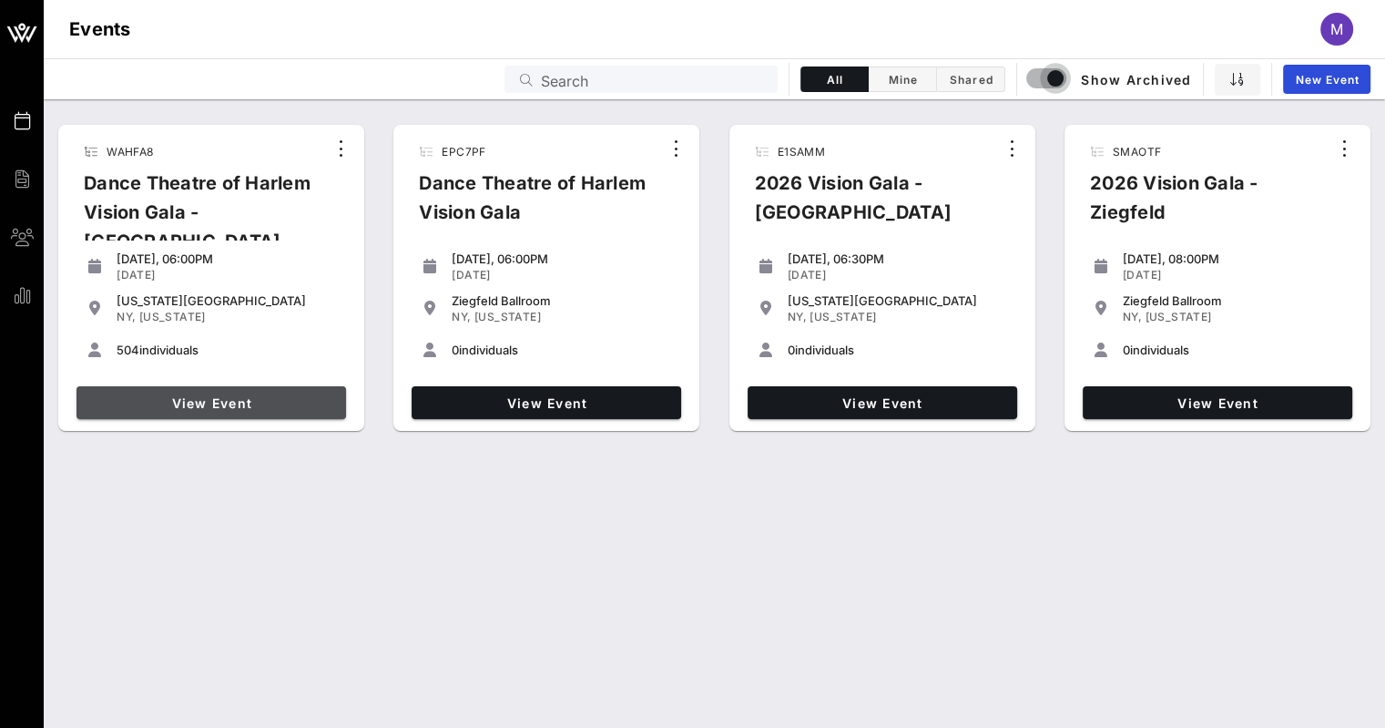
click at [243, 397] on span "View Event" at bounding box center [211, 402] width 255 height 15
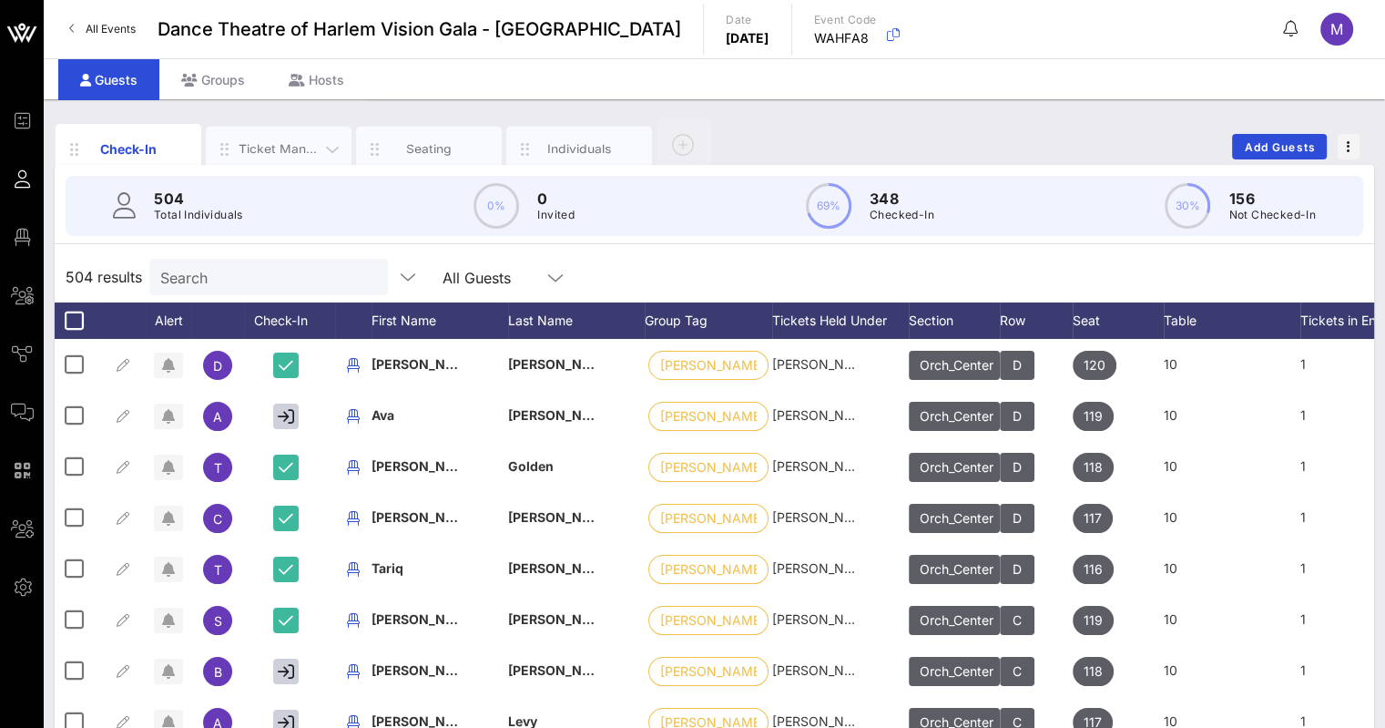
click at [290, 140] on div "Ticket Management" at bounding box center [279, 148] width 81 height 17
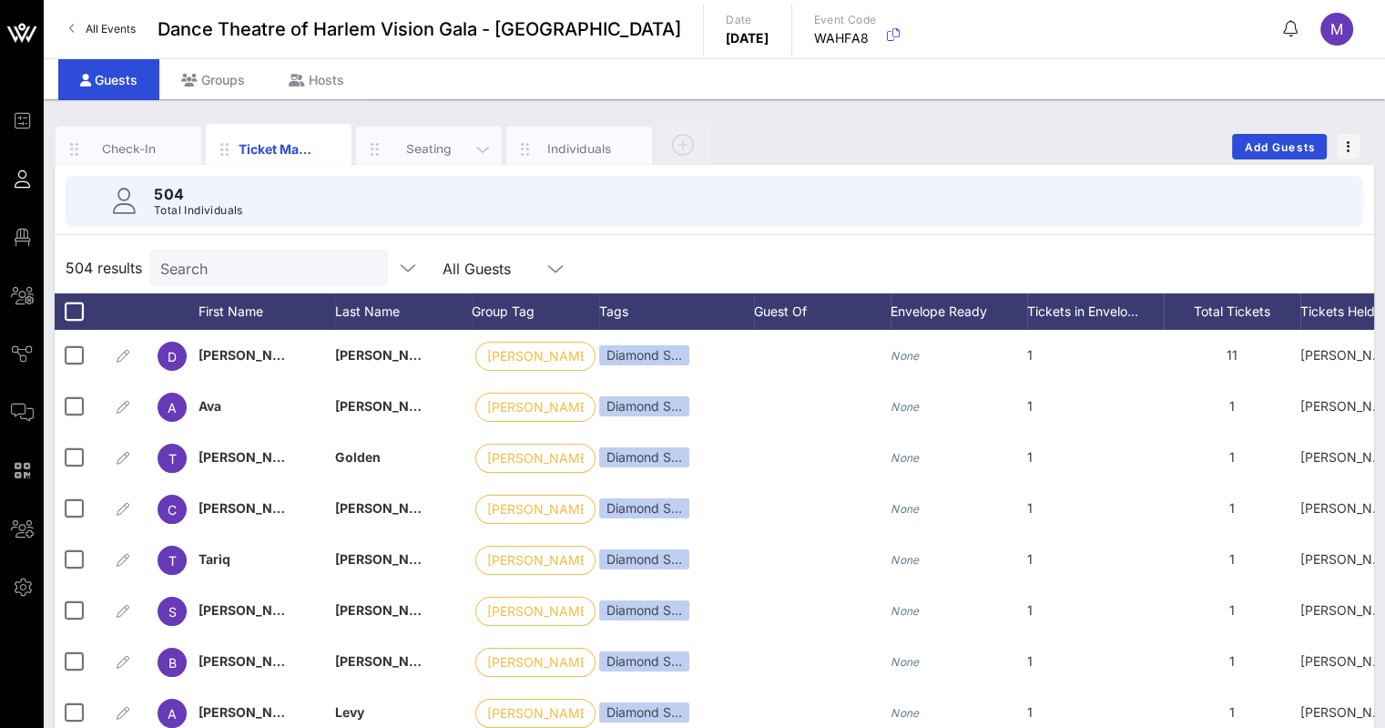
click at [419, 149] on div "Seating" at bounding box center [429, 148] width 81 height 17
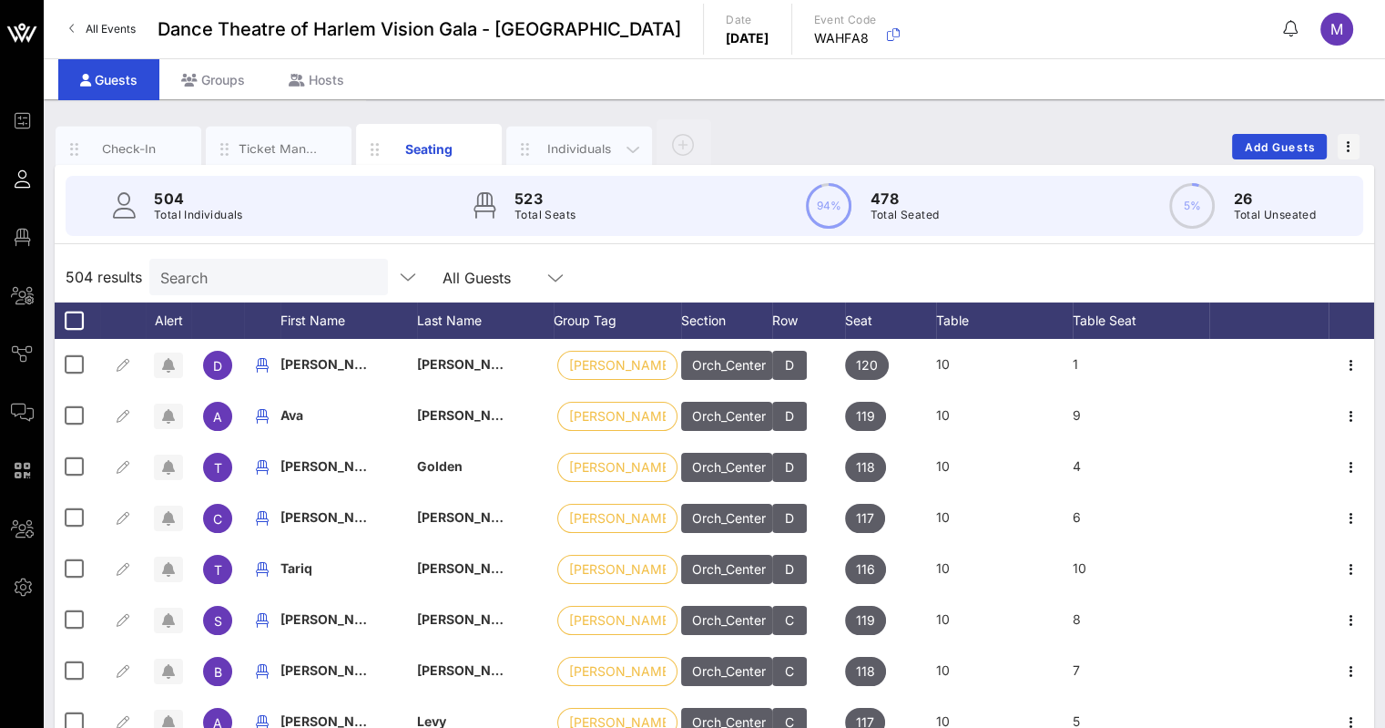
click at [586, 143] on div "Individuals" at bounding box center [579, 148] width 81 height 17
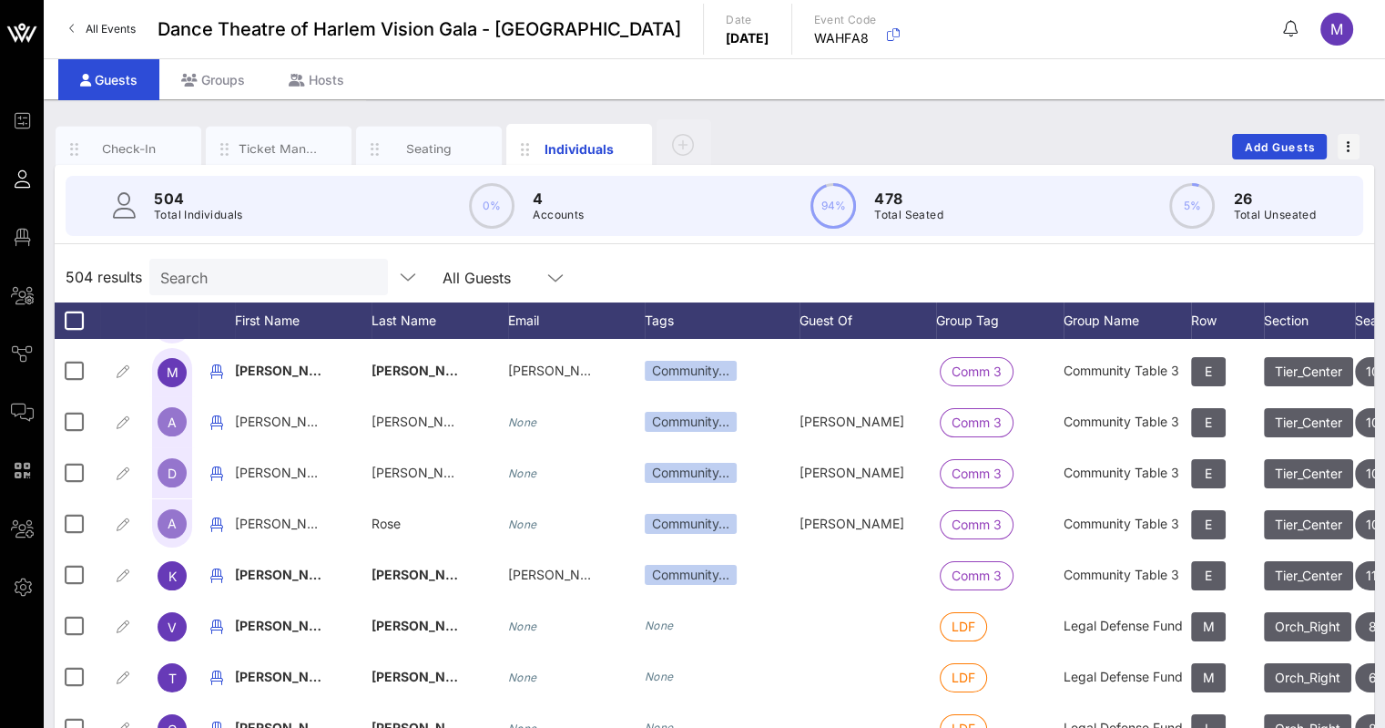
scroll to position [19930, 0]
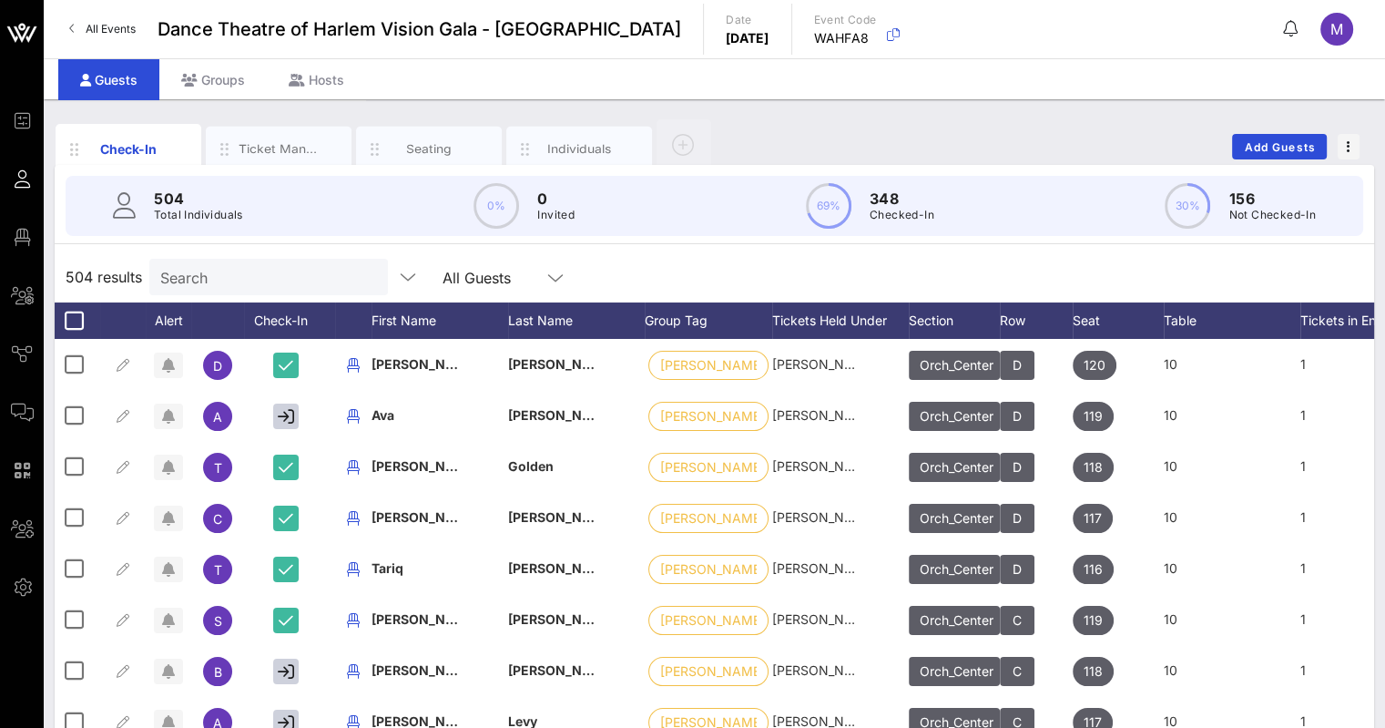
click at [71, 28] on icon at bounding box center [72, 28] width 6 height 1
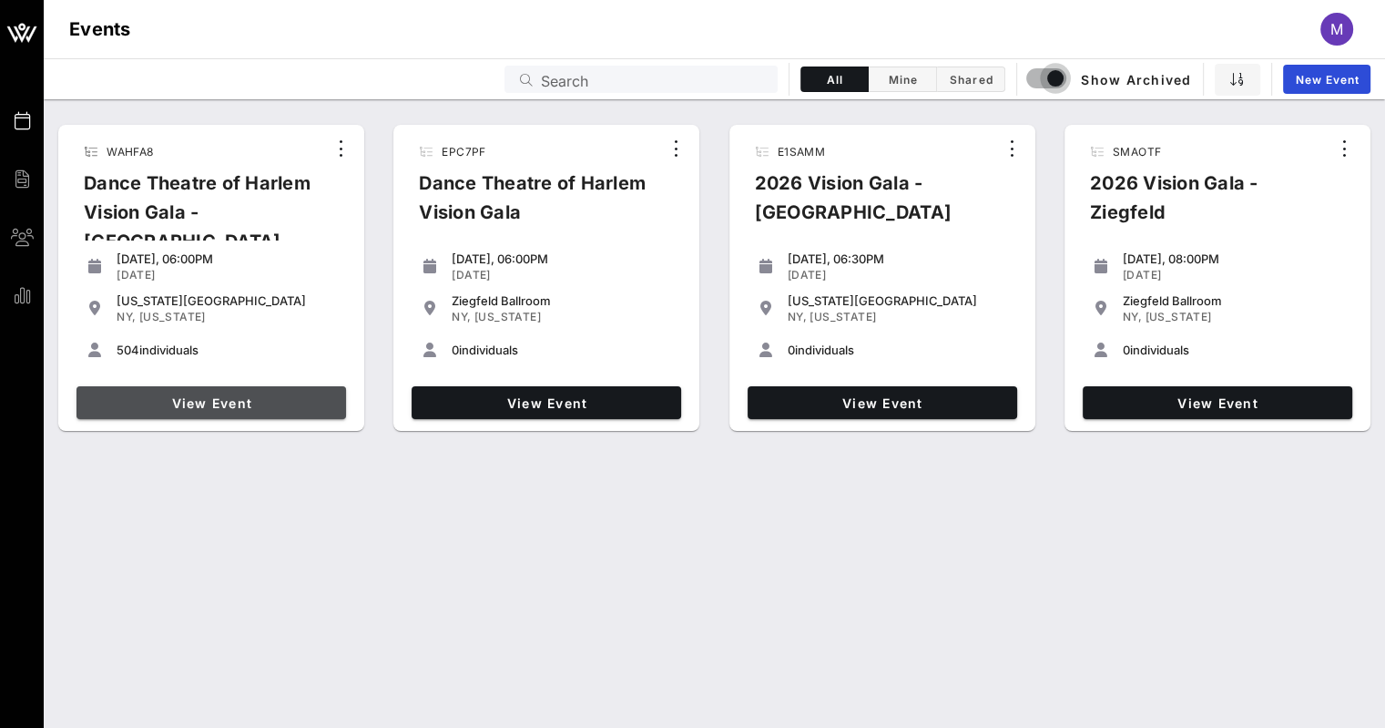
click at [250, 397] on span "View Event" at bounding box center [211, 402] width 255 height 15
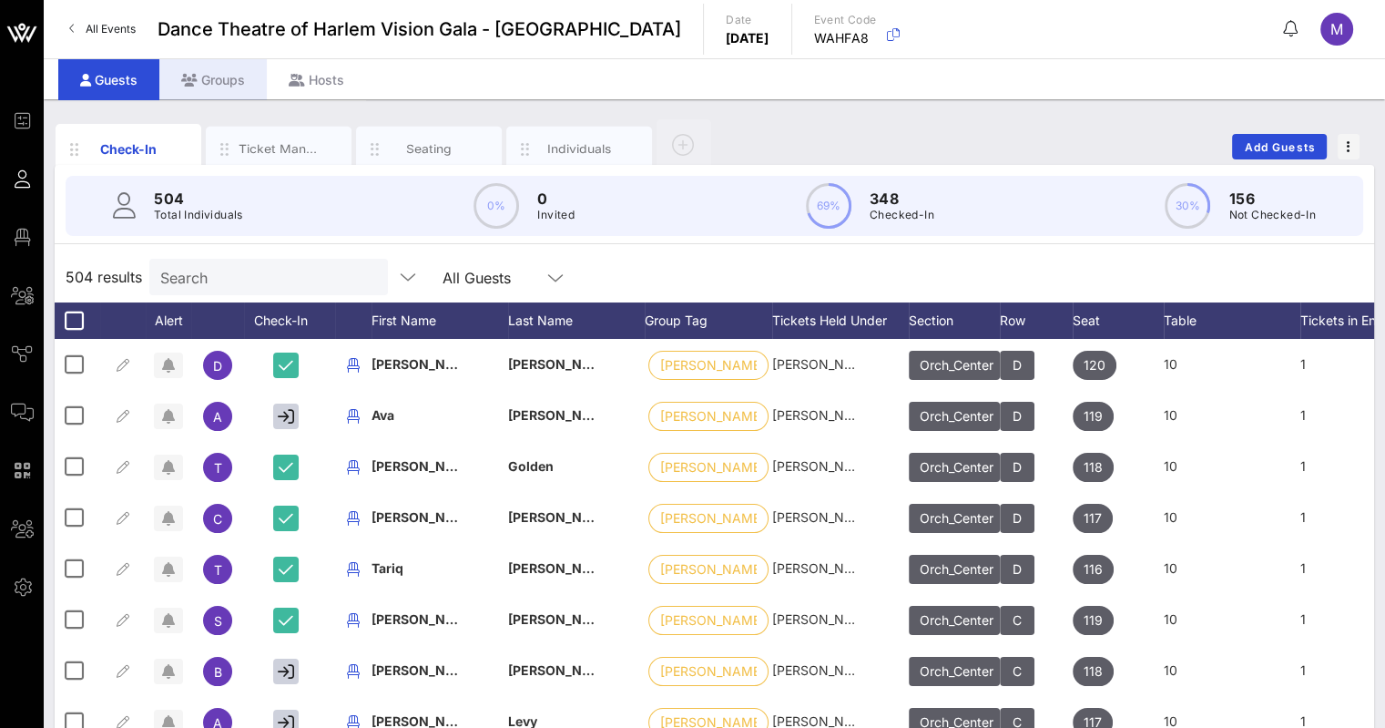
click at [211, 69] on div "Groups" at bounding box center [212, 79] width 107 height 41
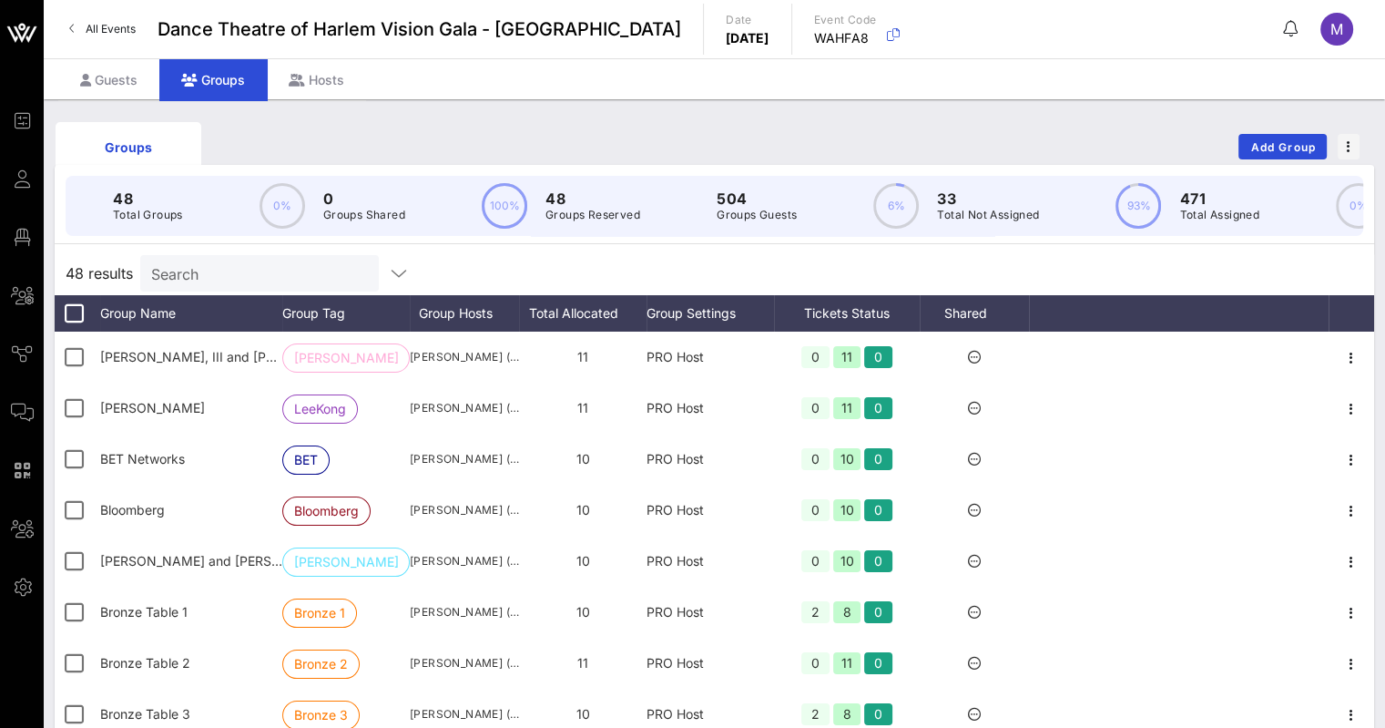
click at [108, 26] on span "All Events" at bounding box center [111, 29] width 50 height 14
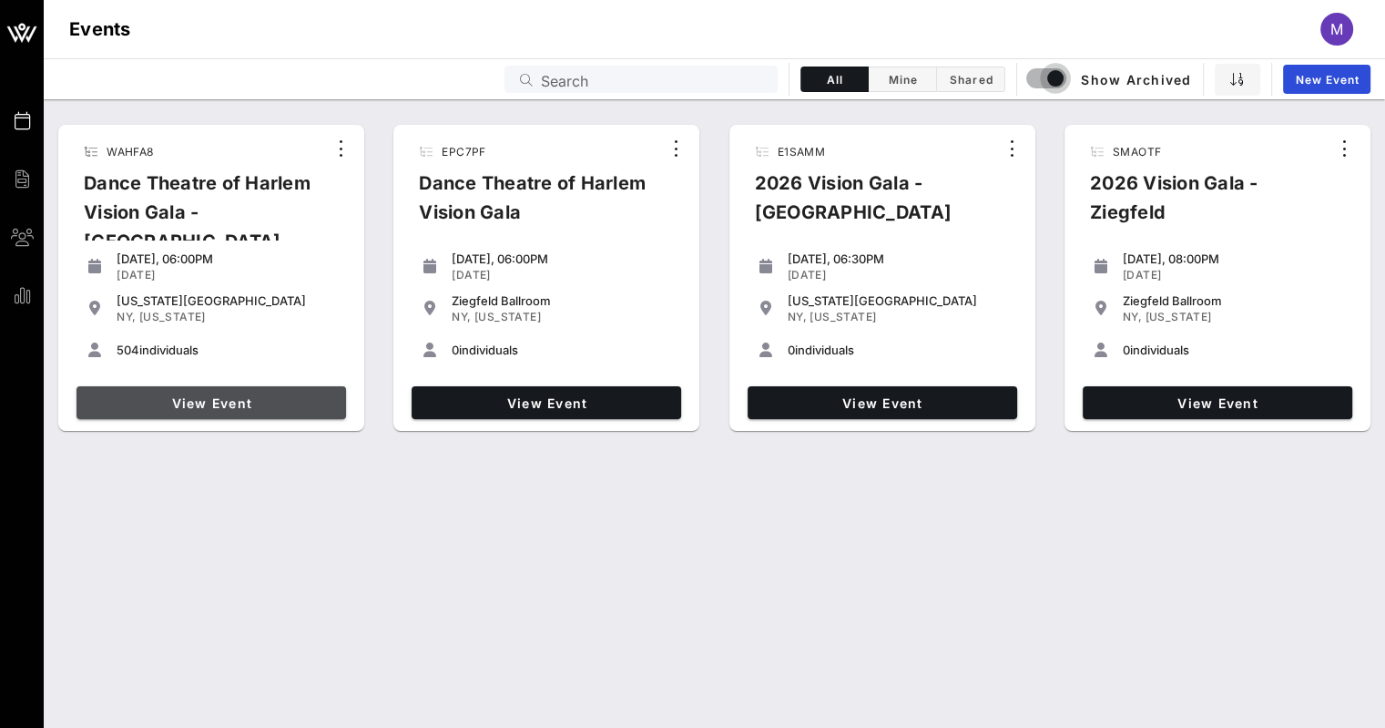
click at [209, 397] on span "View Event" at bounding box center [211, 402] width 255 height 15
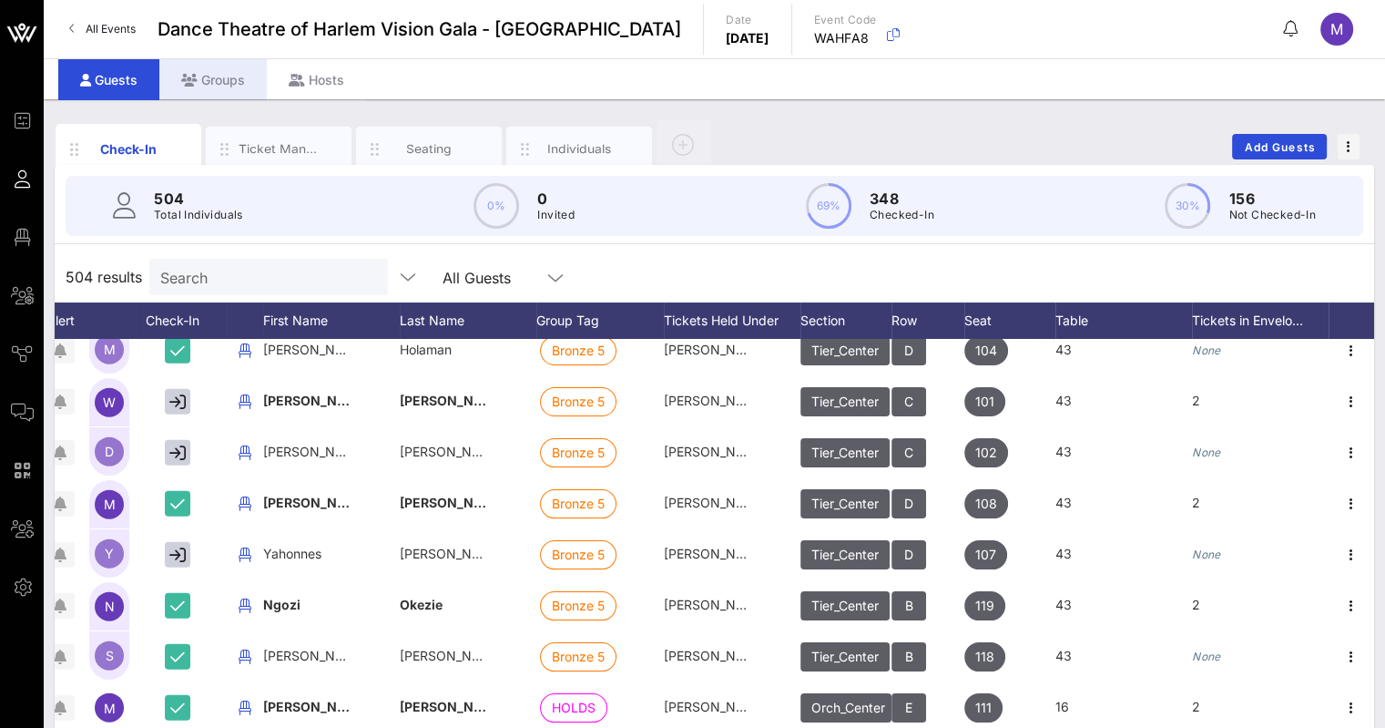
click at [229, 82] on div "Groups" at bounding box center [212, 79] width 107 height 41
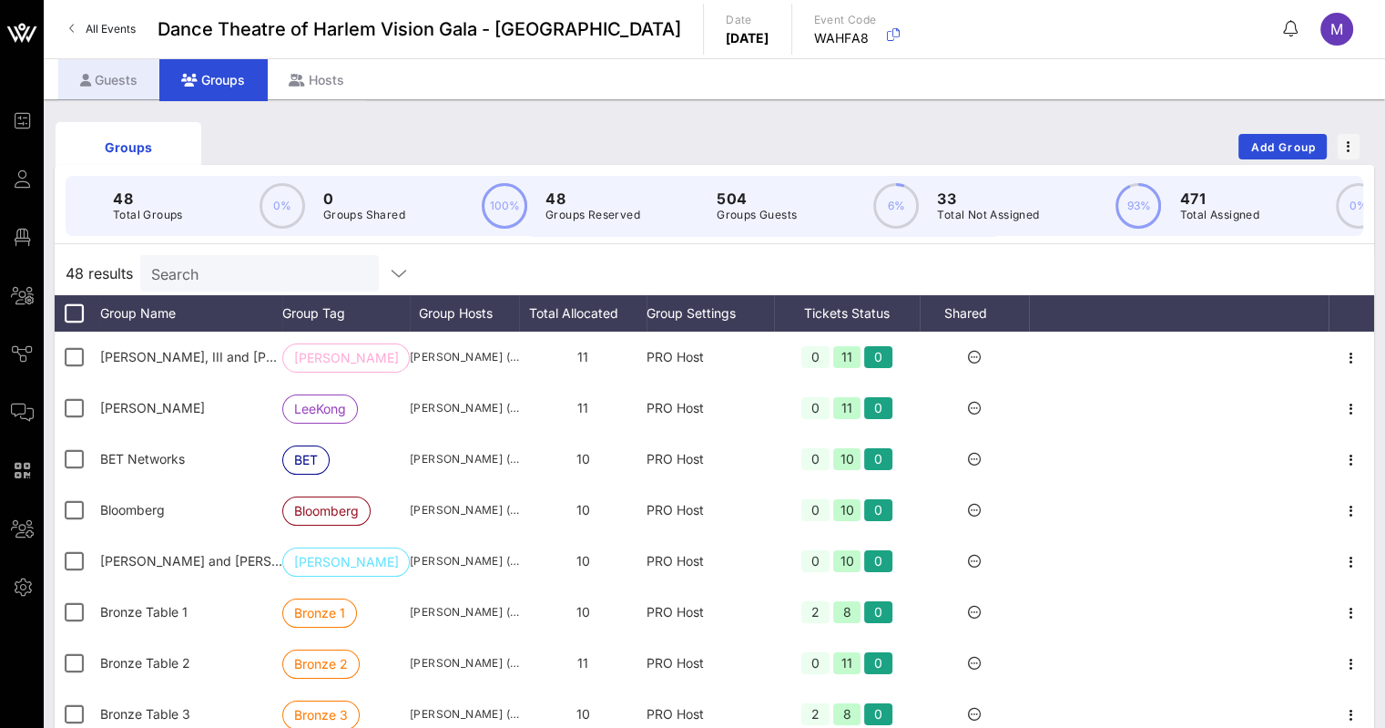
click at [128, 79] on div "Guests" at bounding box center [108, 79] width 101 height 41
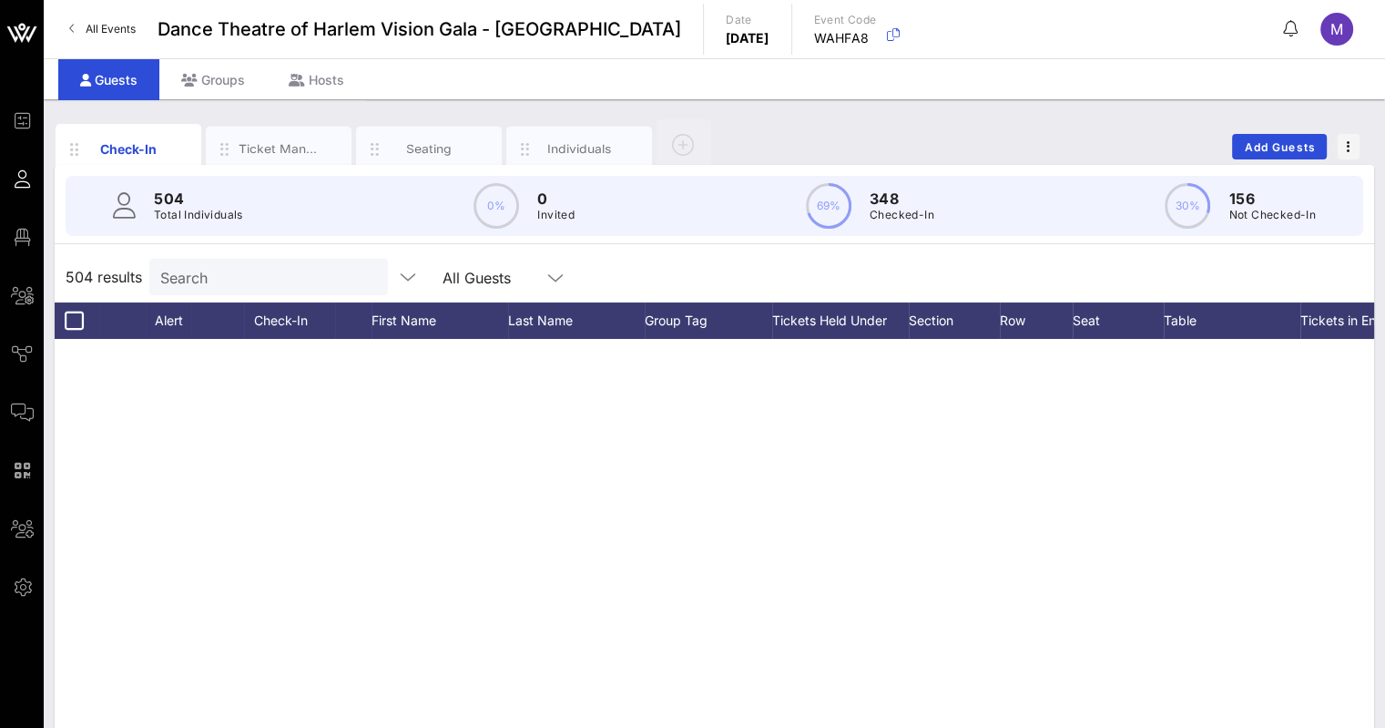
scroll to position [25166, 0]
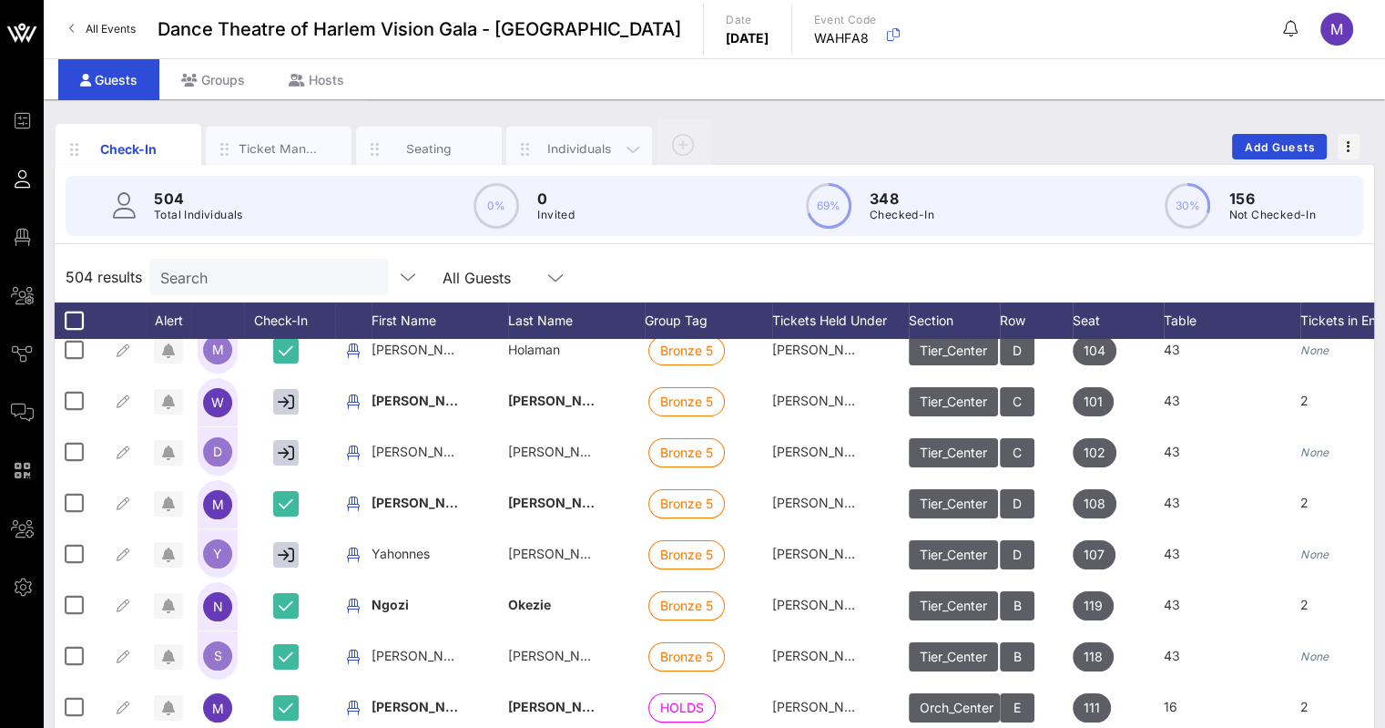
click at [575, 152] on div "Individuals" at bounding box center [579, 148] width 81 height 17
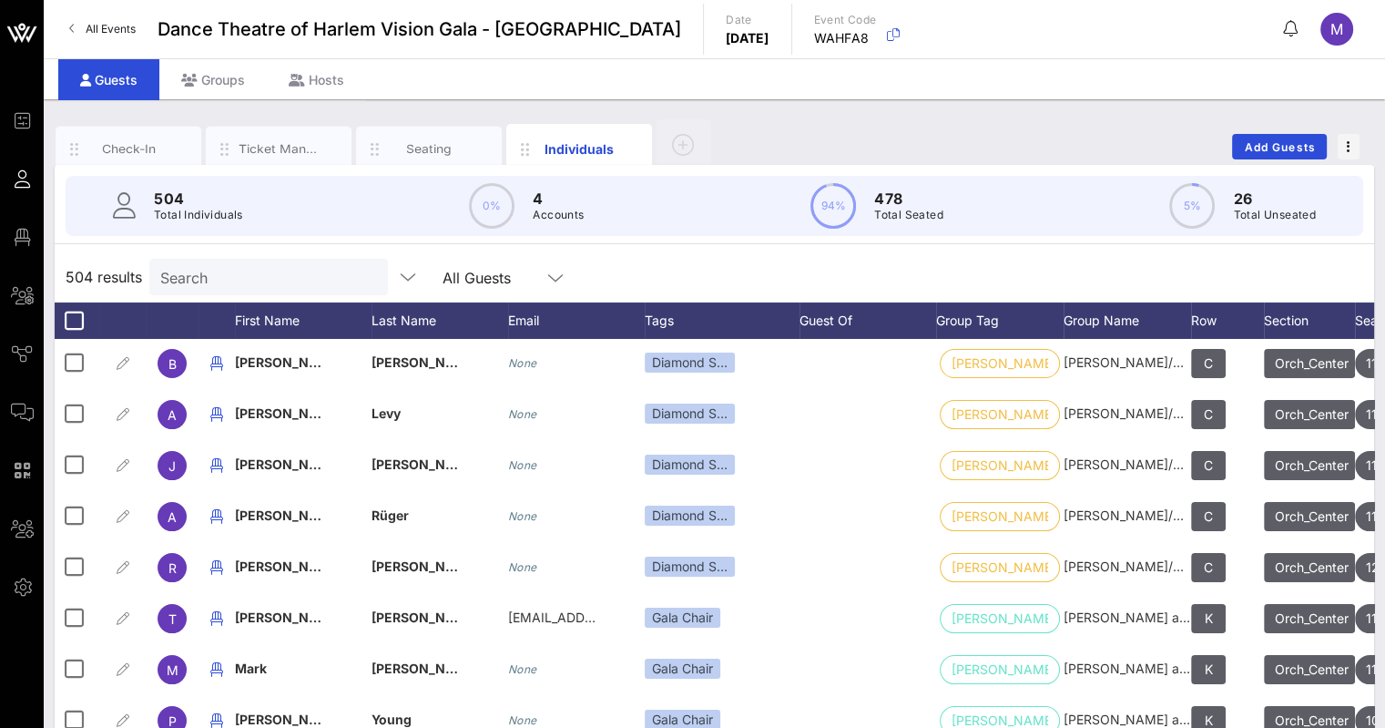
scroll to position [0, 0]
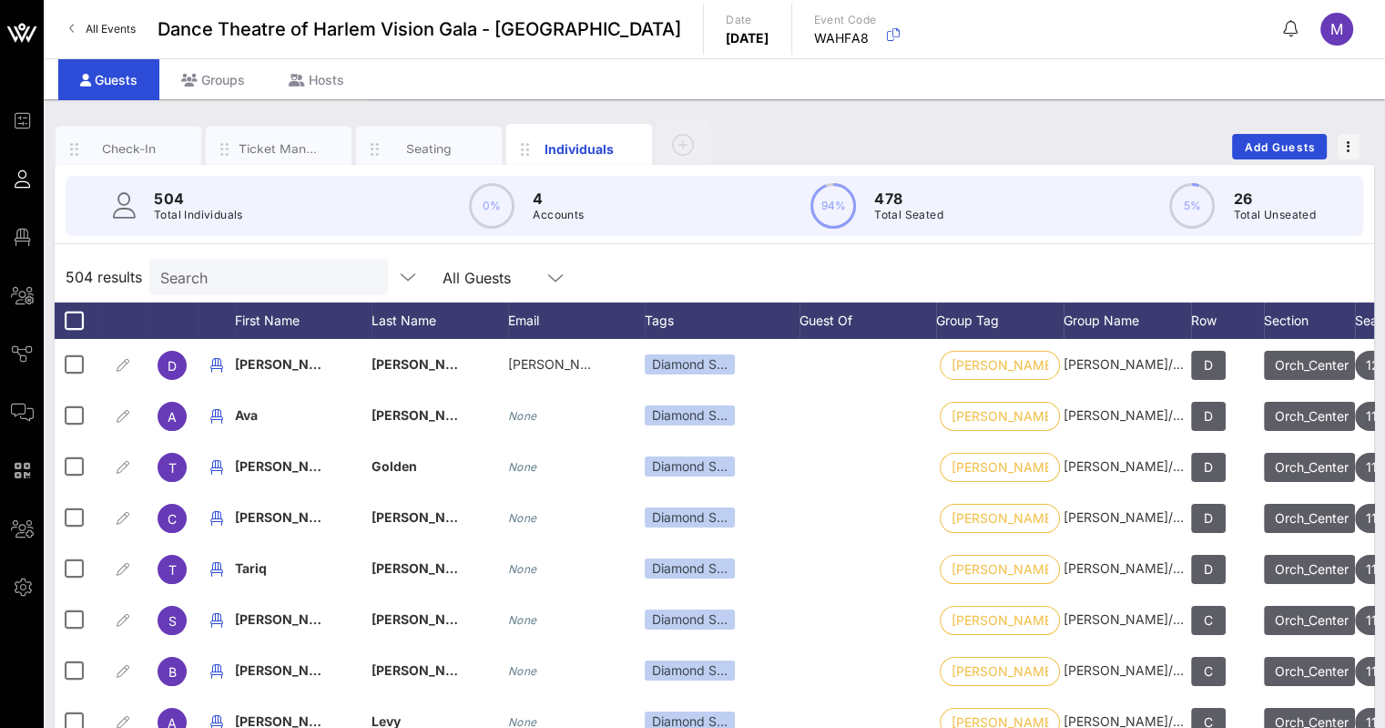
click at [113, 23] on span "All Events" at bounding box center [111, 29] width 50 height 14
